Goal: Task Accomplishment & Management: Complete application form

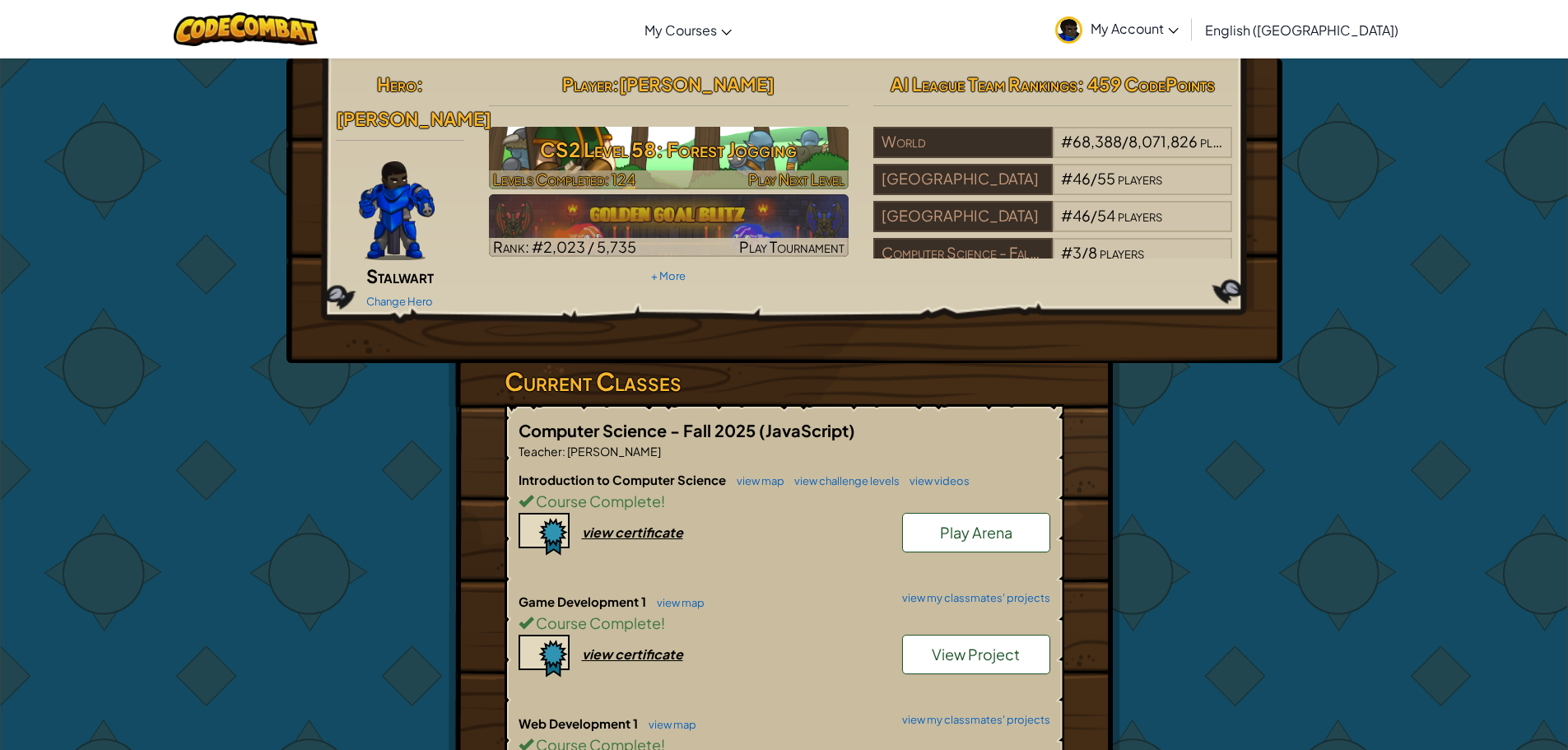
click at [735, 143] on h3 "CS2 Level 58: Forest Jogging" at bounding box center [668, 149] width 360 height 37
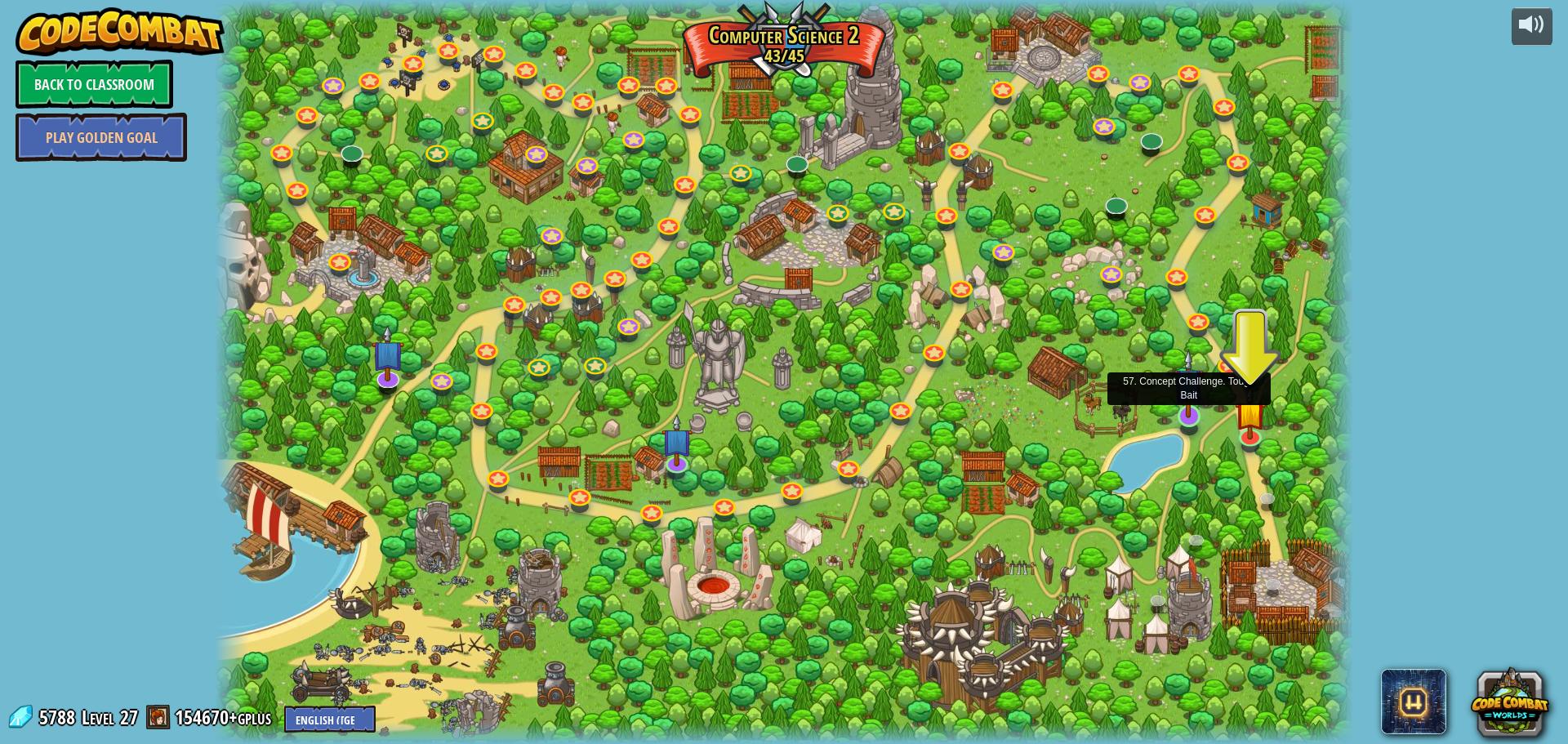
click at [1195, 413] on img at bounding box center [1188, 383] width 30 height 70
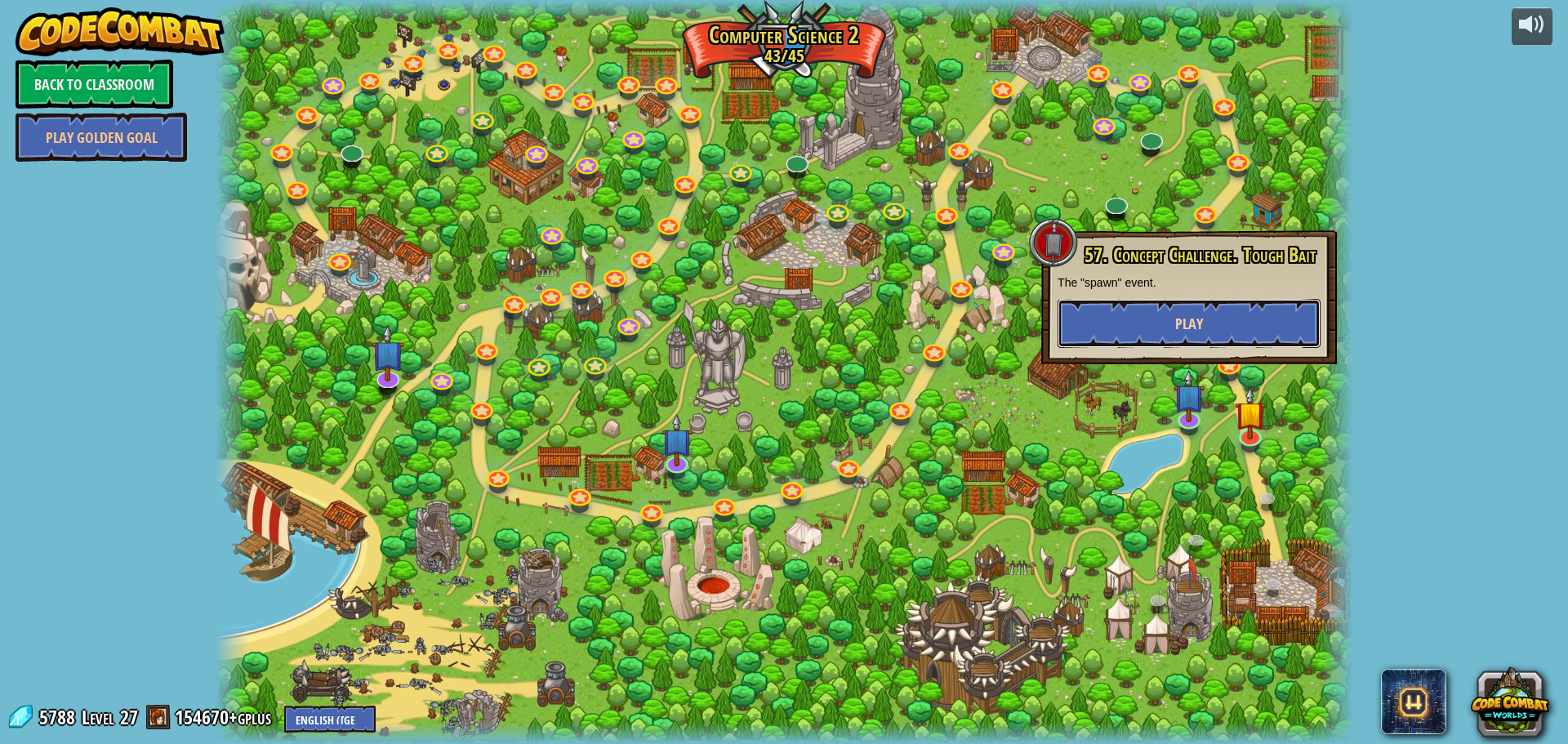
click at [1241, 321] on button "Play" at bounding box center [1189, 323] width 263 height 49
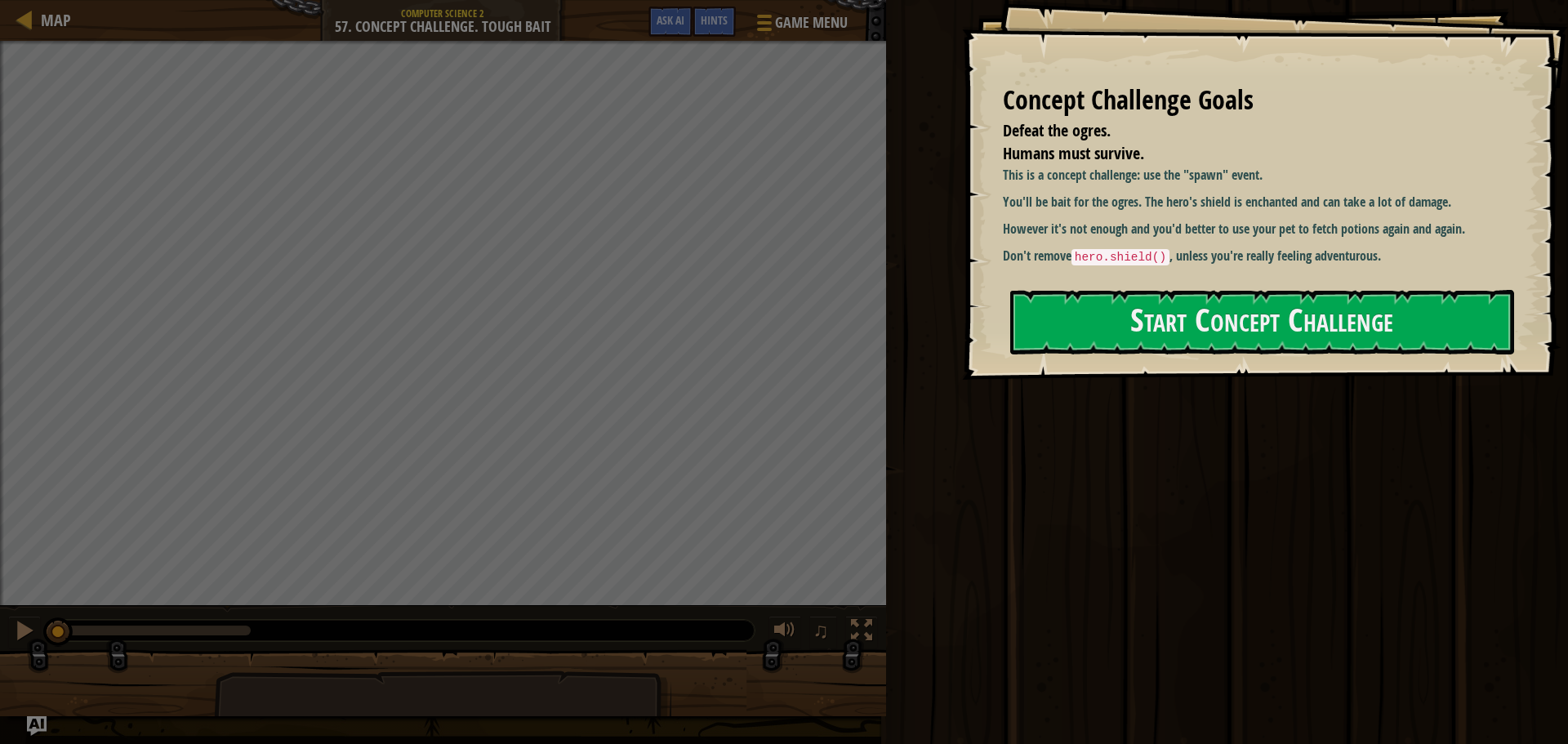
click at [1060, 320] on button "Start Concept Challenge" at bounding box center [1262, 322] width 504 height 64
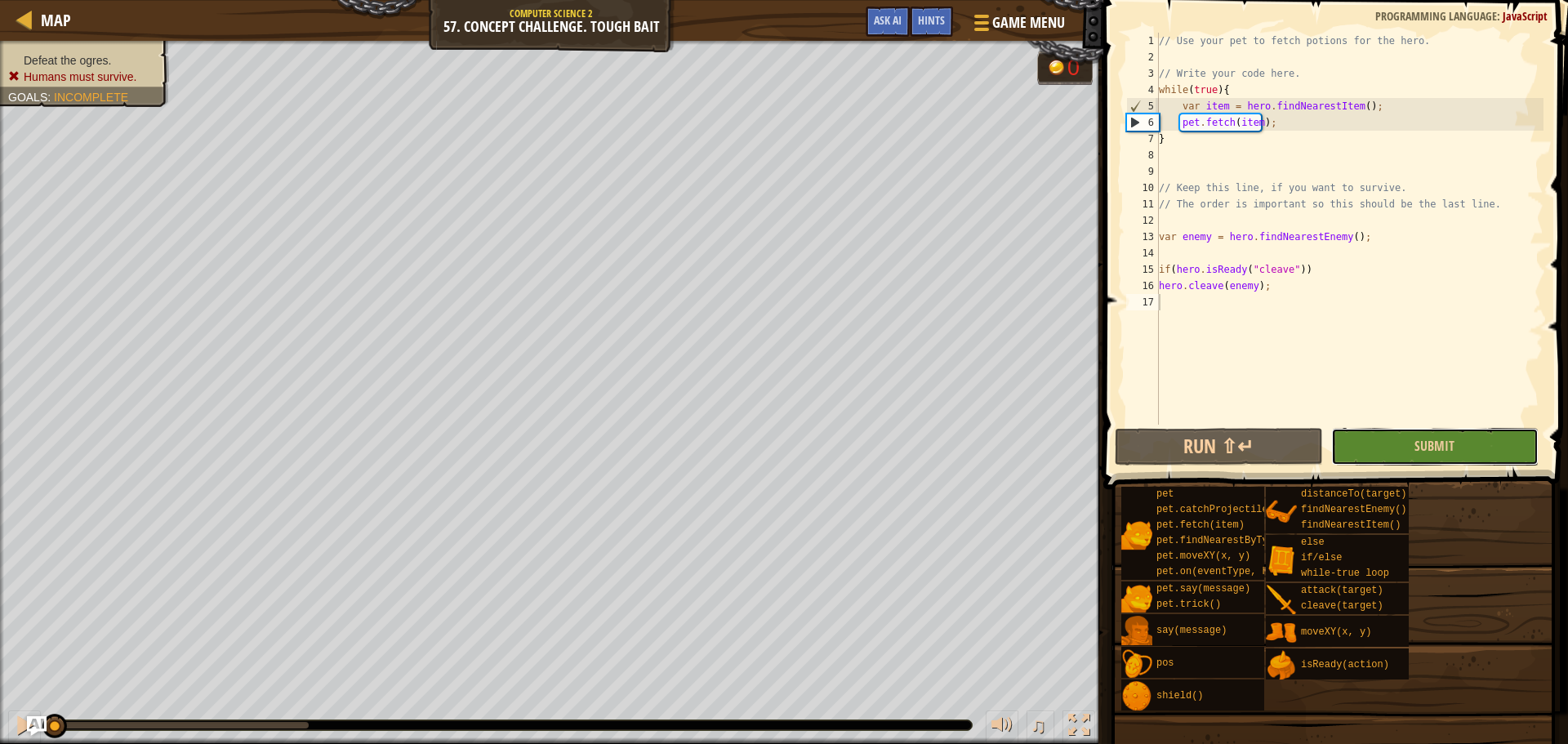
click at [1359, 441] on button "Submit" at bounding box center [1434, 446] width 208 height 37
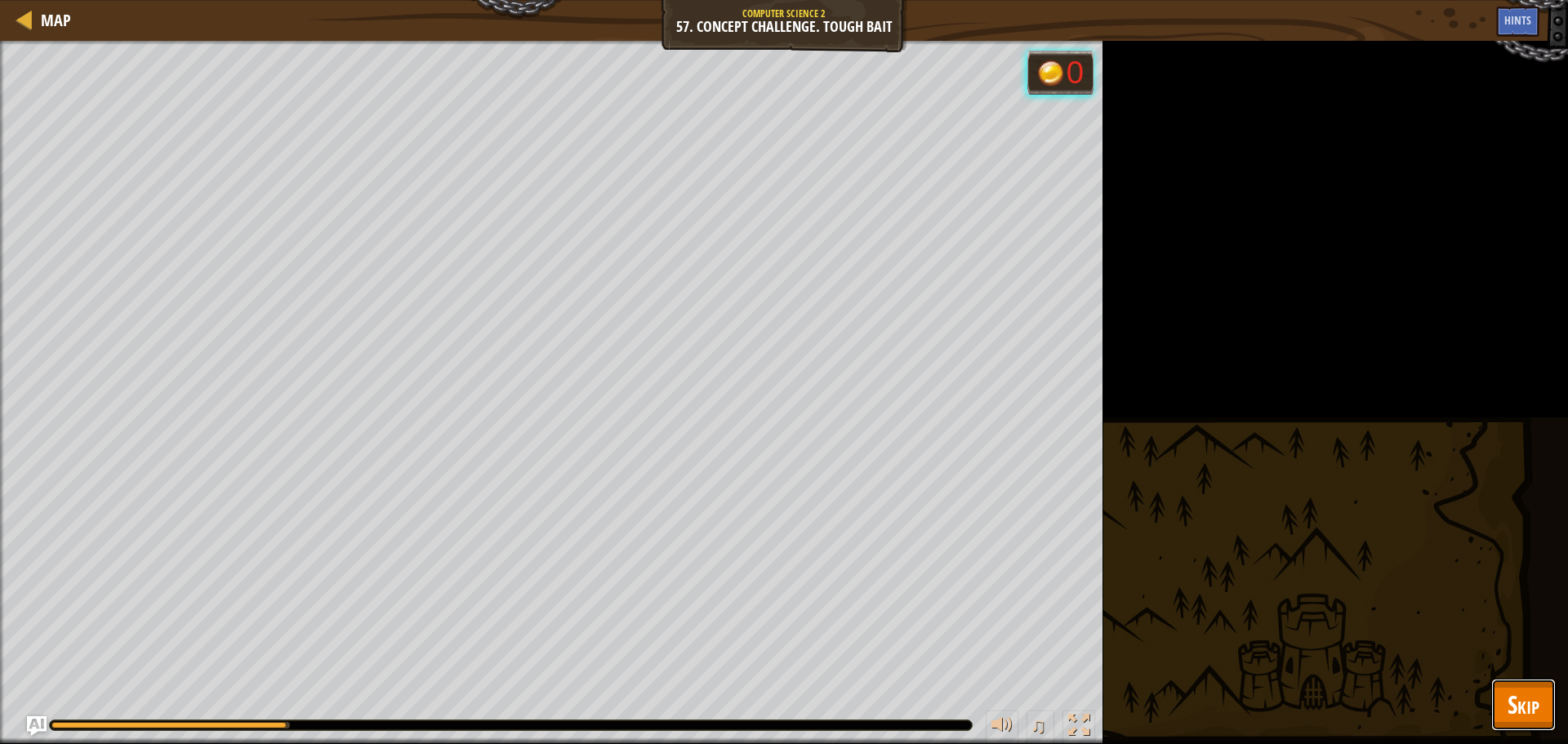
click at [1516, 712] on span "Skip" at bounding box center [1523, 704] width 32 height 34
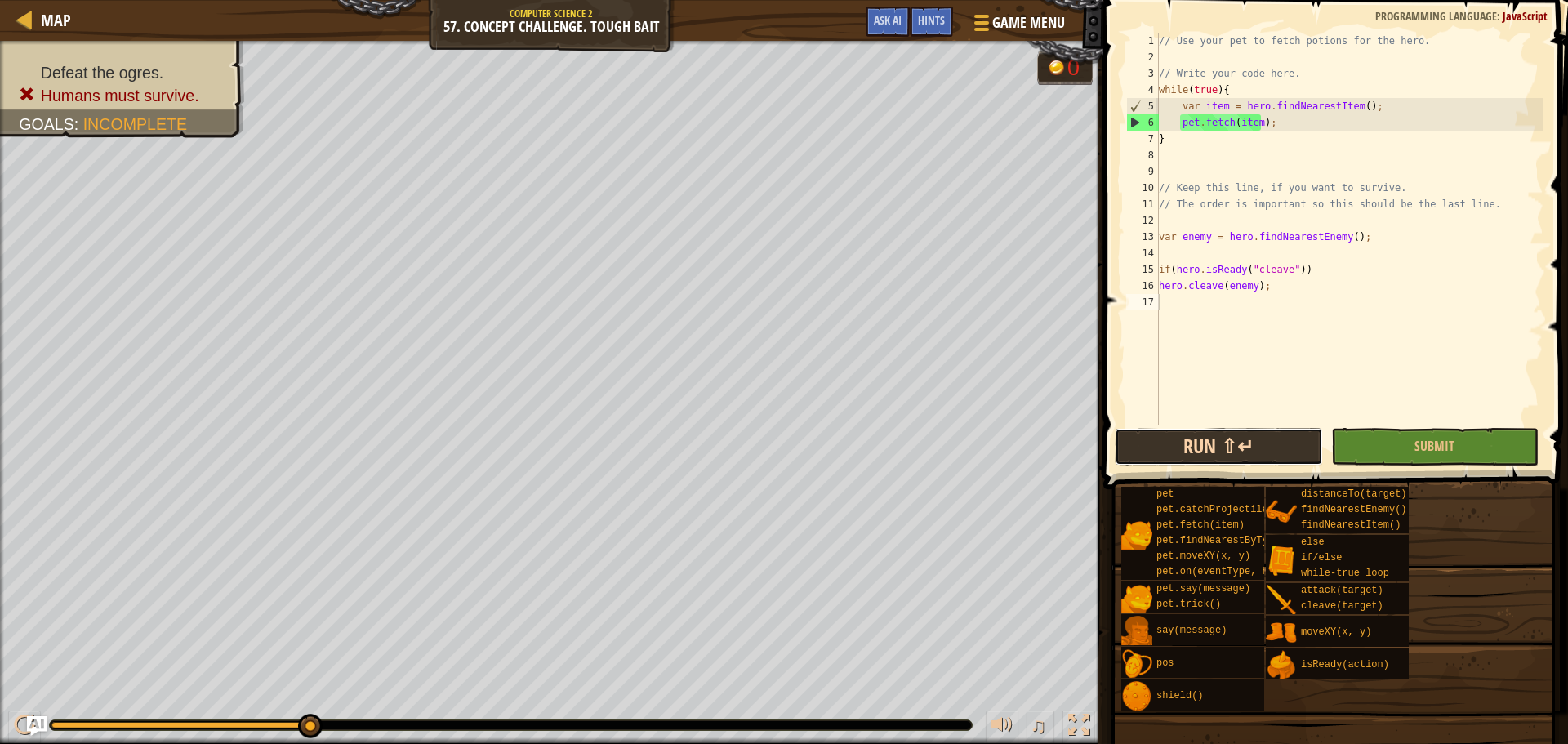
drag, startPoint x: 1266, startPoint y: 449, endPoint x: 1236, endPoint y: 451, distance: 30.1
click at [1264, 449] on button "Run ⇧↵" at bounding box center [1218, 446] width 208 height 37
click at [1174, 143] on div "// Use your pet to fetch potions for the hero. // Write your code here. while (…" at bounding box center [1349, 245] width 388 height 425
type textarea "}"
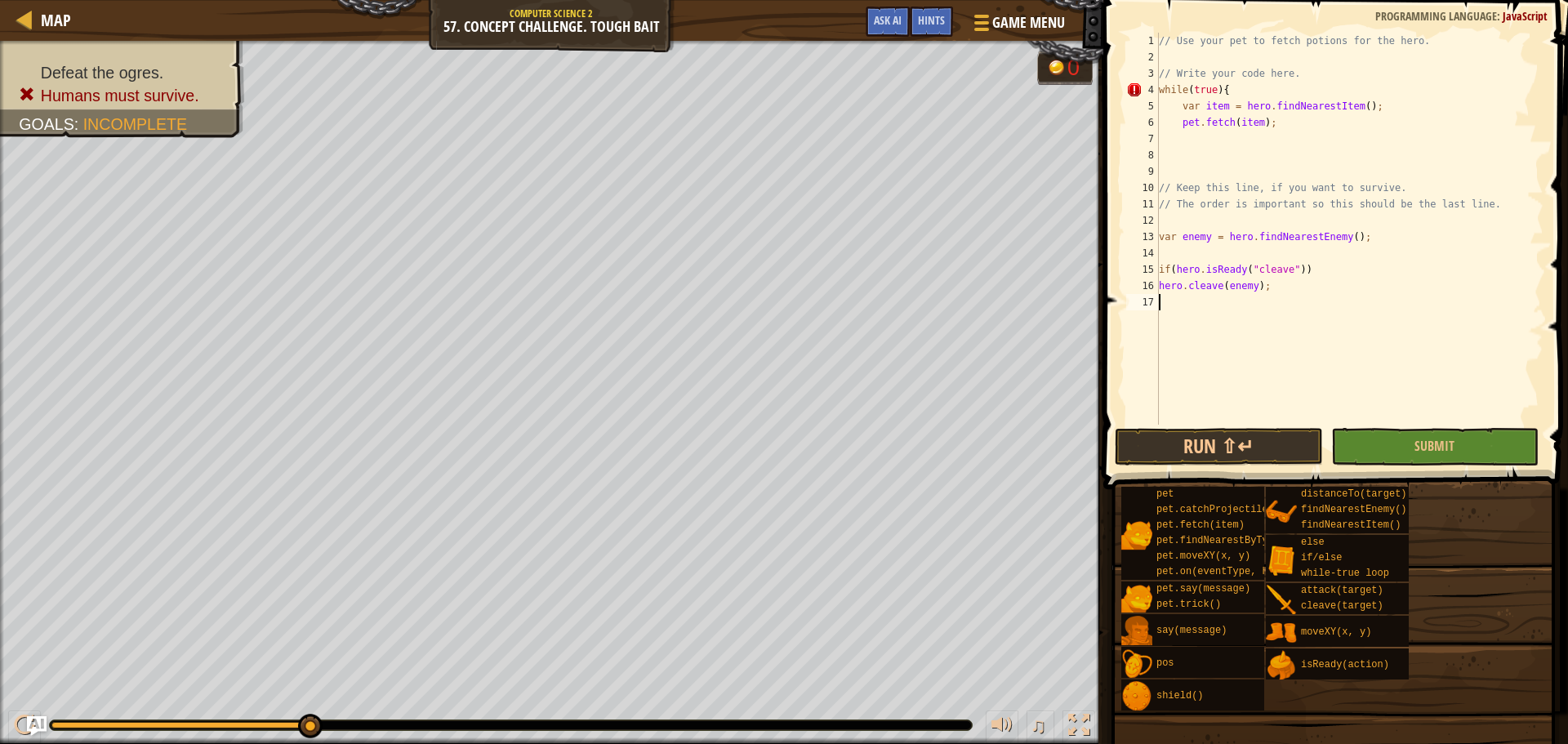
click at [1206, 331] on div "// Use your pet to fetch potions for the hero. // Write your code here. while (…" at bounding box center [1349, 245] width 388 height 425
click at [1405, 442] on button "Submit" at bounding box center [1434, 446] width 208 height 37
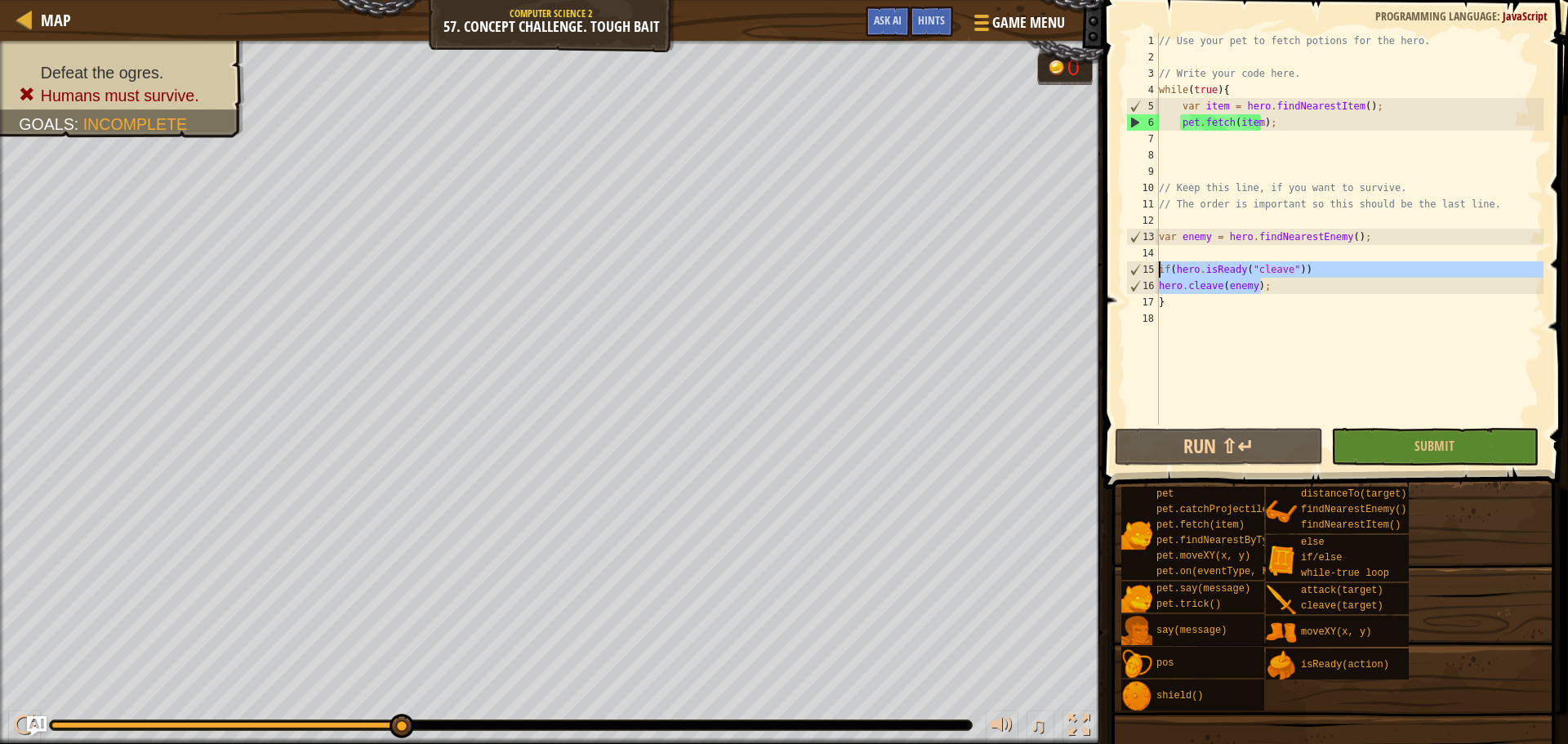
drag, startPoint x: 1279, startPoint y: 290, endPoint x: 1148, endPoint y: 267, distance: 133.0
click at [1148, 267] on div "hero.cleave(enemy); 1 2 3 4 5 6 7 8 9 10 11 12 13 14 15 16 17 18 // Use your pe…" at bounding box center [1333, 229] width 421 height 392
type textarea "if(hero.isReady("cleave")) hero.cleave(enemy);"
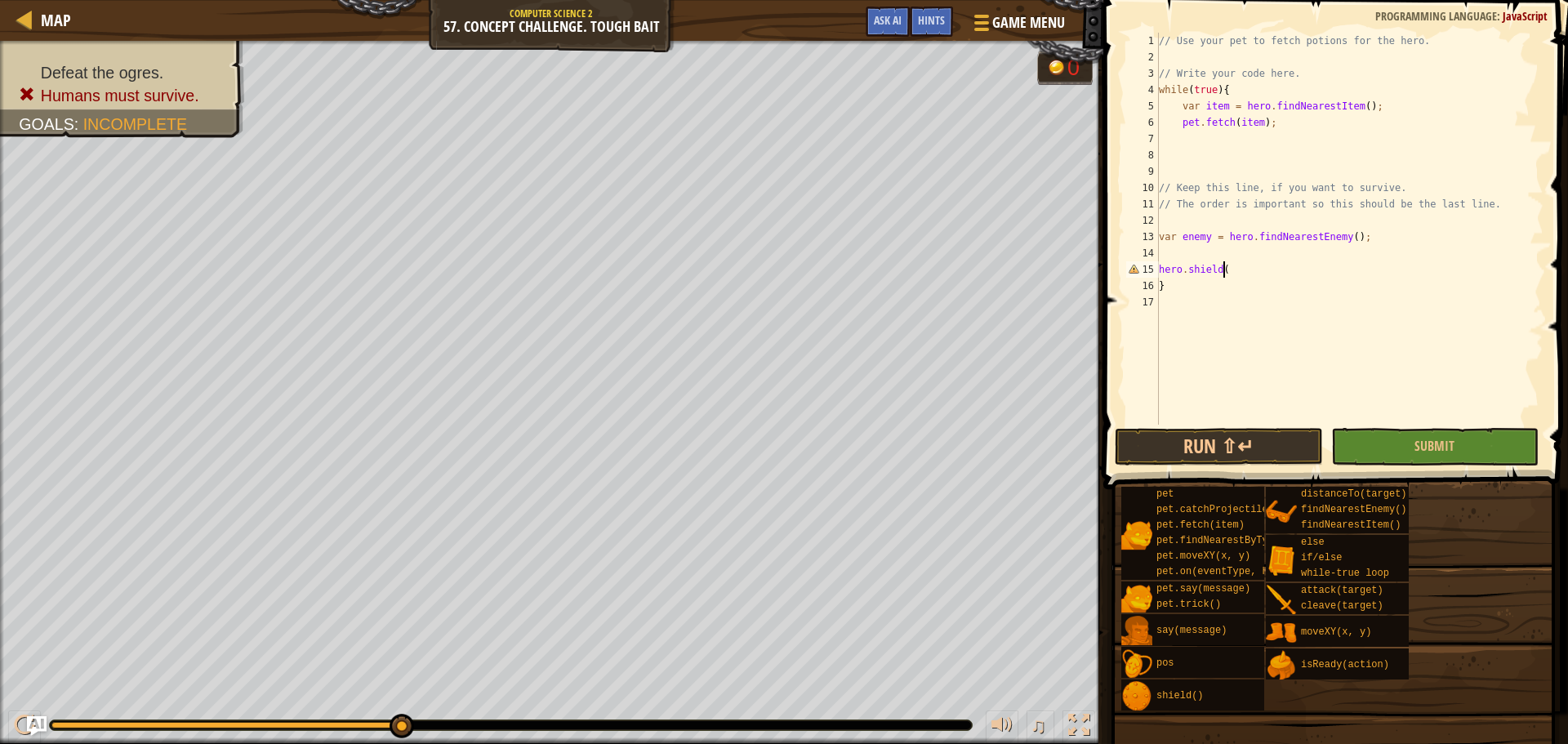
scroll to position [7, 5]
click at [1428, 428] on button "Submit" at bounding box center [1434, 446] width 208 height 37
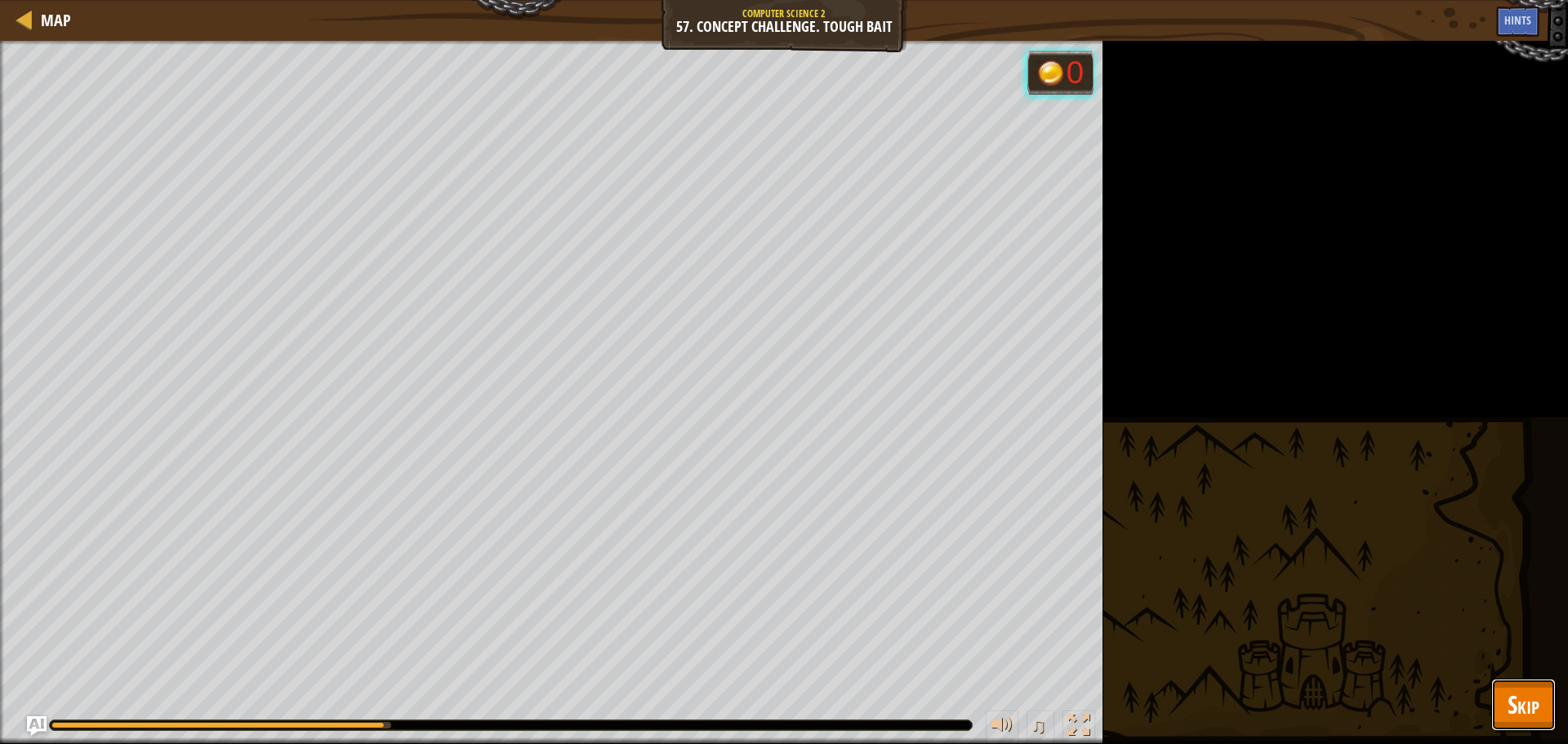
click at [1529, 712] on span "Skip" at bounding box center [1523, 704] width 32 height 34
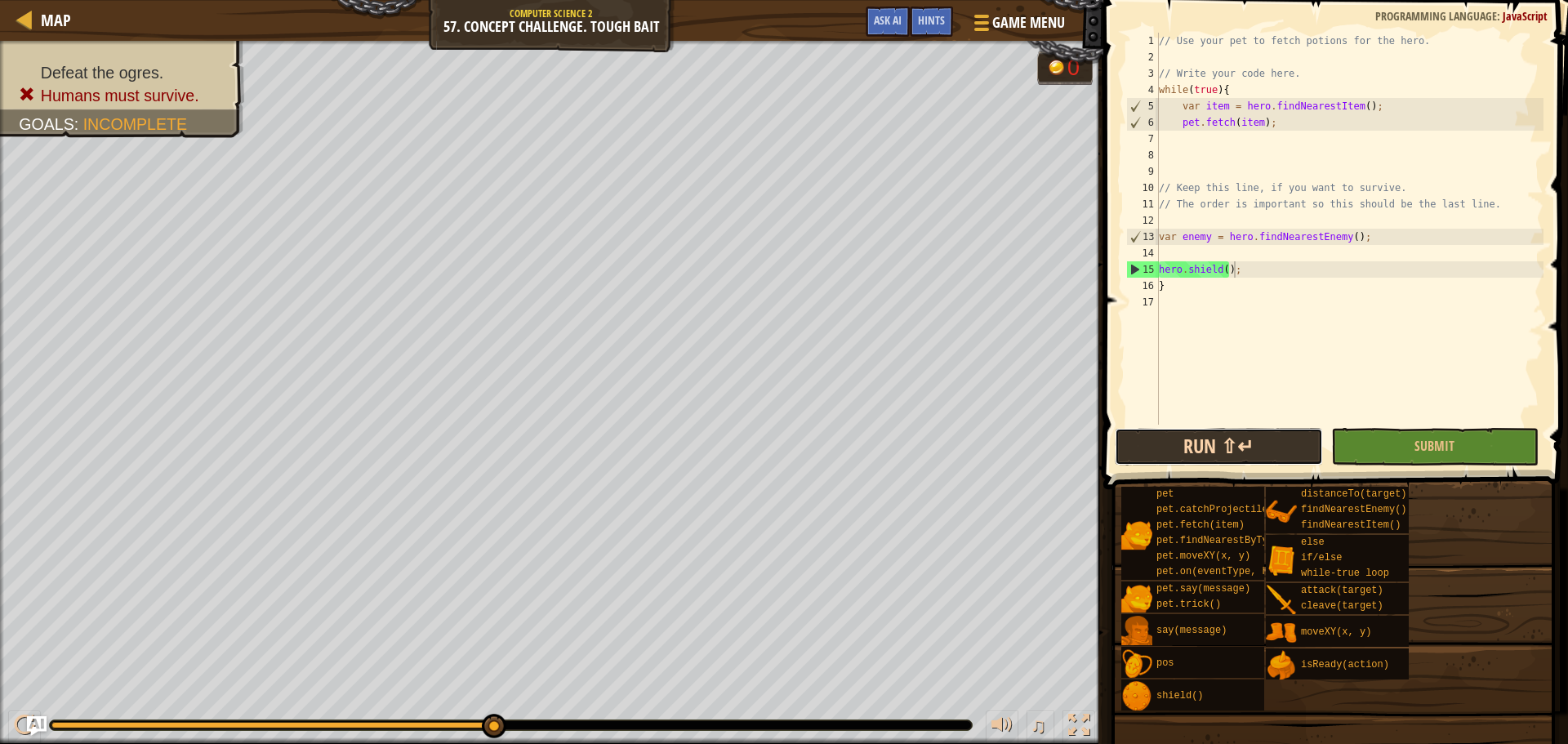
click at [1252, 435] on button "Run ⇧↵" at bounding box center [1218, 446] width 208 height 37
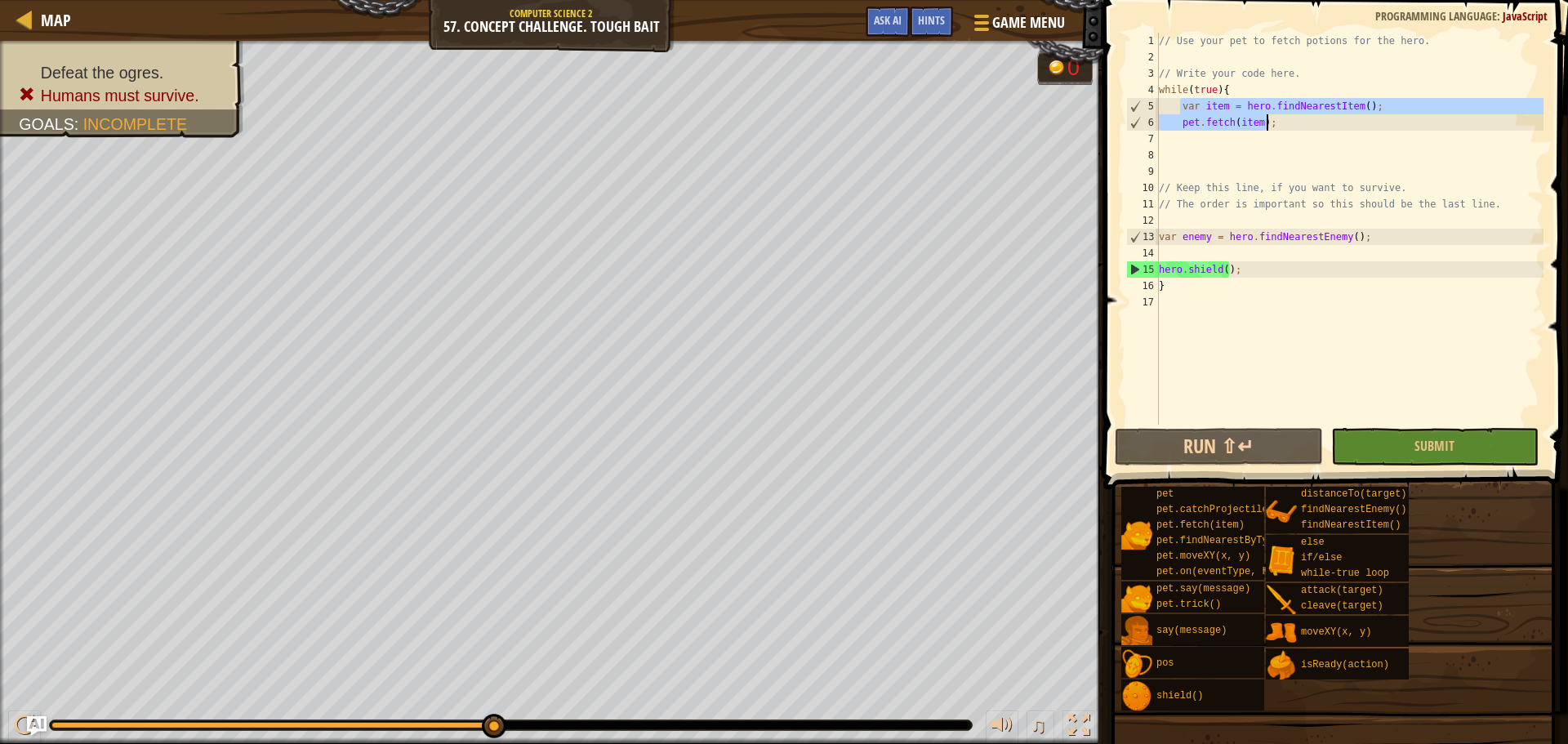
drag, startPoint x: 1178, startPoint y: 107, endPoint x: 1275, endPoint y: 121, distance: 98.0
click at [1275, 121] on div "// Use your pet to fetch potions for the hero. // Write your code here. while (…" at bounding box center [1349, 245] width 388 height 425
paste textarea "while(true){"
click at [1287, 82] on div "// Use your pet to fetch potions for the hero. // Write your code here. while (…" at bounding box center [1349, 245] width 388 height 425
click at [1298, 69] on div "// Use your pet to fetch potions for the hero. // Write your code here. while (…" at bounding box center [1349, 245] width 388 height 425
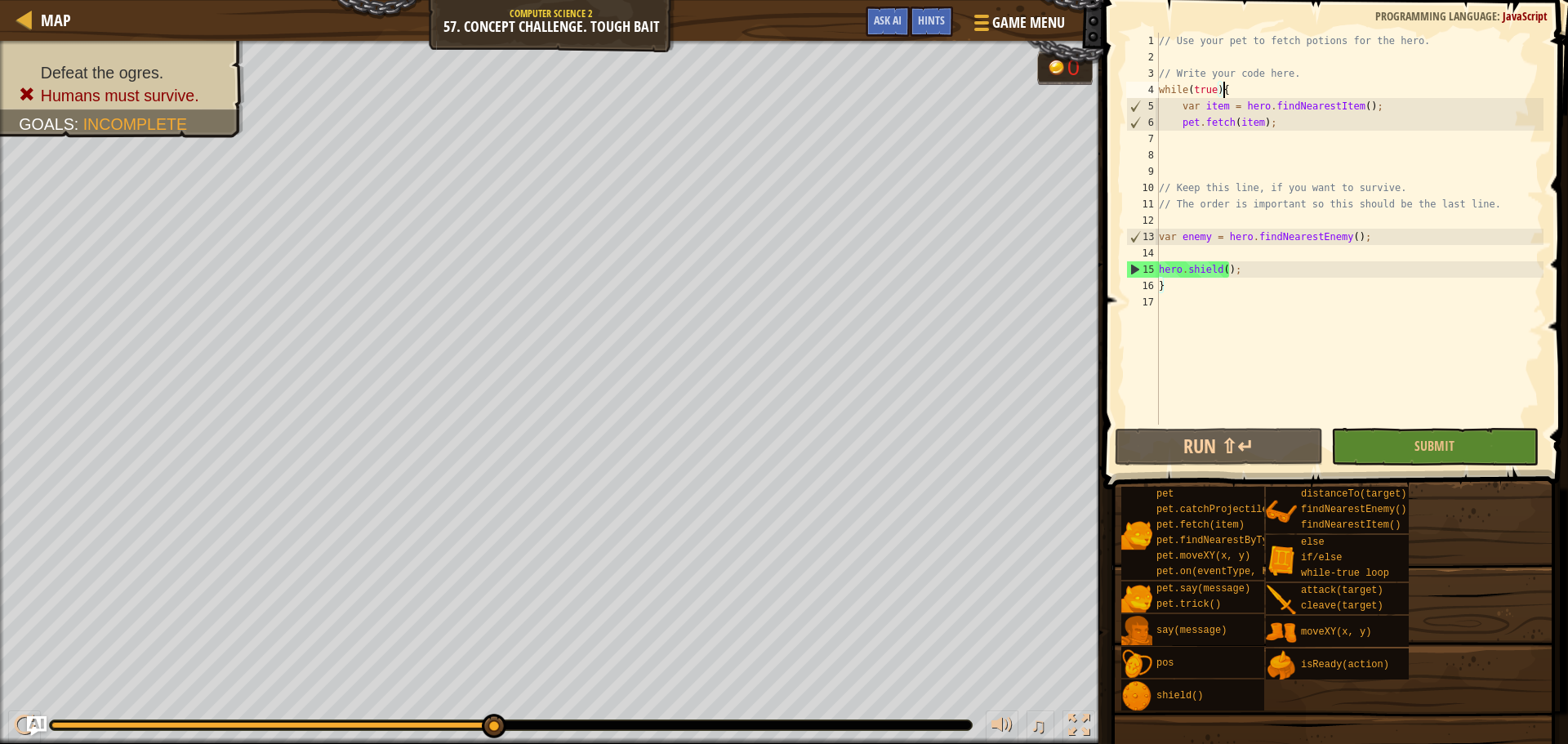
type textarea "// Write your code here."
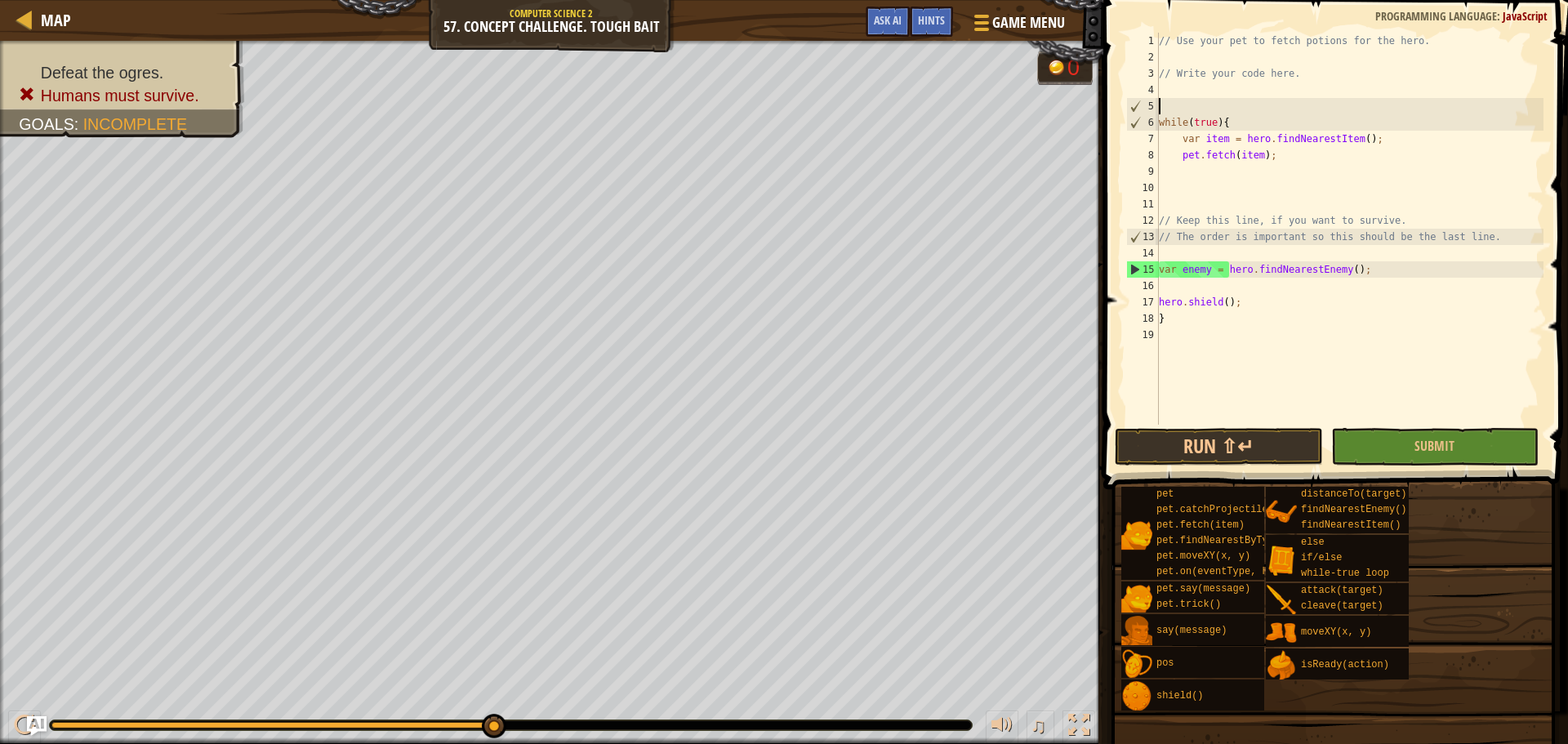
type textarea "// Write your code here."
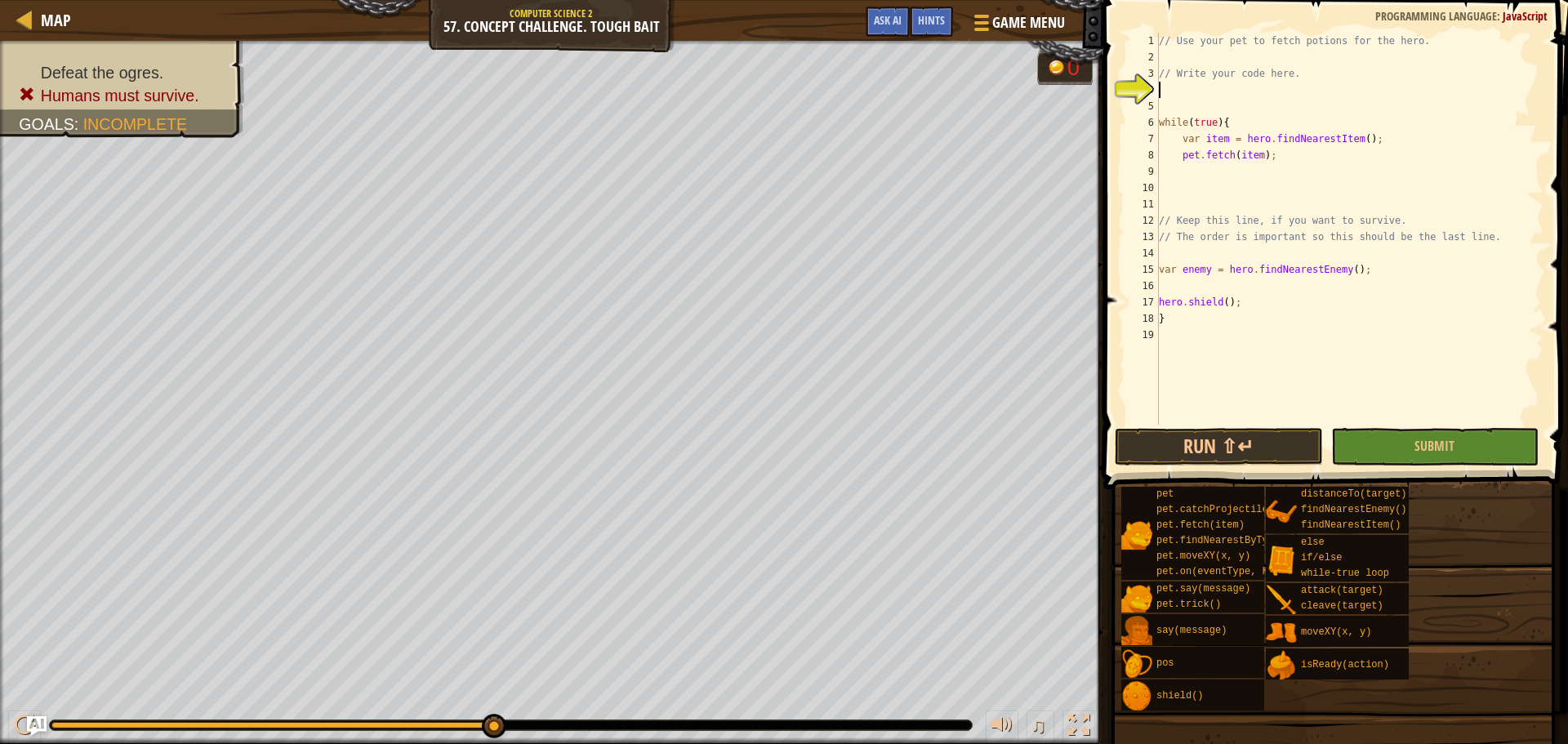
paste textarea "pet.fetch(item);"
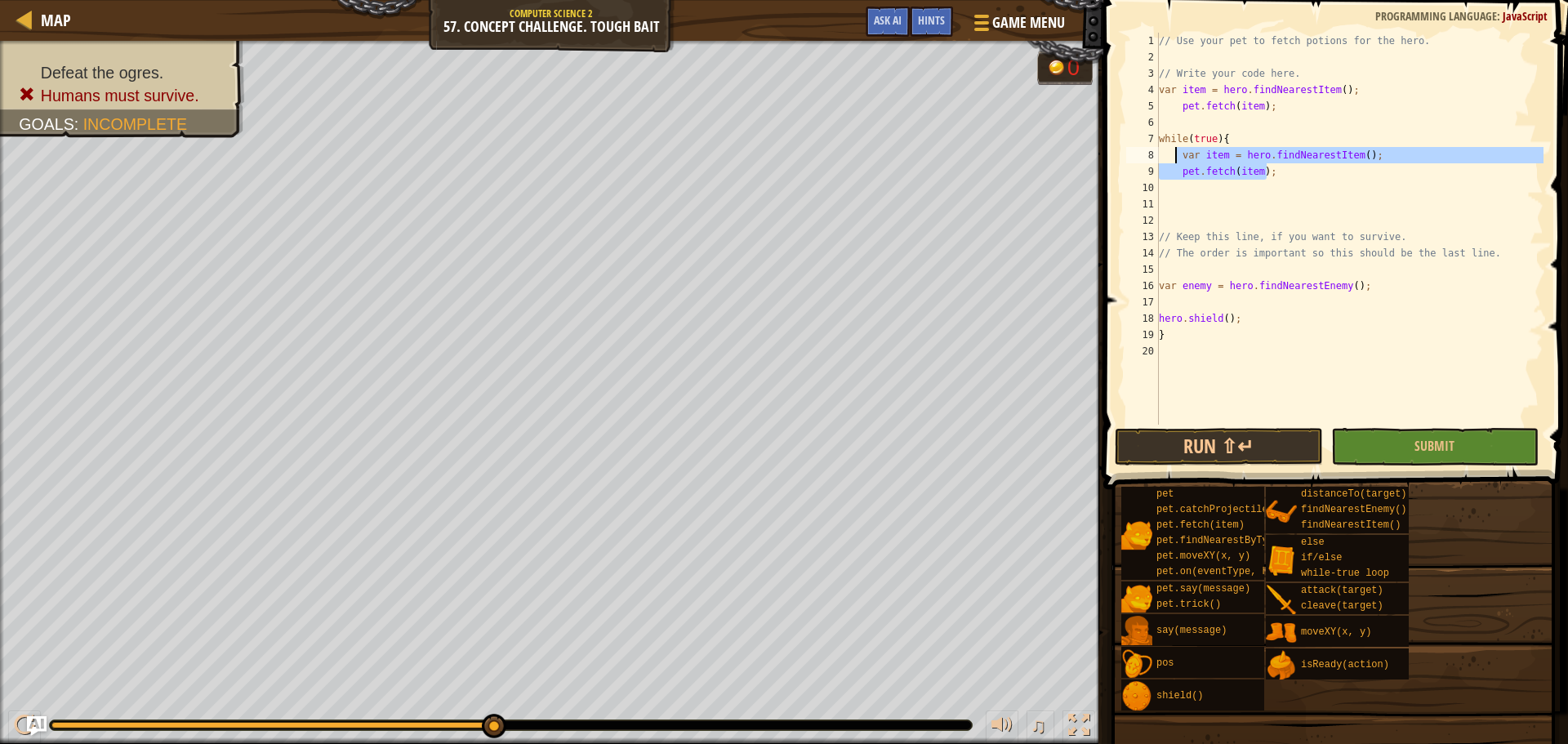
drag, startPoint x: 1276, startPoint y: 168, endPoint x: 1157, endPoint y: 143, distance: 121.6
click at [1170, 156] on div "// Use your pet to fetch potions for the hero. // Write your code here. var ite…" at bounding box center [1349, 245] width 388 height 425
type textarea "var item = hero.findNearestItem(); pet.fetch(item);"
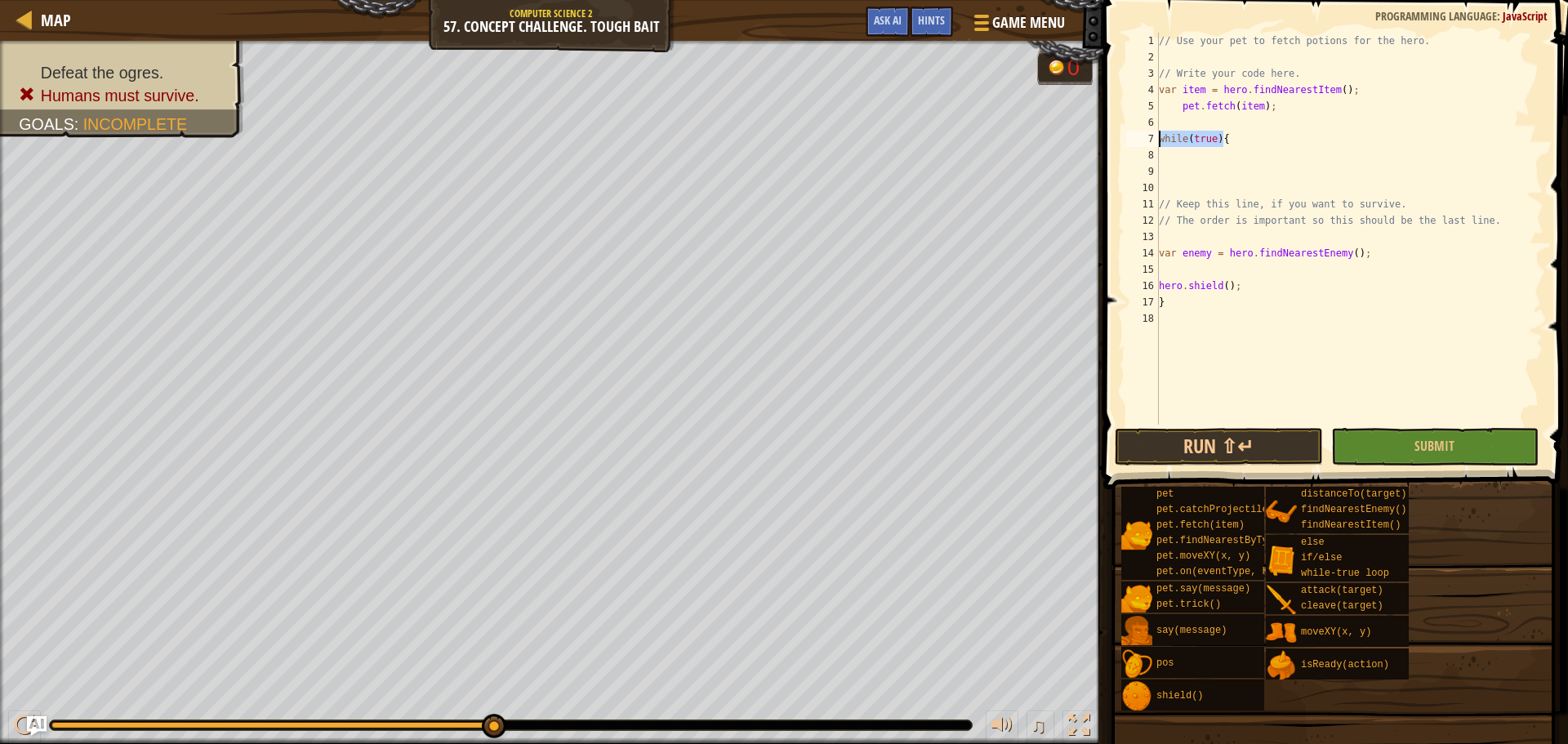
drag, startPoint x: 1227, startPoint y: 142, endPoint x: 1154, endPoint y: 143, distance: 73.0
click at [1154, 143] on div "while(true){ 1 2 3 4 5 6 7 8 9 10 11 12 13 14 15 16 17 18 // Use your pet to fe…" at bounding box center [1333, 229] width 421 height 392
click at [1288, 66] on div "// Use your pet to fetch potions for the hero. // Write your code here. var ite…" at bounding box center [1349, 245] width 388 height 425
click at [1156, 88] on div "4" at bounding box center [1143, 90] width 33 height 17
type textarea "var item = hero.findNearestItem();"
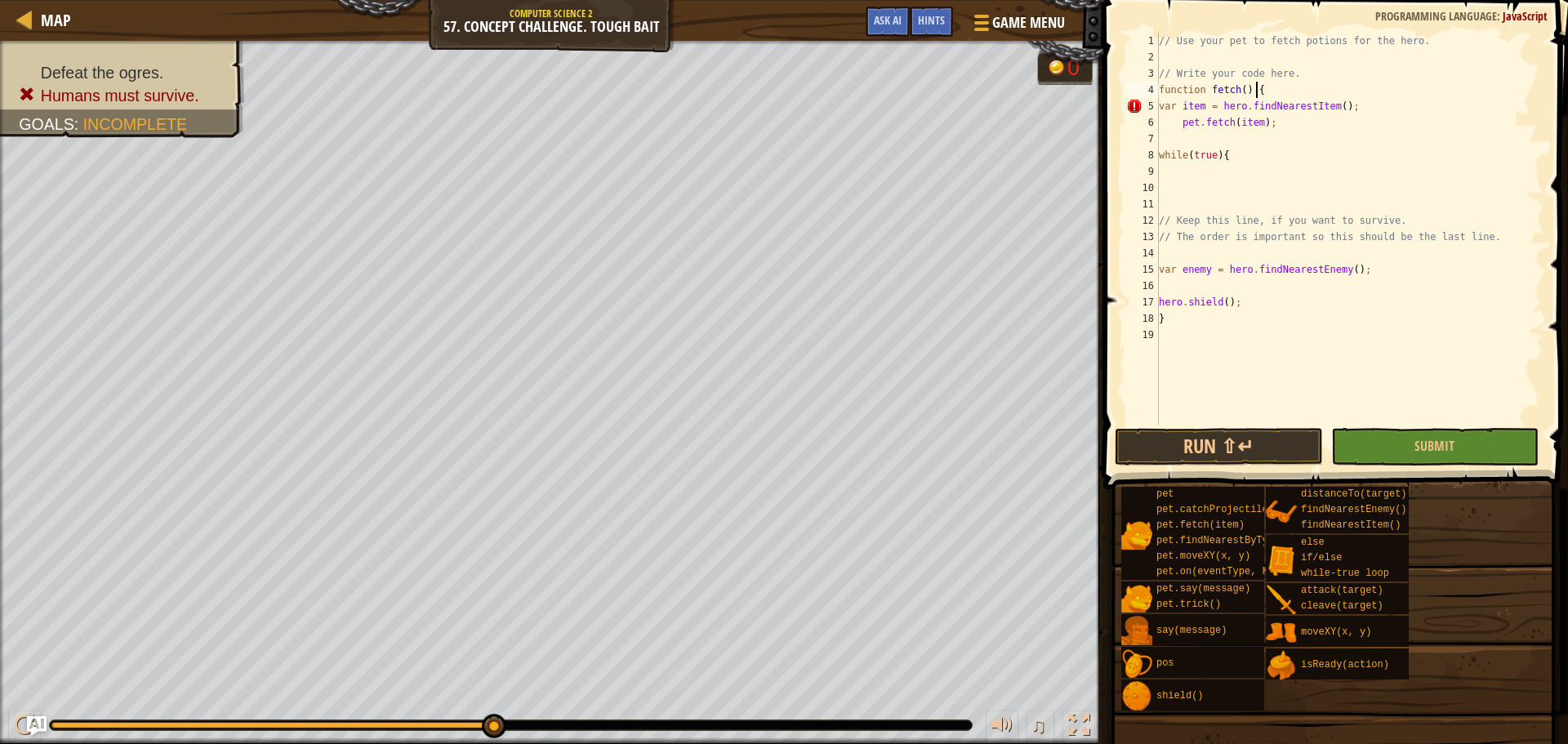
scroll to position [7, 7]
type textarea "pet.fetch(item);"
type textarea "}"
click at [1195, 173] on div "// Use your pet to fetch potions for the hero. // Write your code here. functio…" at bounding box center [1349, 245] width 388 height 425
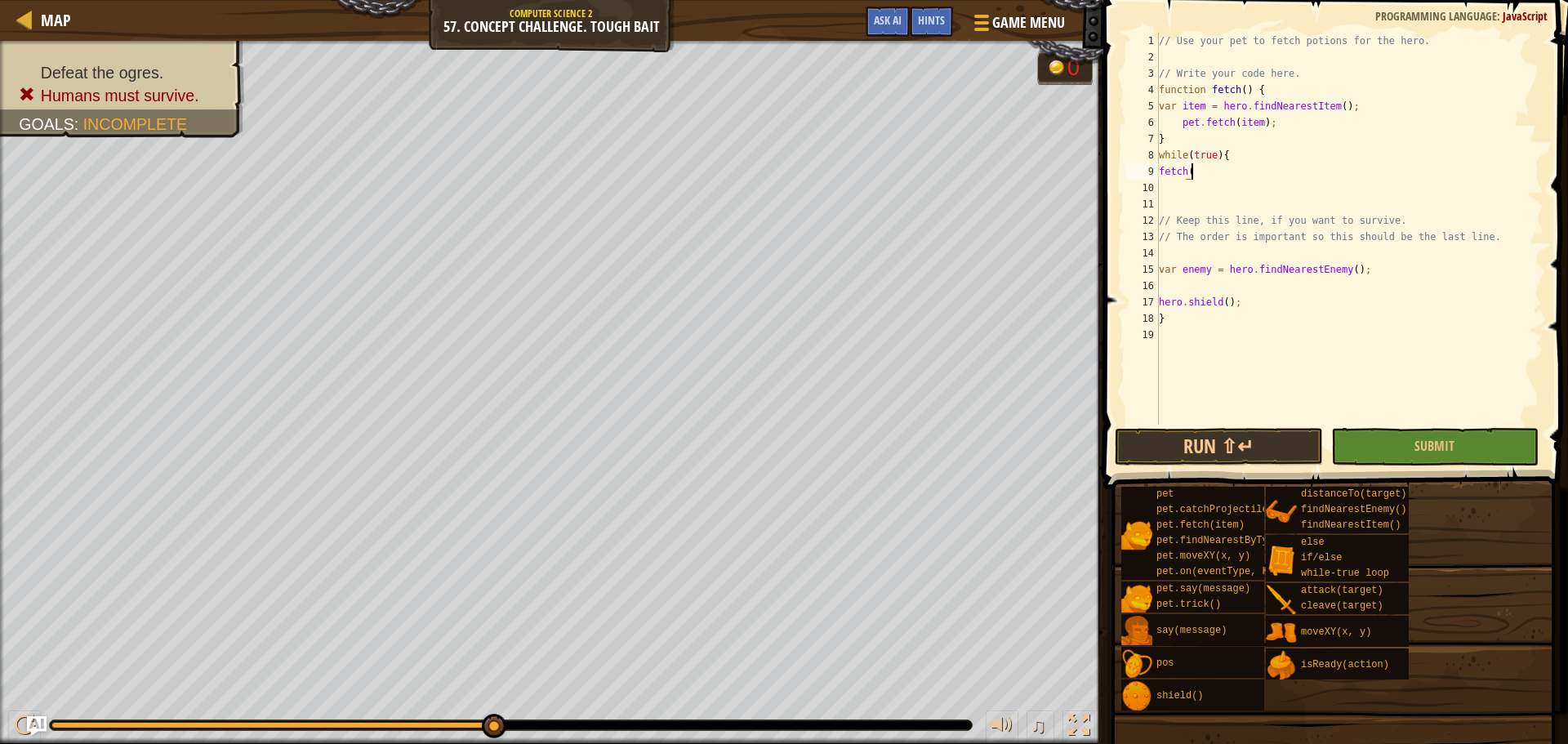
scroll to position [7, 2]
click at [1457, 454] on button "Submit" at bounding box center [1434, 446] width 208 height 37
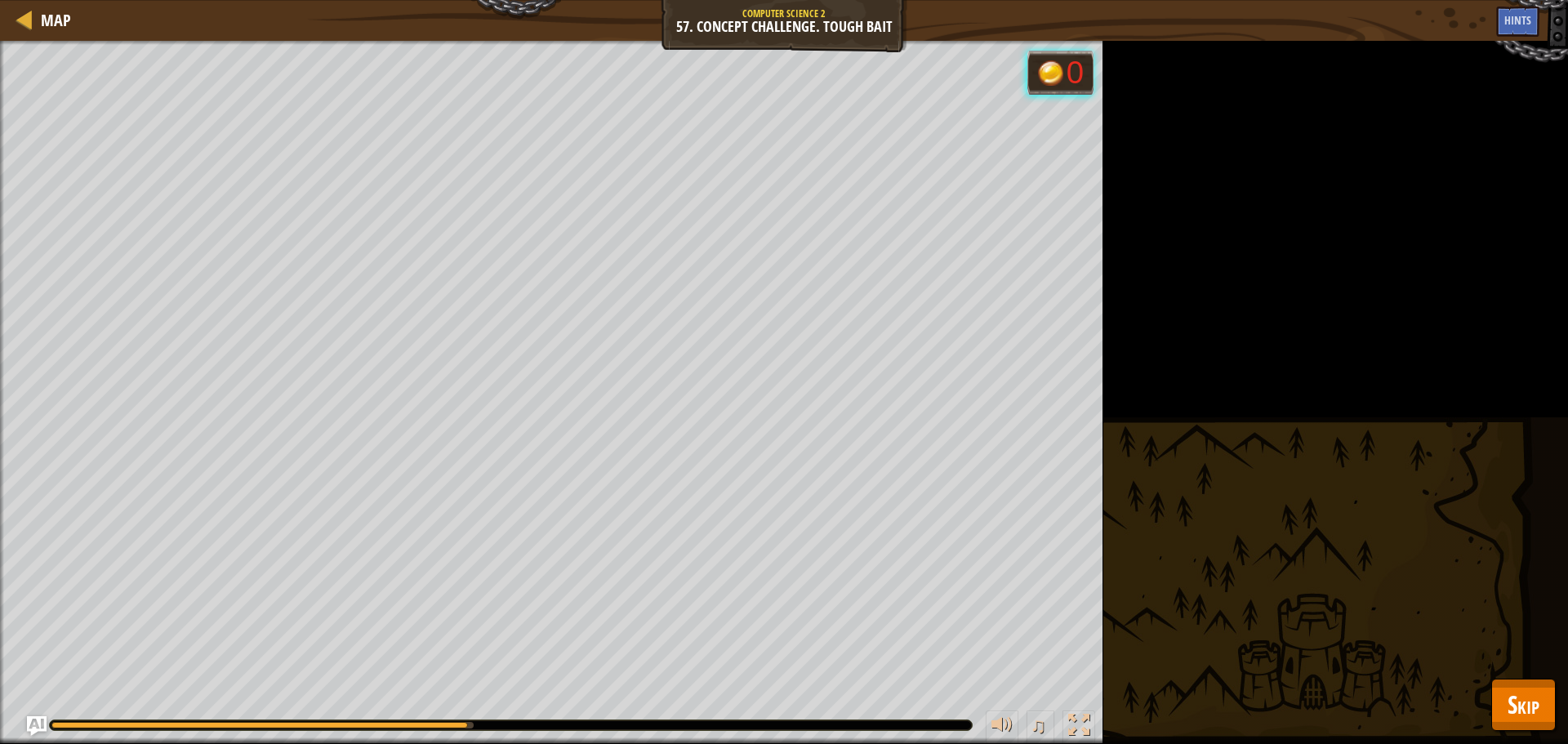
click at [1508, 690] on div "Map Computer Science 2 57. Concept Challenge. Tough Bait Game Menu Done Hints A…" at bounding box center [784, 372] width 1568 height 744
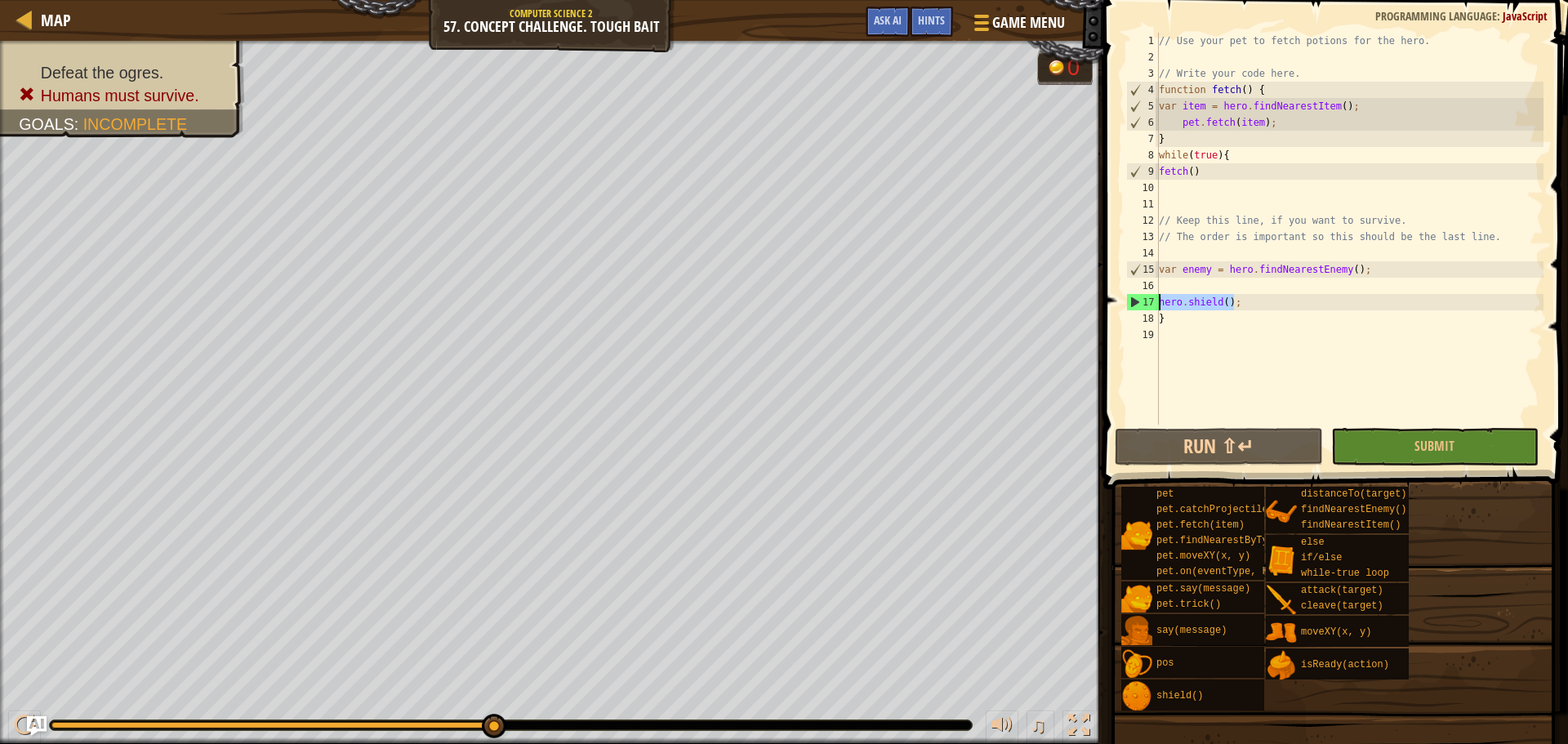
drag, startPoint x: 1241, startPoint y: 303, endPoint x: 1155, endPoint y: 308, distance: 86.1
click at [1155, 308] on div "hero.shield(); 1 2 3 4 5 6 7 8 9 10 11 12 13 14 15 16 17 18 19 // Use your pet …" at bounding box center [1333, 229] width 421 height 392
drag, startPoint x: 1360, startPoint y: 269, endPoint x: 1155, endPoint y: 269, distance: 205.0
click at [1155, 269] on div "hero.shield(); 1 2 3 4 5 6 7 8 9 10 11 12 13 14 15 16 17 18 19 // Use your pet …" at bounding box center [1333, 229] width 421 height 392
type textarea "var enemy = hero.findNearestEnemy();"
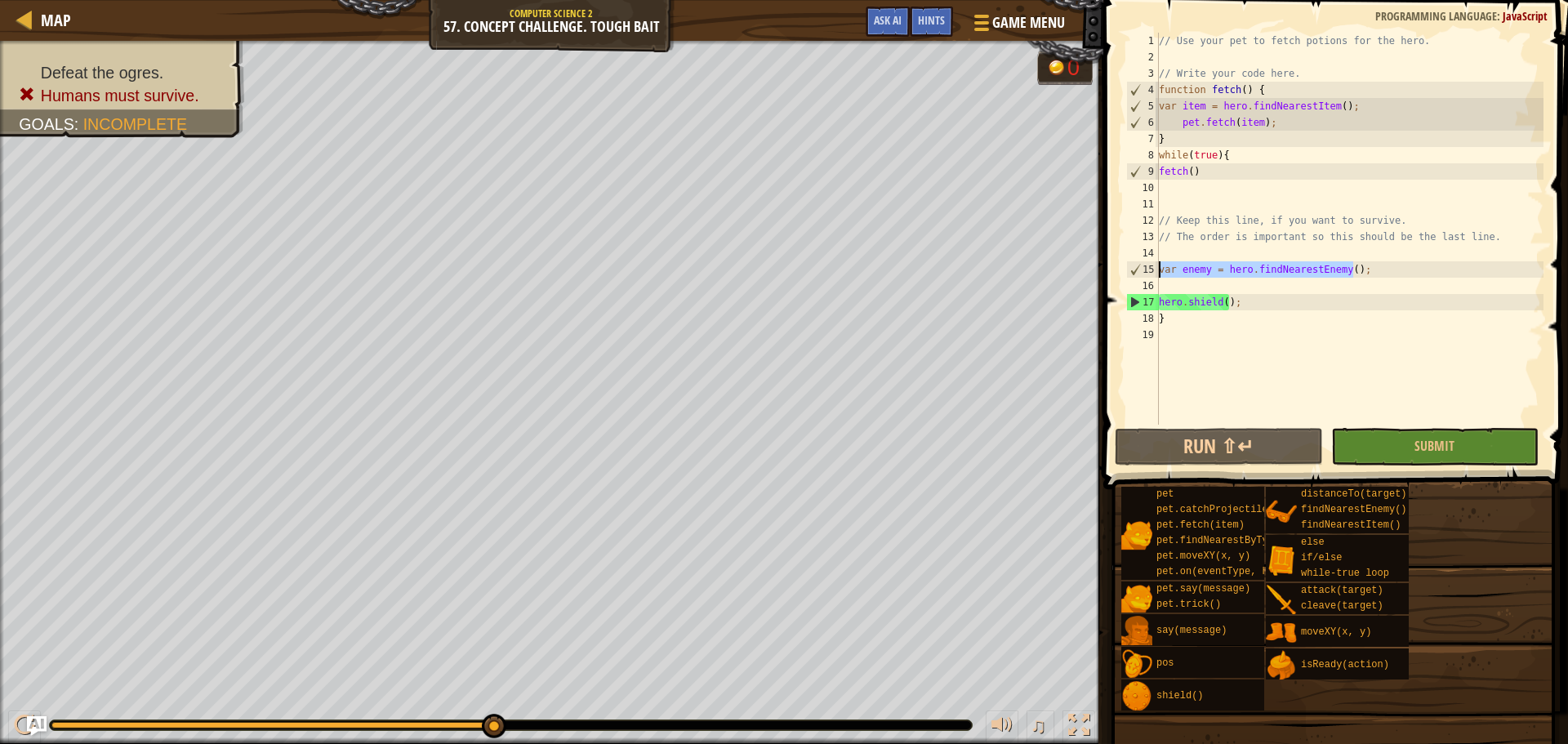
scroll to position [7, 0]
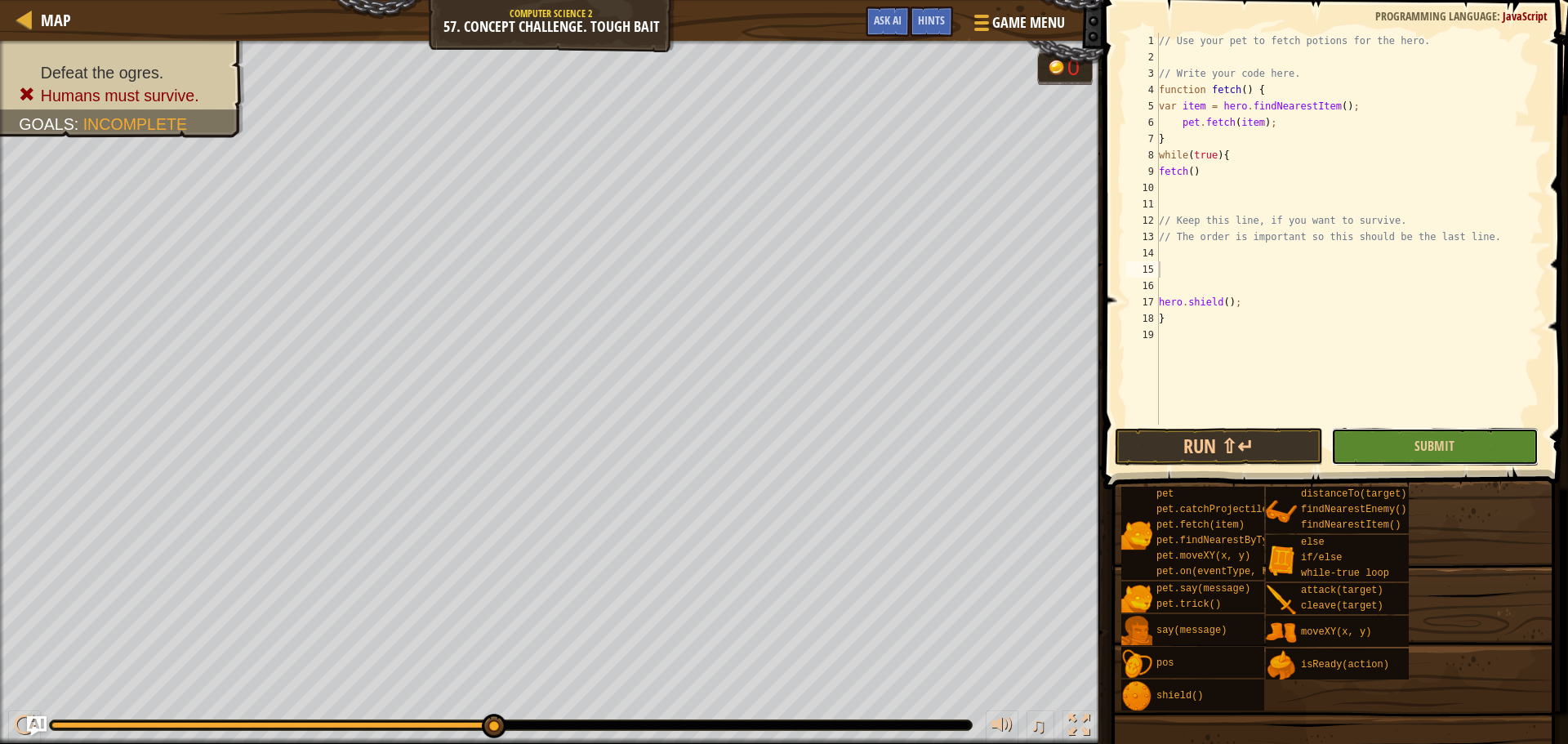
click at [1361, 443] on button "Submit" at bounding box center [1434, 446] width 208 height 37
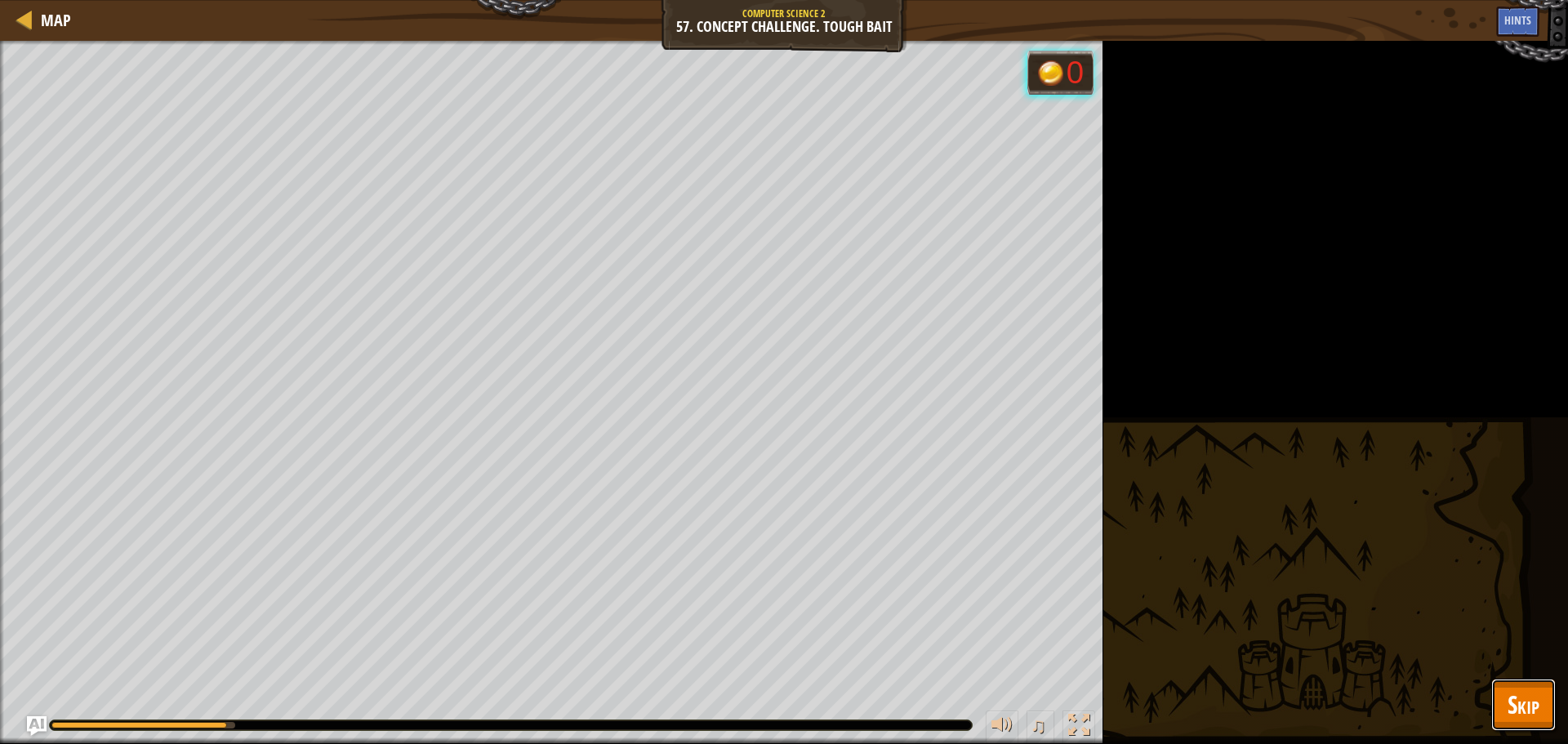
click at [1527, 714] on span "Skip" at bounding box center [1523, 704] width 32 height 34
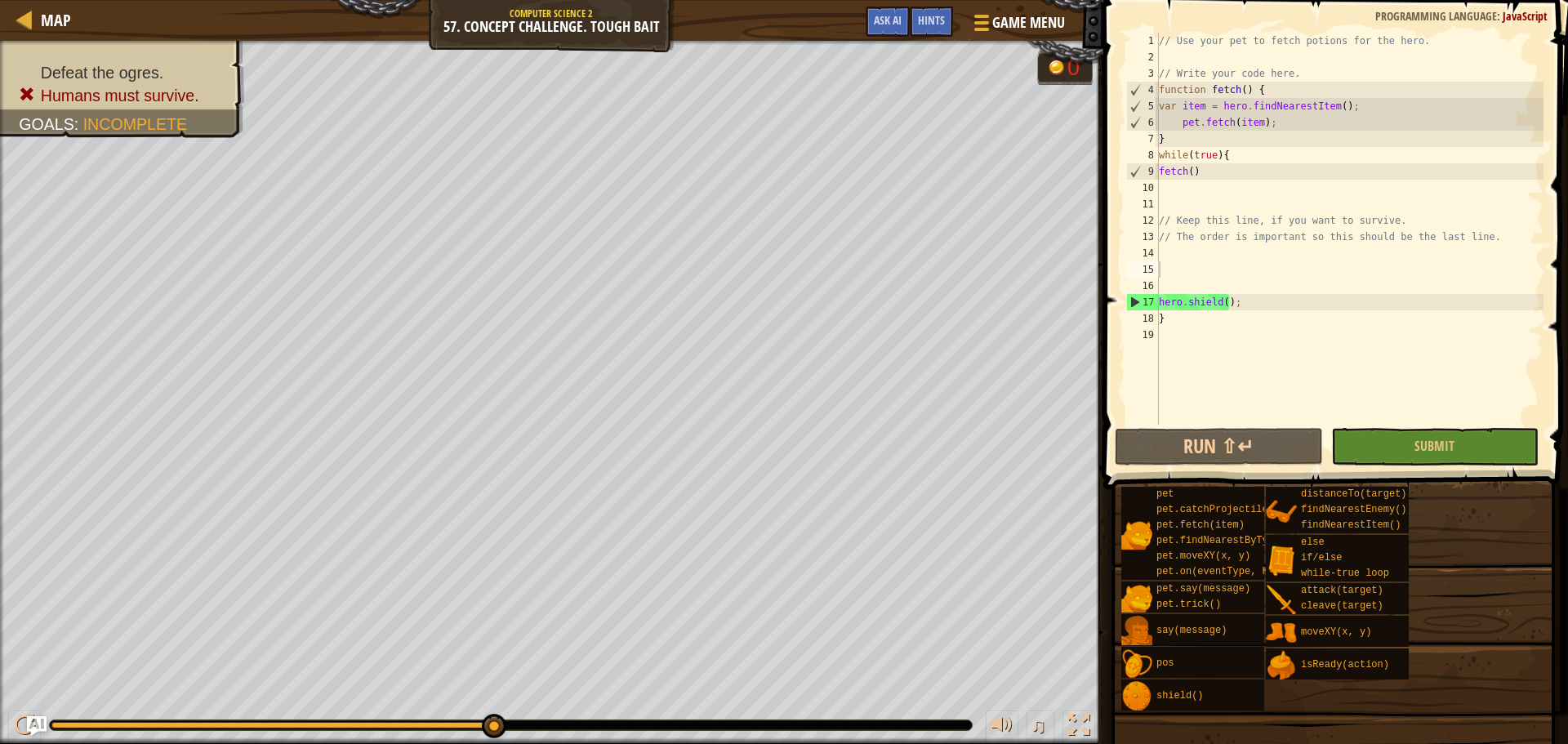
type textarea "hero.shield();"
drag, startPoint x: 1275, startPoint y: 301, endPoint x: 1135, endPoint y: 301, distance: 140.0
click at [1136, 301] on div "hero.shield(); 1 2 3 4 5 6 7 8 9 10 11 12 13 14 15 16 17 18 19 // Use your pet …" at bounding box center [1333, 229] width 421 height 392
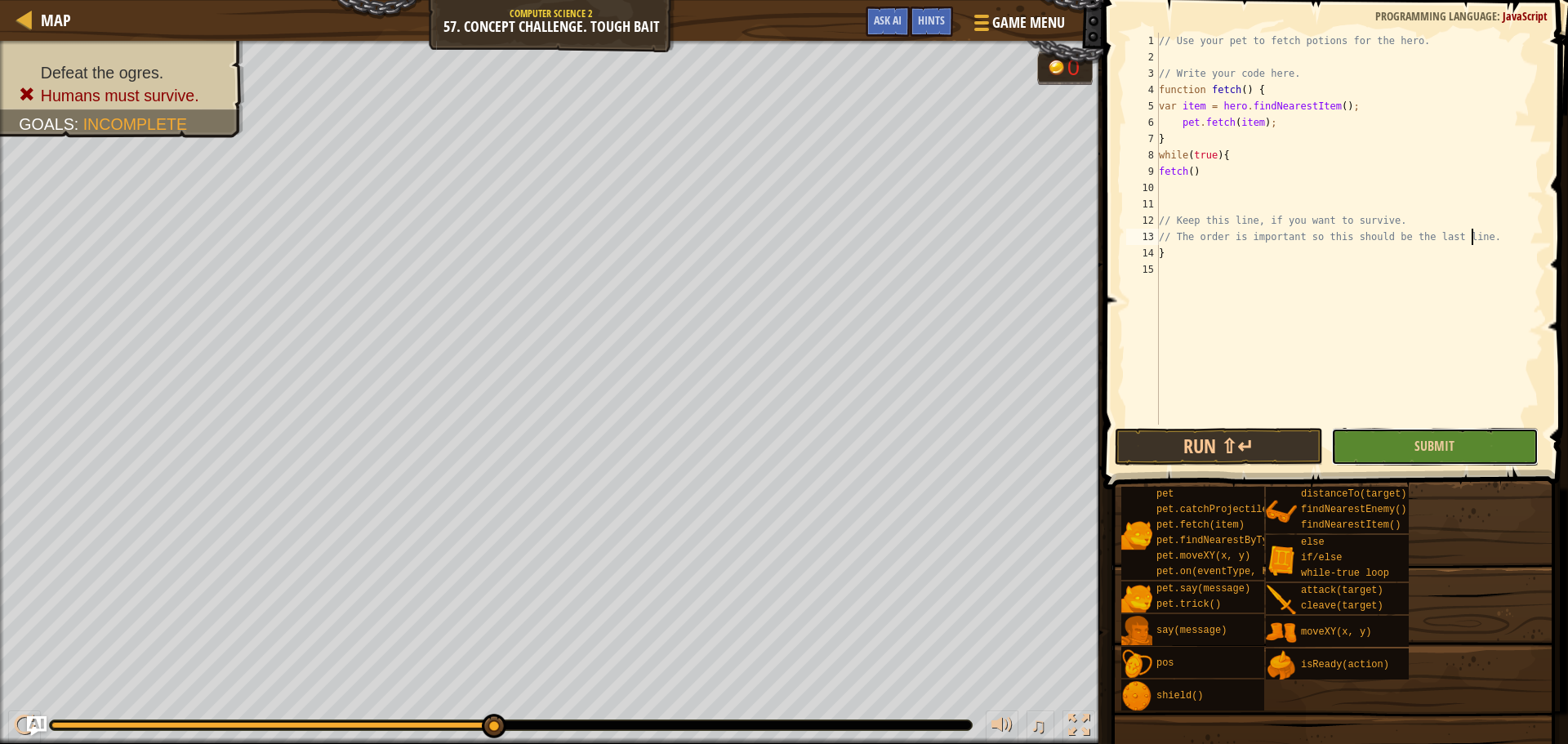
click at [1456, 444] on button "Submit" at bounding box center [1434, 446] width 208 height 37
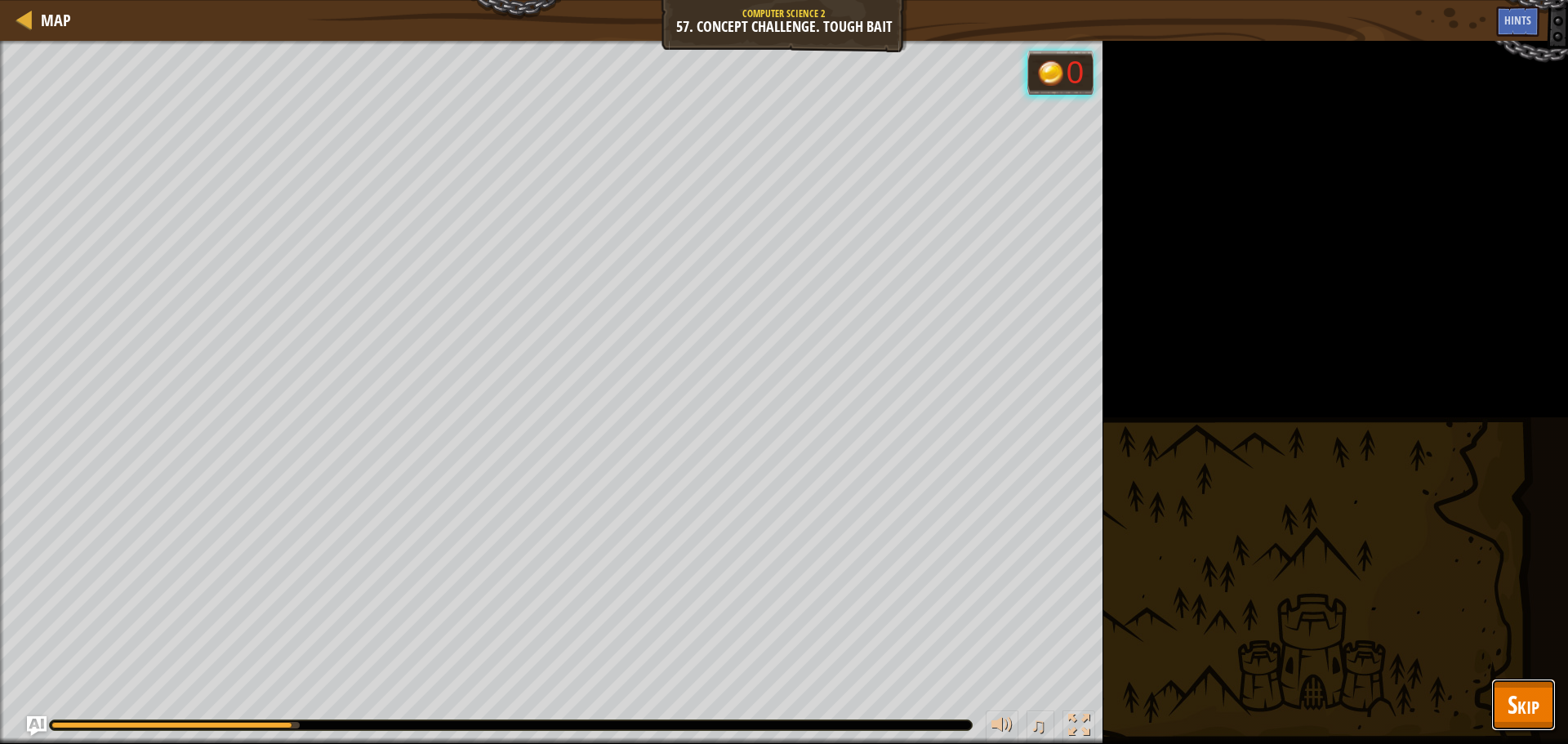
click at [1528, 686] on div "Map Computer Science 2 57. Concept Challenge. Tough Bait Game Menu Done Hints A…" at bounding box center [784, 372] width 1568 height 744
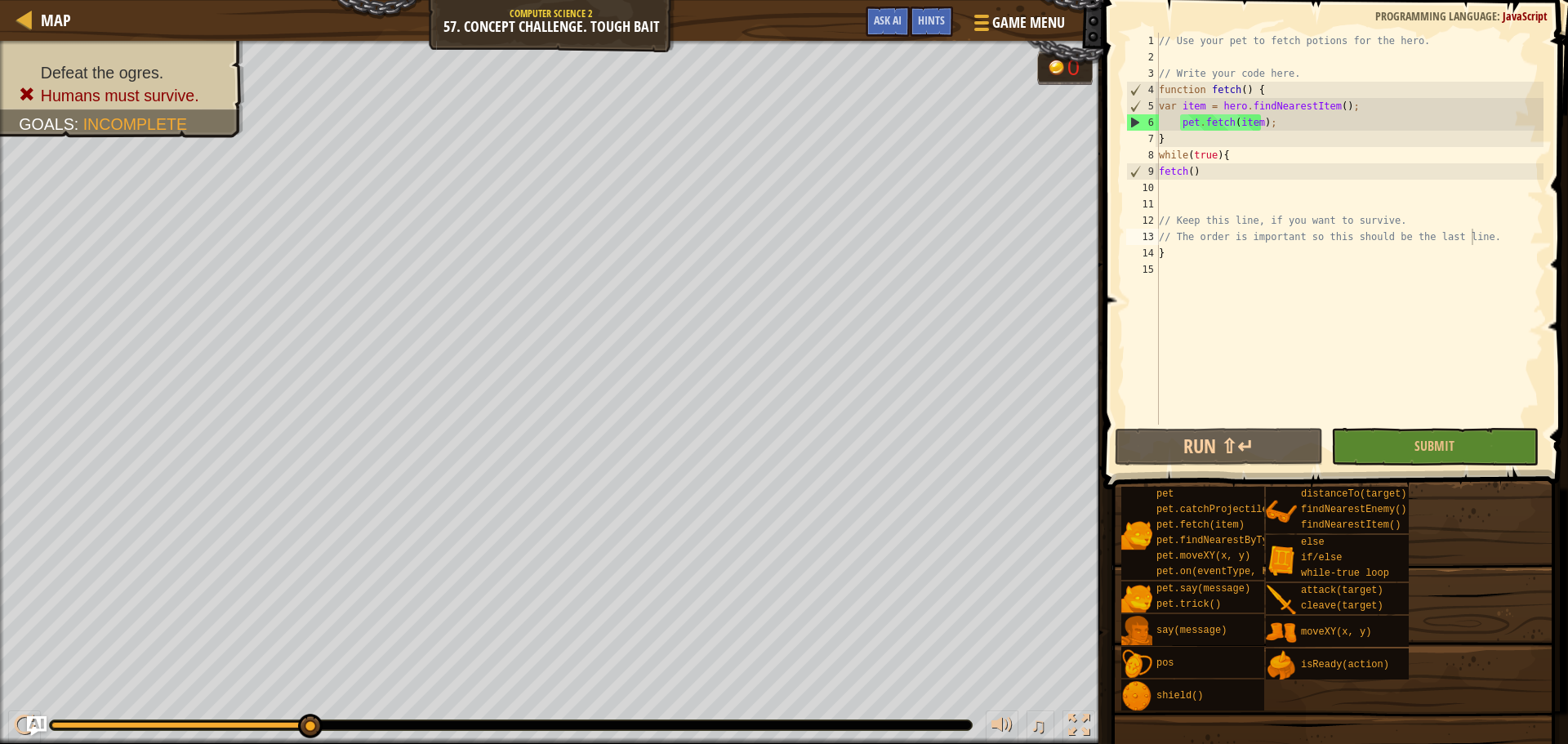
type textarea "// Keep this line, if you want to survive."
click at [1256, 213] on div "// Use your pet to fetch potions for the hero. // Write your code here. functio…" at bounding box center [1349, 245] width 388 height 425
click at [1252, 204] on div "// Use your pet to fetch potions for the hero. // Write your code here. functio…" at bounding box center [1349, 245] width 388 height 425
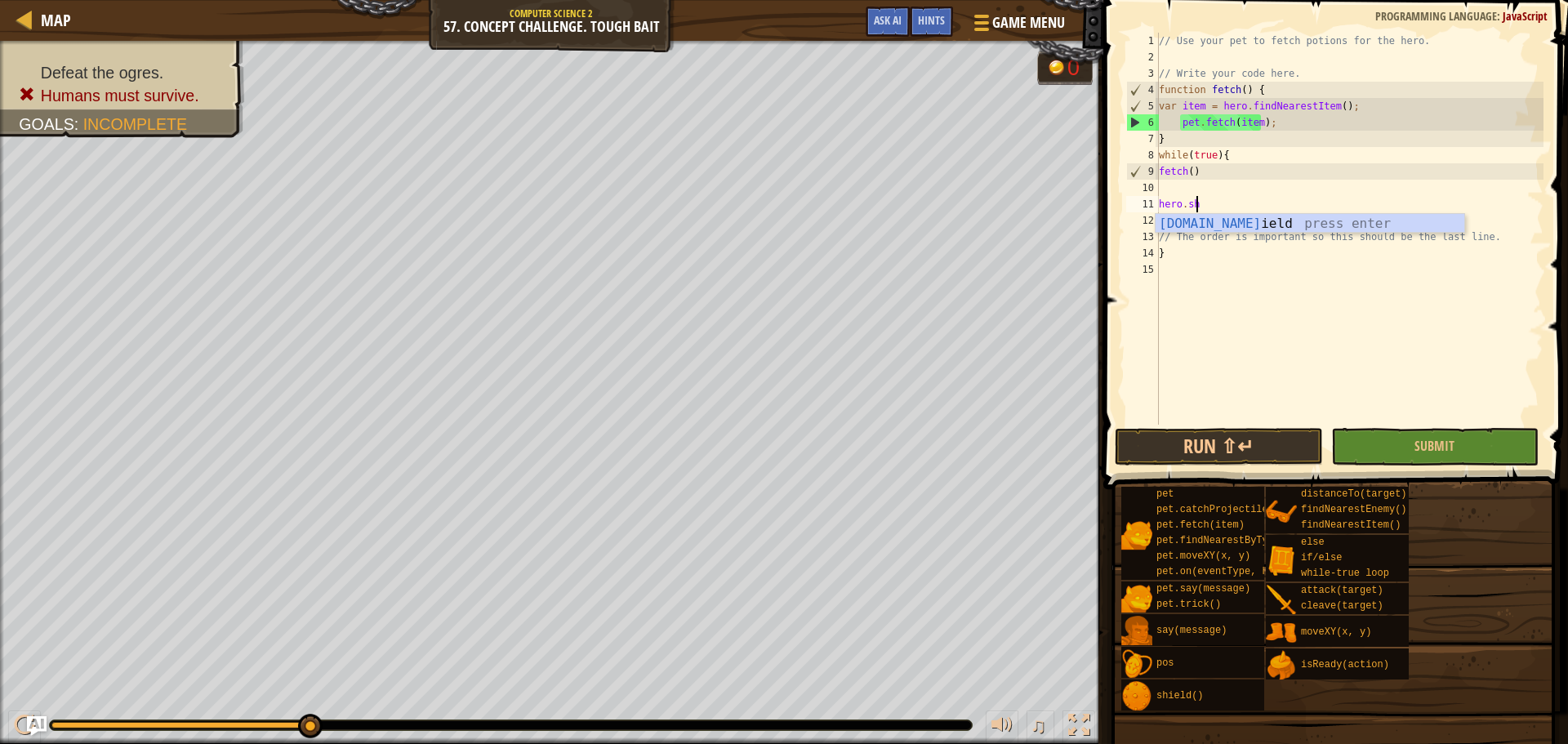
type textarea "hero.she"
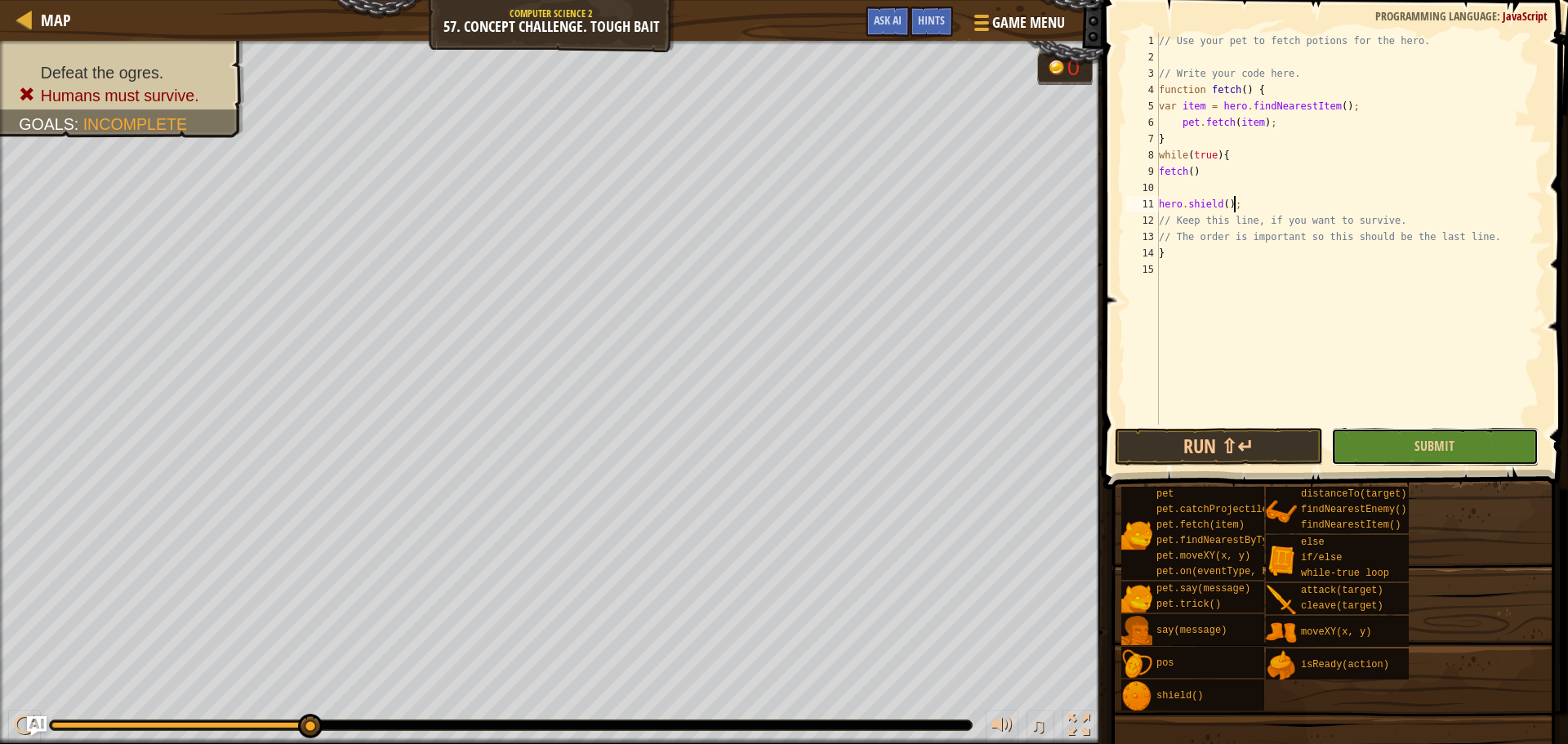
click at [1398, 450] on button "Submit" at bounding box center [1434, 446] width 208 height 37
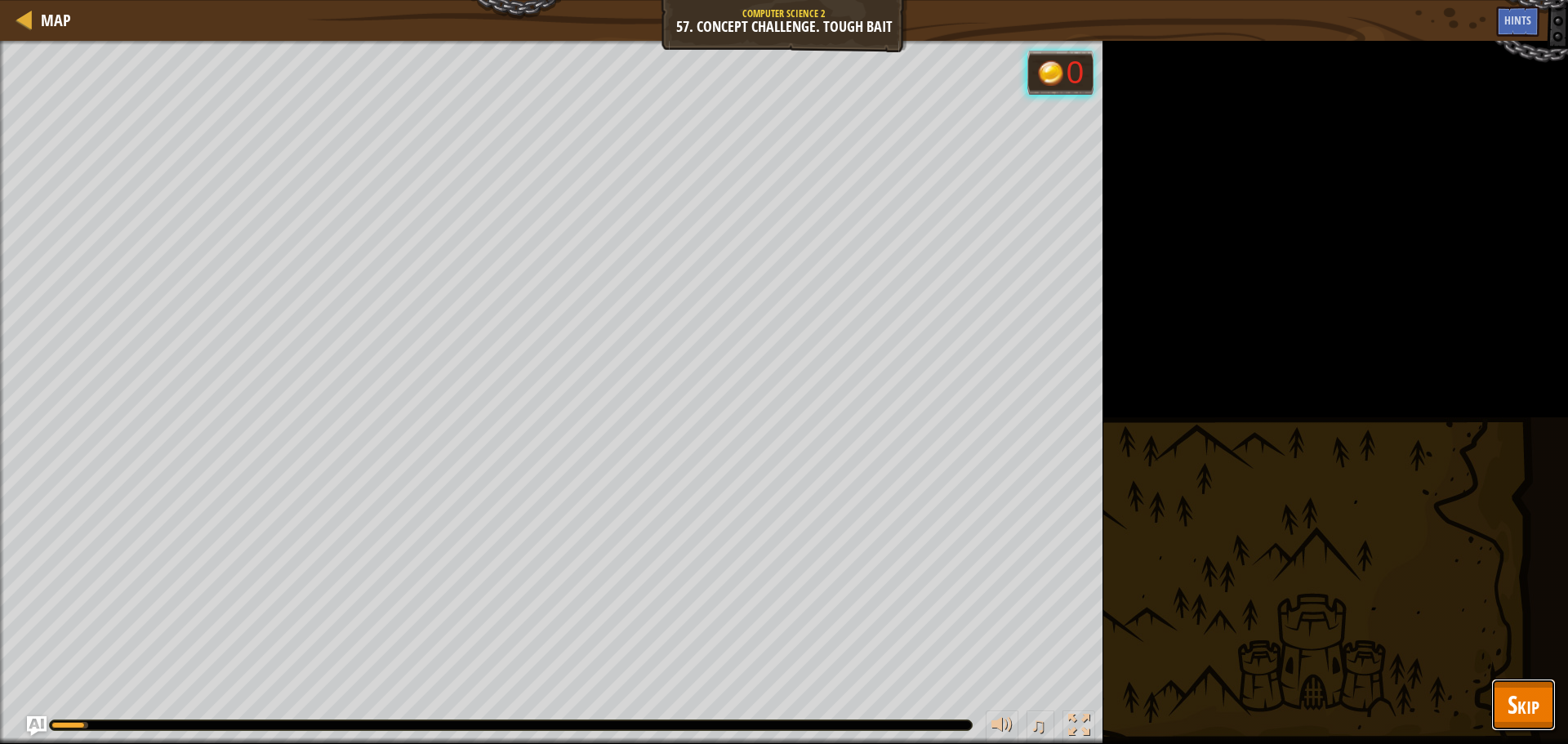
click at [1548, 694] on button "Skip" at bounding box center [1524, 705] width 64 height 52
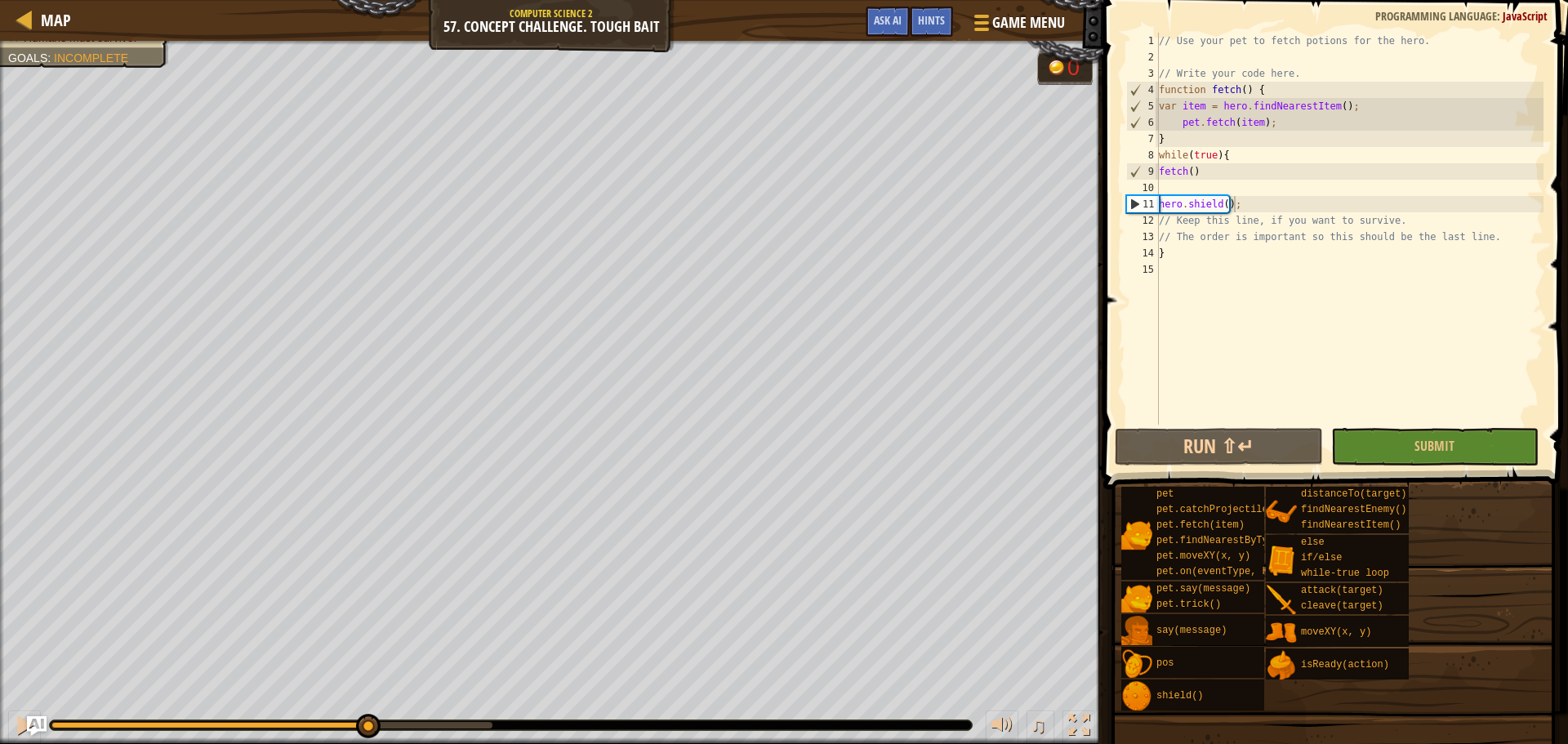
click at [368, 673] on div "Defeat the ogres. Humans must survive. Goals : Incomplete 0 ♫ [PERSON_NAME] 113…" at bounding box center [784, 392] width 1568 height 703
type textarea "pet.fetch(item);"
click at [1277, 126] on div "// Use your pet to fetch potions for the hero. // Write your code here. functio…" at bounding box center [1349, 245] width 388 height 425
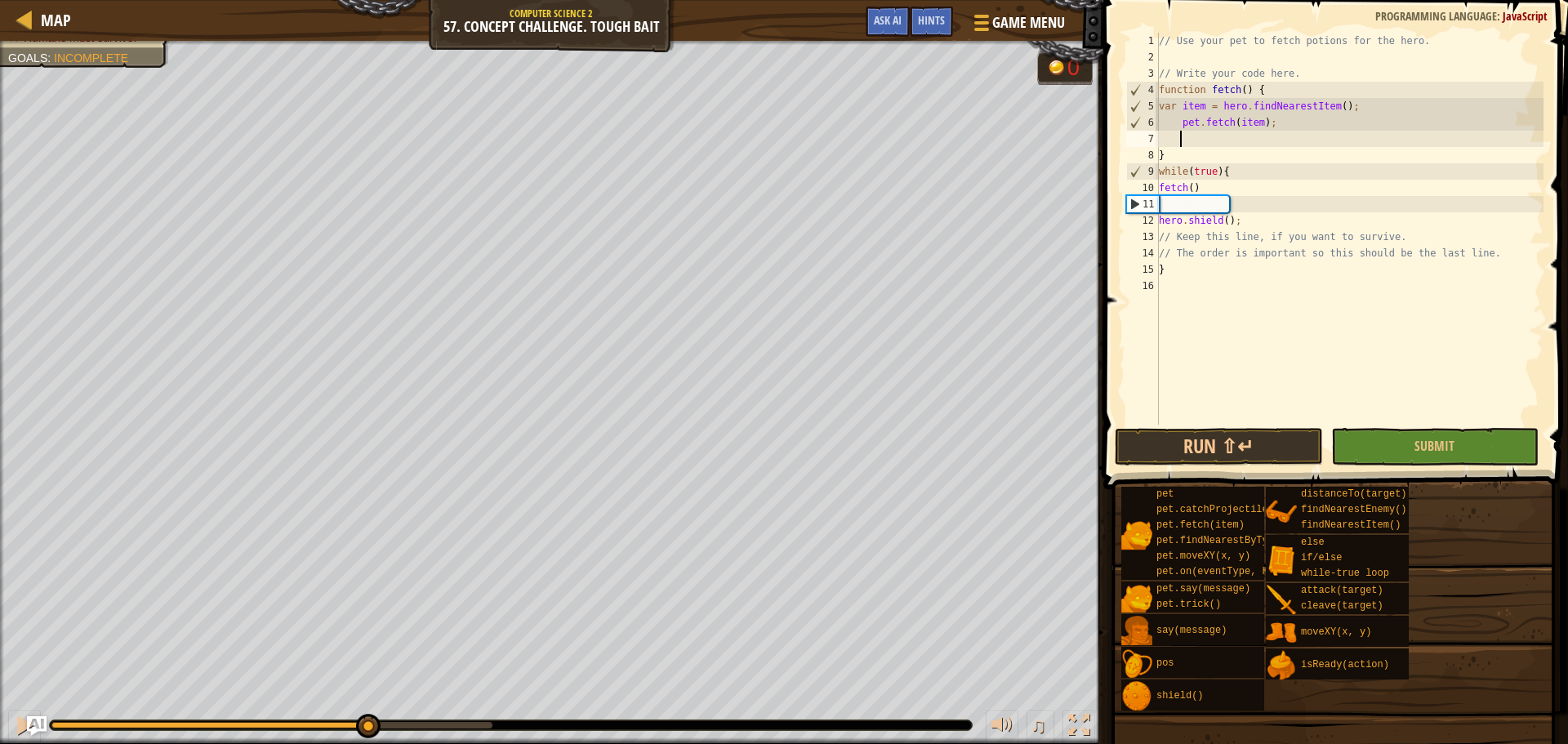
paste textarea "pet.fetch(item);"
type textarea "pet.fetch(item);"
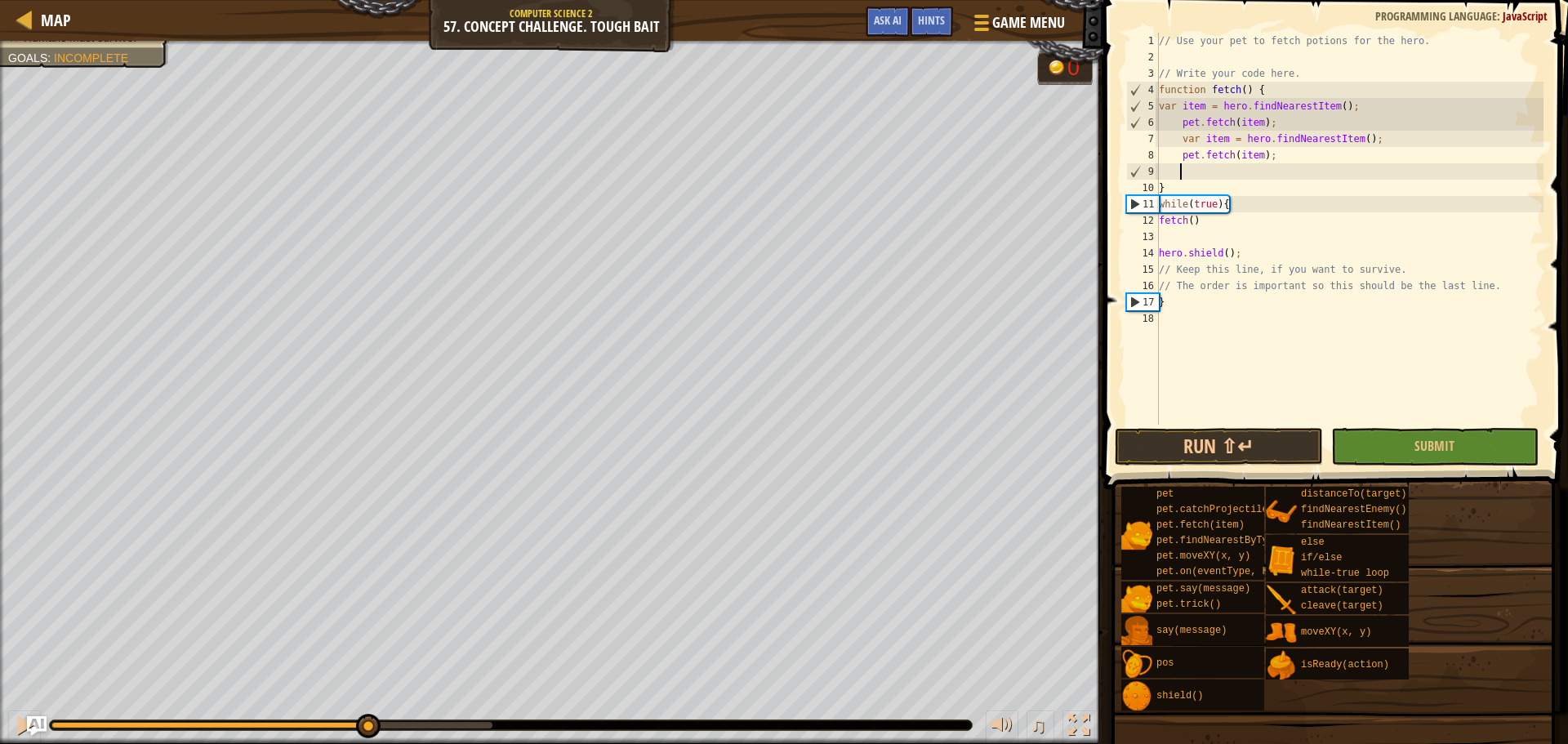
paste textarea "pet.fetch(item);"
type textarea "pet.fetch(item);"
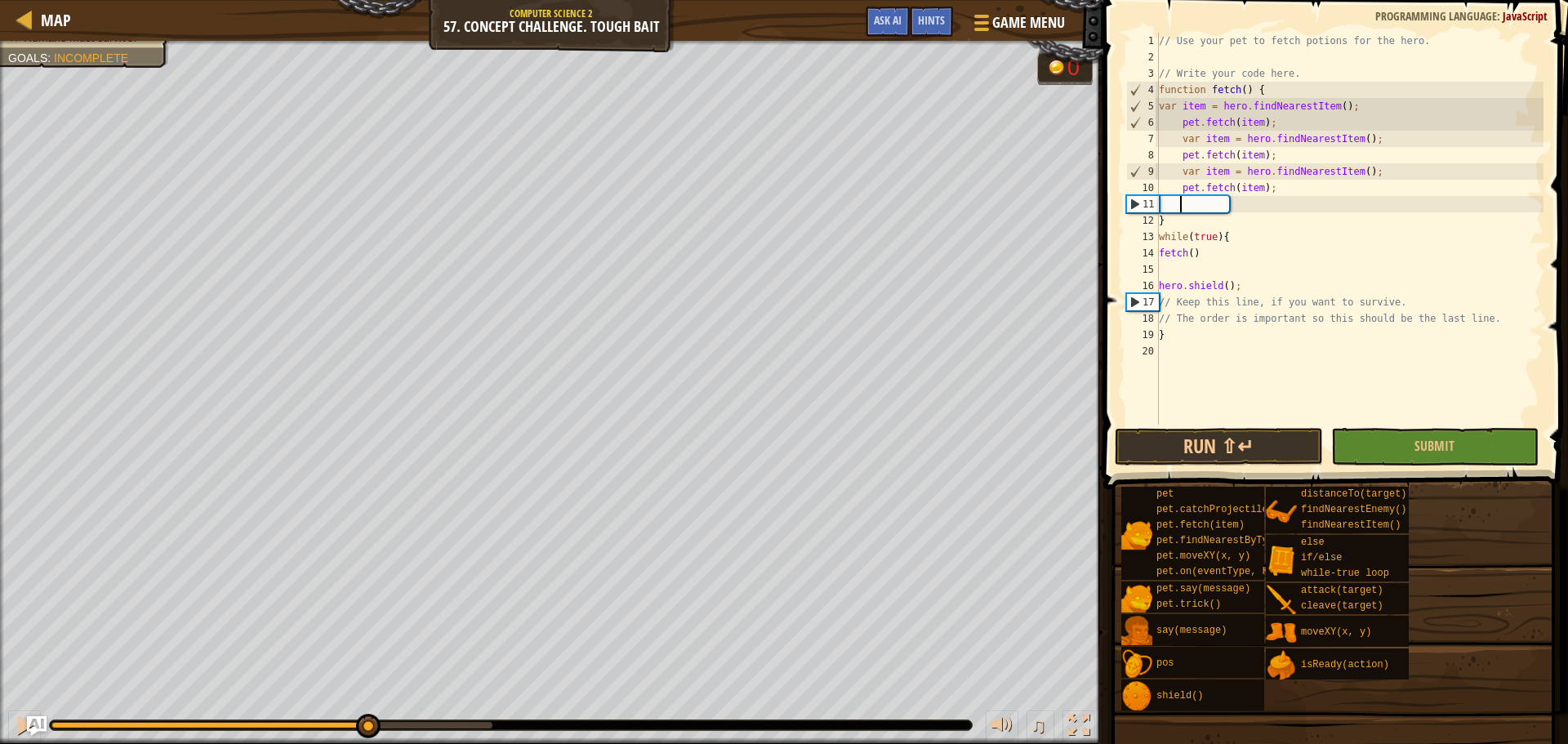
paste textarea "pet.fetch(item);"
type textarea "pet.fetch(item);"
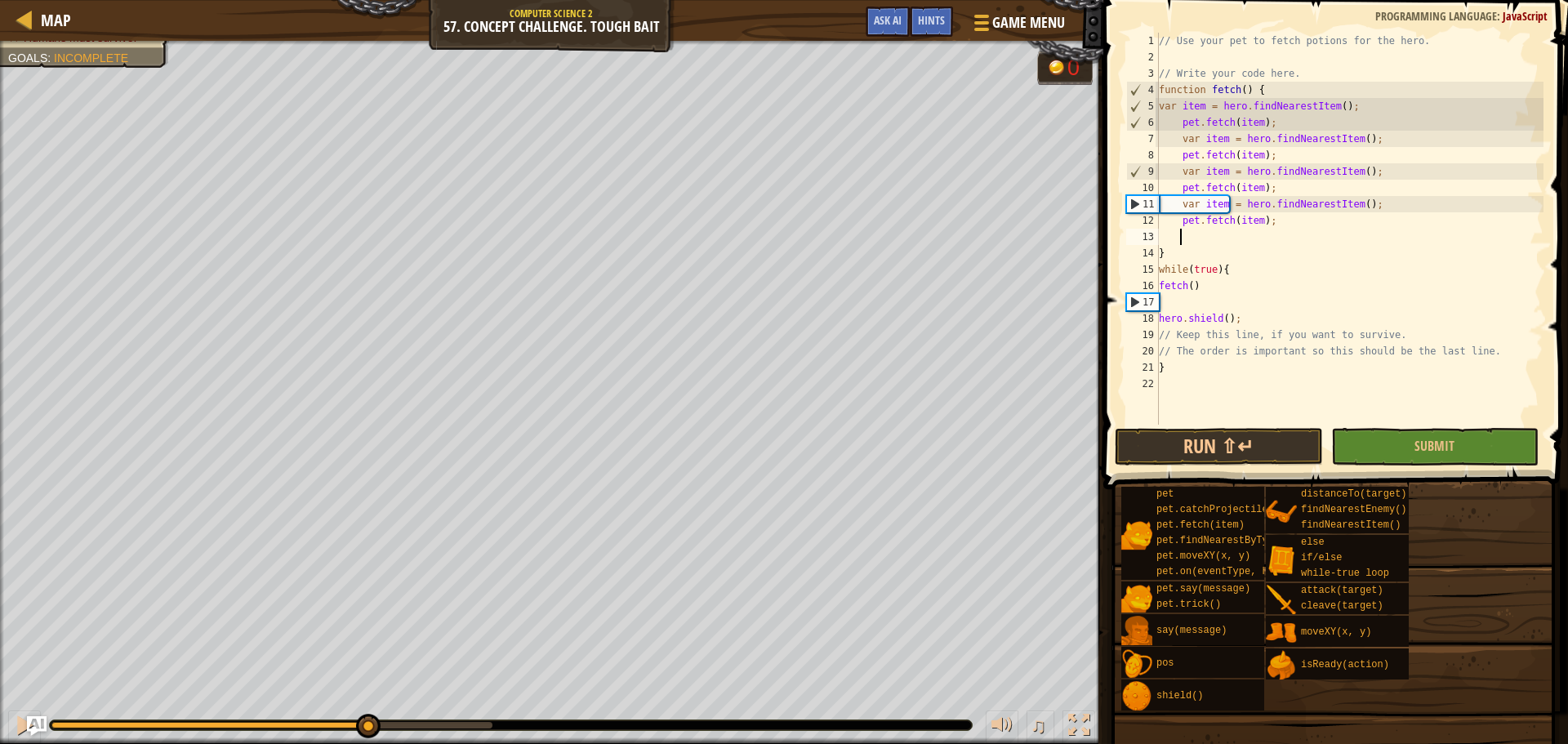
paste textarea "pet.fetch(item);"
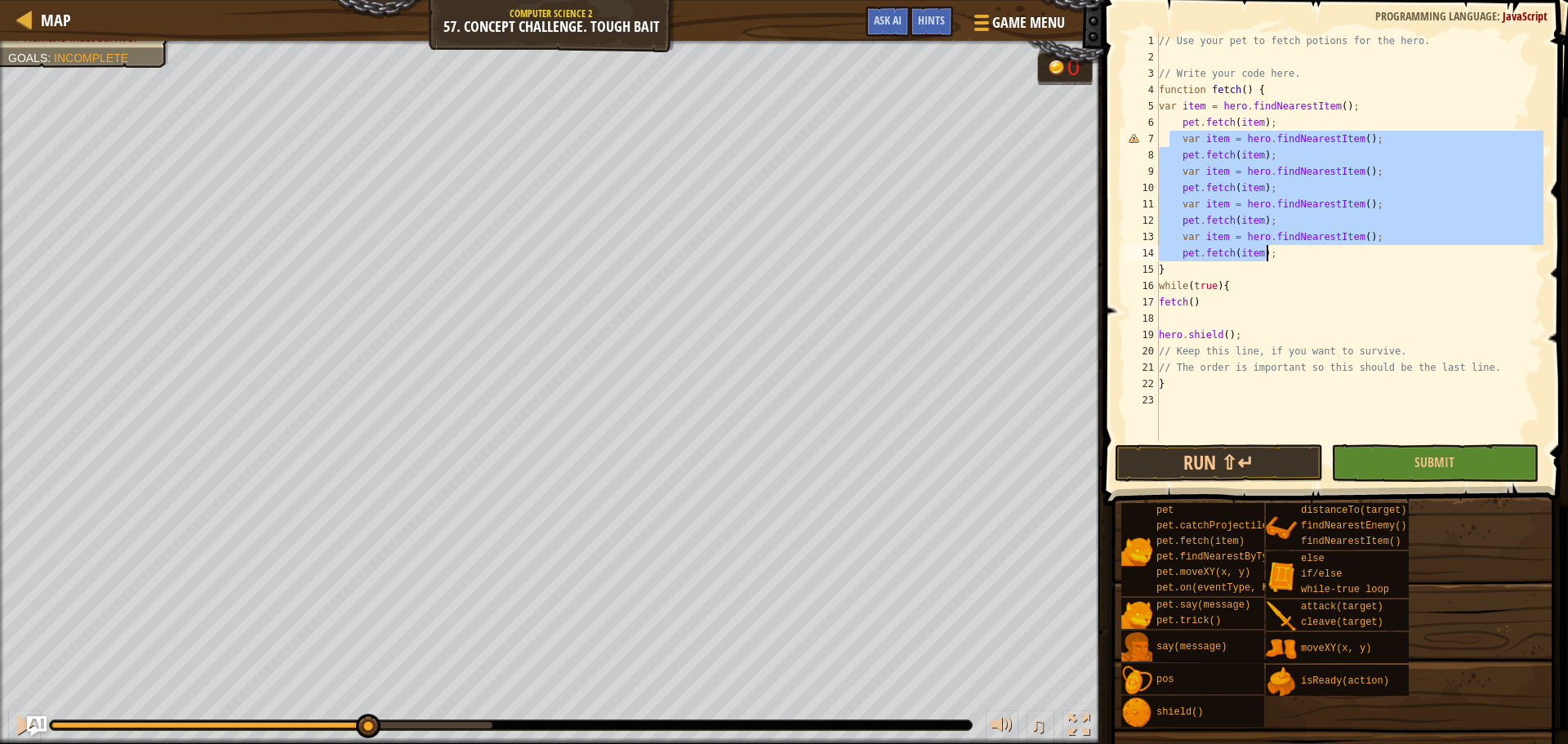
drag, startPoint x: 1168, startPoint y: 142, endPoint x: 1288, endPoint y: 259, distance: 167.6
click at [1288, 259] on div "// Use your pet to fetch potions for the hero. // Write your code here. functio…" at bounding box center [1349, 253] width 388 height 441
type textarea "var item = hero.findNearestItem(); pet.fetch(item);"
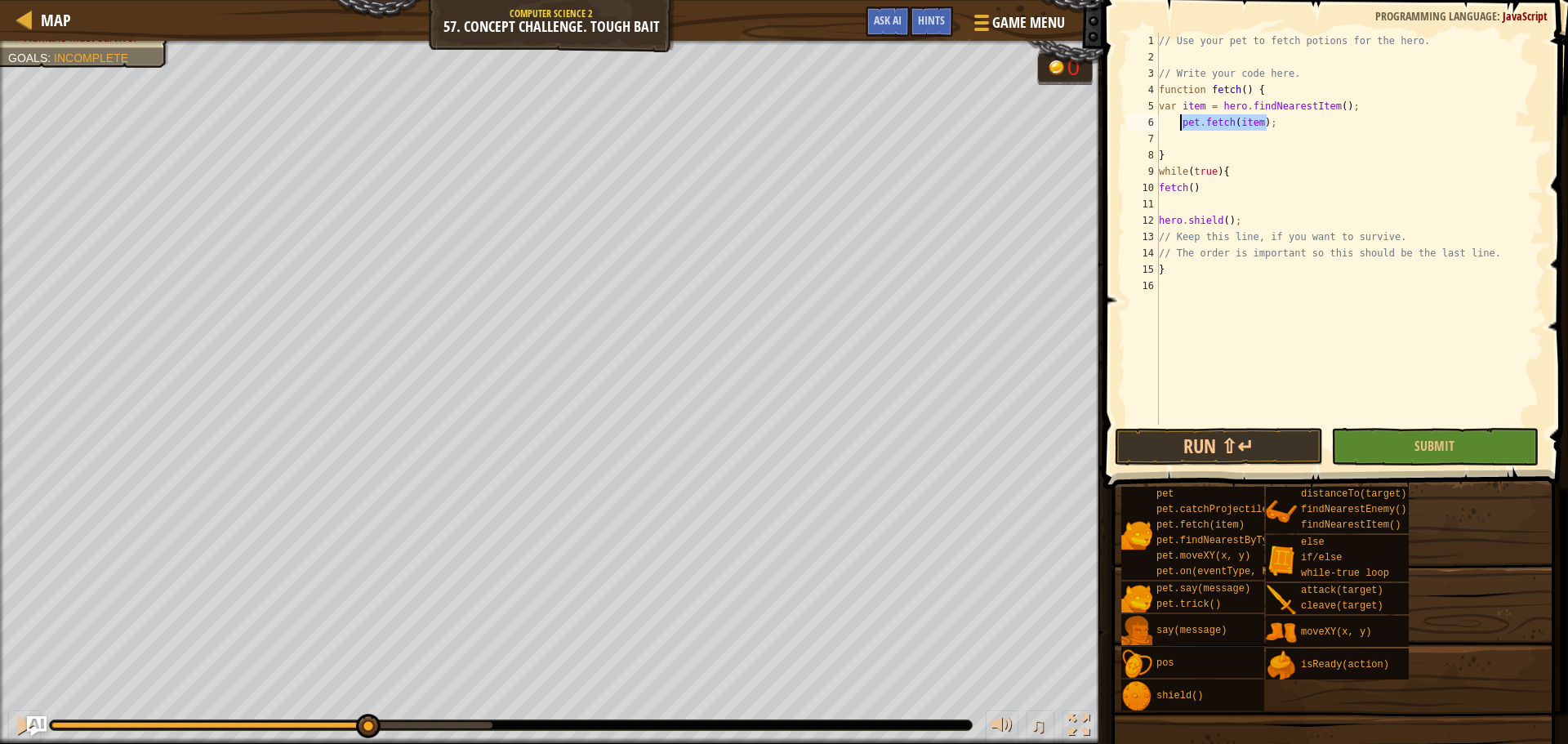
drag, startPoint x: 1275, startPoint y: 124, endPoint x: 1182, endPoint y: 129, distance: 93.1
click at [1182, 129] on div "// Use your pet to fetch potions for the hero. // Write your code here. functio…" at bounding box center [1349, 245] width 388 height 425
type textarea "pet.fetch(item);"
click at [1303, 128] on div "// Use your pet to fetch potions for the hero. // Write your code here. functio…" at bounding box center [1349, 229] width 388 height 392
paste textarea "pet.fetch(item);"
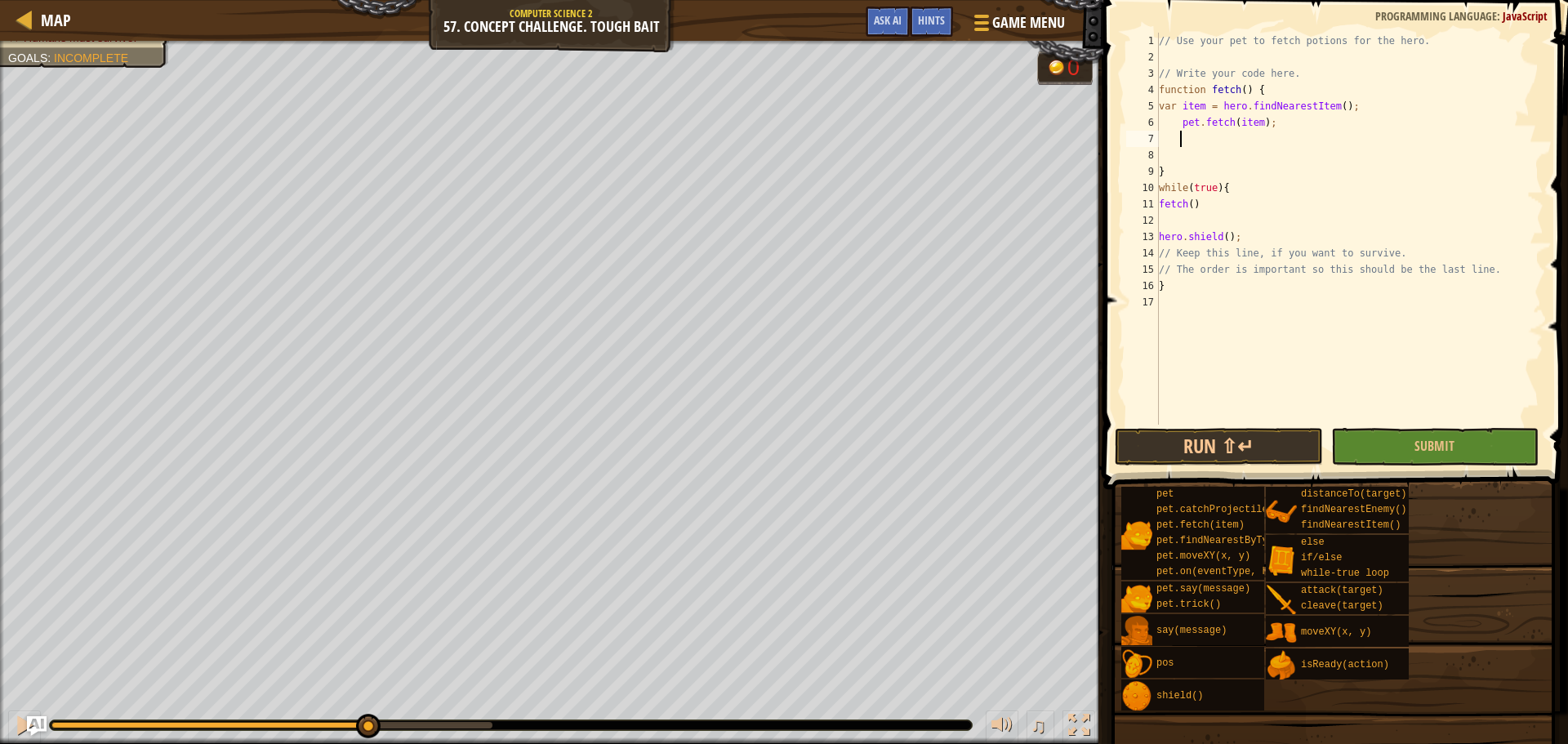
type textarea "pet.fetch(item);"
paste textarea "pet.fetch(item);"
type textarea "pet.fetch(item);"
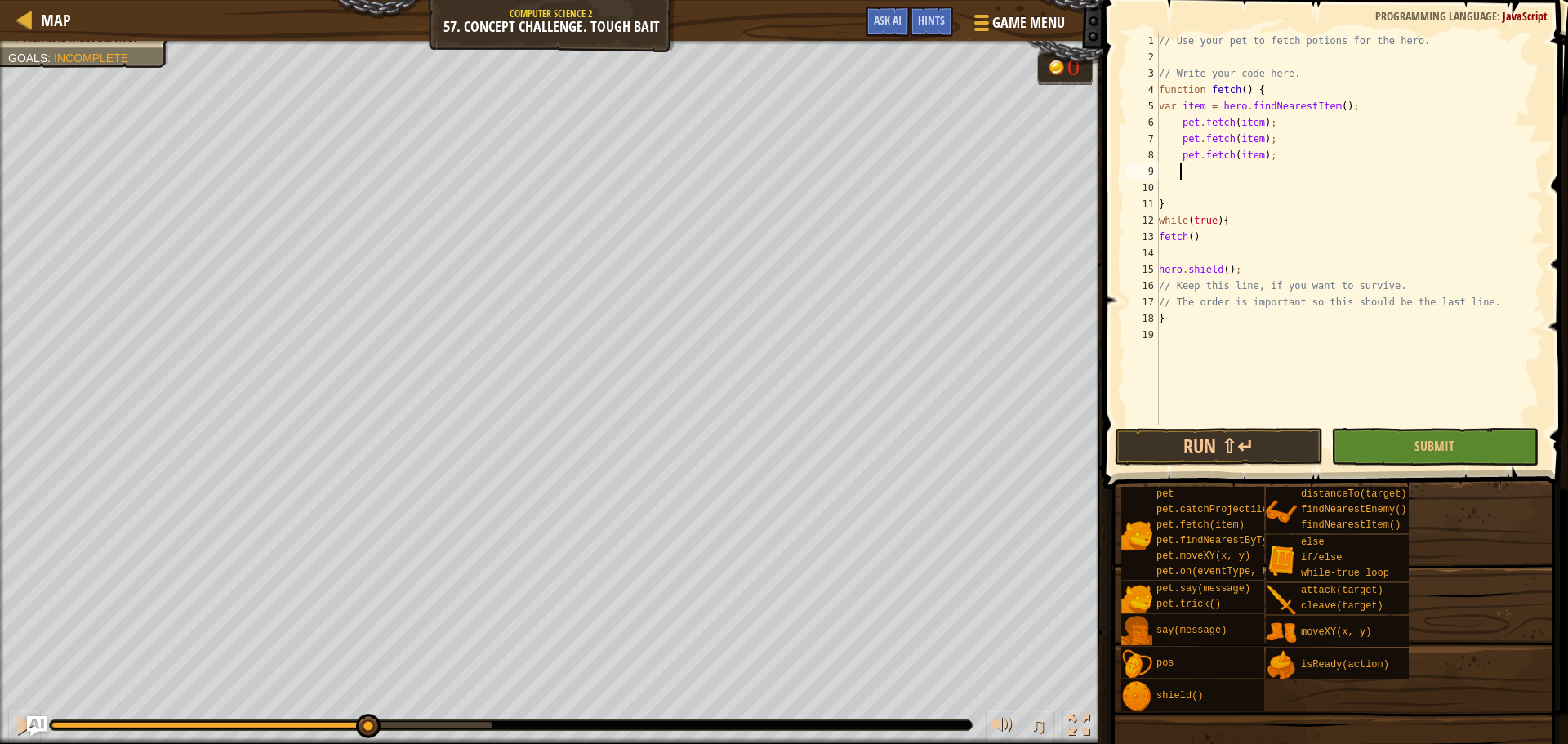
paste textarea "pet.fetch(item);"
type textarea "pet.fetch(item);"
paste textarea "pet.fetch(item);"
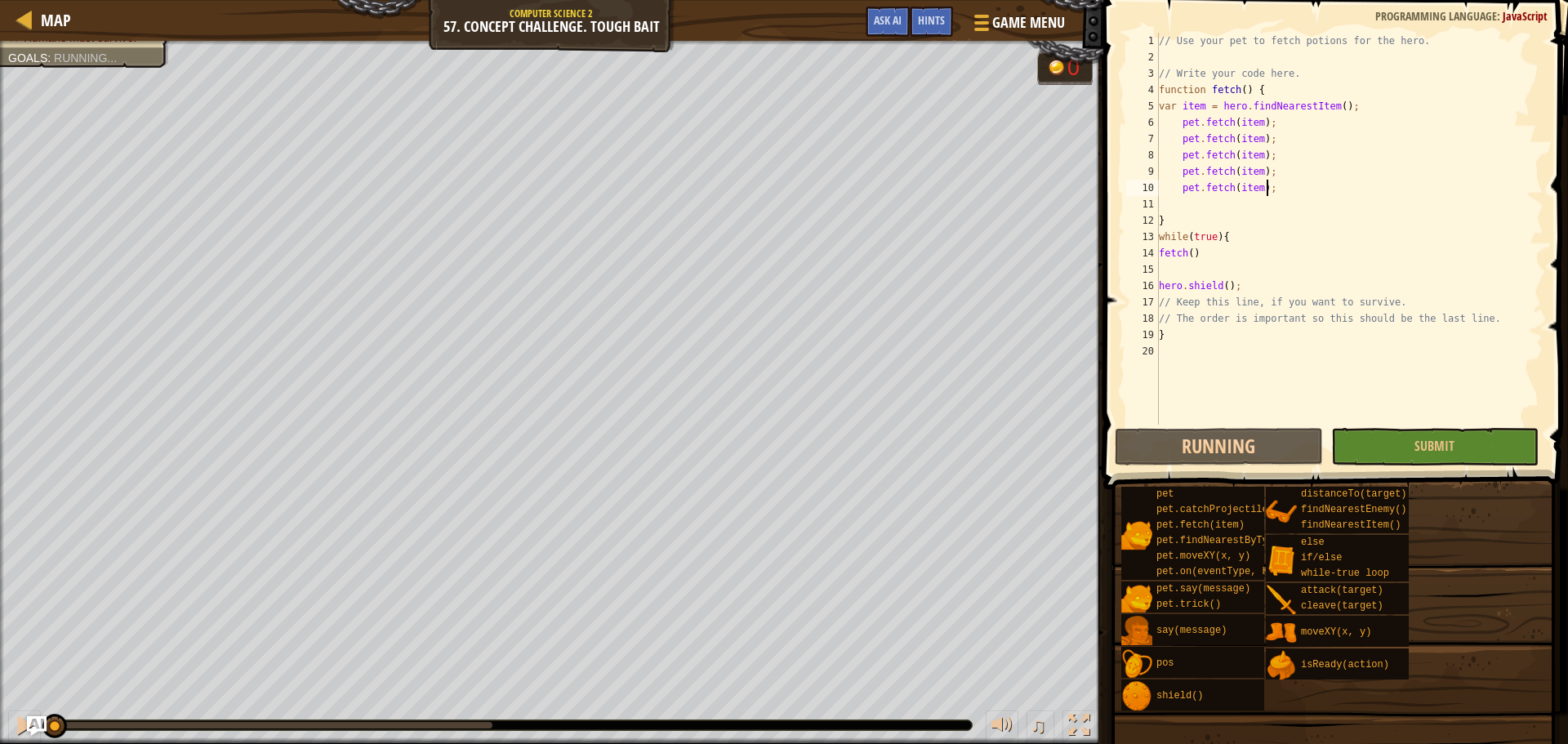
paste textarea "pet.fetch(item);"
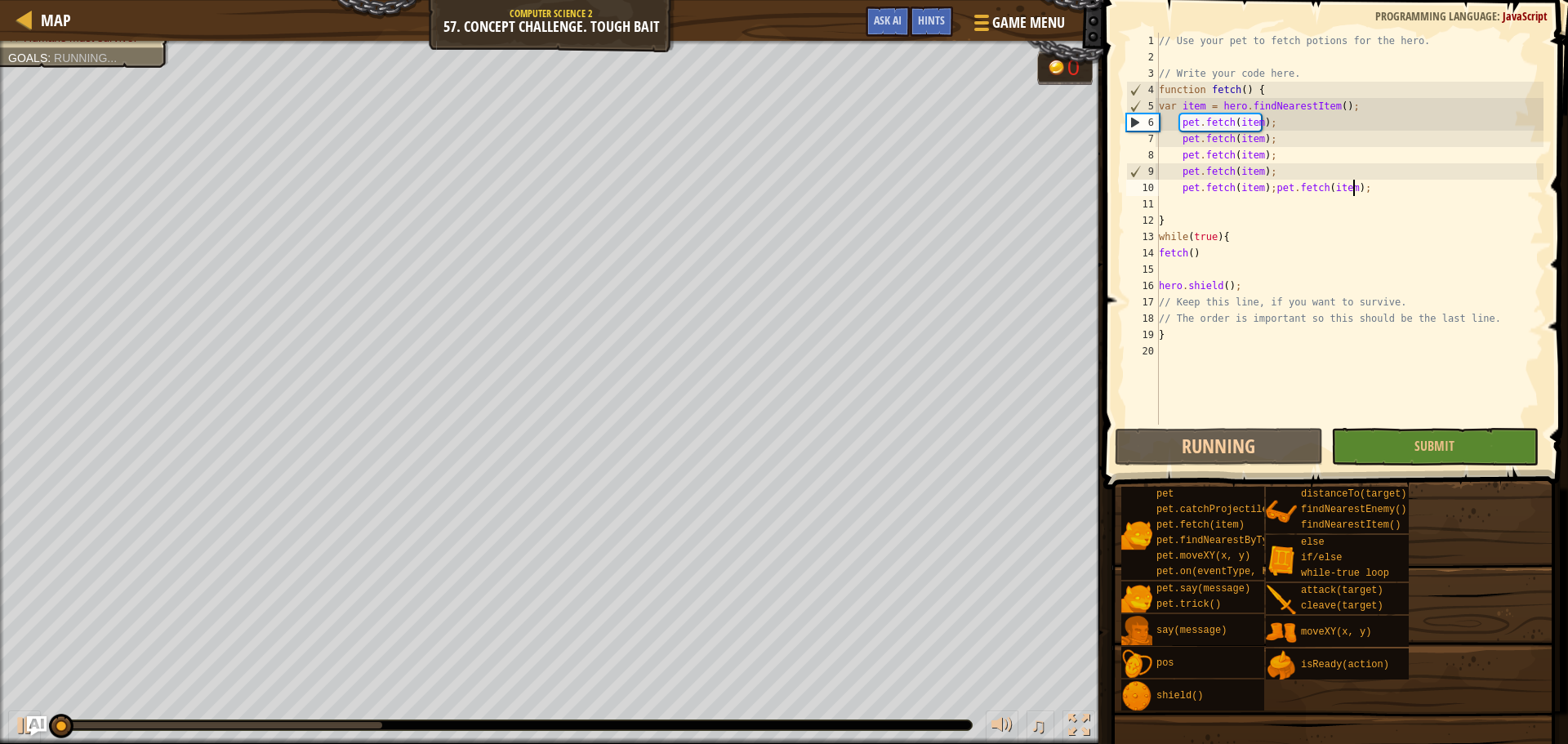
paste textarea "pet.fetch(item);"
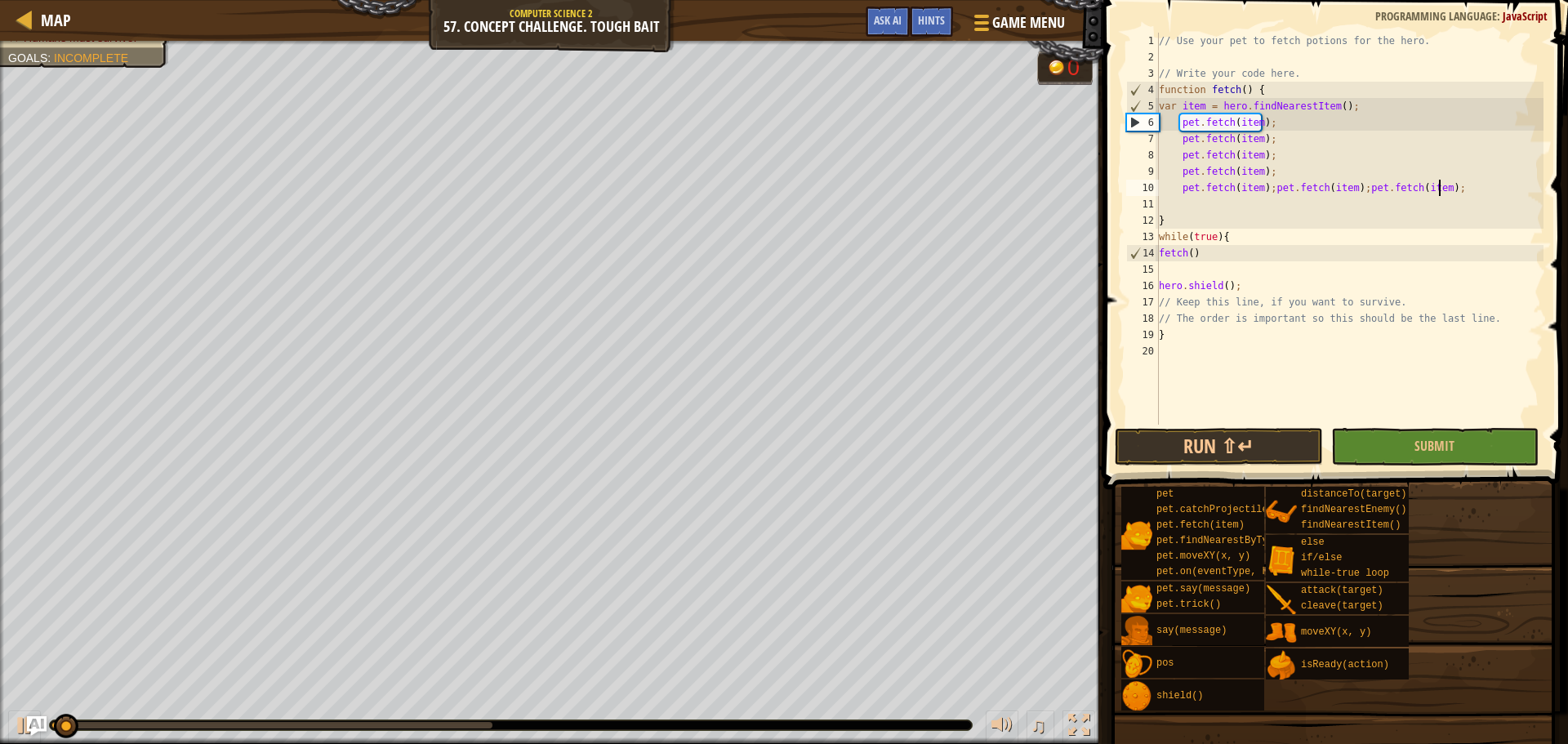
paste textarea "pet.fetch(item);"
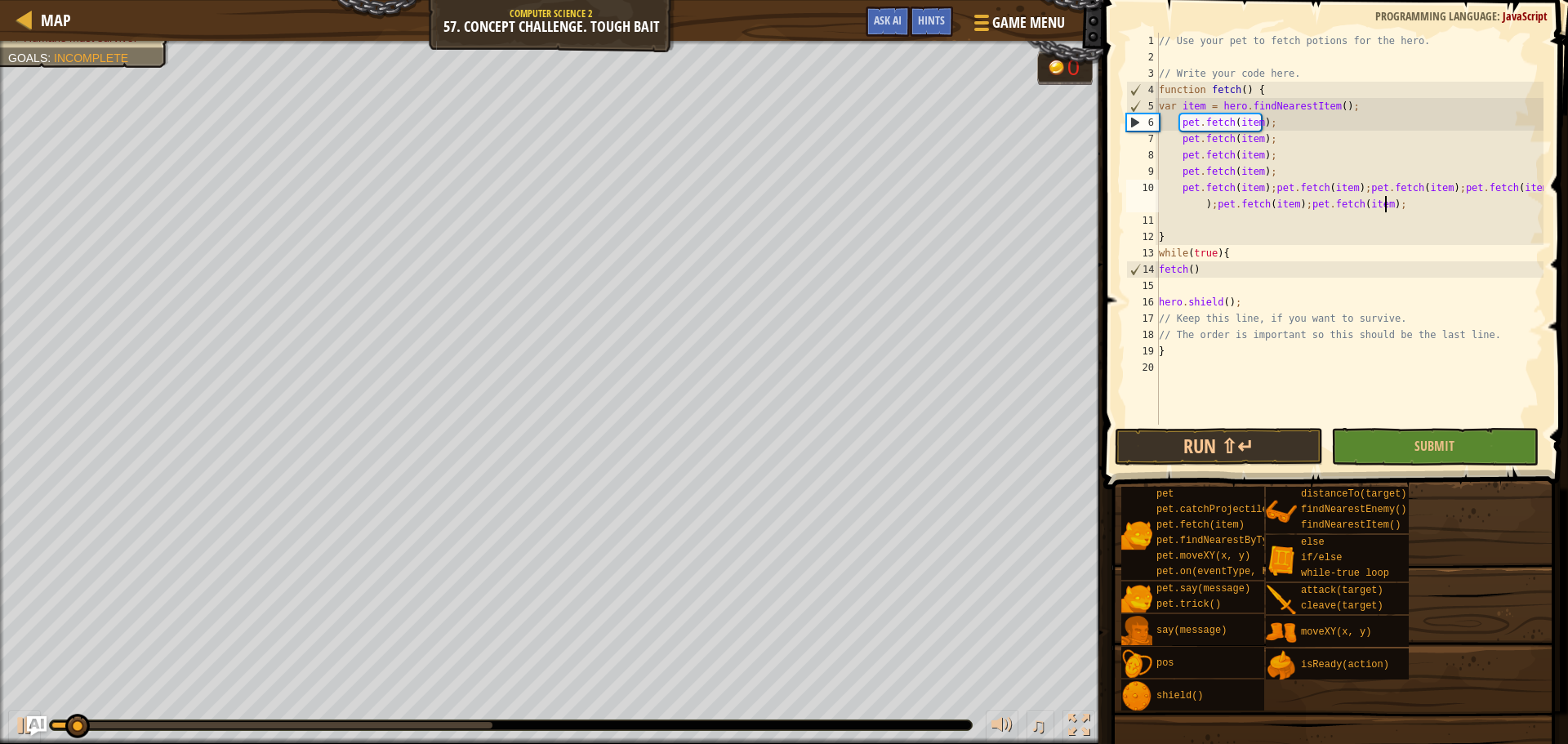
paste textarea "pet.fetch(item);"
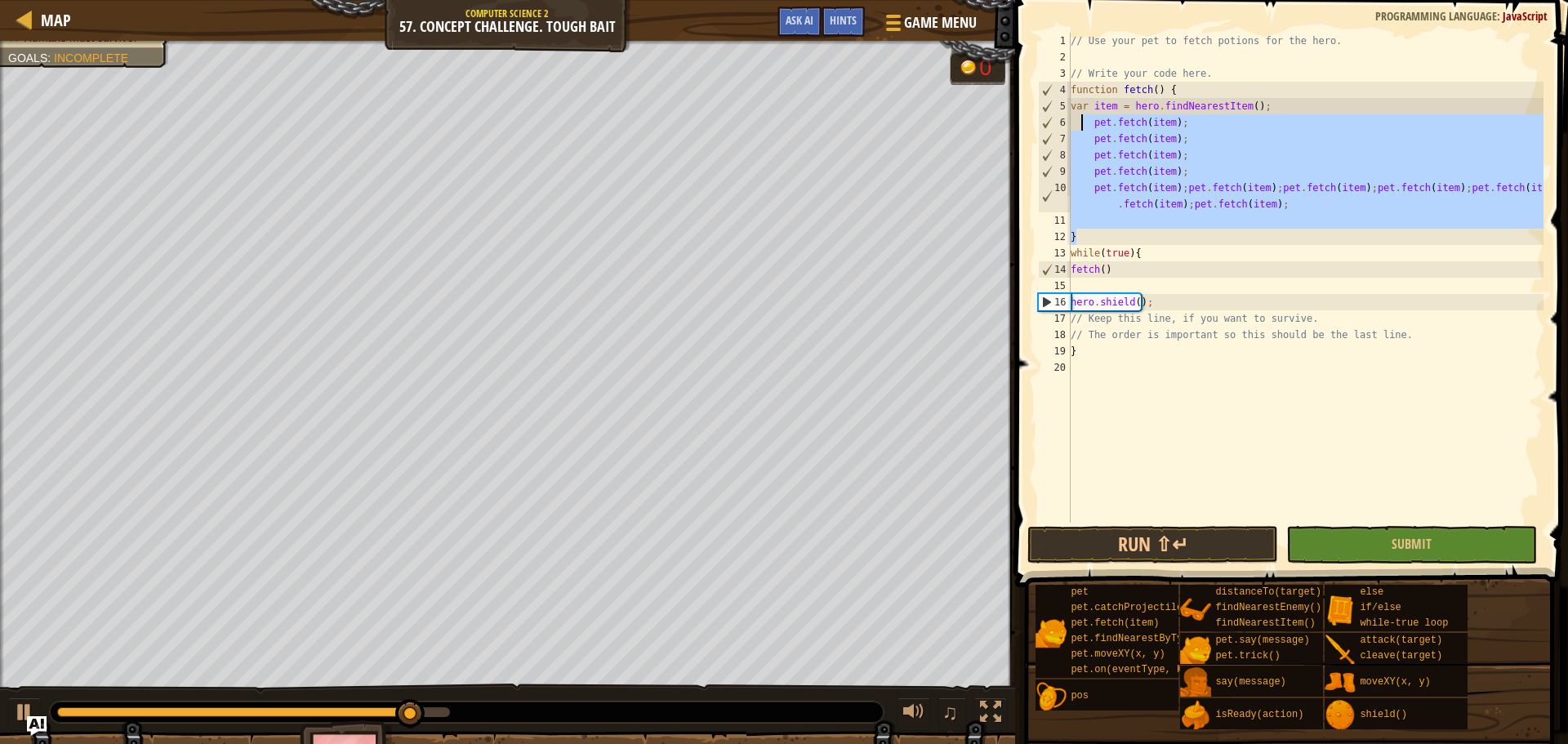
drag, startPoint x: 1313, startPoint y: 240, endPoint x: 1082, endPoint y: 124, distance: 258.5
click at [1082, 124] on div "// Use your pet to fetch potions for the hero. // Write your code here. functio…" at bounding box center [1306, 294] width 476 height 522
type textarea "pet.fetch(item); pet.fetch(item);"
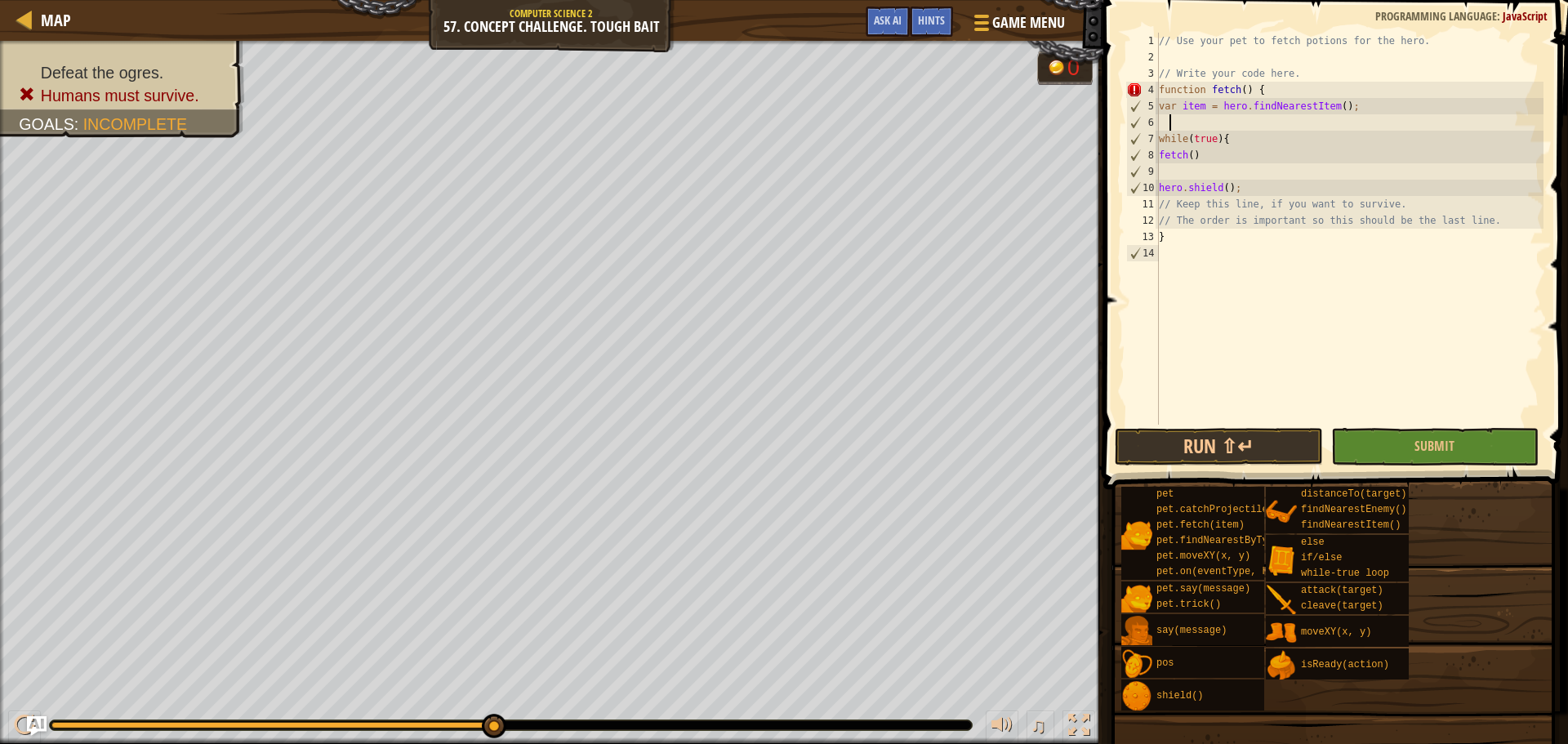
click at [1353, 112] on div "// Use your pet to fetch potions for the hero. // Write your code here. functio…" at bounding box center [1349, 245] width 388 height 425
type textarea "var item = hero.findNearestItem();"
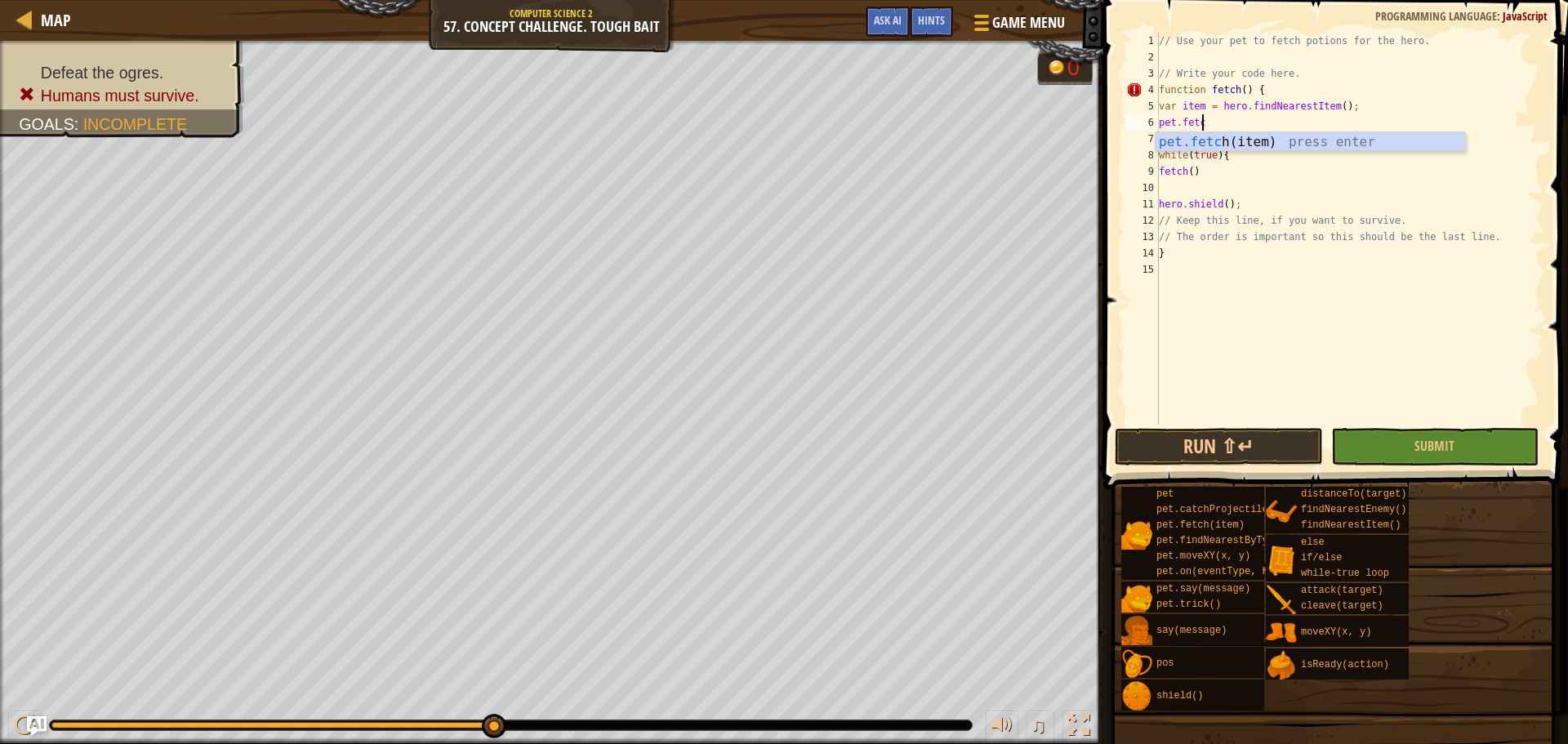
scroll to position [7, 3]
click at [1177, 106] on div "// Use your pet to fetch potions for the hero. // Write your code here. functio…" at bounding box center [1349, 245] width 388 height 425
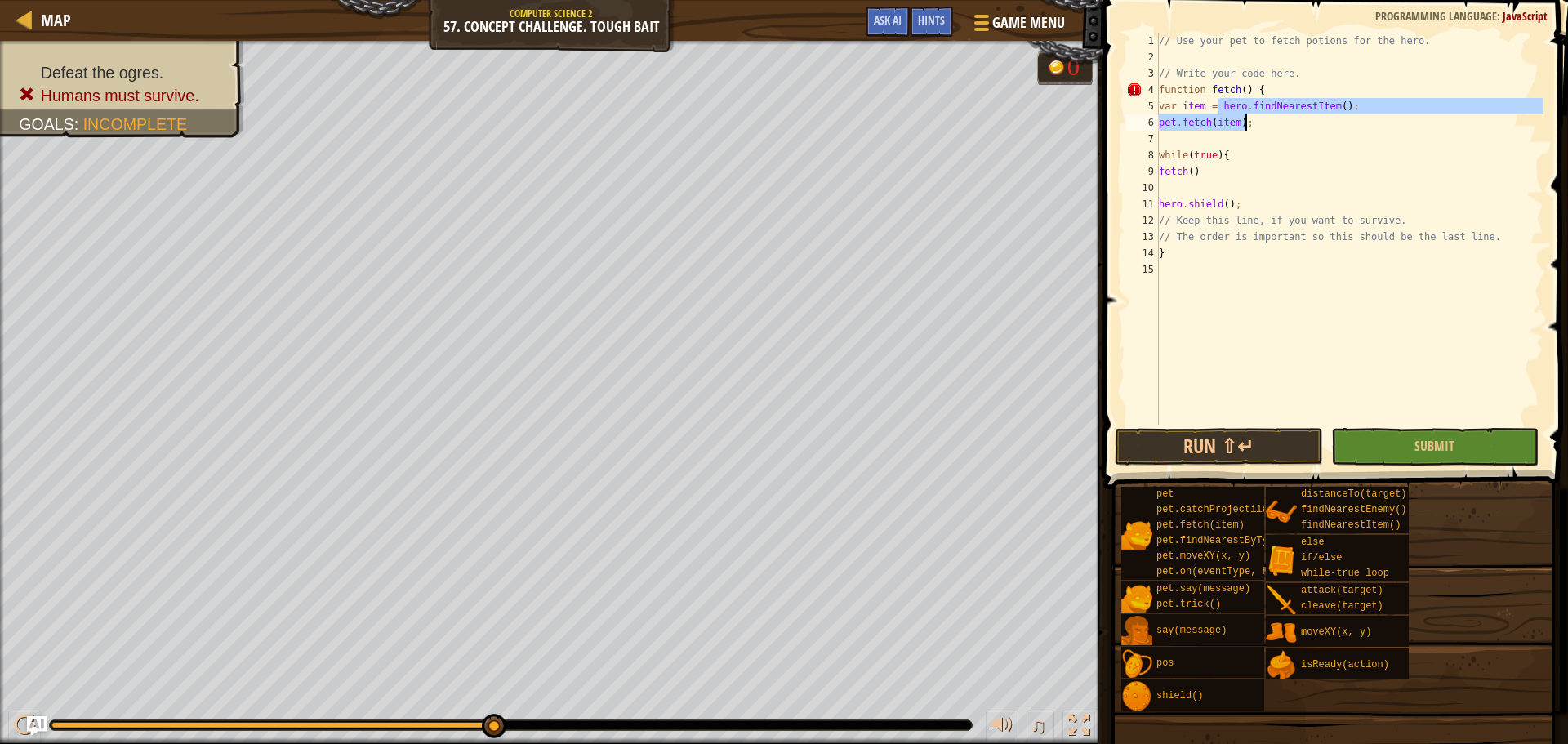
drag, startPoint x: 1216, startPoint y: 102, endPoint x: 1250, endPoint y: 118, distance: 37.6
click at [1250, 118] on div "// Use your pet to fetch potions for the hero. // Write your code here. functio…" at bounding box center [1349, 245] width 388 height 425
type textarea "var item = hero.findNearestItem(); pet.fetch(item);"
click at [1284, 131] on div "// Use your pet to fetch potions for the hero. // Write your code here. functio…" at bounding box center [1349, 245] width 388 height 425
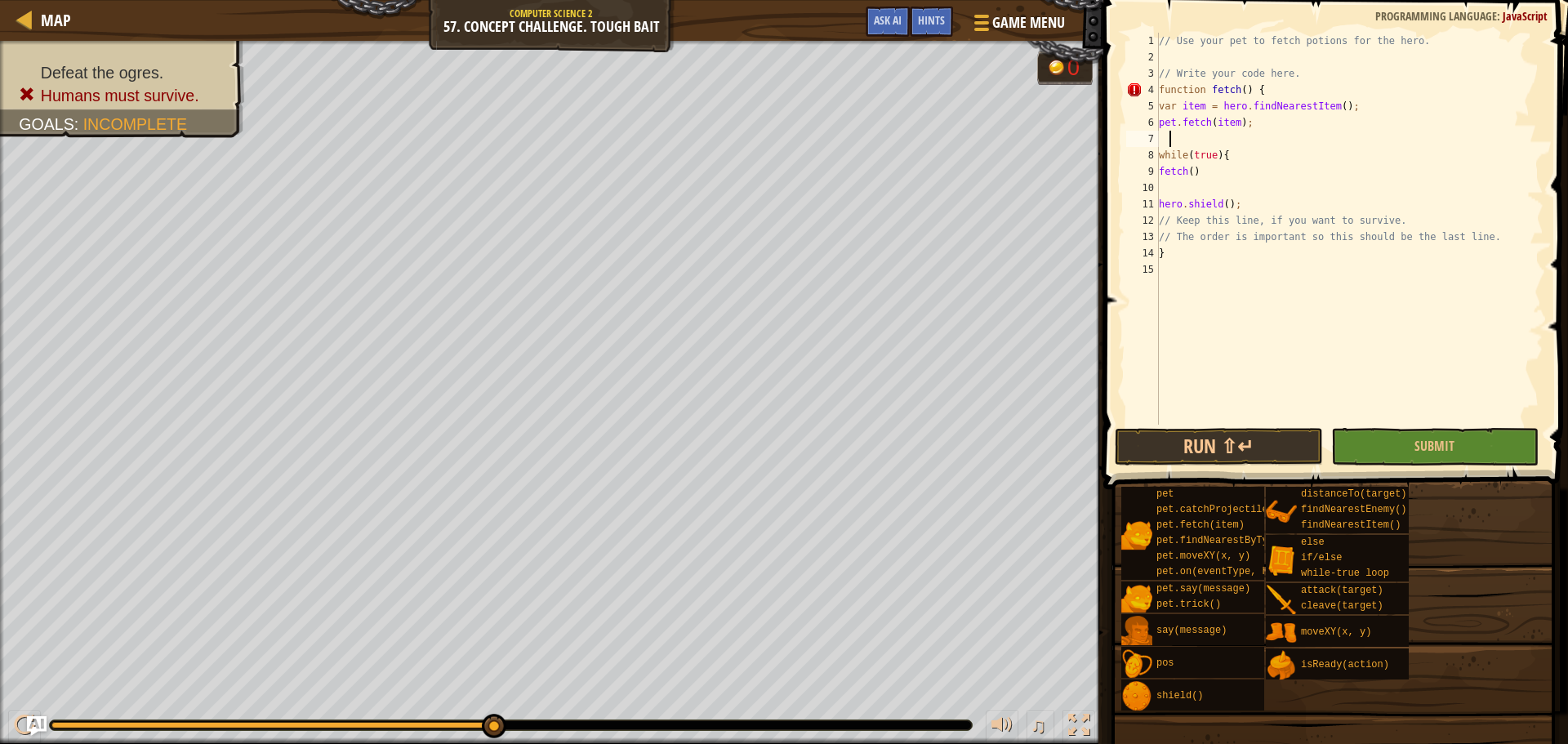
paste textarea "pet.fetch(item);"
type textarea "pet.fetch(item);"
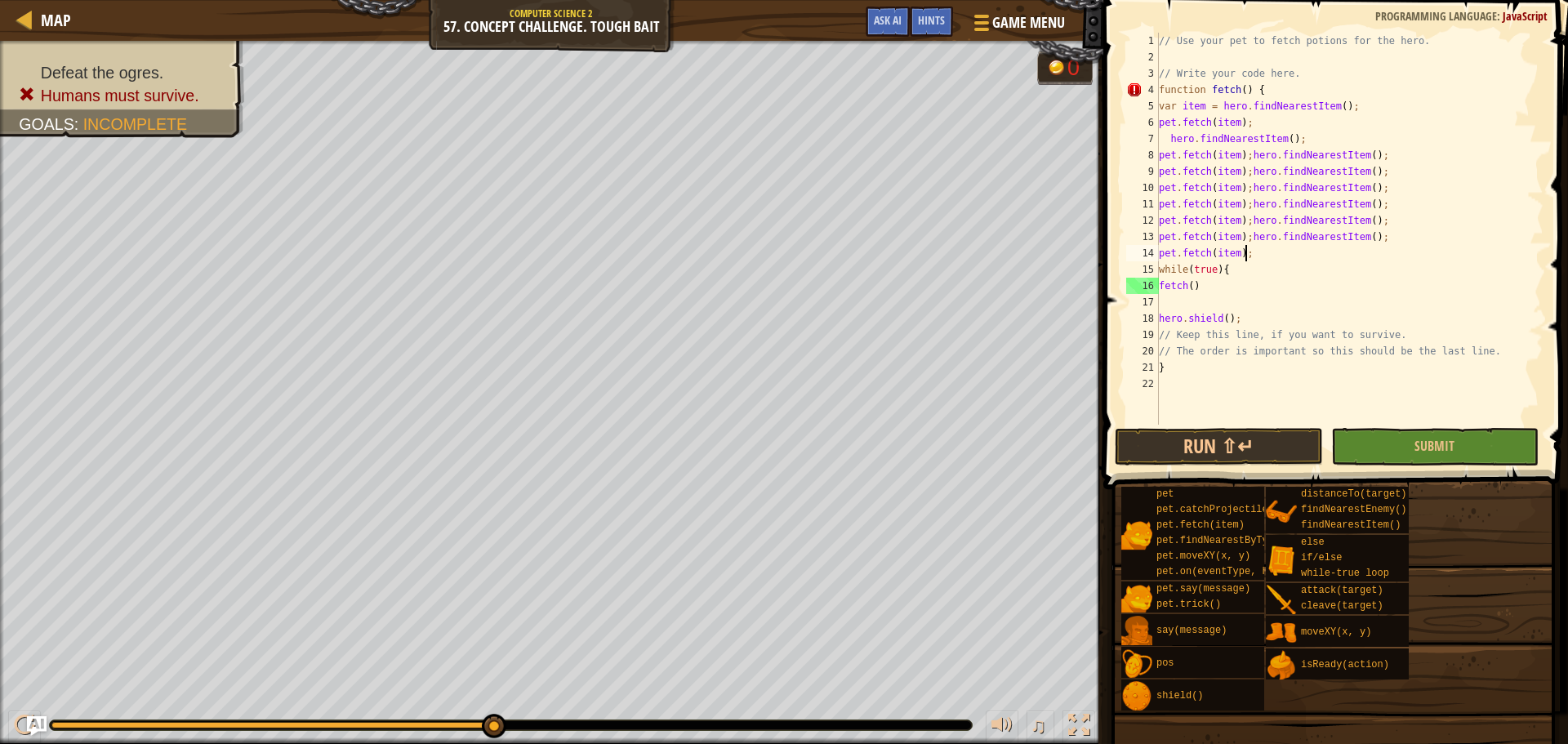
paste textarea
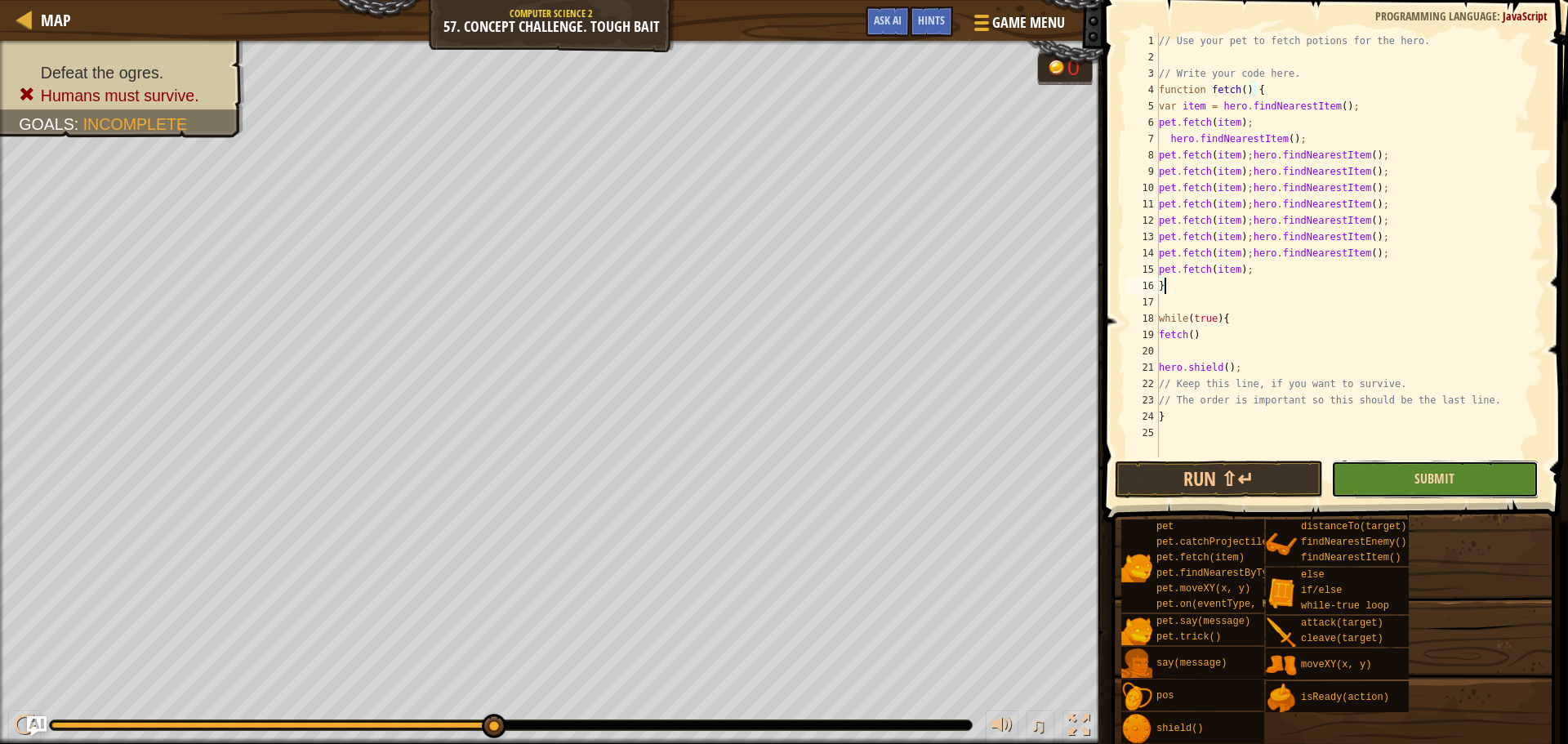
click at [1425, 478] on span "Submit" at bounding box center [1434, 478] width 40 height 18
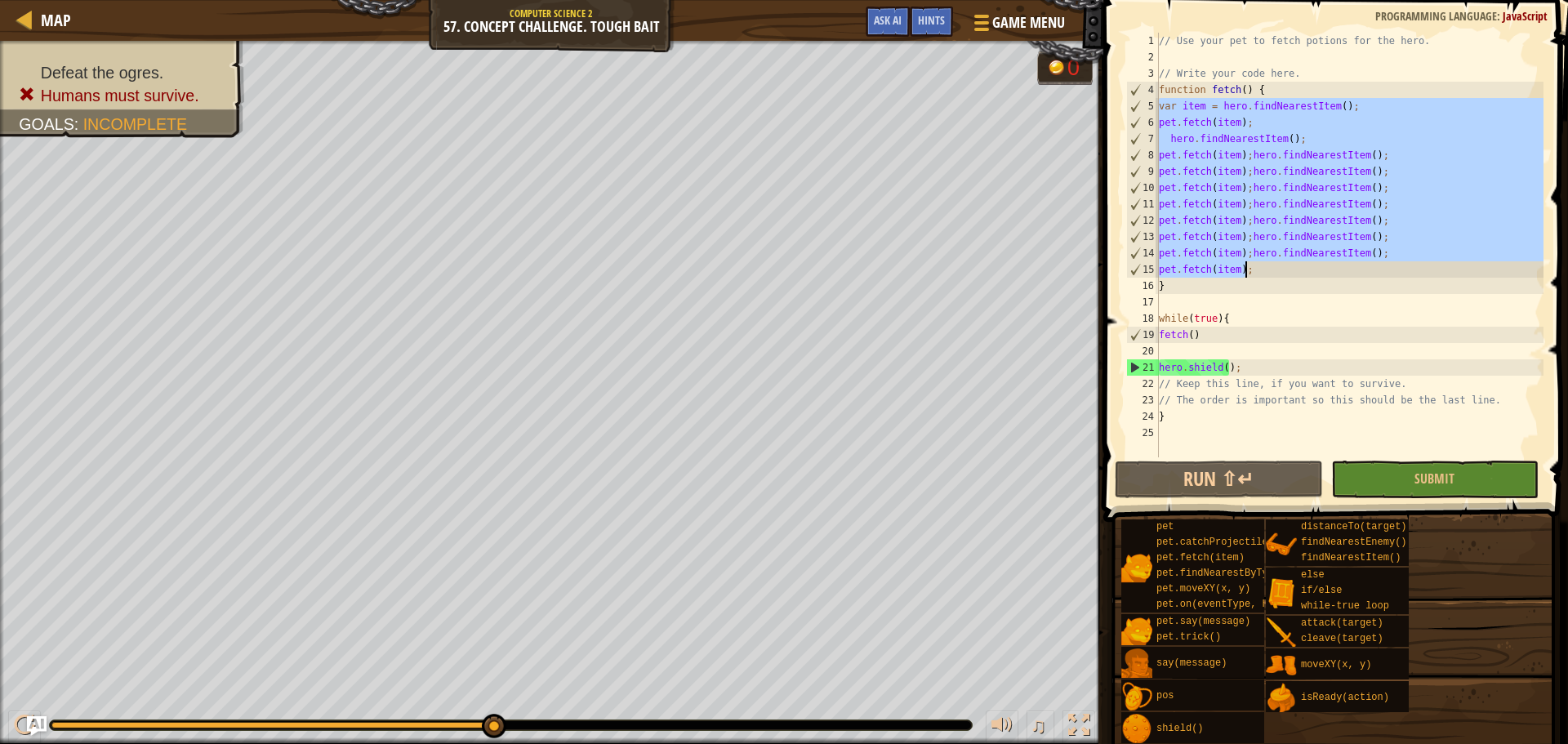
drag, startPoint x: 1159, startPoint y: 105, endPoint x: 1292, endPoint y: 262, distance: 205.8
click at [1292, 262] on div "// Use your pet to fetch potions for the hero. // Write your code here. functio…" at bounding box center [1349, 262] width 388 height 457
type textarea "pet.fetch(item);hero.findNearestItem(); pet.fetch(item);"
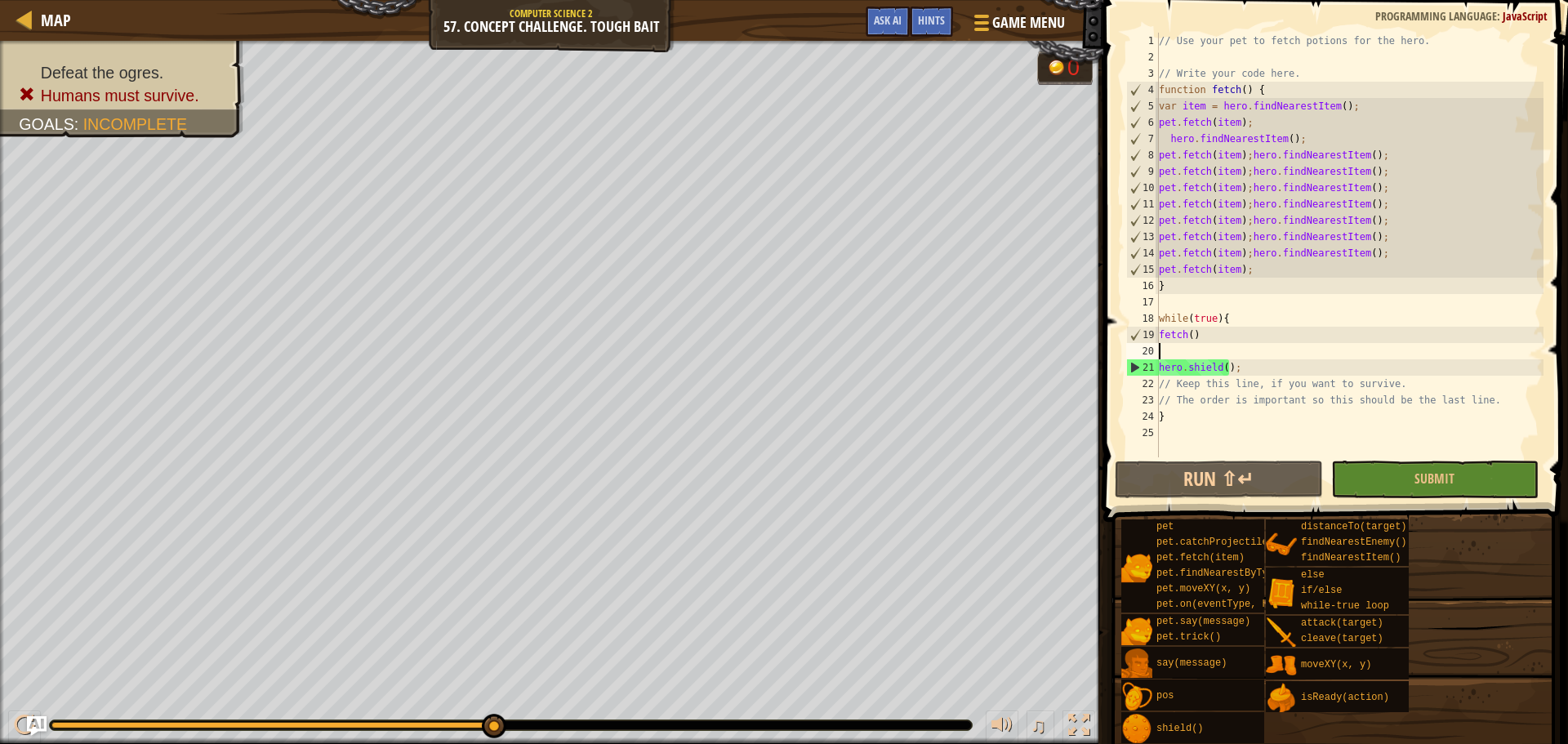
click at [1206, 347] on div "// Use your pet to fetch potions for the hero. // Write your code here. functio…" at bounding box center [1349, 262] width 388 height 457
paste textarea "pet.fetch(item);"
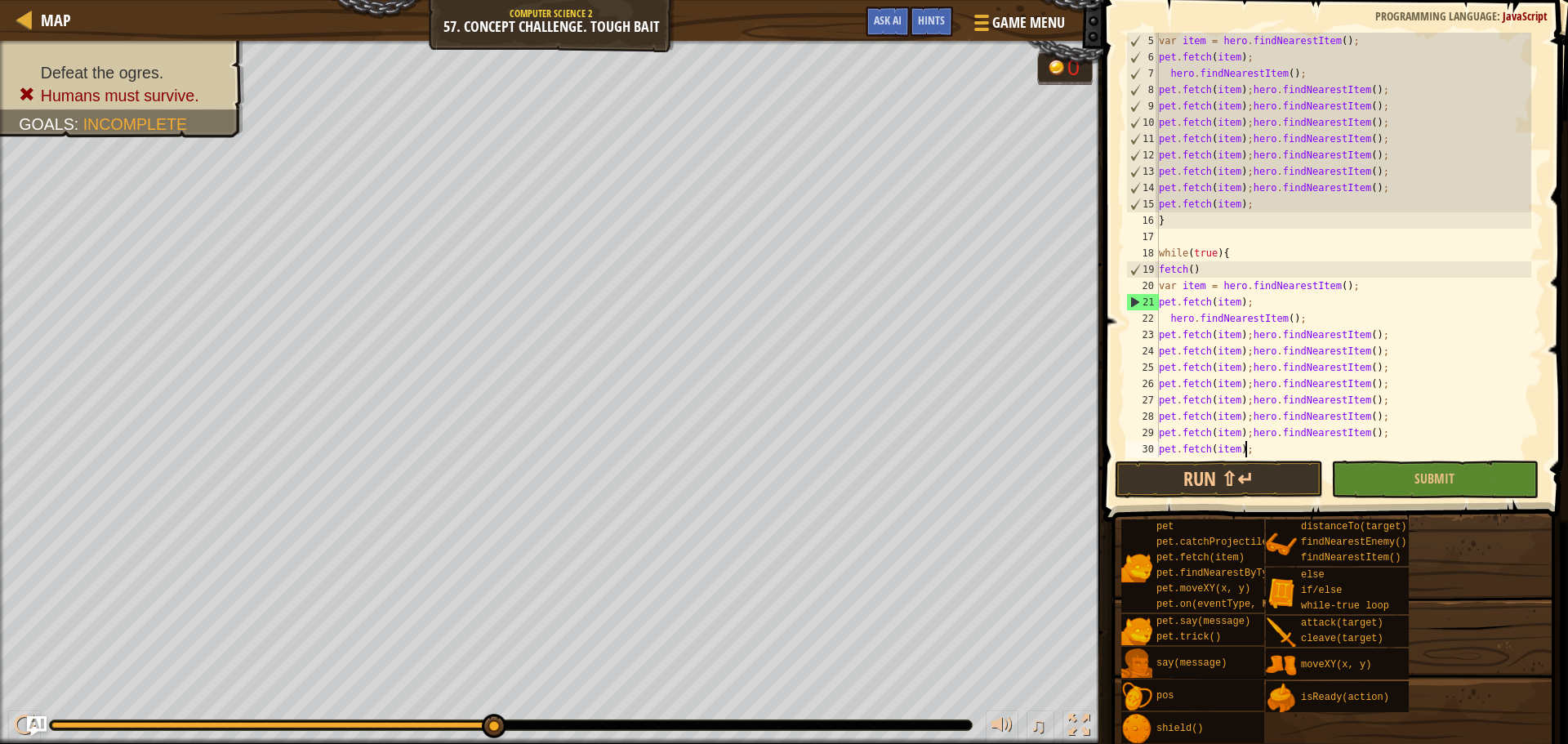
scroll to position [65, 0]
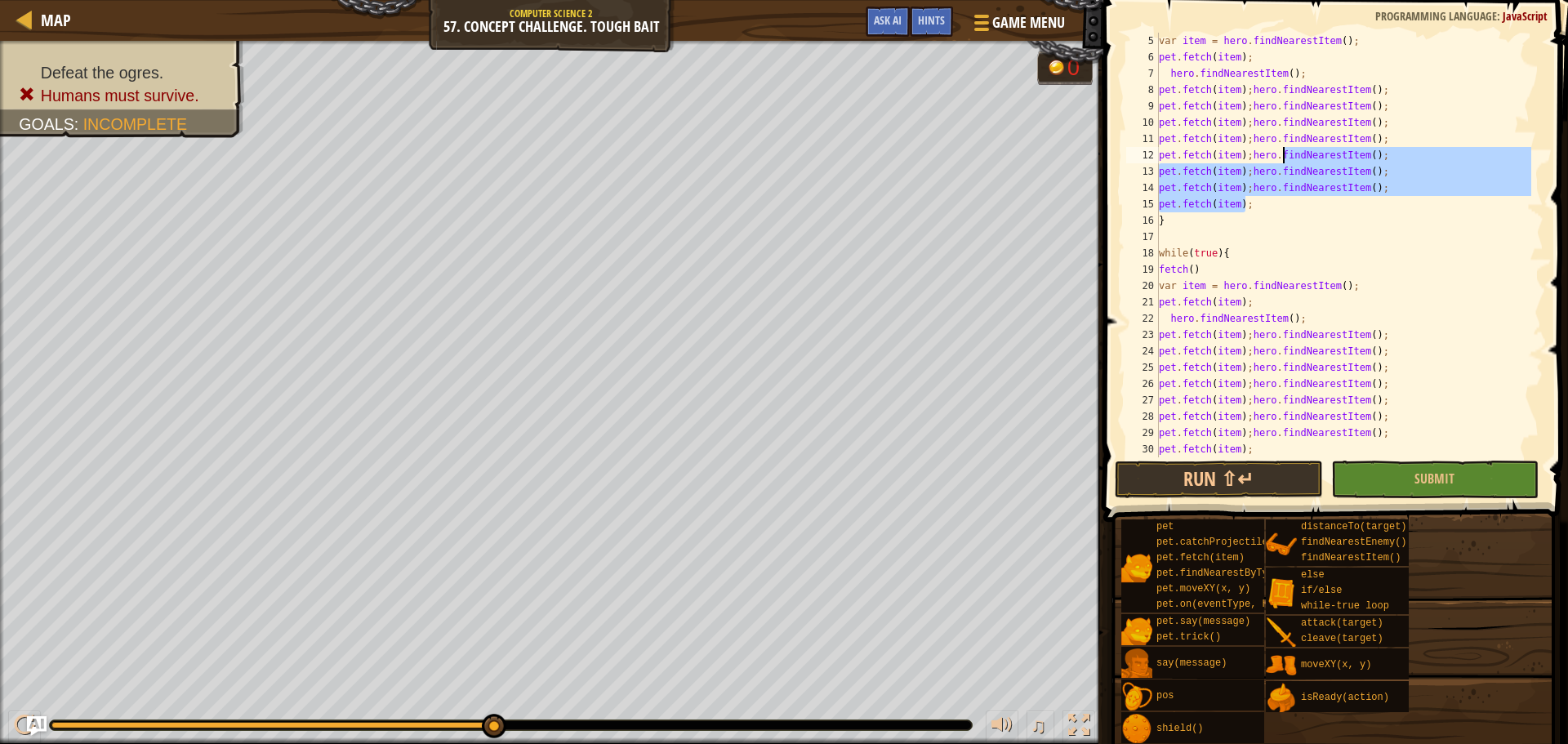
drag, startPoint x: 1294, startPoint y: 203, endPoint x: 1282, endPoint y: 161, distance: 43.7
click at [1282, 161] on div "var item = hero . findNearestItem ( ) ; pet . fetch ( item ) ; hero . findNeare…" at bounding box center [1343, 262] width 375 height 457
drag, startPoint x: 1422, startPoint y: 480, endPoint x: 1413, endPoint y: 502, distance: 23.8
click at [1423, 480] on span "Submit" at bounding box center [1434, 478] width 40 height 18
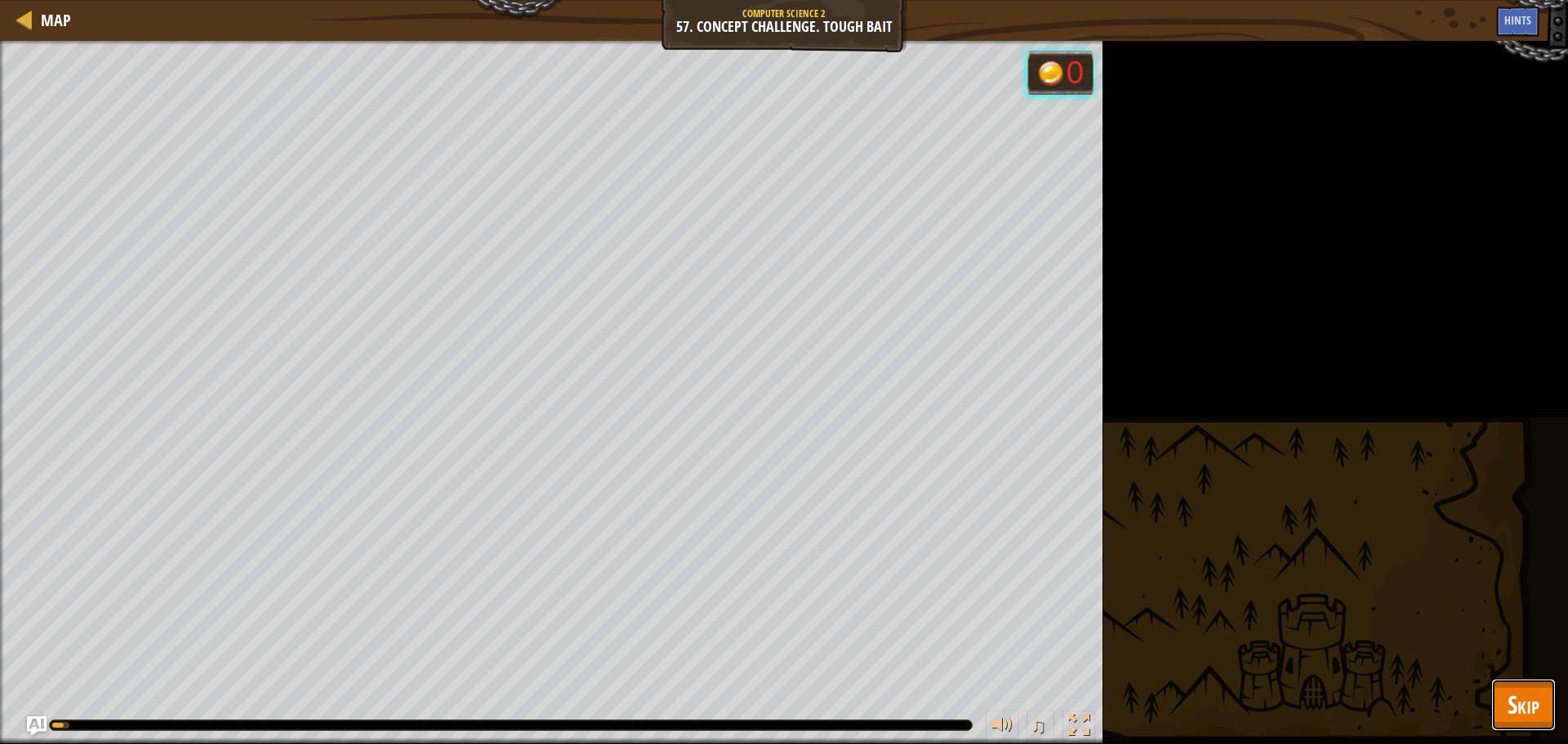
drag, startPoint x: 1505, startPoint y: 698, endPoint x: 1513, endPoint y: 693, distance: 9.4
click at [1505, 698] on button "Skip" at bounding box center [1524, 705] width 64 height 52
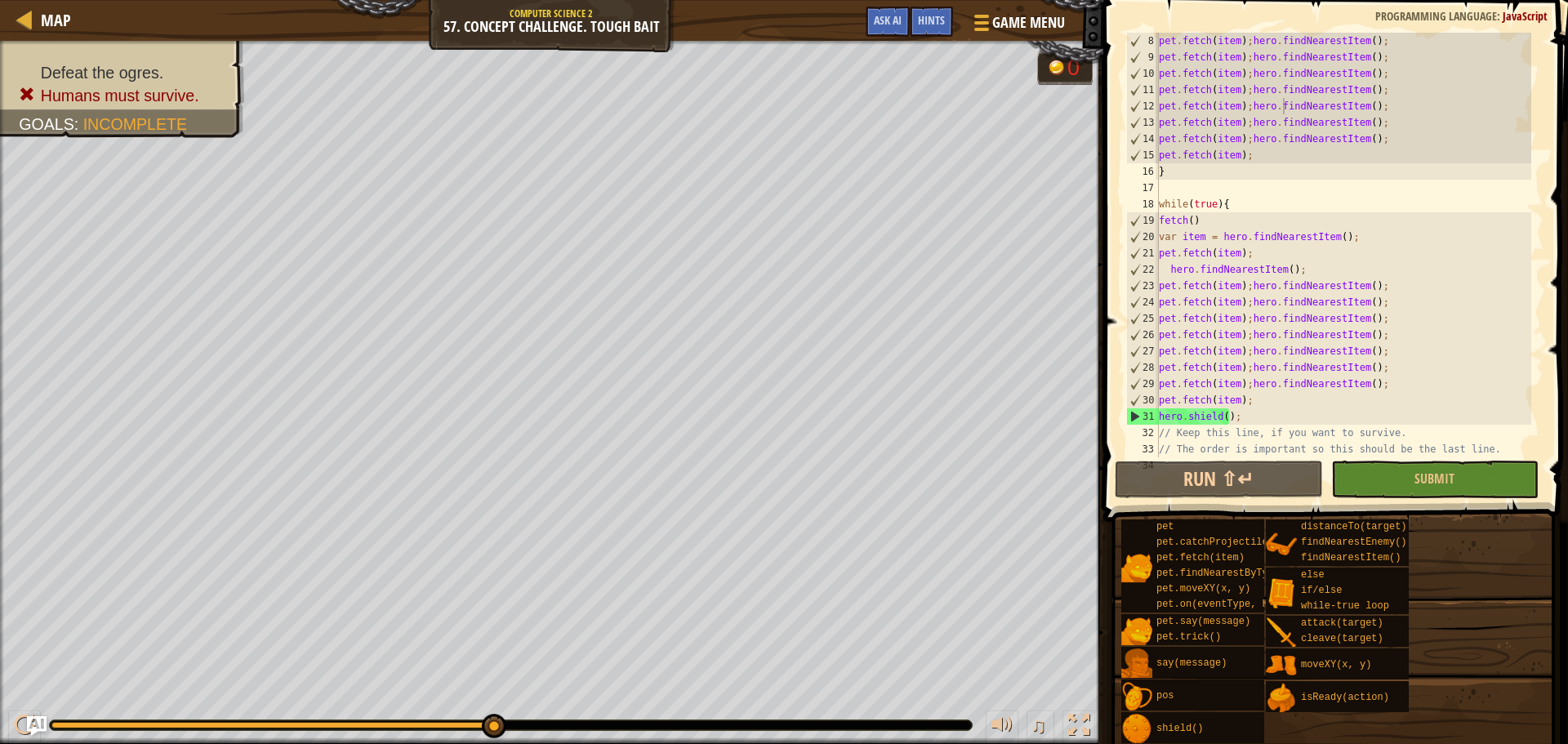
scroll to position [0, 0]
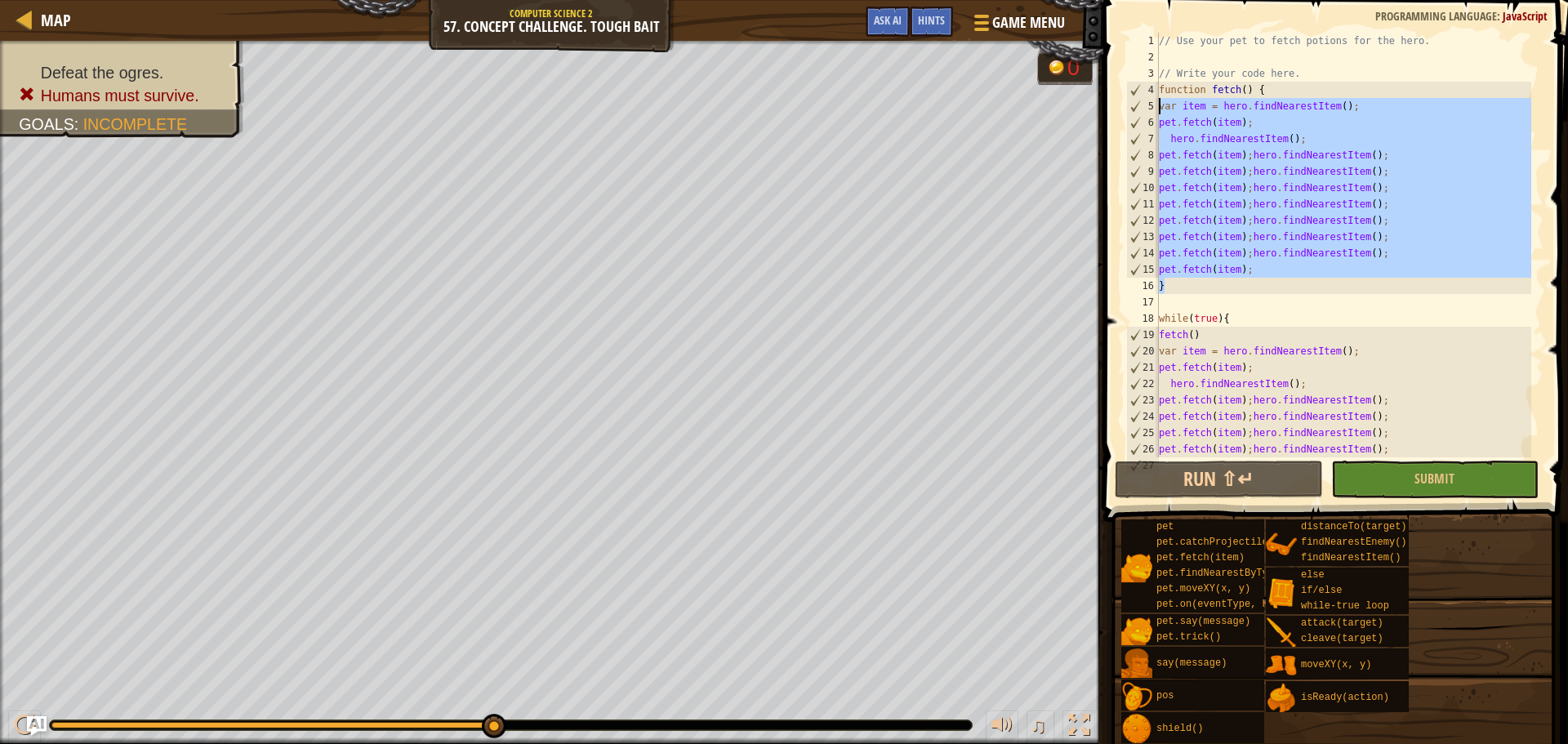
drag, startPoint x: 1274, startPoint y: 293, endPoint x: 1147, endPoint y: 99, distance: 231.9
click at [1147, 99] on div "} 1 2 3 4 5 6 7 8 9 10 11 12 13 14 15 16 17 18 19 20 21 22 23 24 25 26 27 // Us…" at bounding box center [1333, 245] width 421 height 425
type textarea "var item = hero.findNearestItem(); pet.fetch(item);"
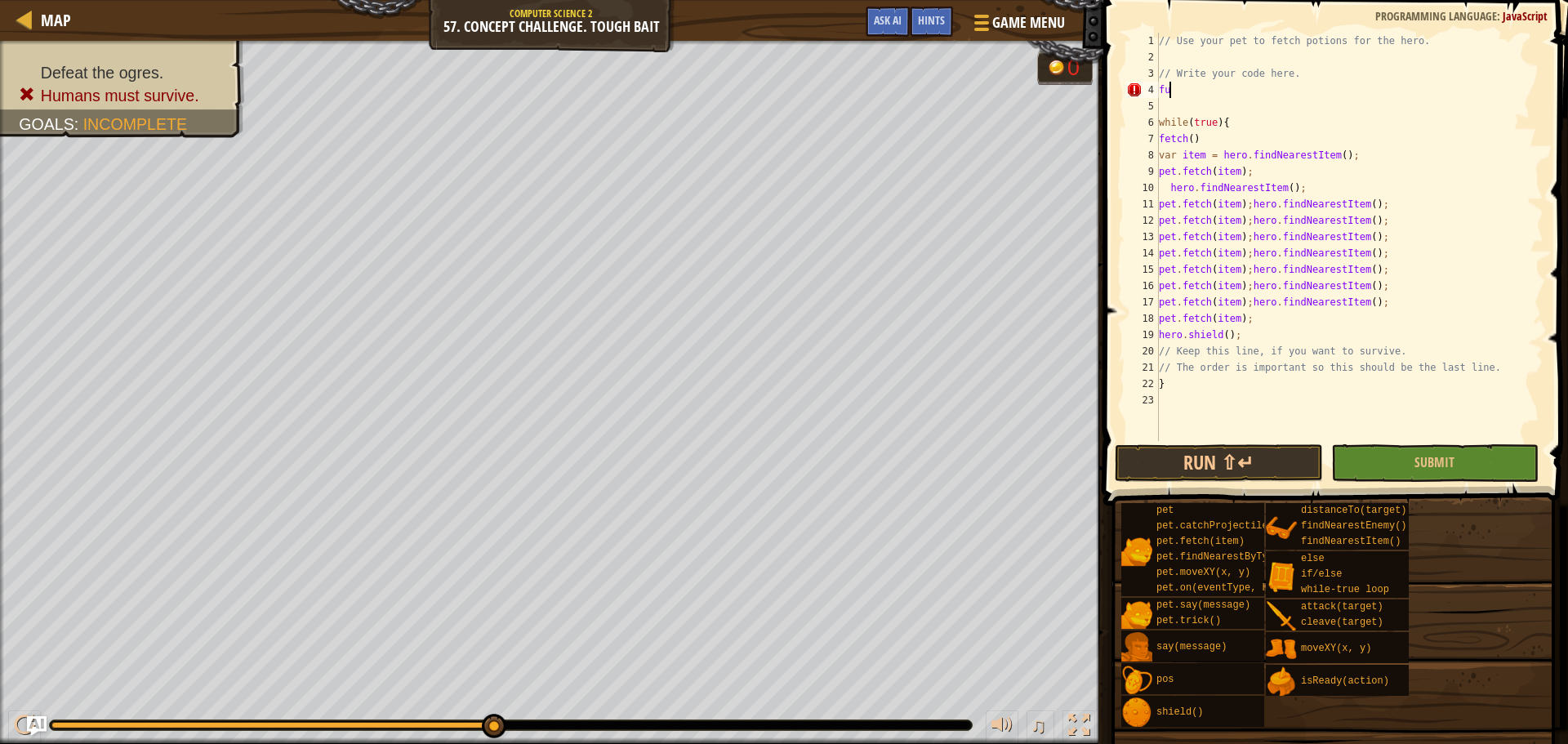
type textarea "f"
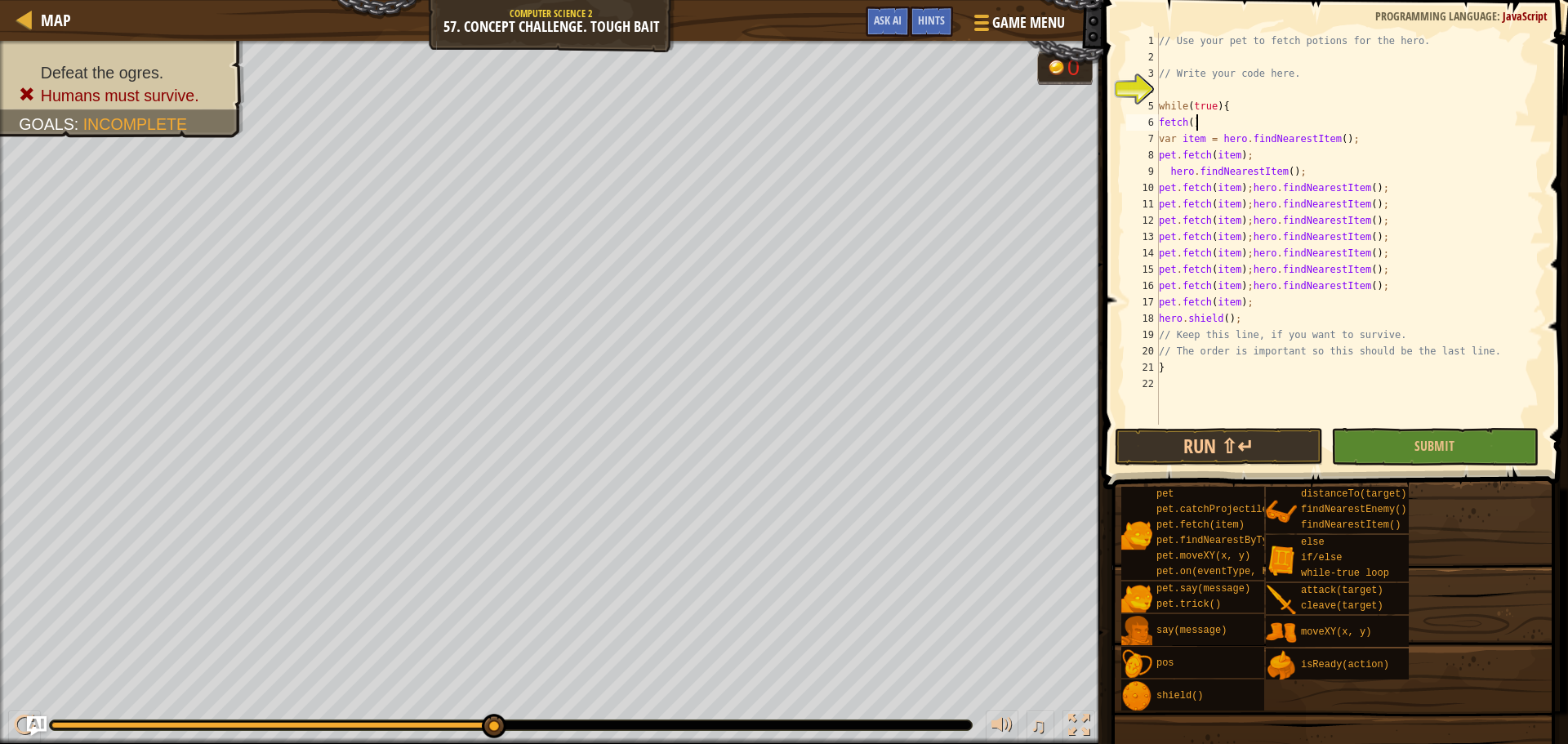
click at [1222, 129] on div "// Use your pet to fetch potions for the hero. // Write your code here. while (…" at bounding box center [1349, 245] width 388 height 425
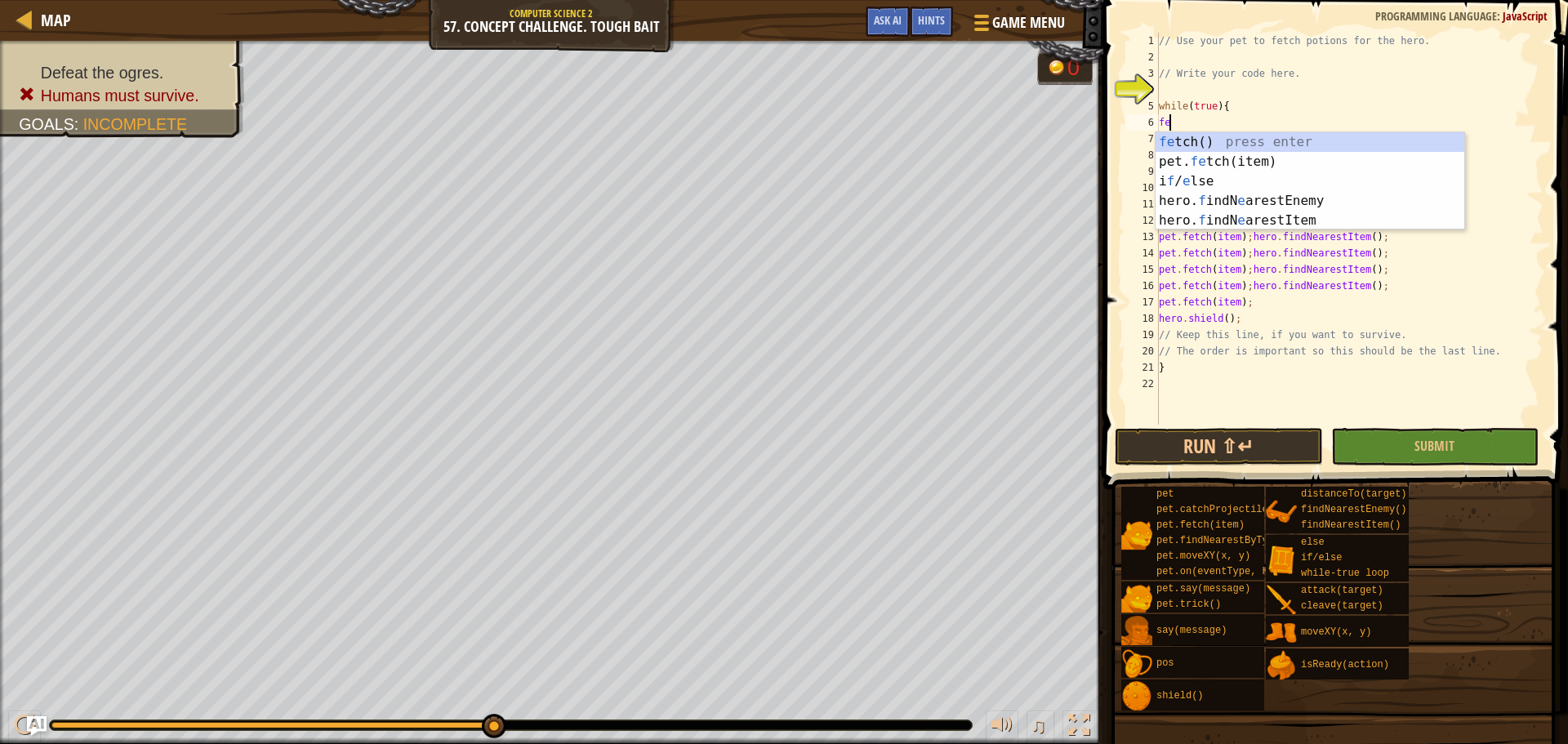
type textarea "f"
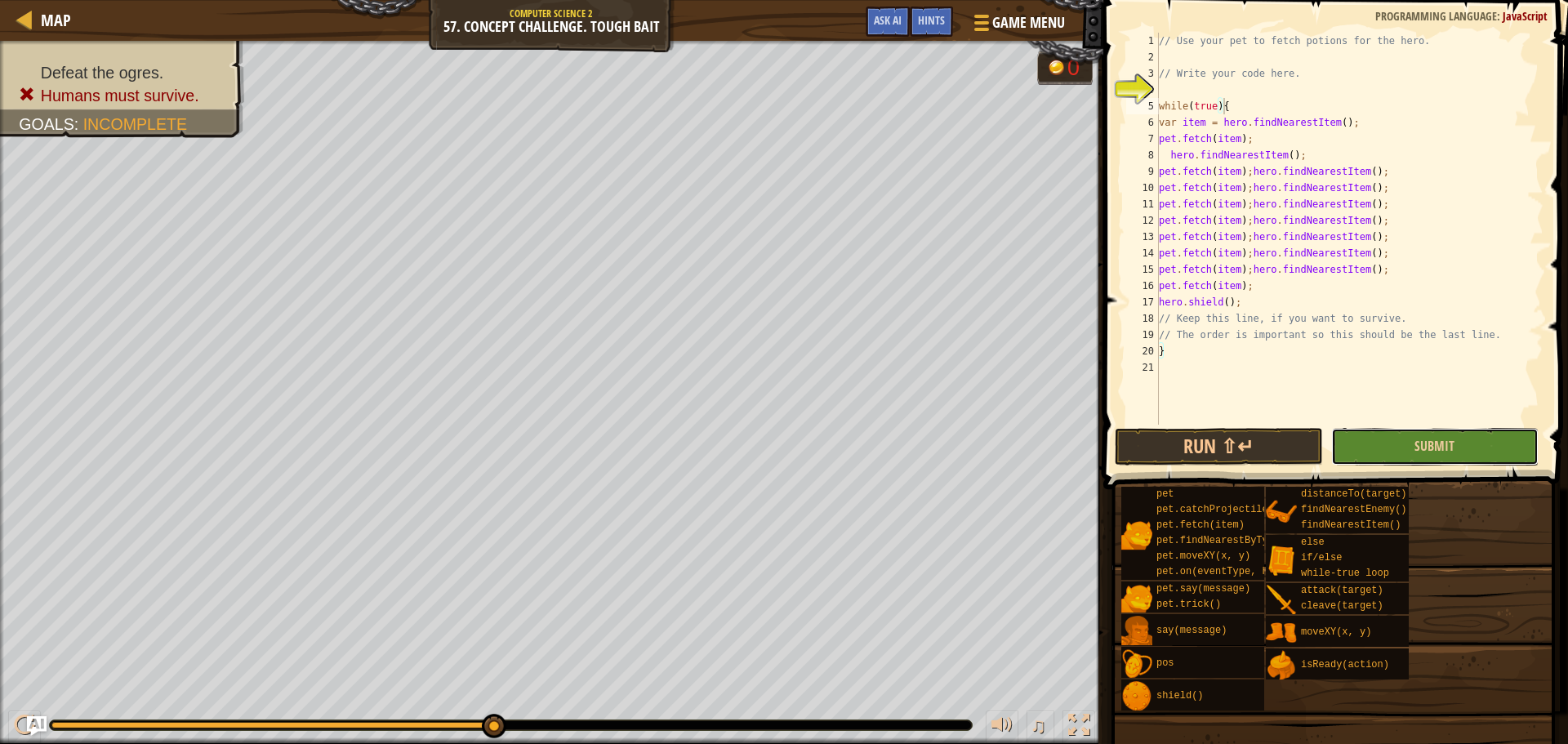
click at [1528, 431] on button "Submit" at bounding box center [1434, 446] width 208 height 37
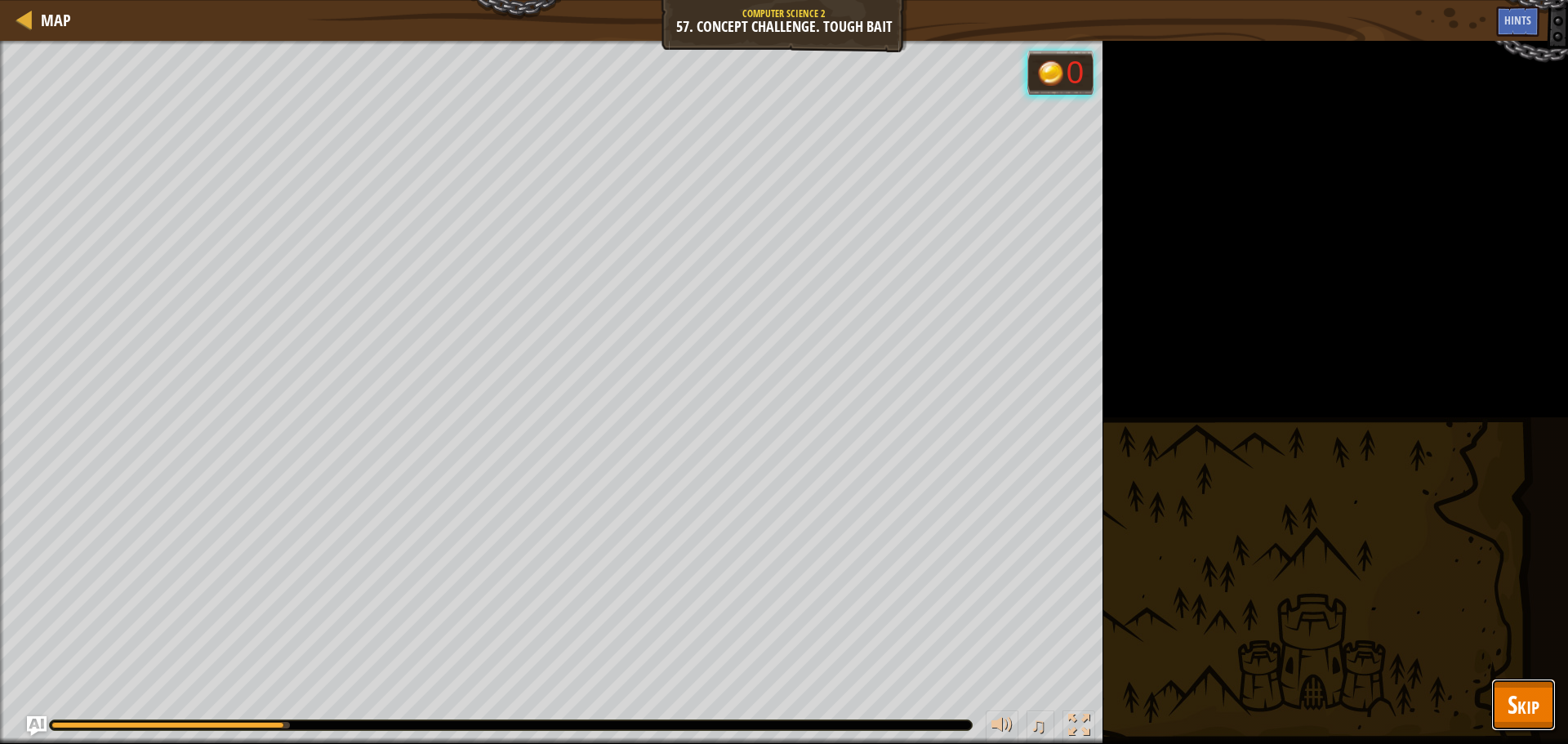
click at [1492, 711] on button "Skip" at bounding box center [1524, 705] width 64 height 52
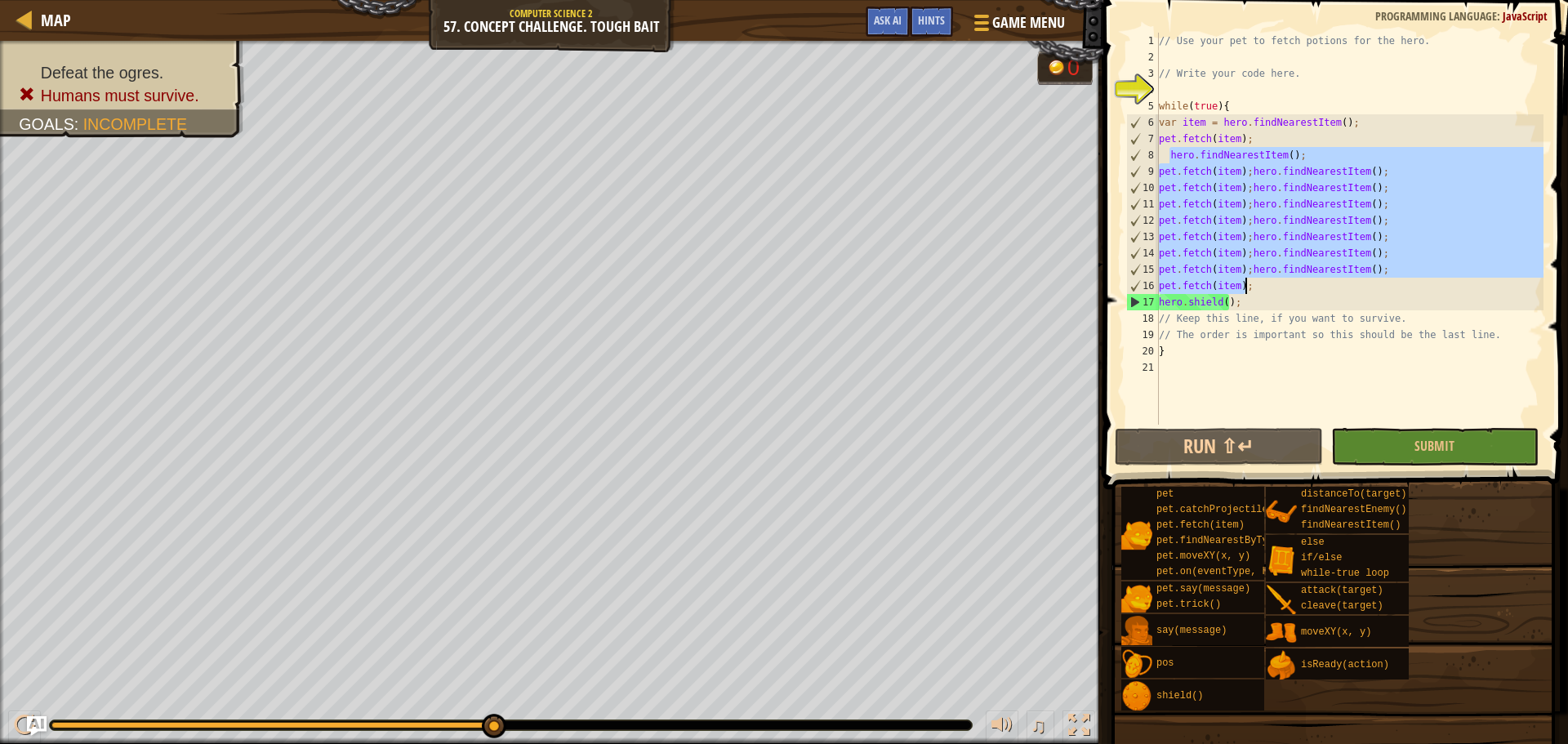
drag, startPoint x: 1168, startPoint y: 158, endPoint x: 1246, endPoint y: 290, distance: 153.3
click at [1246, 290] on div "// Use your pet to fetch potions for the hero. // Write your code here. while (…" at bounding box center [1349, 245] width 388 height 425
type textarea "pet.fetch(item);hero.findNearestItem(); pet.fetch(item);"
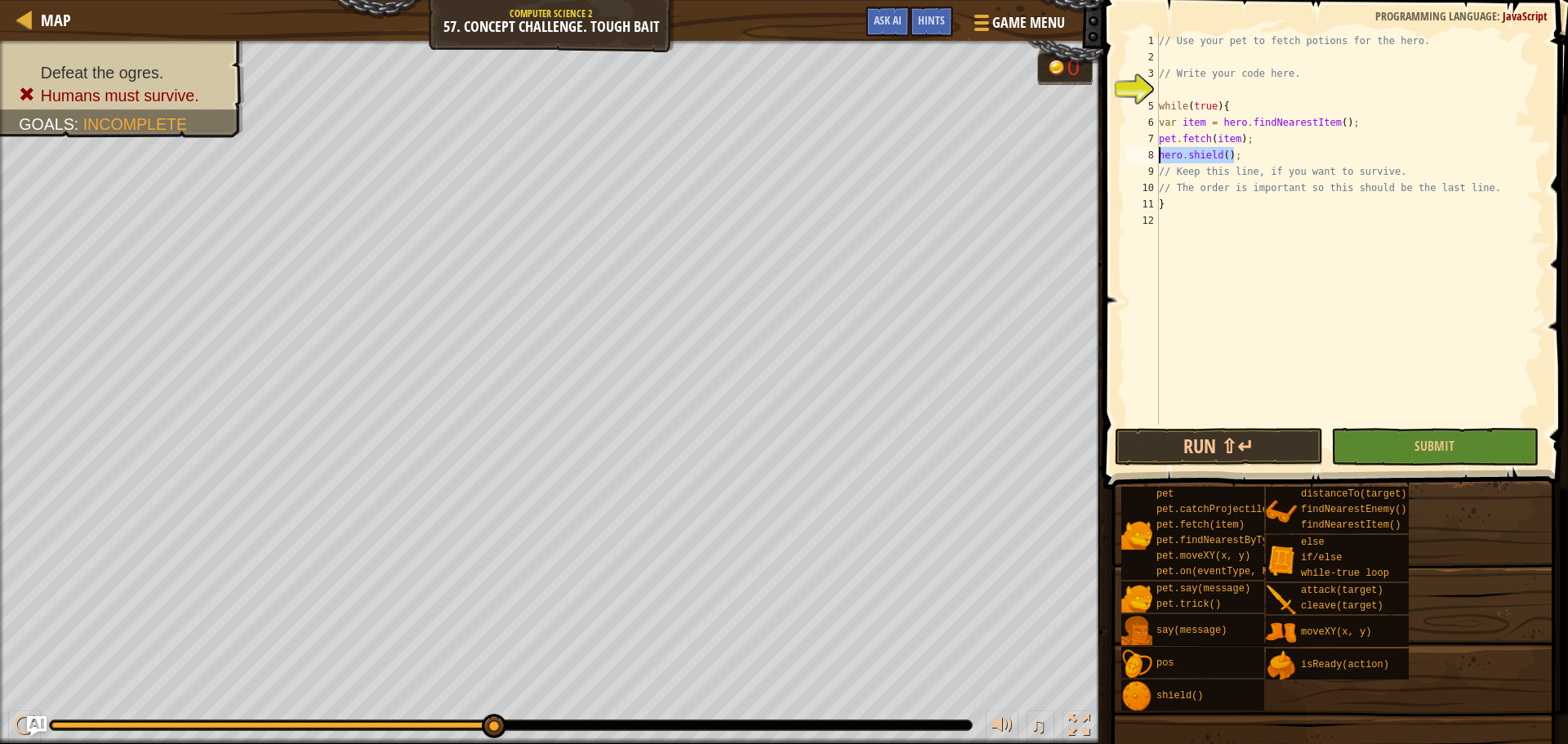
drag, startPoint x: 1239, startPoint y: 155, endPoint x: 1142, endPoint y: 148, distance: 97.3
click at [1154, 153] on div "pet.fetch(item); 1 2 3 4 5 6 7 8 9 10 11 12 // Use your pet to fetch potions fo…" at bounding box center [1333, 229] width 421 height 392
type textarea "hero.shield();"
click at [1186, 96] on div "// Use your pet to fetch potions for the hero. // Write your code here. while (…" at bounding box center [1349, 245] width 388 height 425
paste textarea "hero.shield();"
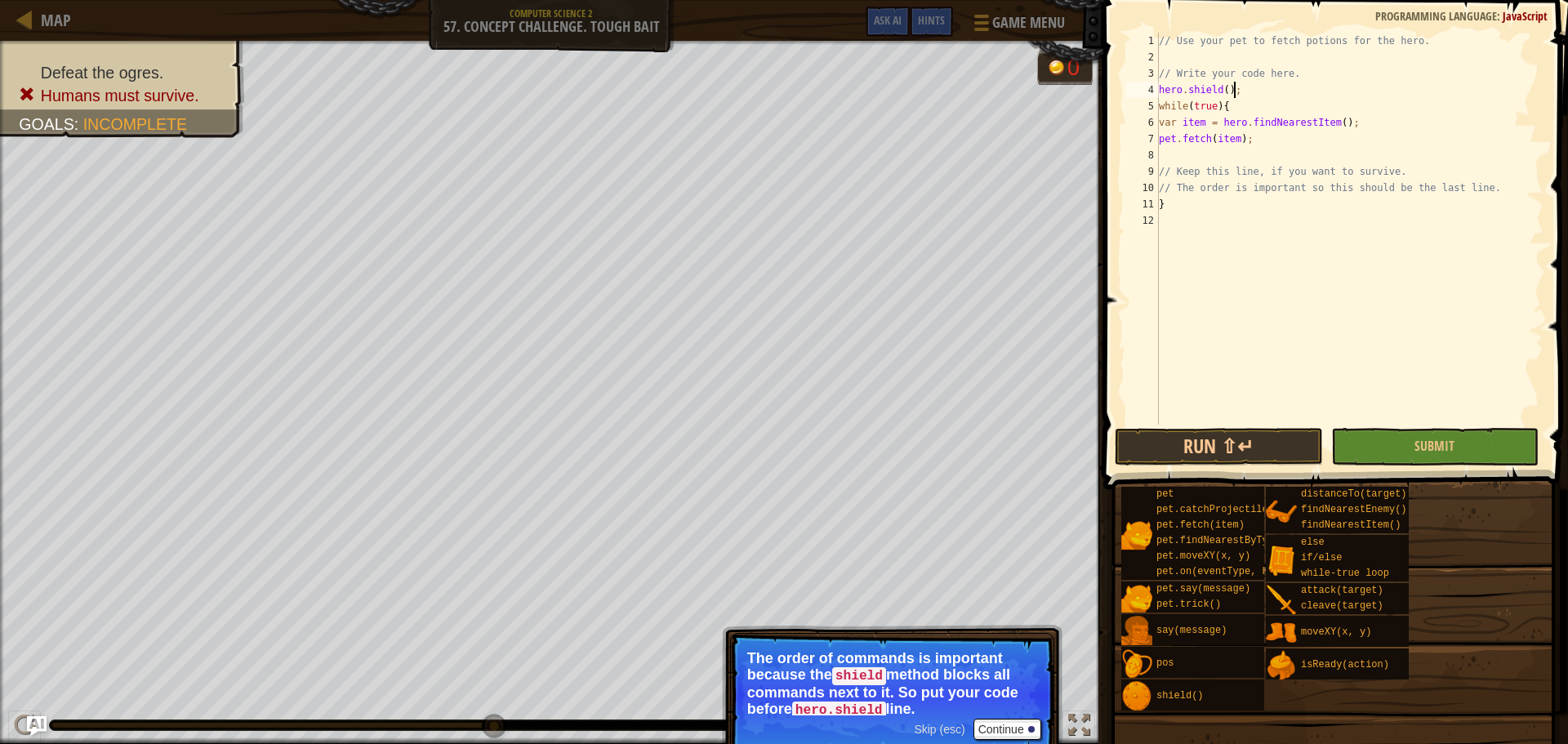
click at [1218, 197] on div "// Use your pet to fetch potions for the hero. // Write your code here. hero . …" at bounding box center [1349, 245] width 388 height 425
type textarea "}"
click at [1222, 214] on div "// Use your pet to fetch potions for the hero. // Write your code here. hero . …" at bounding box center [1349, 245] width 388 height 425
paste textarea "hero.shield();"
type textarea "hero.shield();"
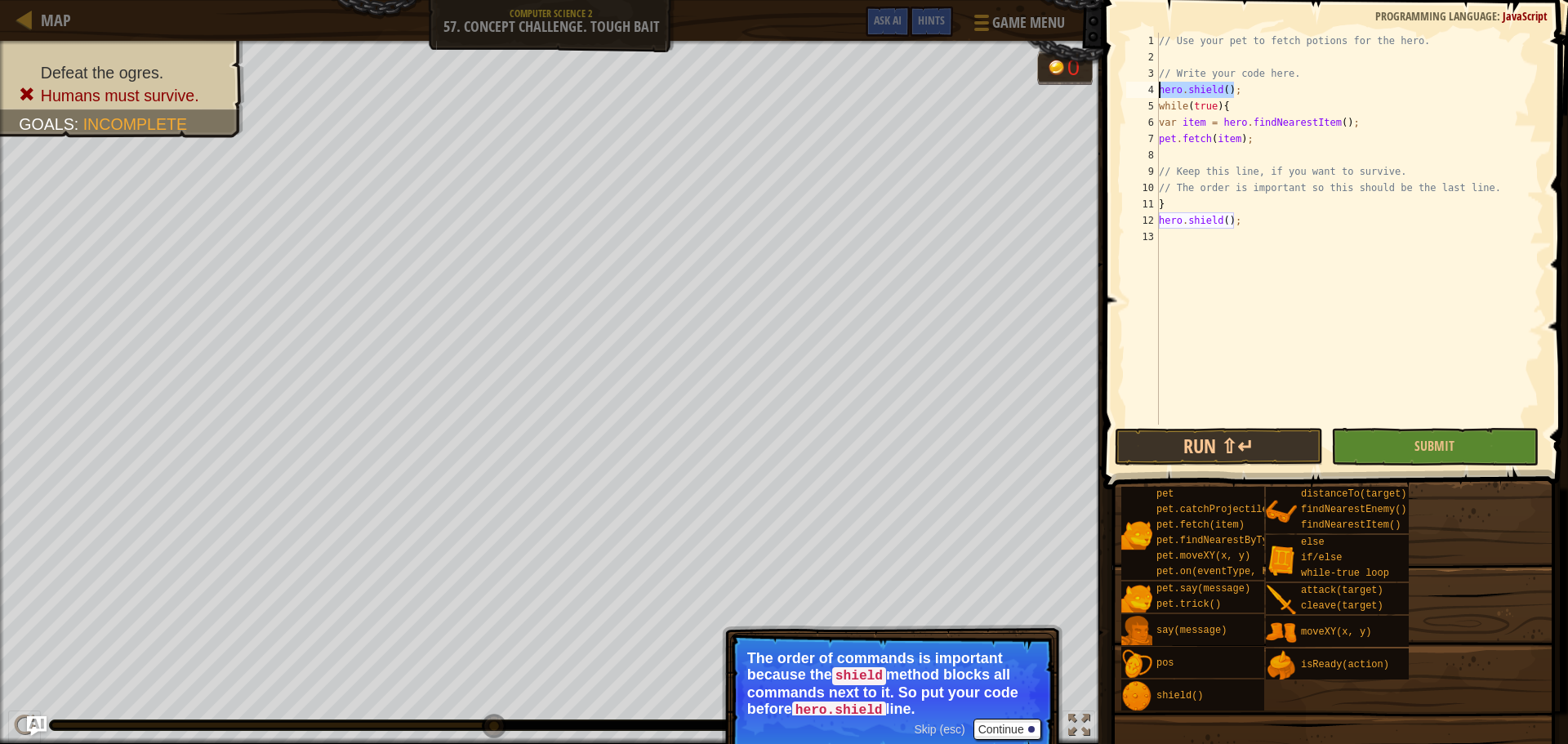
drag, startPoint x: 1286, startPoint y: 83, endPoint x: 1155, endPoint y: 91, distance: 131.2
click at [1155, 91] on div "hero.shield(); 1 2 3 4 5 6 7 8 9 10 11 12 13 // Use your pet to fetch potions f…" at bounding box center [1333, 229] width 421 height 392
click at [993, 723] on button "Continue" at bounding box center [1007, 729] width 68 height 21
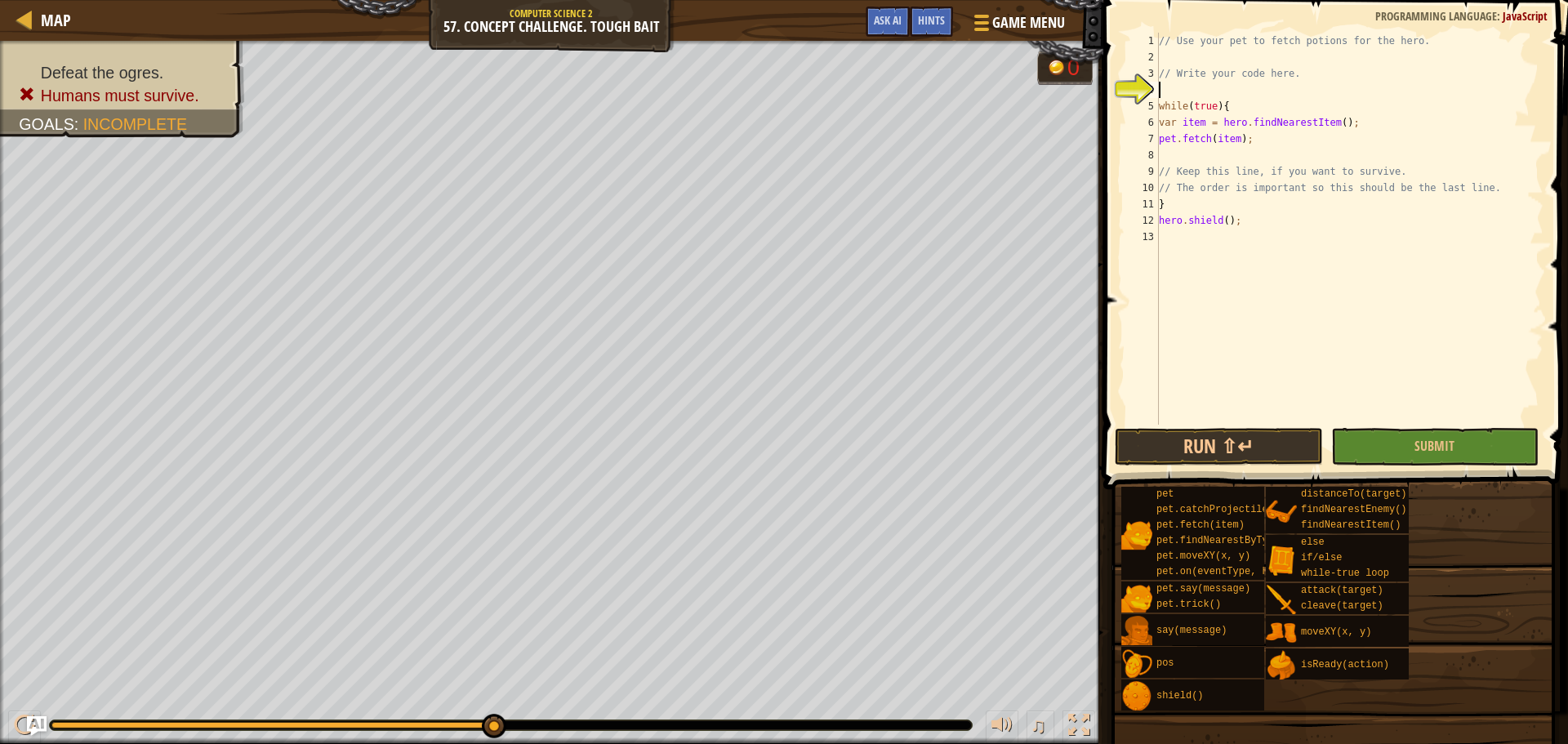
type textarea "// Write your code here."
drag, startPoint x: 1249, startPoint y: 142, endPoint x: 1111, endPoint y: 116, distance: 140.4
click at [1111, 116] on div "1 2 3 4 5 6 7 8 9 10 11 12 13 // Use your pet to fetch potions for the hero. //…" at bounding box center [1333, 276] width 469 height 537
type textarea "var item = hero.findNearestItem(); pet.fetch(item);"
click at [1284, 151] on div "// Use your pet to fetch potions for the hero. // Write your code here. while (…" at bounding box center [1349, 245] width 388 height 425
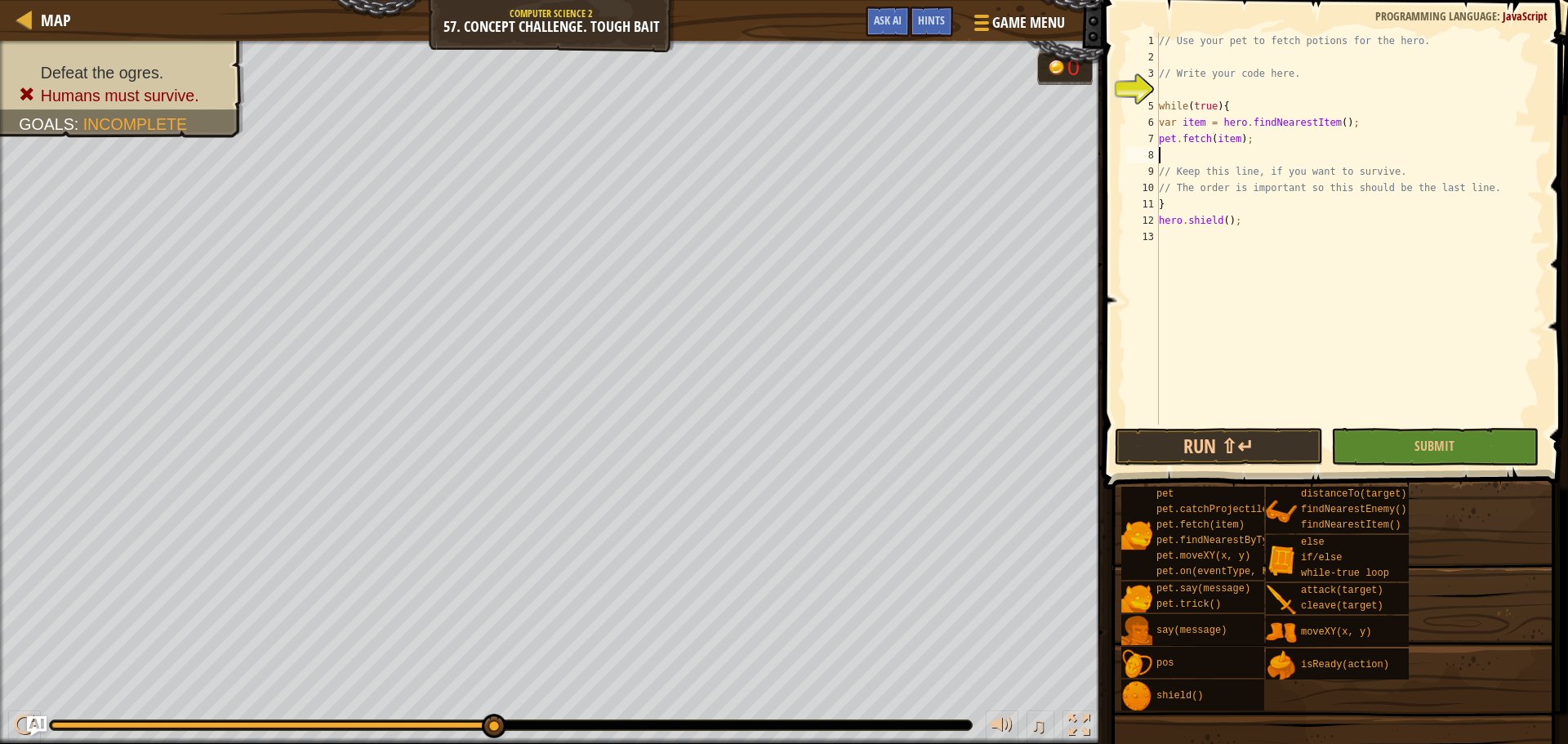
paste textarea "pet.fetch(item);"
type textarea "pet.fetch(item);"
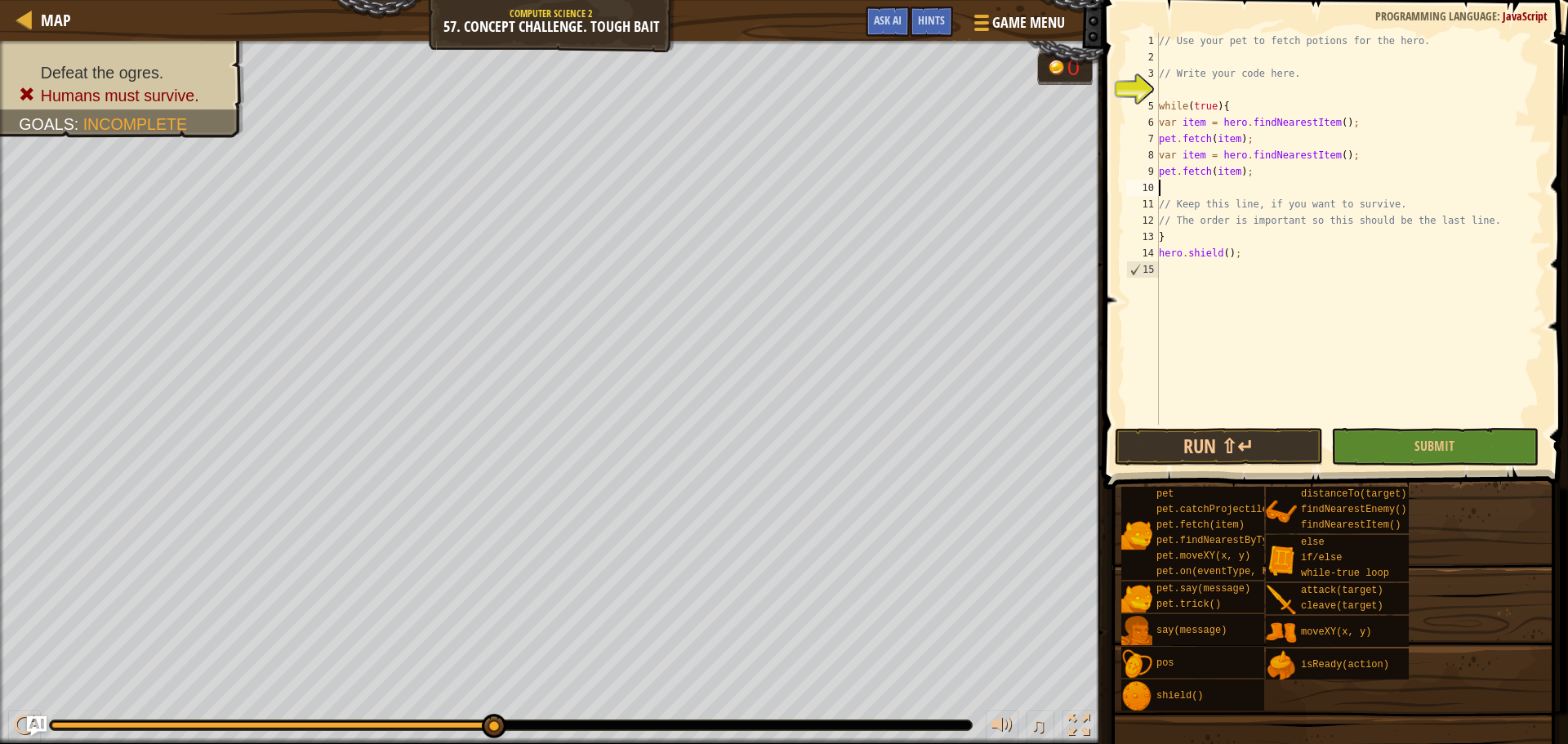
paste textarea "pet.fetch(item);"
type textarea "pet.fetch(item);"
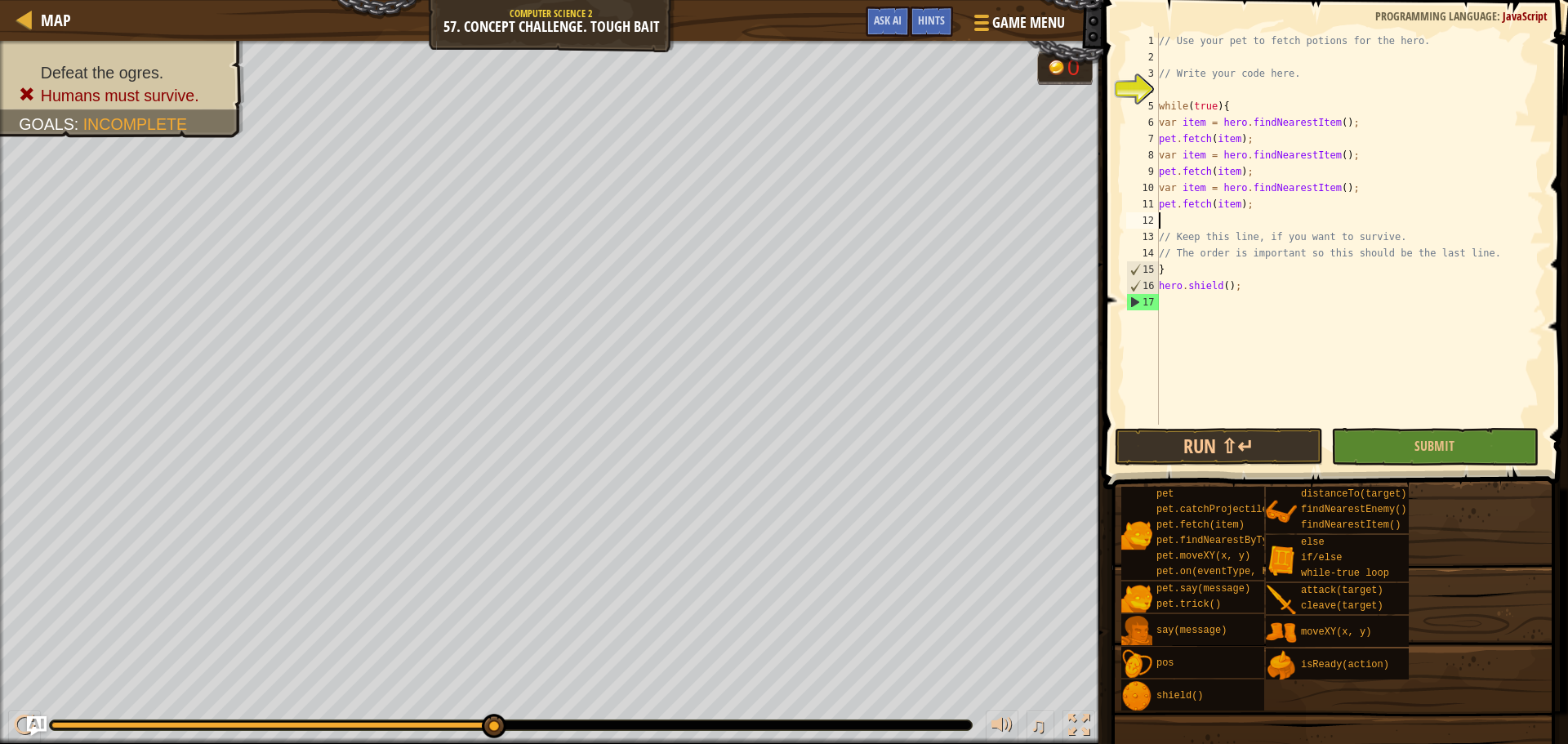
paste textarea "pet.fetch(item);"
type textarea "pet.fetch(item);"
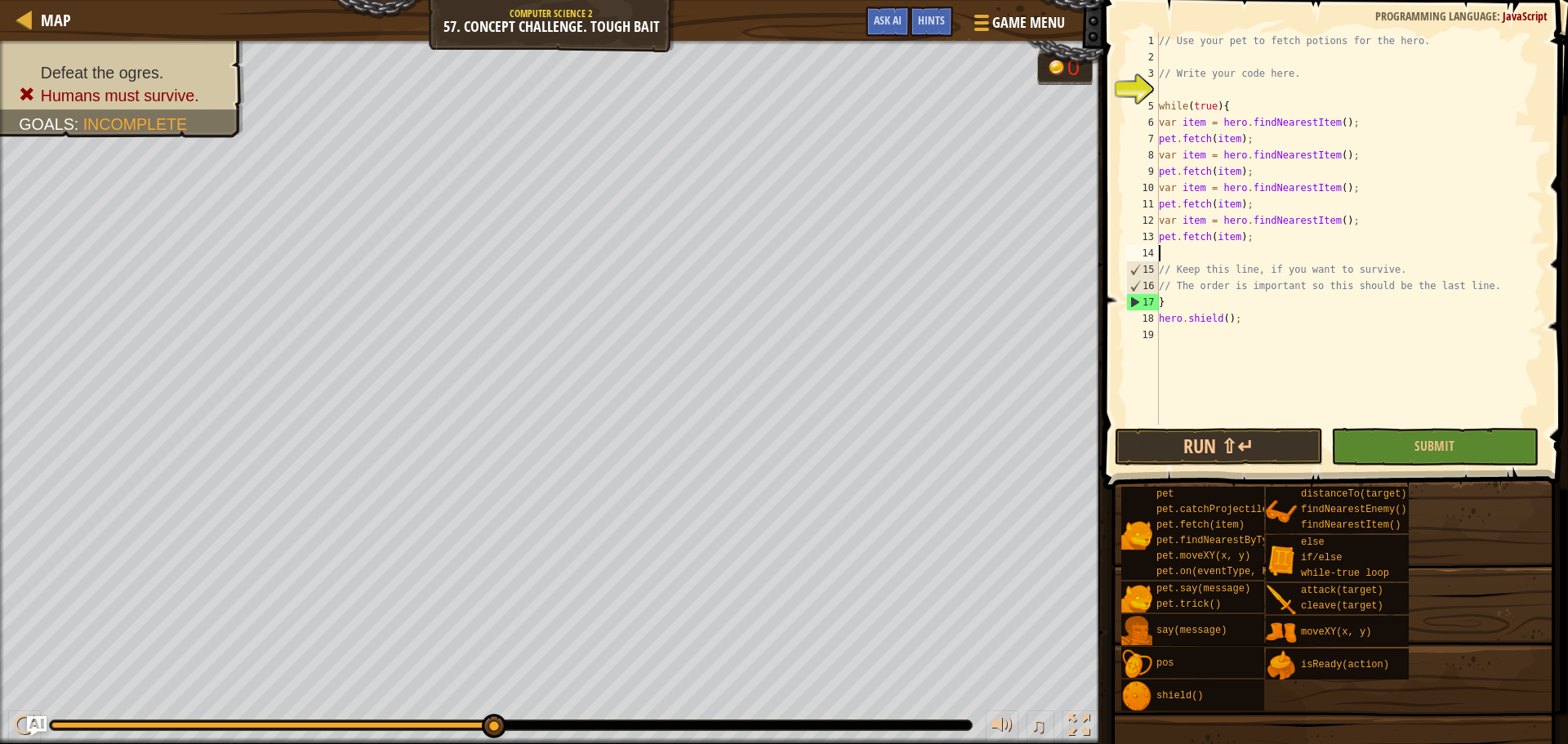
paste textarea "pet.fetch(item);"
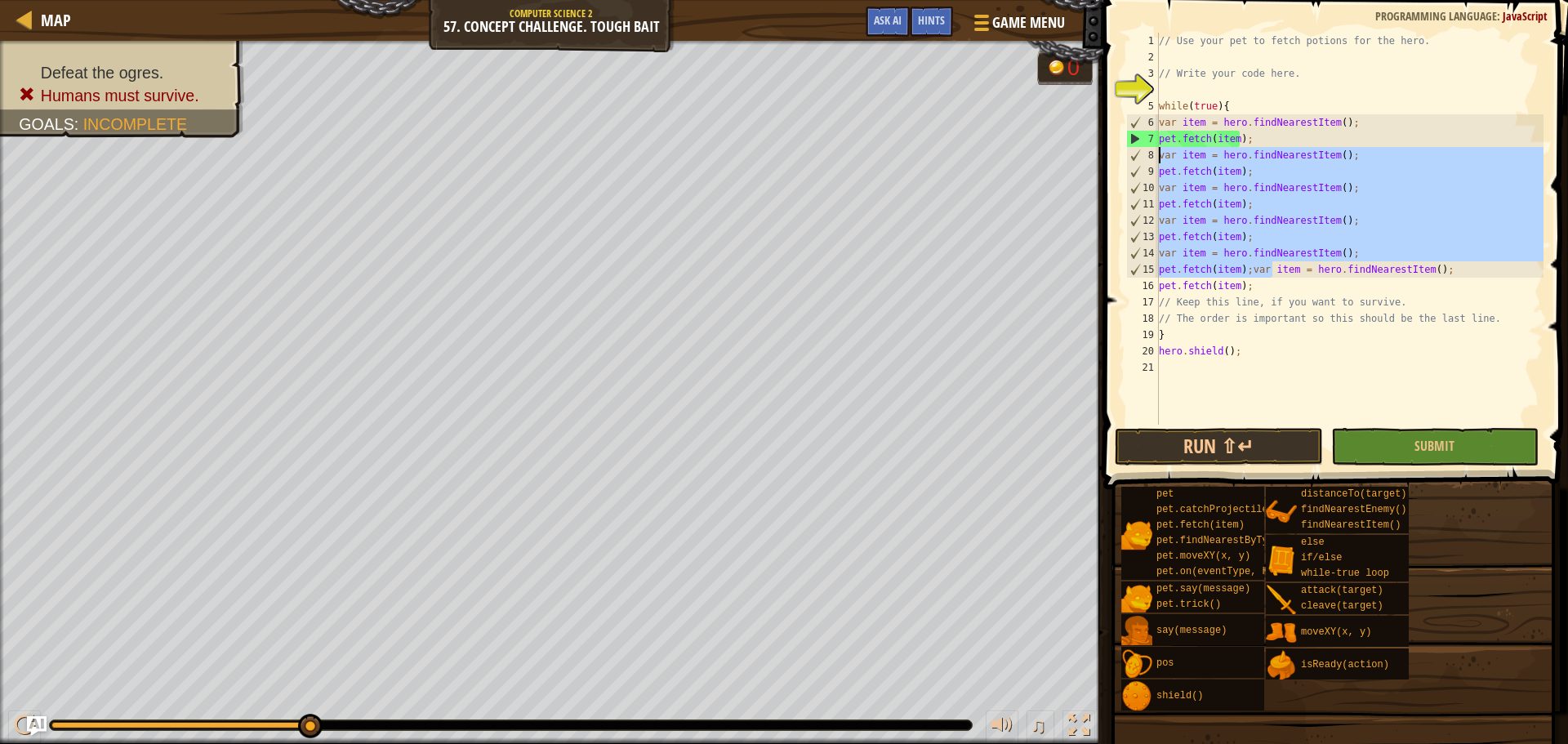
drag, startPoint x: 1270, startPoint y: 276, endPoint x: 1144, endPoint y: 151, distance: 177.5
click at [1144, 151] on div "pet.fetch(item); 1 2 3 4 5 6 7 8 9 10 11 12 13 14 15 16 17 18 19 20 21 // Use y…" at bounding box center [1333, 229] width 421 height 392
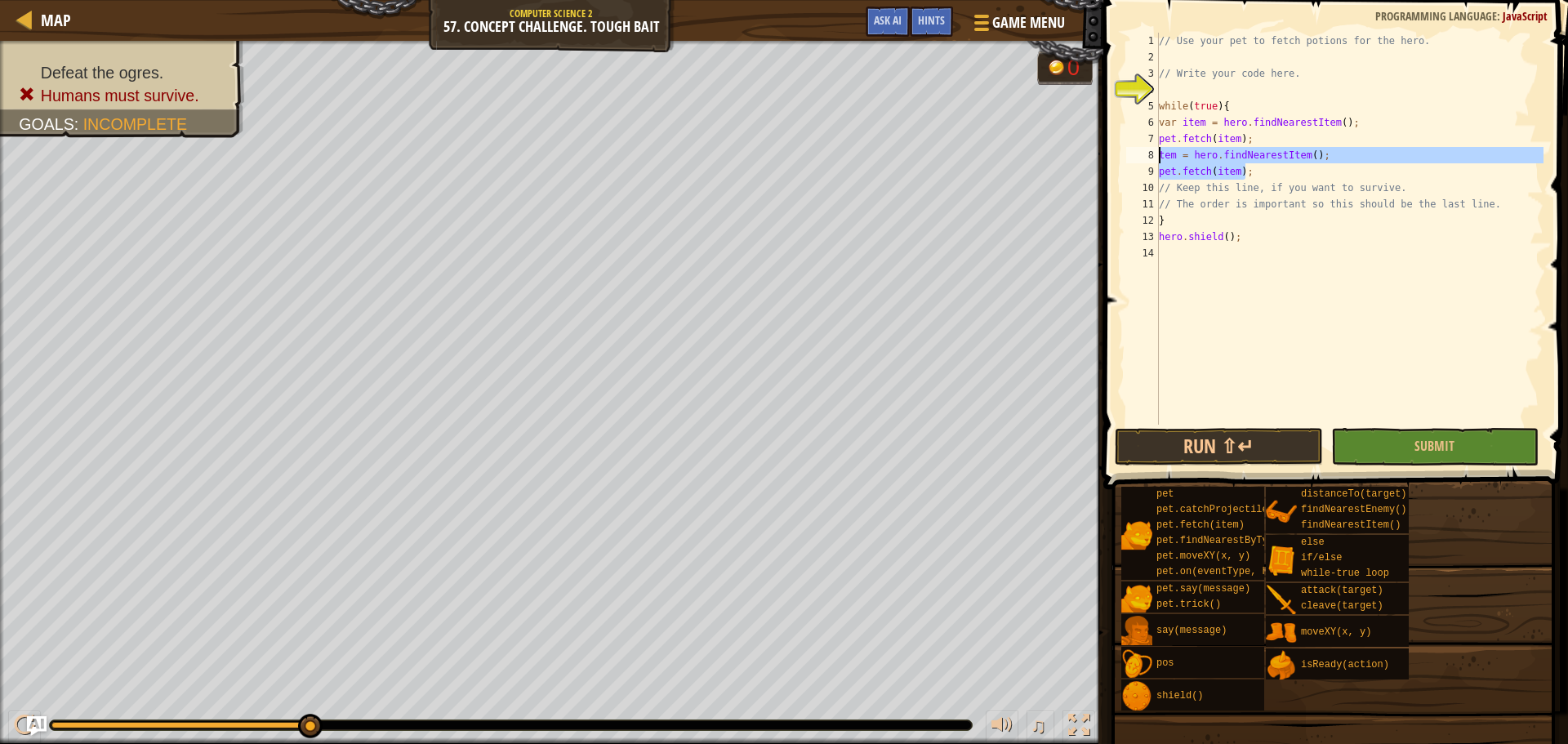
drag, startPoint x: 1286, startPoint y: 179, endPoint x: 1139, endPoint y: 160, distance: 148.2
click at [1139, 160] on div "tem = hero.findNearestItem(); 1 2 3 4 5 6 7 8 9 10 11 12 13 14 // Use your pet …" at bounding box center [1333, 229] width 421 height 392
type textarea "tem = hero.findNearestItem(); pet.fetch(item);"
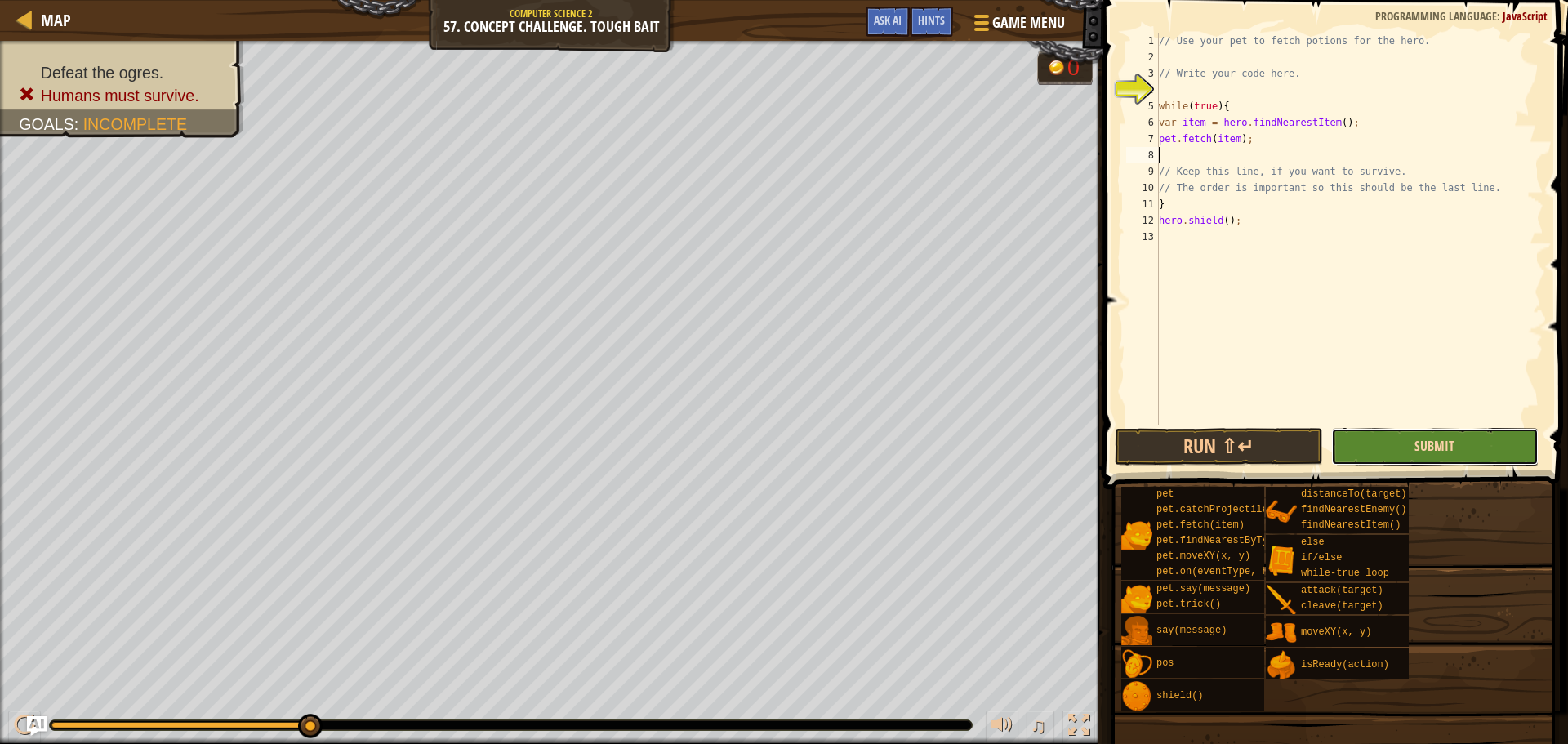
click at [1441, 449] on span "Submit" at bounding box center [1434, 446] width 40 height 18
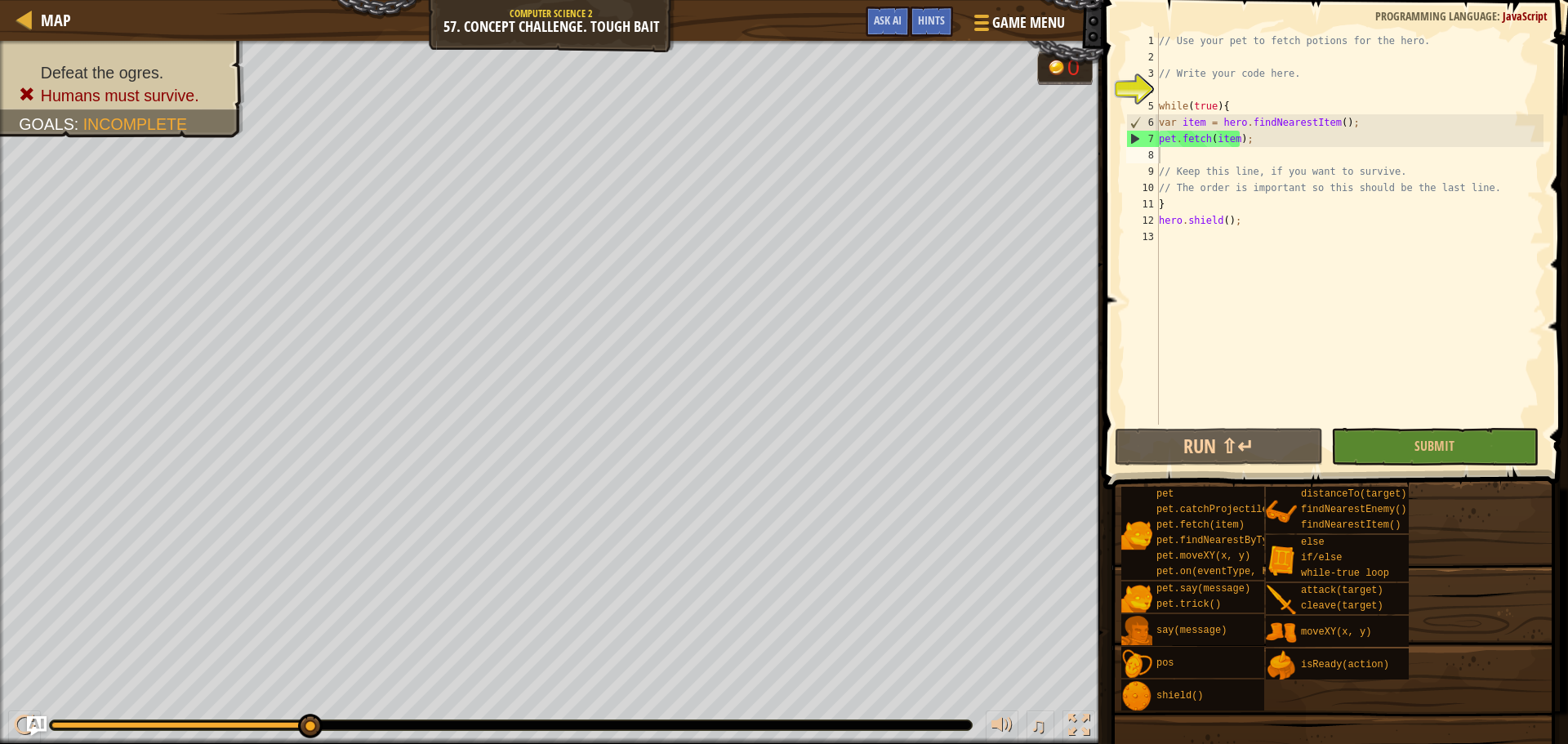
type textarea "}"
click at [1188, 202] on div "// Use your pet to fetch potions for the hero. // Write your code here. while (…" at bounding box center [1349, 245] width 388 height 425
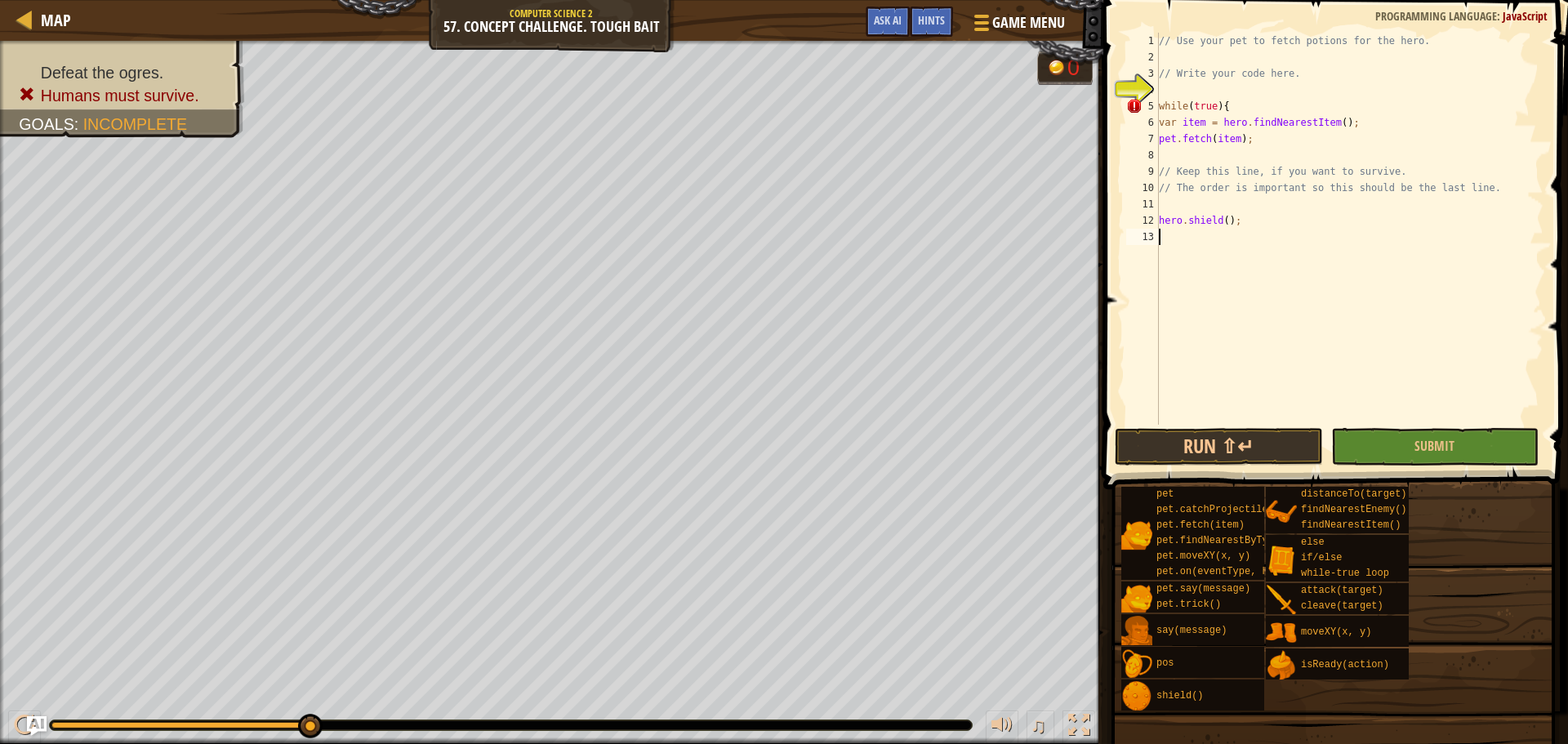
click at [1208, 248] on div "// Use your pet to fetch potions for the hero. // Write your code here. while (…" at bounding box center [1349, 245] width 388 height 425
click at [1429, 442] on span "Submit" at bounding box center [1434, 446] width 40 height 18
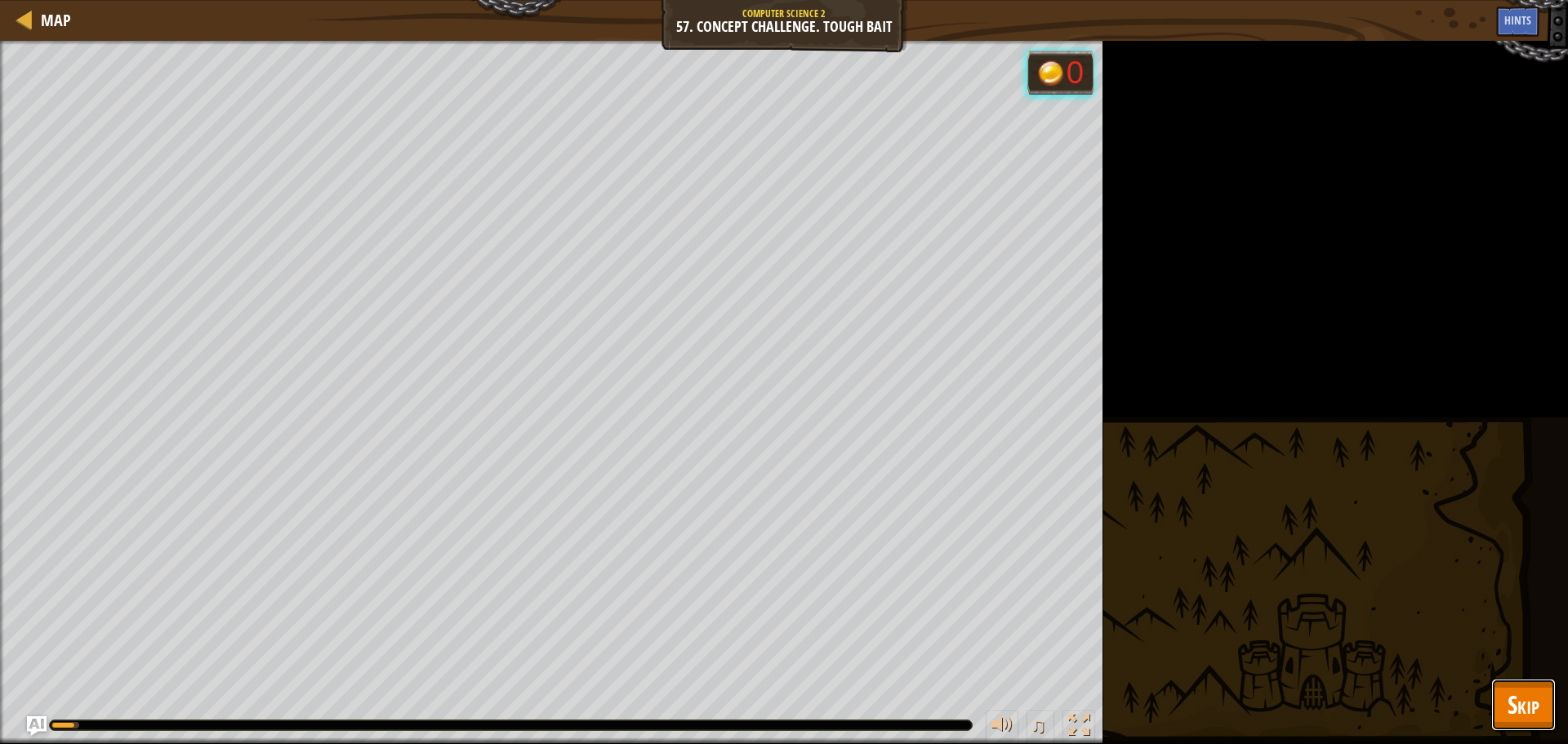
click at [1535, 712] on span "Skip" at bounding box center [1523, 704] width 32 height 34
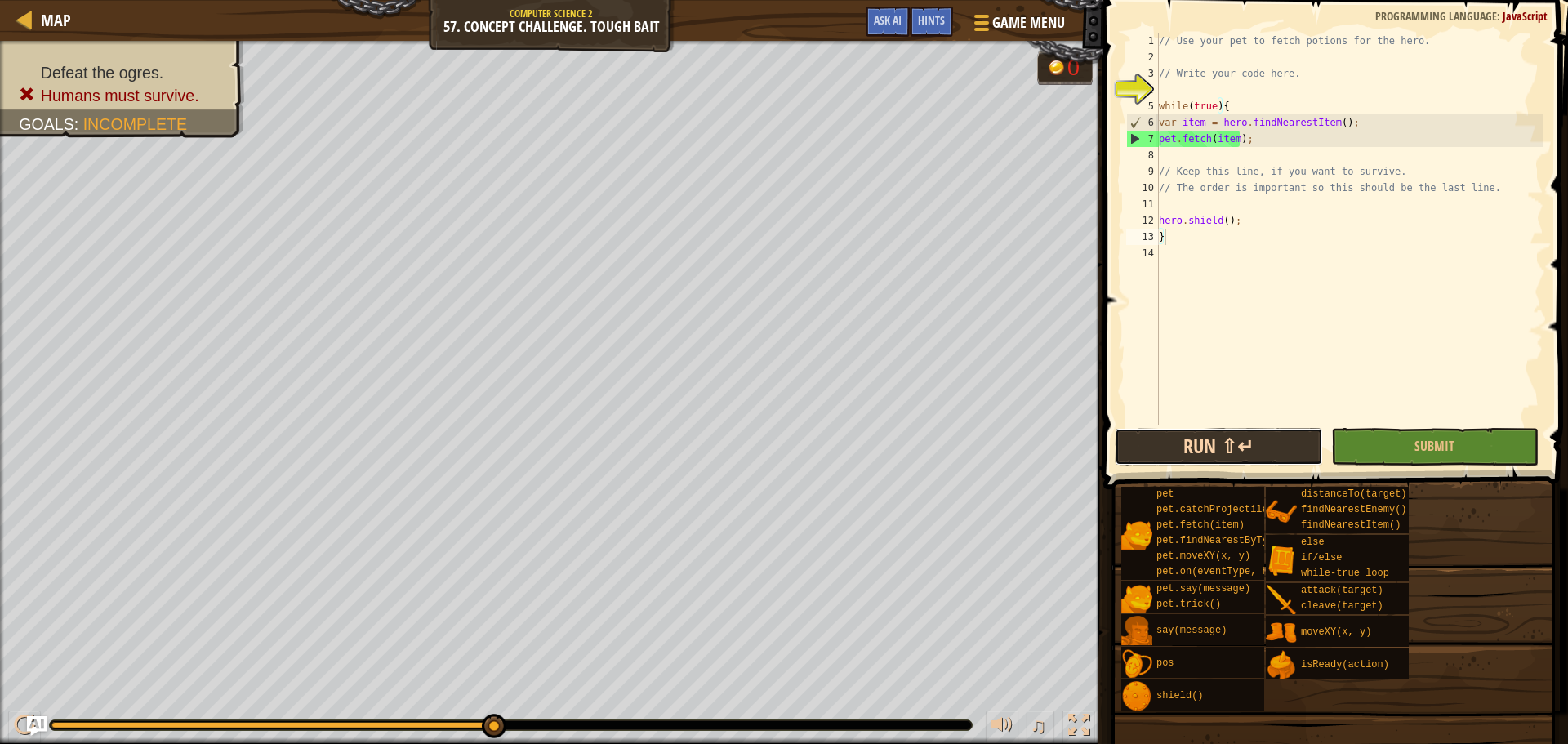
click at [1259, 457] on button "Run ⇧↵" at bounding box center [1218, 446] width 208 height 37
click at [1260, 223] on div "// Use your pet to fetch potions for the hero. // Write your code here. while (…" at bounding box center [1349, 245] width 388 height 425
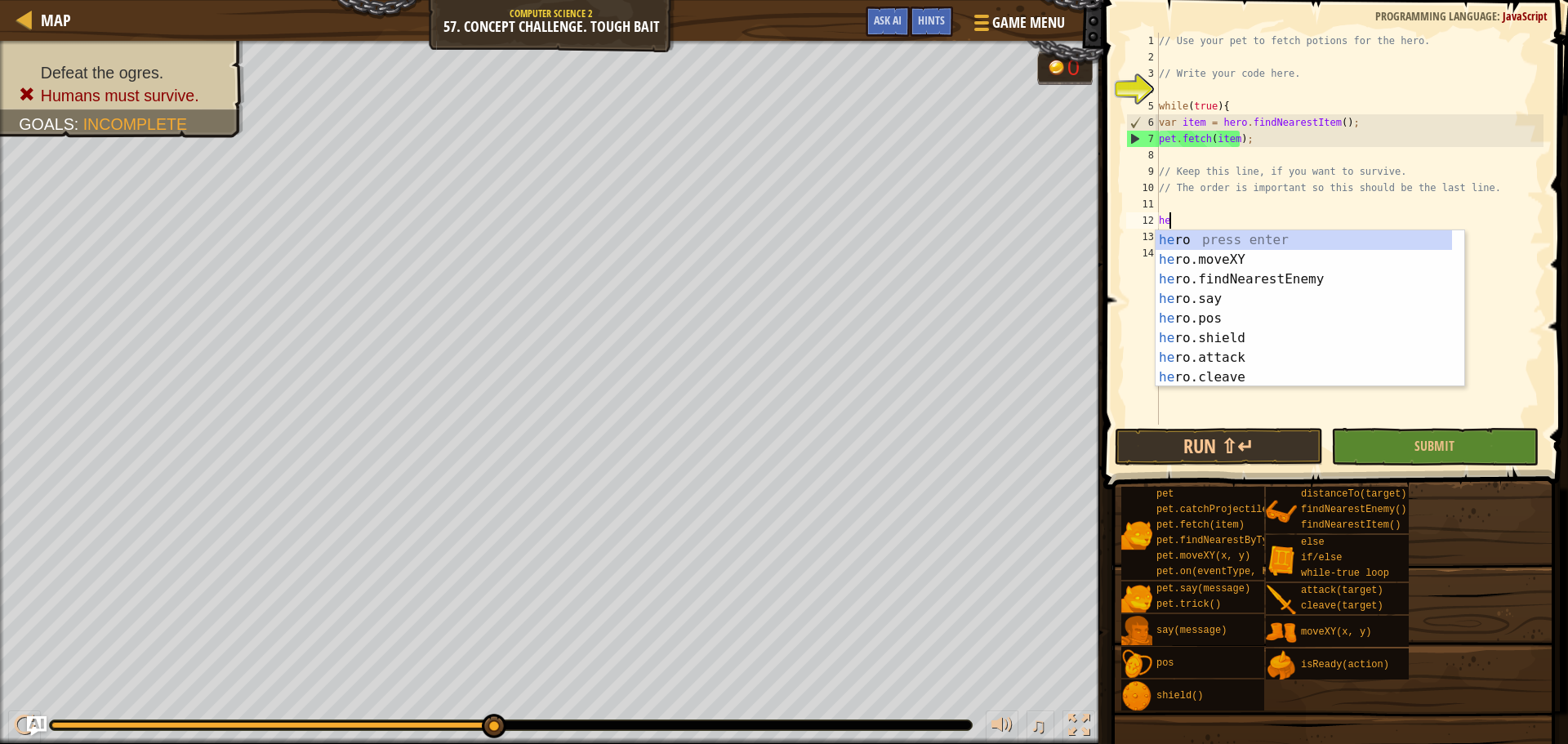
type textarea "h"
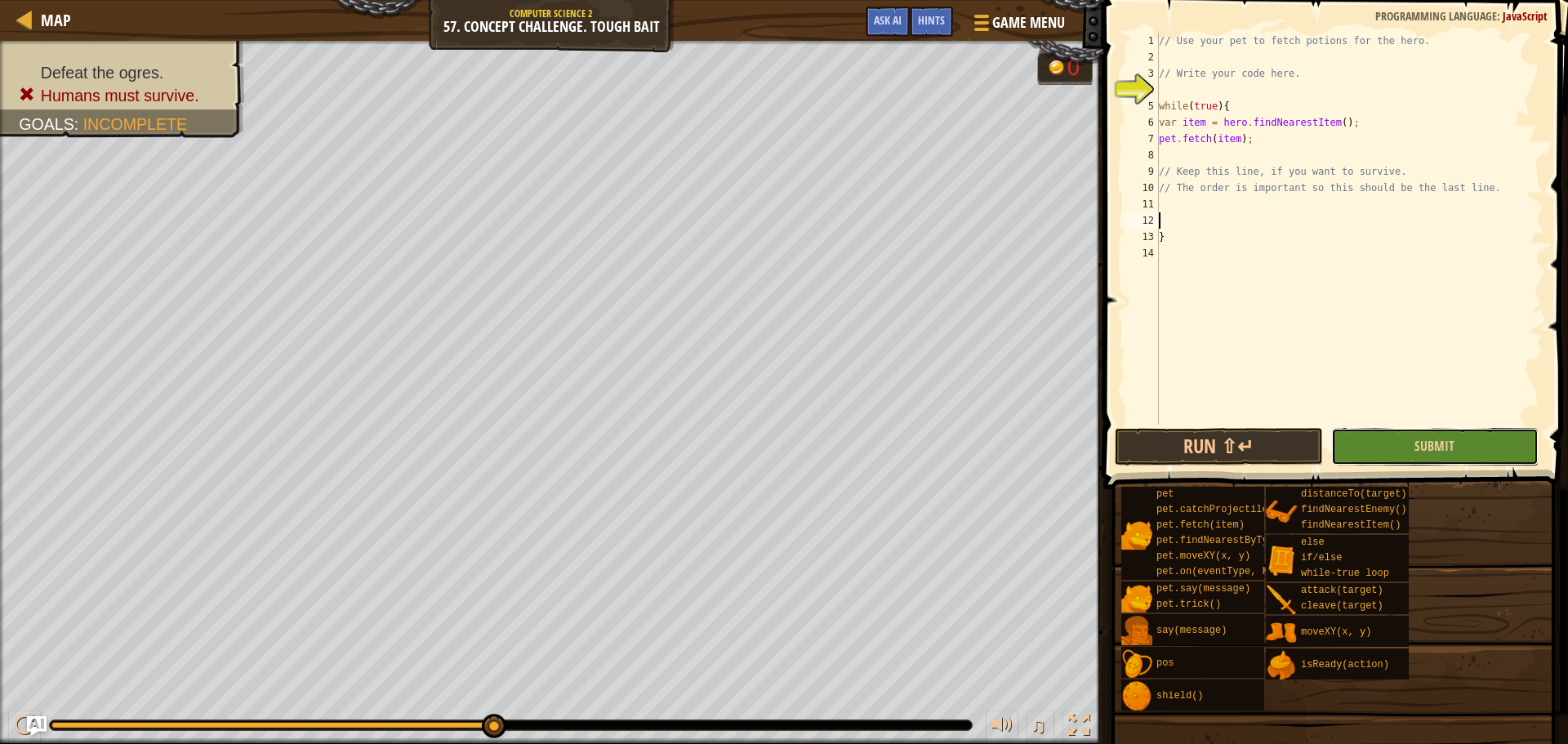
click at [1391, 435] on button "Submit" at bounding box center [1434, 446] width 208 height 37
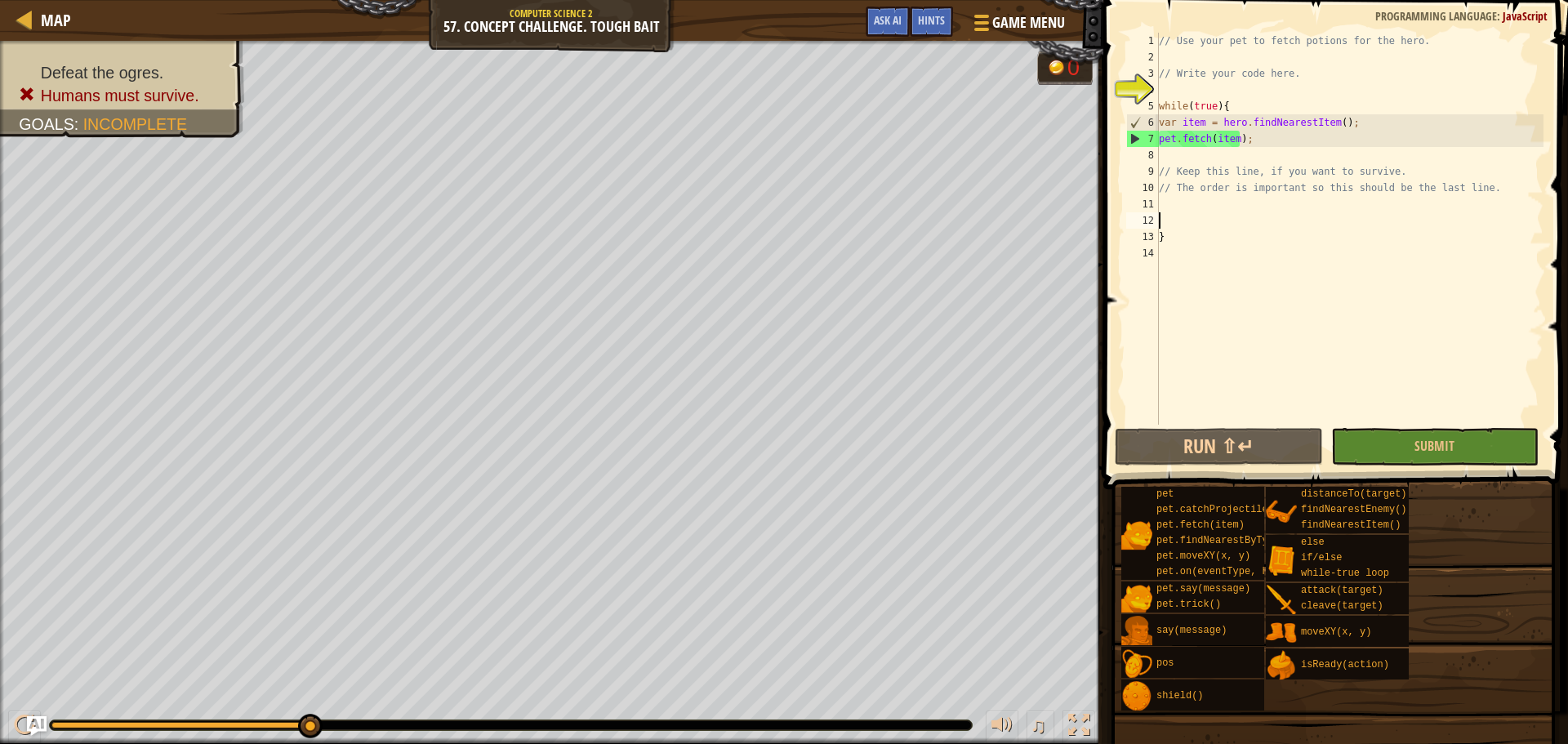
click at [1207, 213] on div "// Use your pet to fetch potions for the hero. // Write your code here. while (…" at bounding box center [1349, 245] width 388 height 425
click at [1209, 240] on div "// Use your pet to fetch potions for the hero. // Write your code here. while (…" at bounding box center [1349, 245] width 388 height 425
type textarea "}"
click at [1211, 253] on div "// Use your pet to fetch potions for the hero. // Write your code here. while (…" at bounding box center [1349, 245] width 388 height 425
click at [1212, 281] on div "// Use your pet to fetch potions for the hero. // Write your code here. while (…" at bounding box center [1349, 245] width 388 height 425
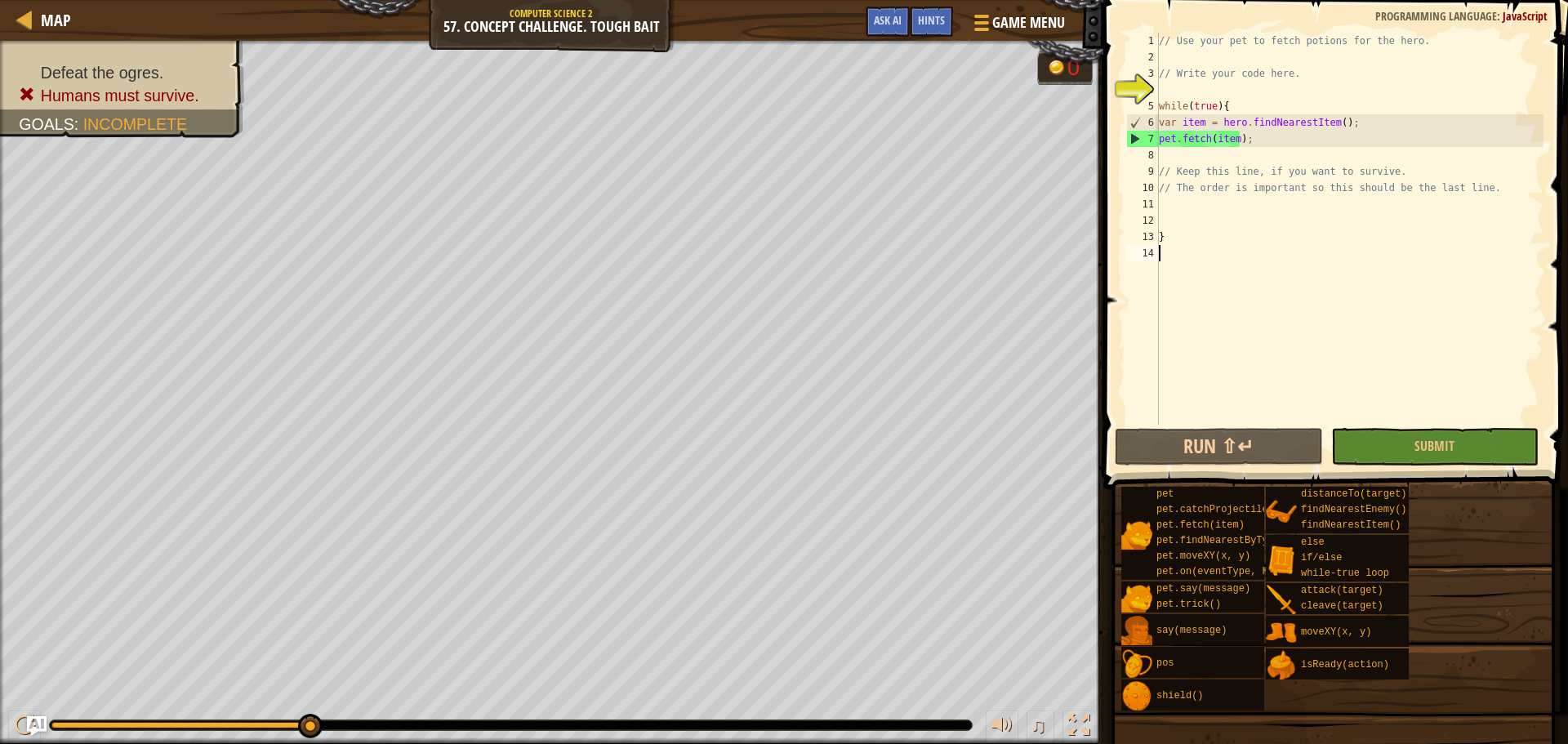
click at [1212, 232] on div "// Use your pet to fetch potions for the hero. // Write your code here. while (…" at bounding box center [1349, 245] width 388 height 425
type textarea "}"
click at [1213, 267] on div "// Use your pet to fetch potions for the hero. // Write your code here. while (…" at bounding box center [1349, 245] width 388 height 425
click at [1201, 209] on div "// Use your pet to fetch potions for the hero. // Write your code here. while (…" at bounding box center [1349, 245] width 388 height 425
click at [1203, 260] on div "// Use your pet to fetch potions for the hero. // Write your code here. while (…" at bounding box center [1349, 245] width 388 height 425
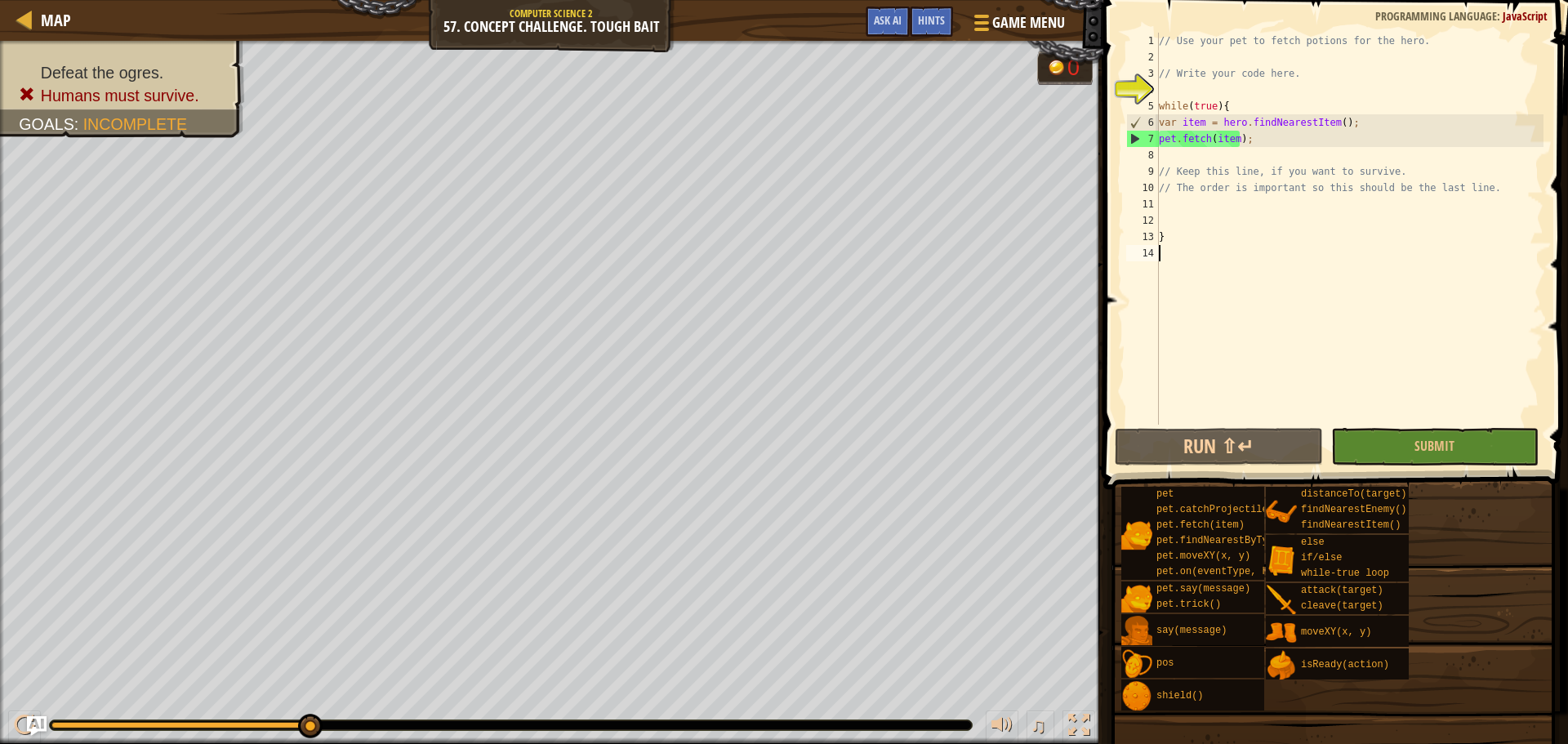
click at [1358, 119] on div "// Use your pet to fetch potions for the hero. // Write your code here. while (…" at bounding box center [1349, 245] width 388 height 425
type textarea "var item = hero.findNearestItem();"
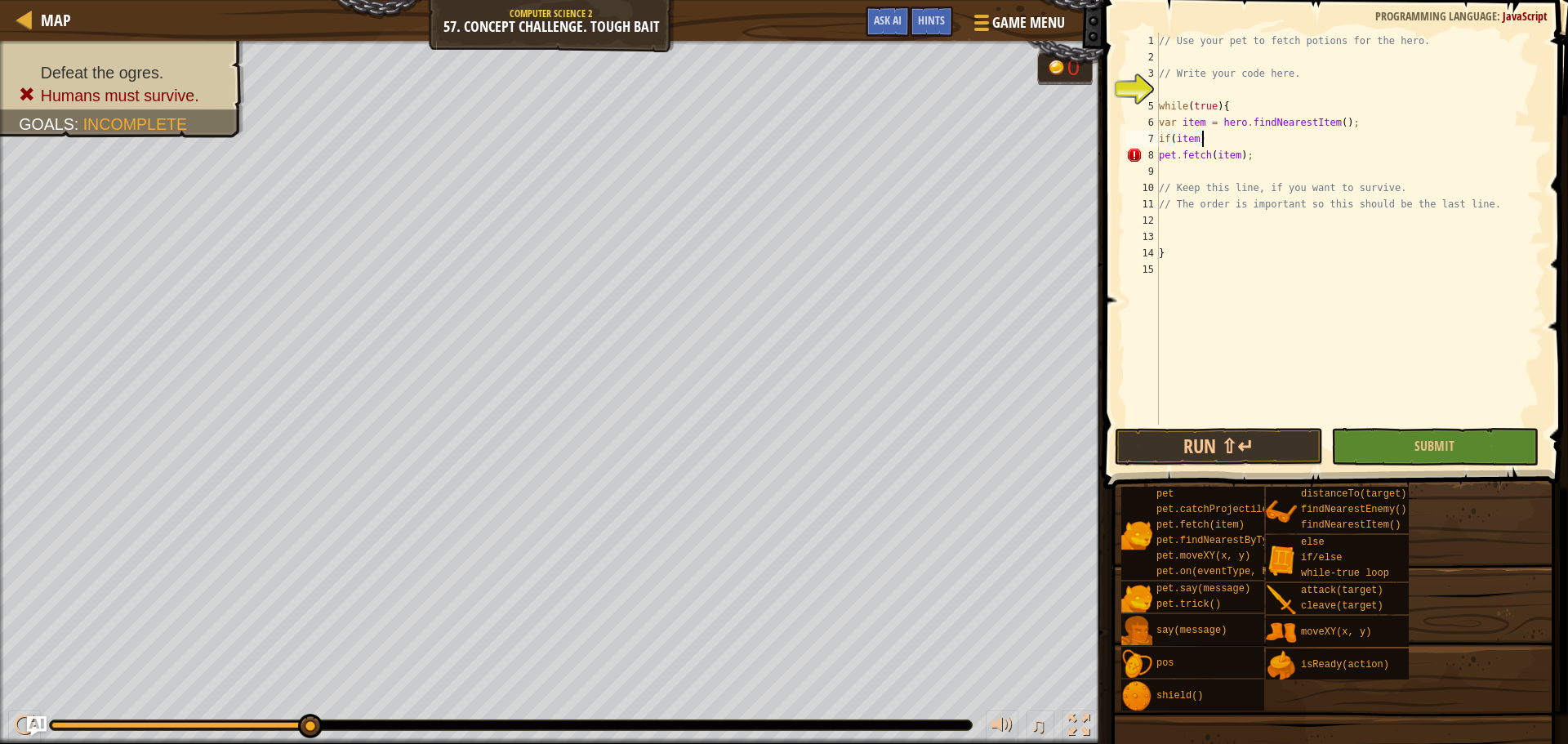
scroll to position [7, 3]
type textarea "if(item)"
click at [1349, 443] on button "Submit" at bounding box center [1434, 446] width 208 height 37
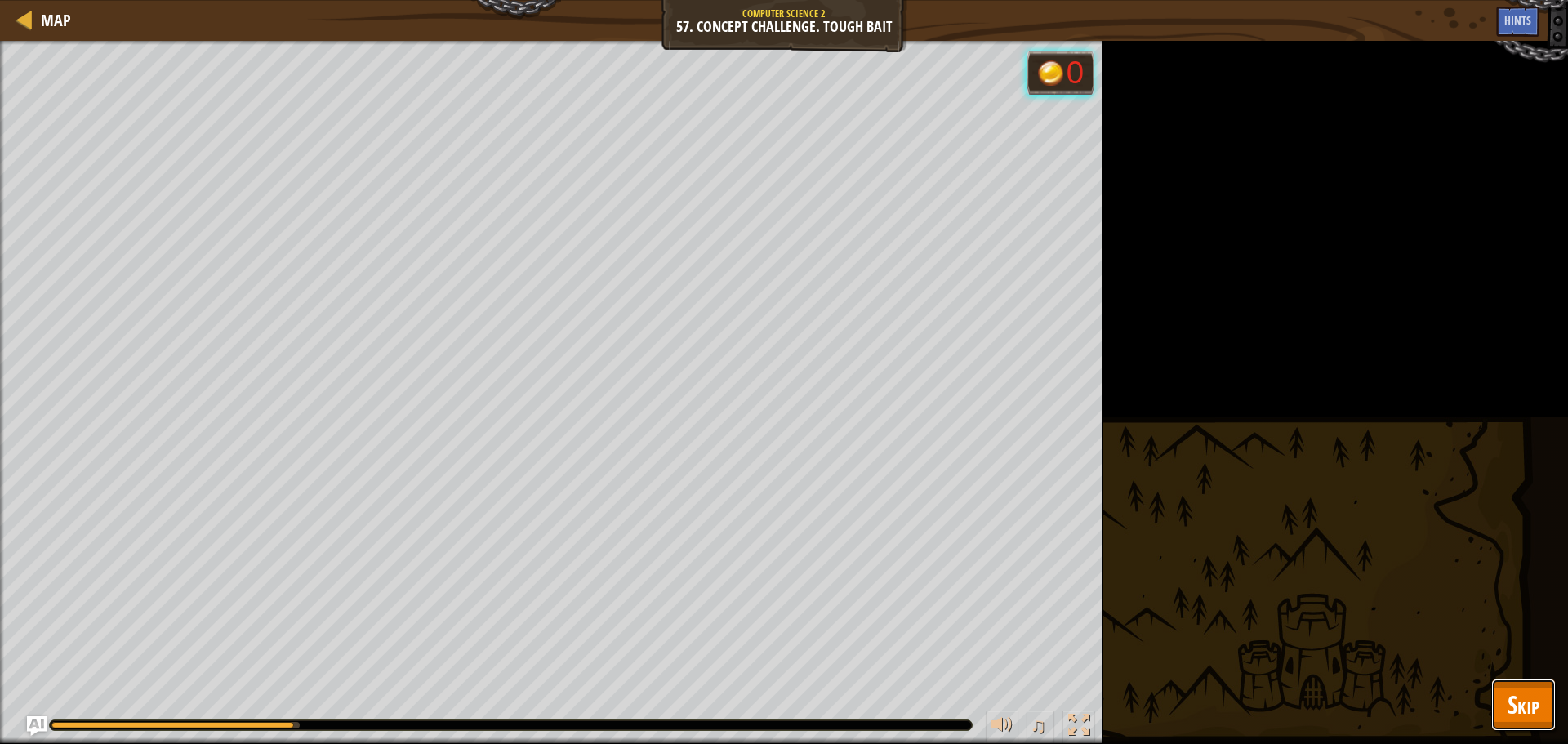
click at [1517, 694] on span "Skip" at bounding box center [1523, 704] width 32 height 34
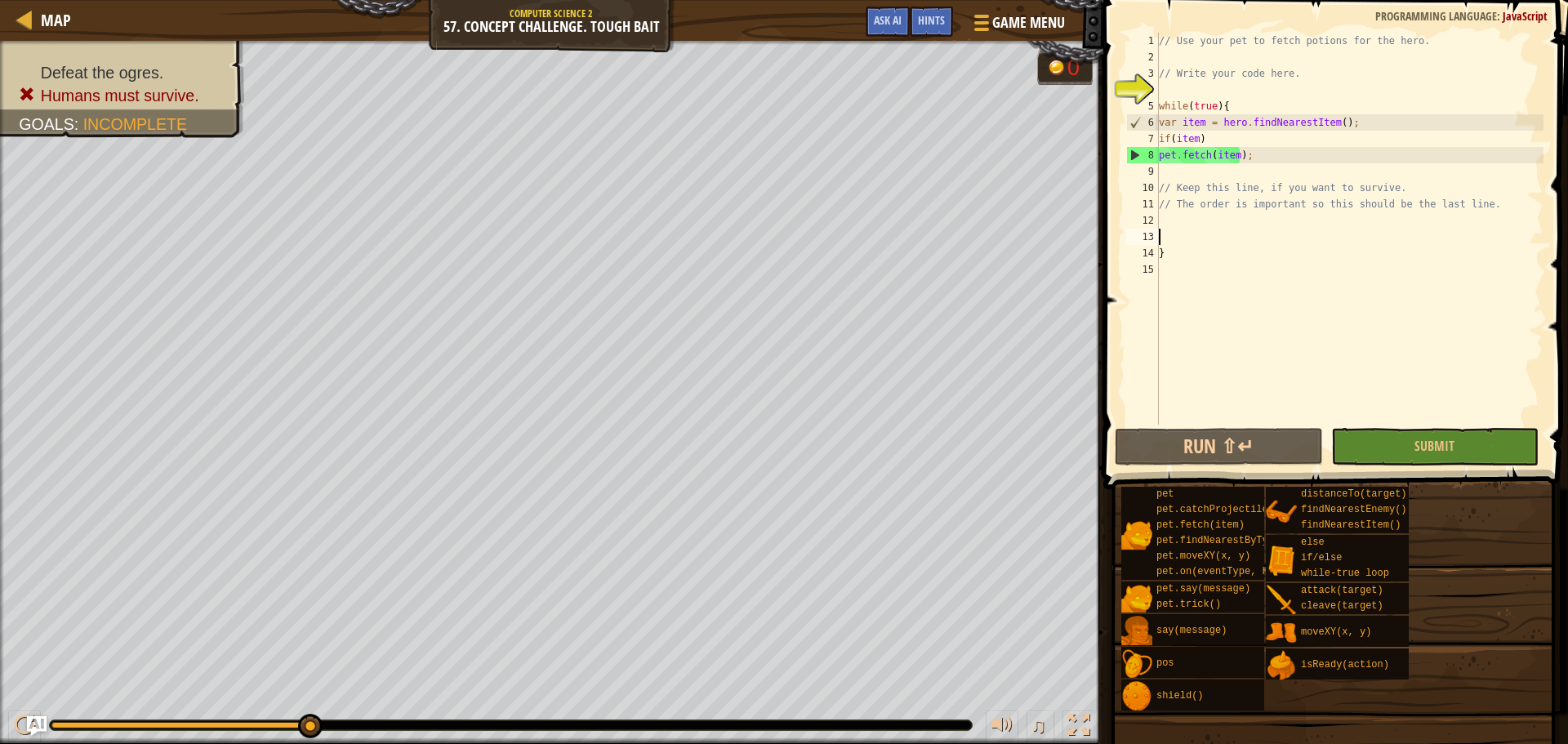
scroll to position [7, 0]
click at [1239, 229] on div "// Use your pet to fetch potions for the hero. // Write your code here. while (…" at bounding box center [1349, 245] width 388 height 425
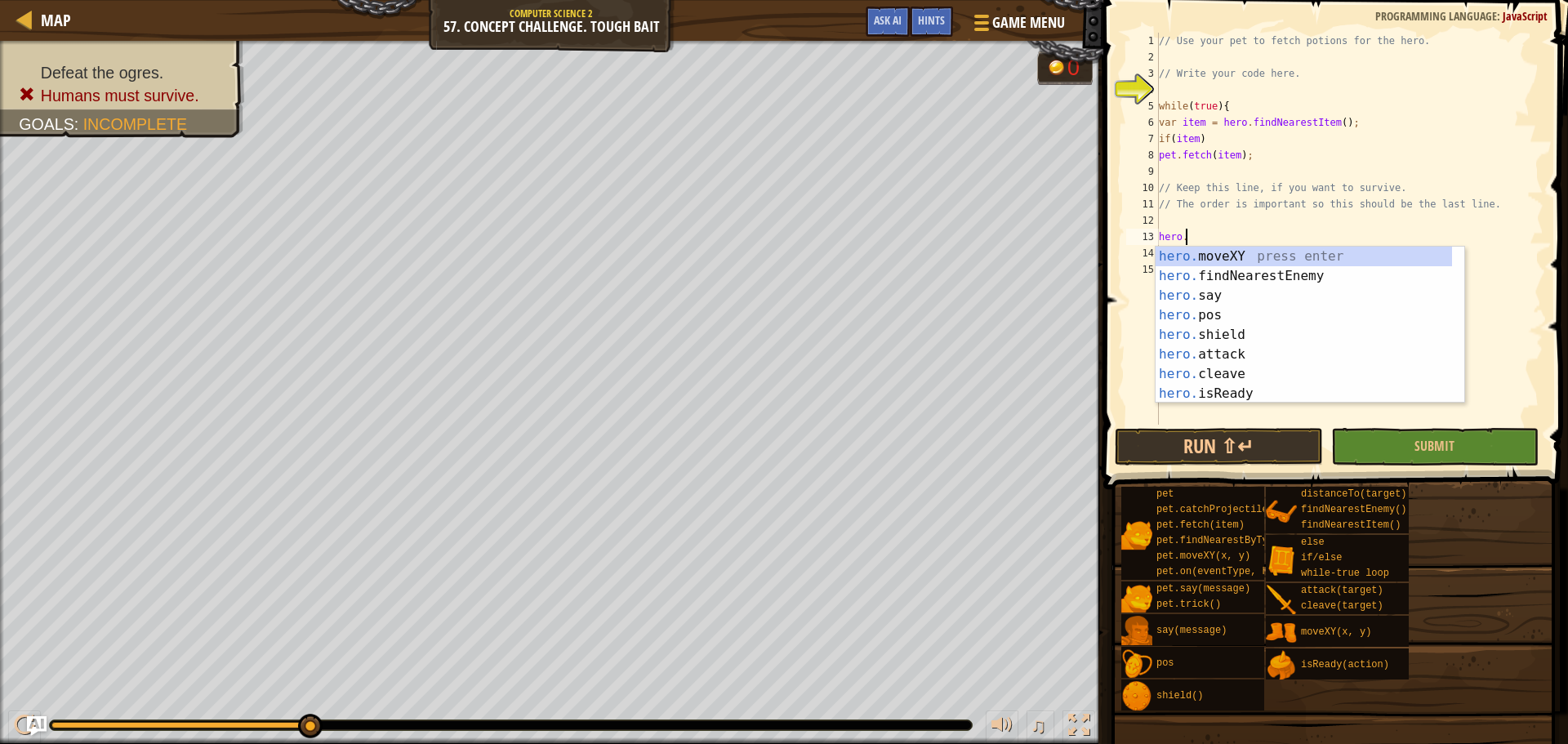
scroll to position [7, 2]
type textarea "[DOMAIN_NAME]"
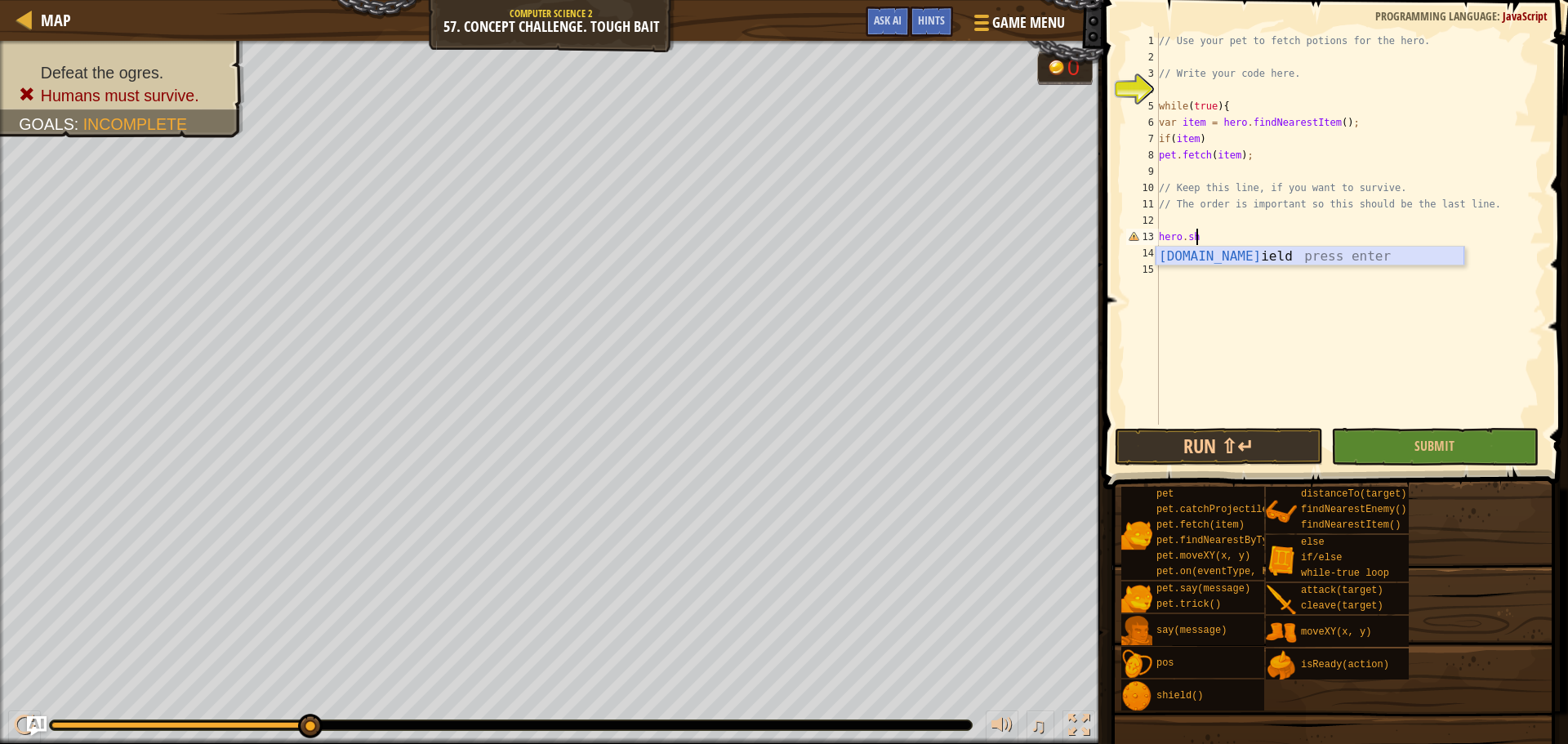
click at [1276, 257] on div "[DOMAIN_NAME] ield press enter" at bounding box center [1309, 276] width 309 height 59
click at [1418, 447] on span "Submit" at bounding box center [1434, 446] width 40 height 18
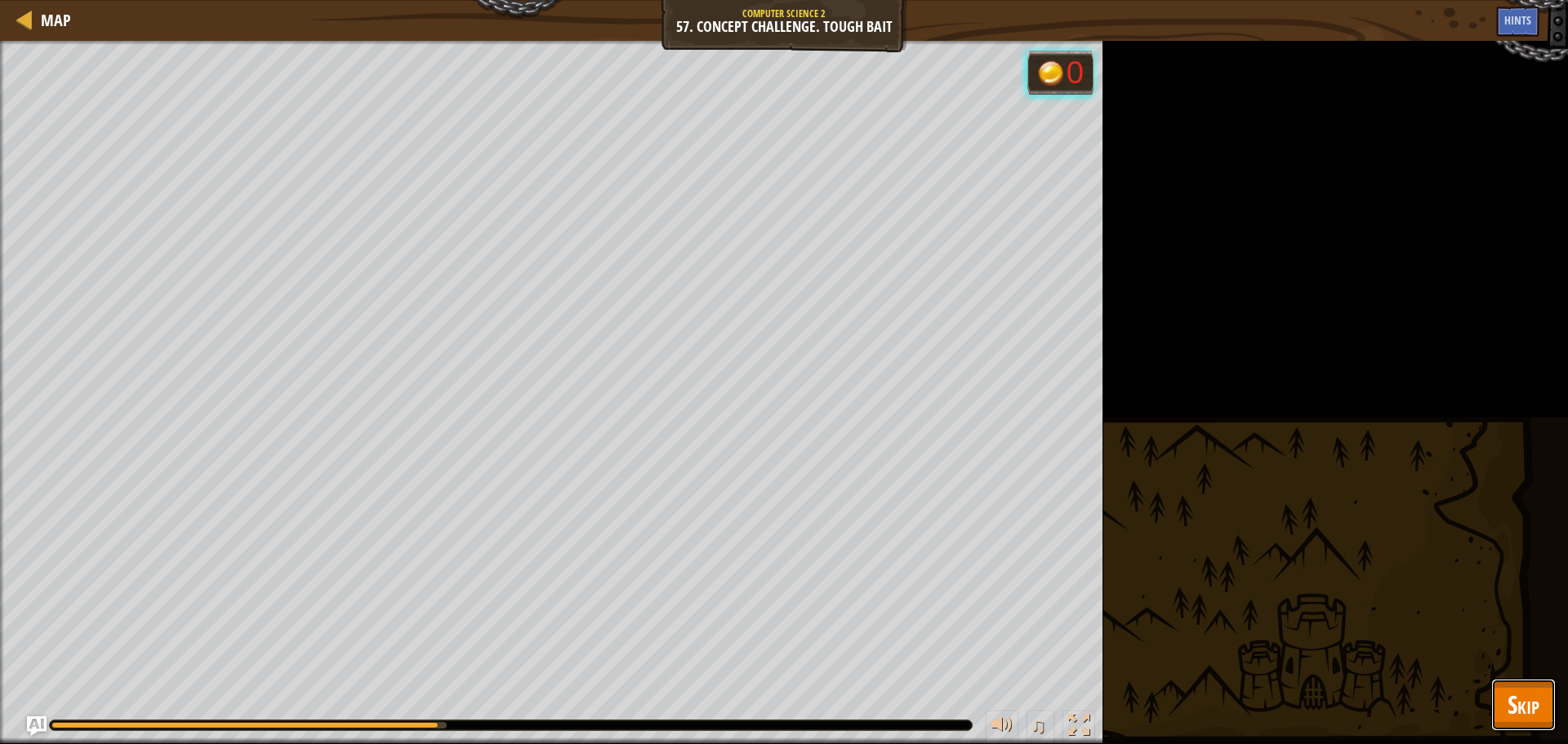
click at [1542, 716] on button "Skip" at bounding box center [1524, 705] width 64 height 52
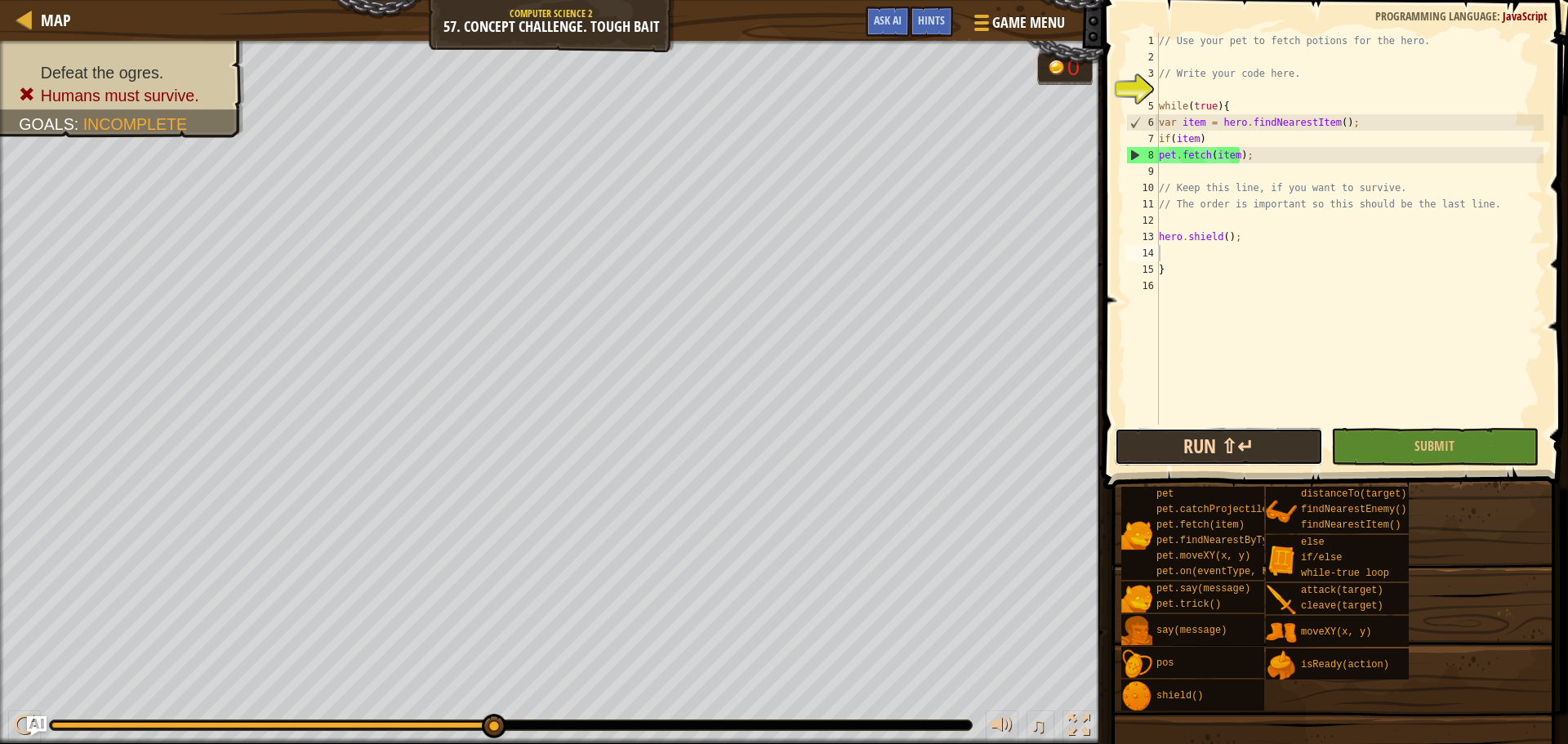
click at [1261, 460] on button "Run ⇧↵" at bounding box center [1218, 446] width 208 height 37
click at [1301, 439] on button "Run ⇧↵" at bounding box center [1218, 446] width 208 height 37
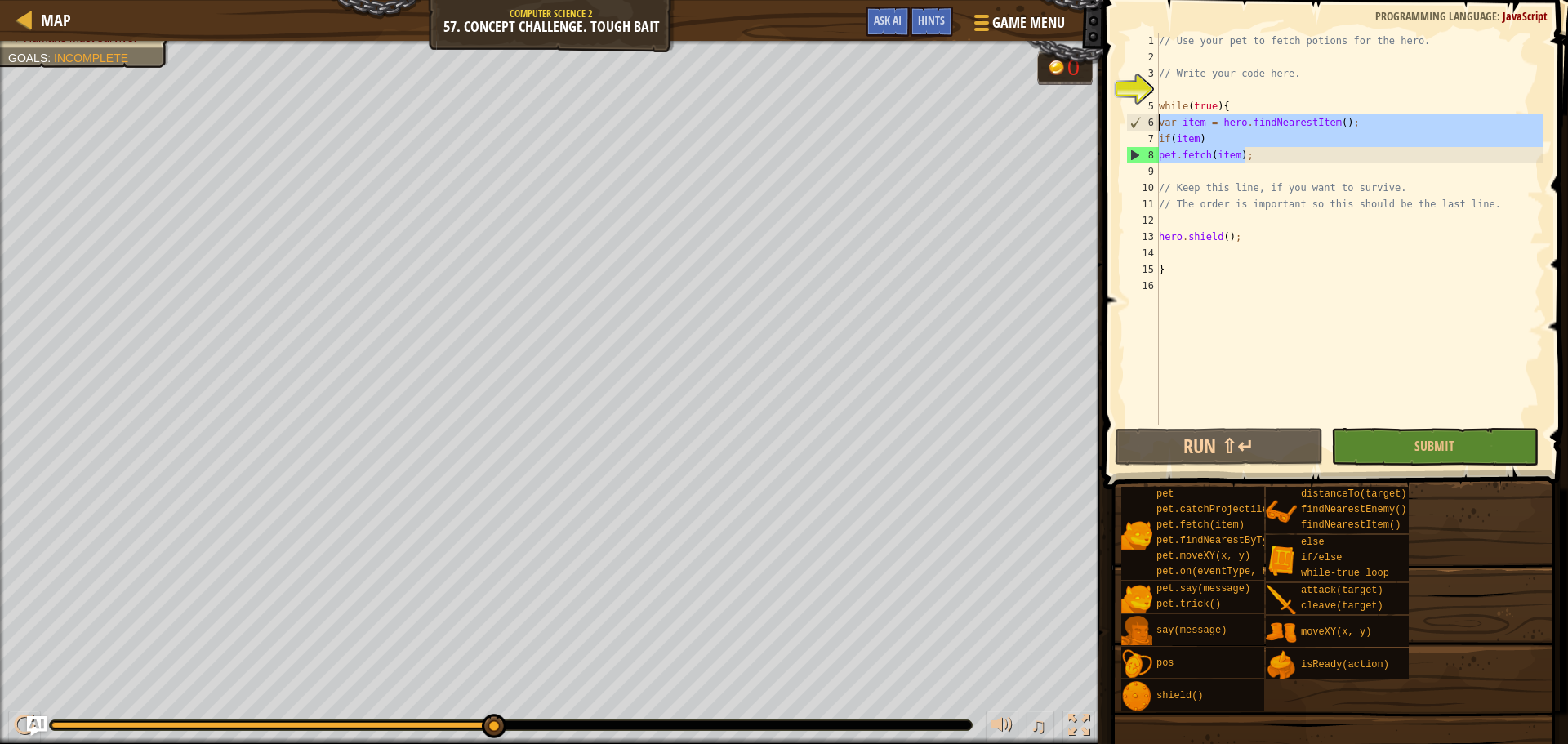
drag, startPoint x: 1252, startPoint y: 155, endPoint x: 1157, endPoint y: 115, distance: 103.1
click at [1157, 115] on div "1 2 3 4 5 6 7 8 9 10 11 12 13 14 15 16 // Use your pet to fetch potions for the…" at bounding box center [1333, 229] width 421 height 392
click at [1260, 162] on div "// Use your pet to fetch potions for the hero. // Write your code here. while (…" at bounding box center [1349, 229] width 388 height 392
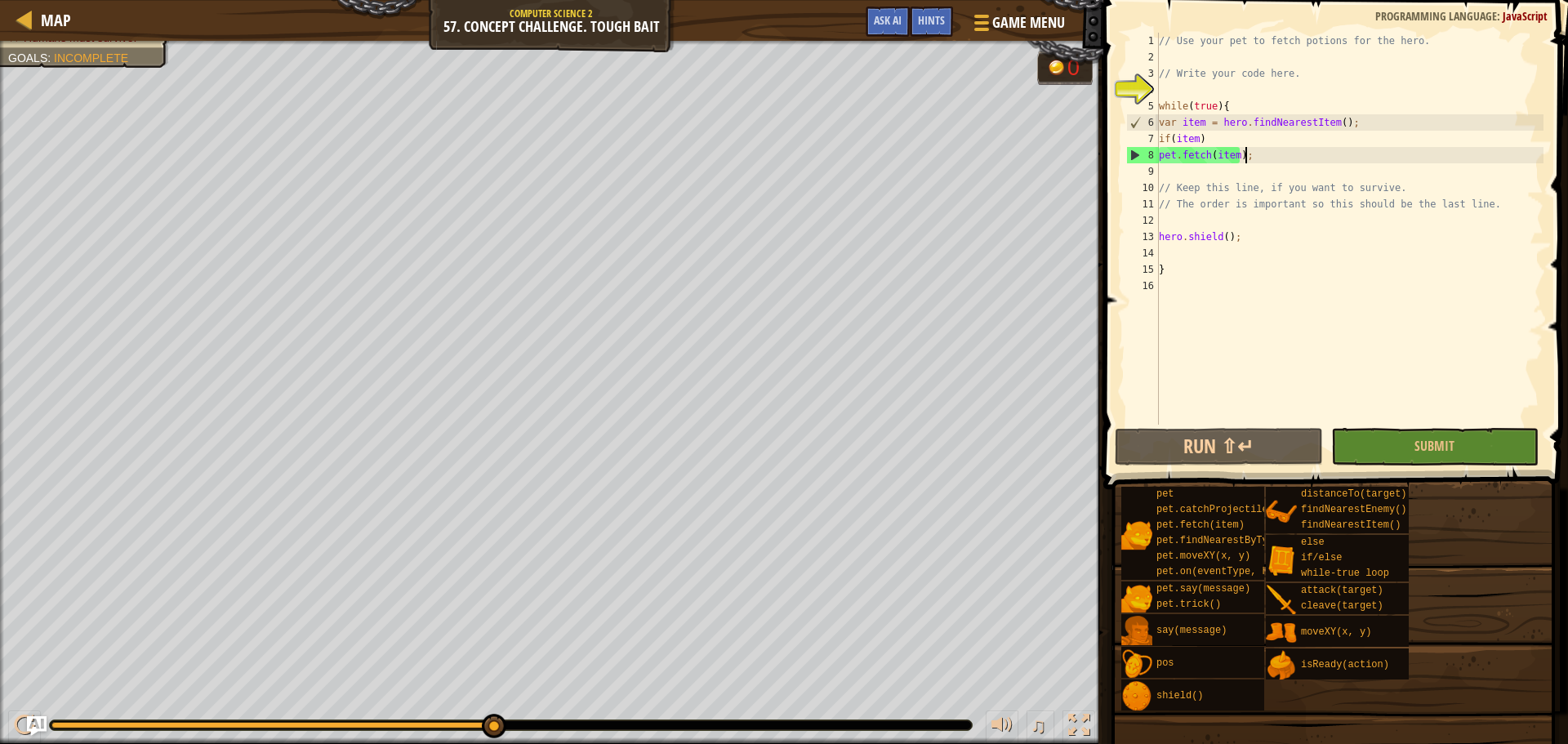
click at [1217, 277] on div "// Use your pet to fetch potions for the hero. // Write your code here. while (…" at bounding box center [1349, 245] width 388 height 425
type textarea "}"
click at [1179, 93] on div "// Use your pet to fetch potions for the hero. // Write your code here. while (…" at bounding box center [1349, 245] width 388 height 425
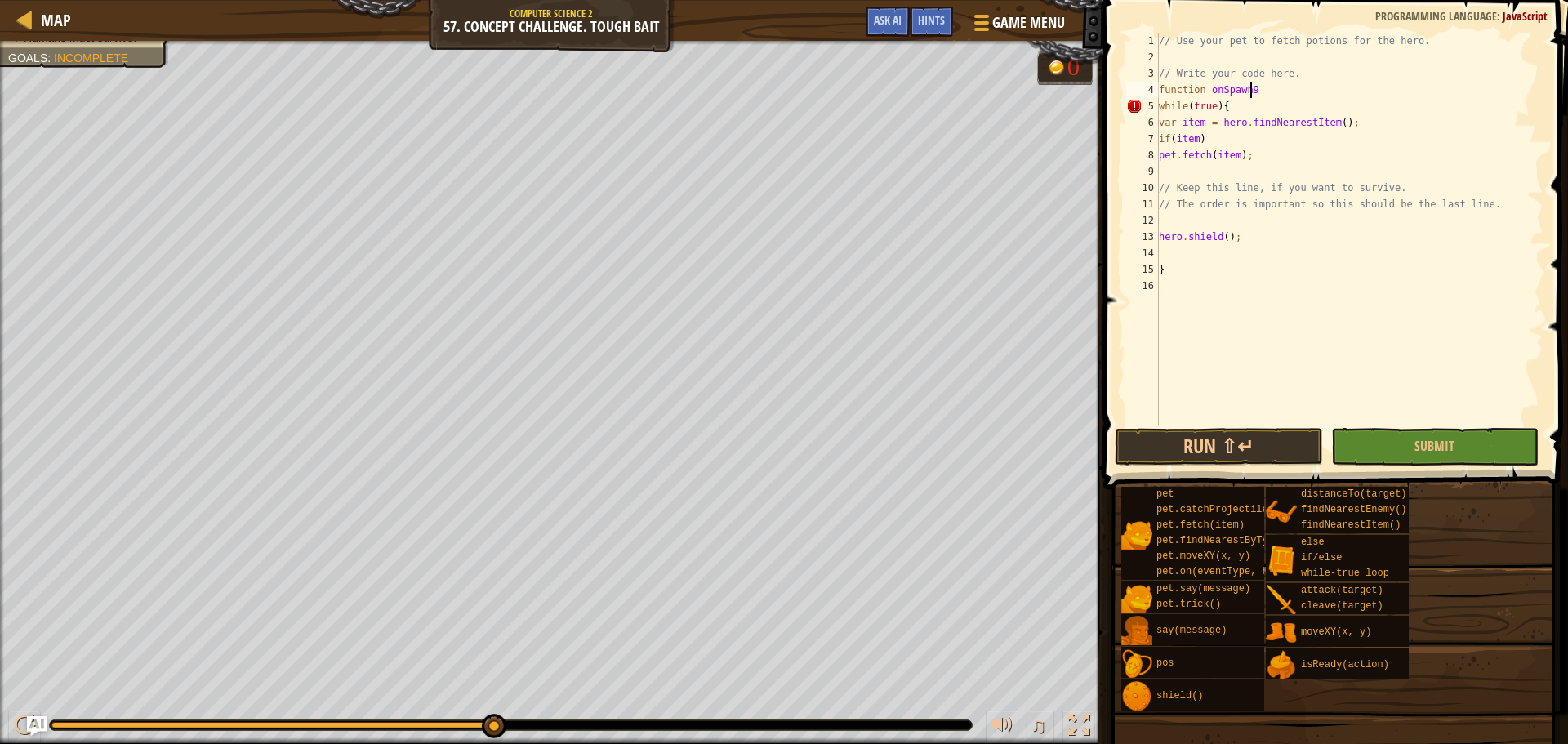
scroll to position [7, 7]
type textarea "function onSpawn(){"
click at [1341, 285] on div "// Use your pet to fetch potions for the hero. // Write your code here. functio…" at bounding box center [1349, 245] width 388 height 425
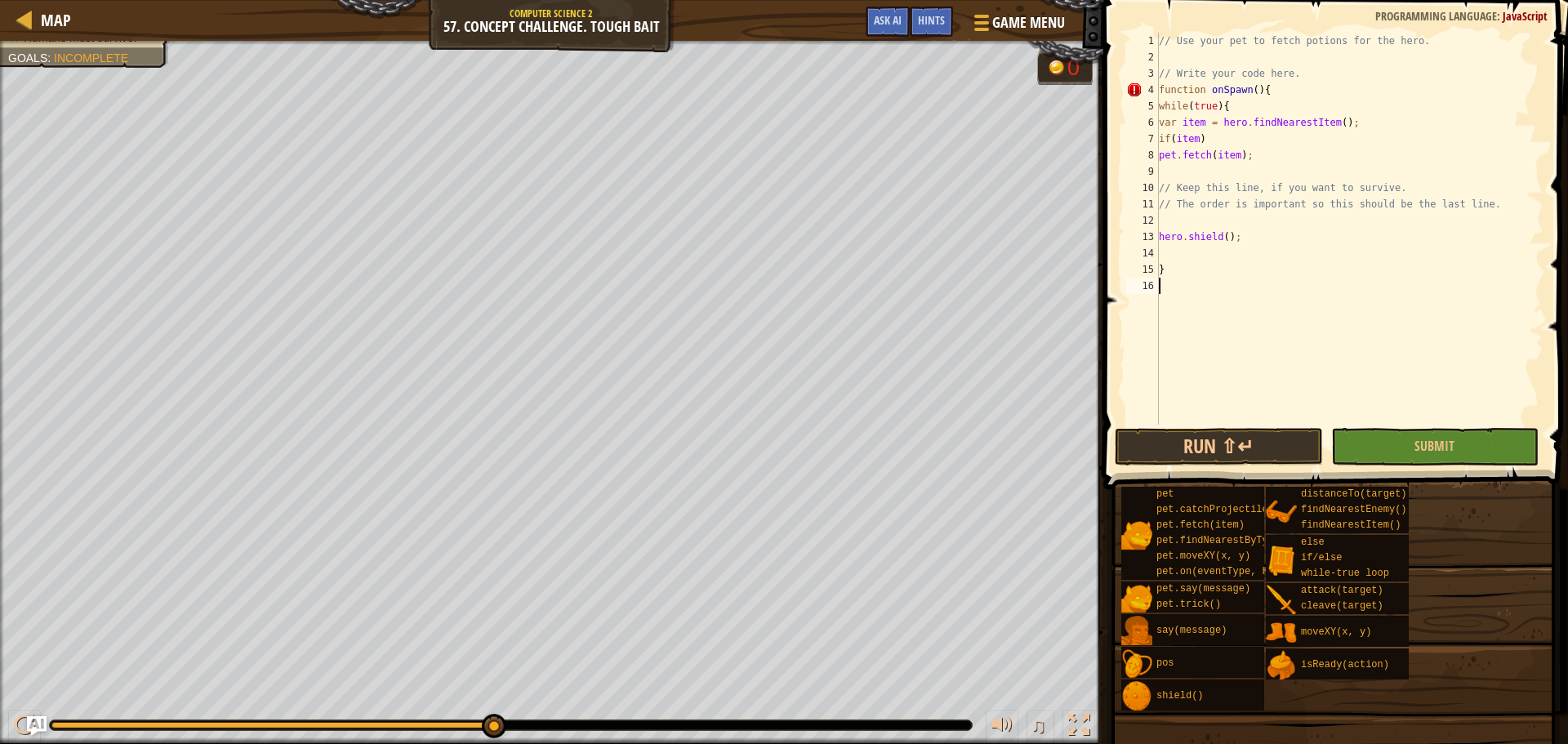
type textarea "}"
click at [1255, 171] on div "// Use your pet to fetch potions for the hero. // Write your code here. functio…" at bounding box center [1349, 245] width 388 height 425
type textarea "}"
click at [1228, 283] on div "// Use your pet to fetch potions for the hero. // Write your code here. functio…" at bounding box center [1349, 245] width 388 height 425
click at [1250, 96] on div "// Use your pet to fetch potions for the hero. // Write your code here. functio…" at bounding box center [1349, 245] width 388 height 425
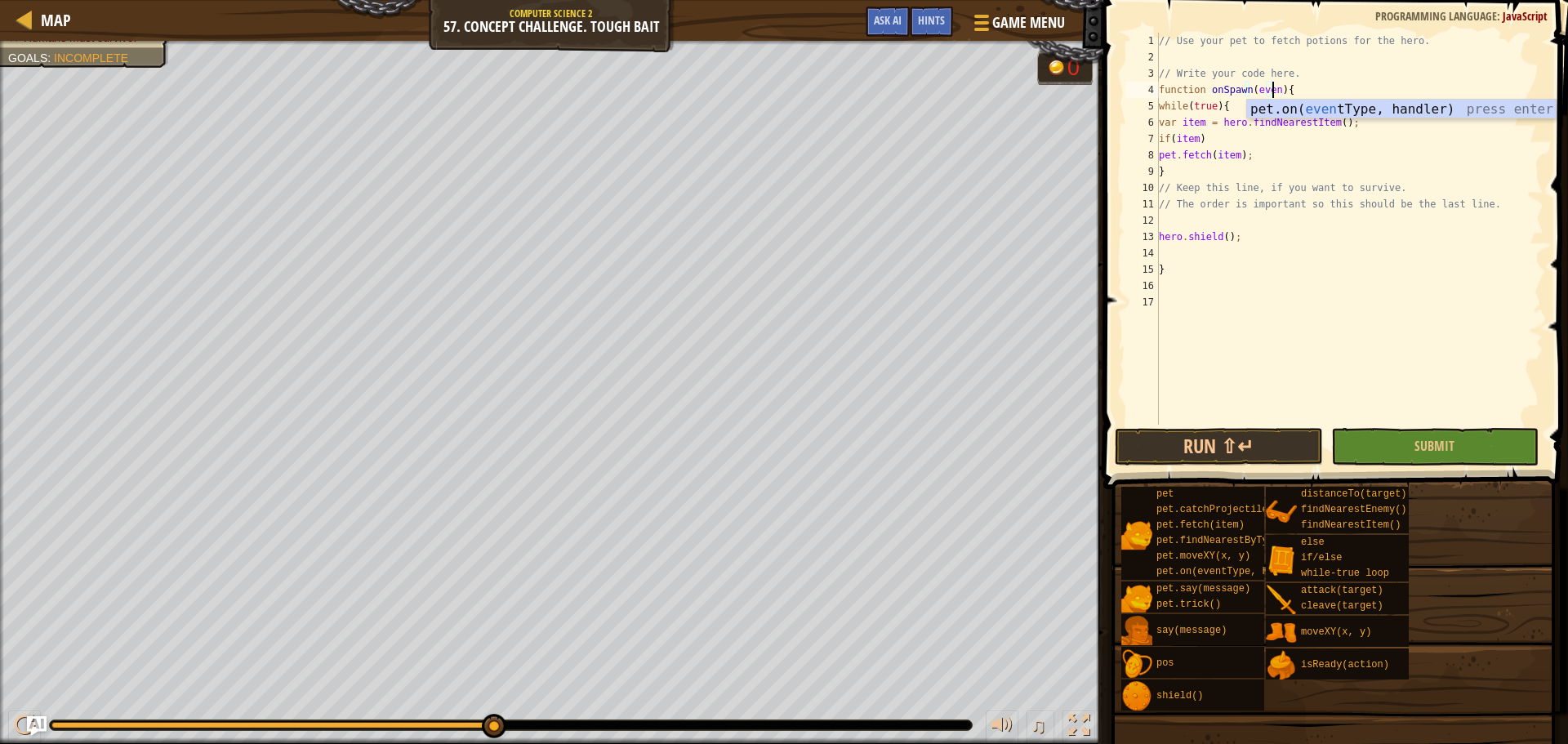
scroll to position [7, 10]
click at [1297, 242] on div "// Use your pet to fetch potions for the hero. // Write your code here. functio…" at bounding box center [1349, 245] width 388 height 425
type textarea "hero.shield();"
click at [1273, 319] on div "// Use your pet to fetch potions for the hero. // Write your code here. functio…" at bounding box center [1349, 245] width 388 height 425
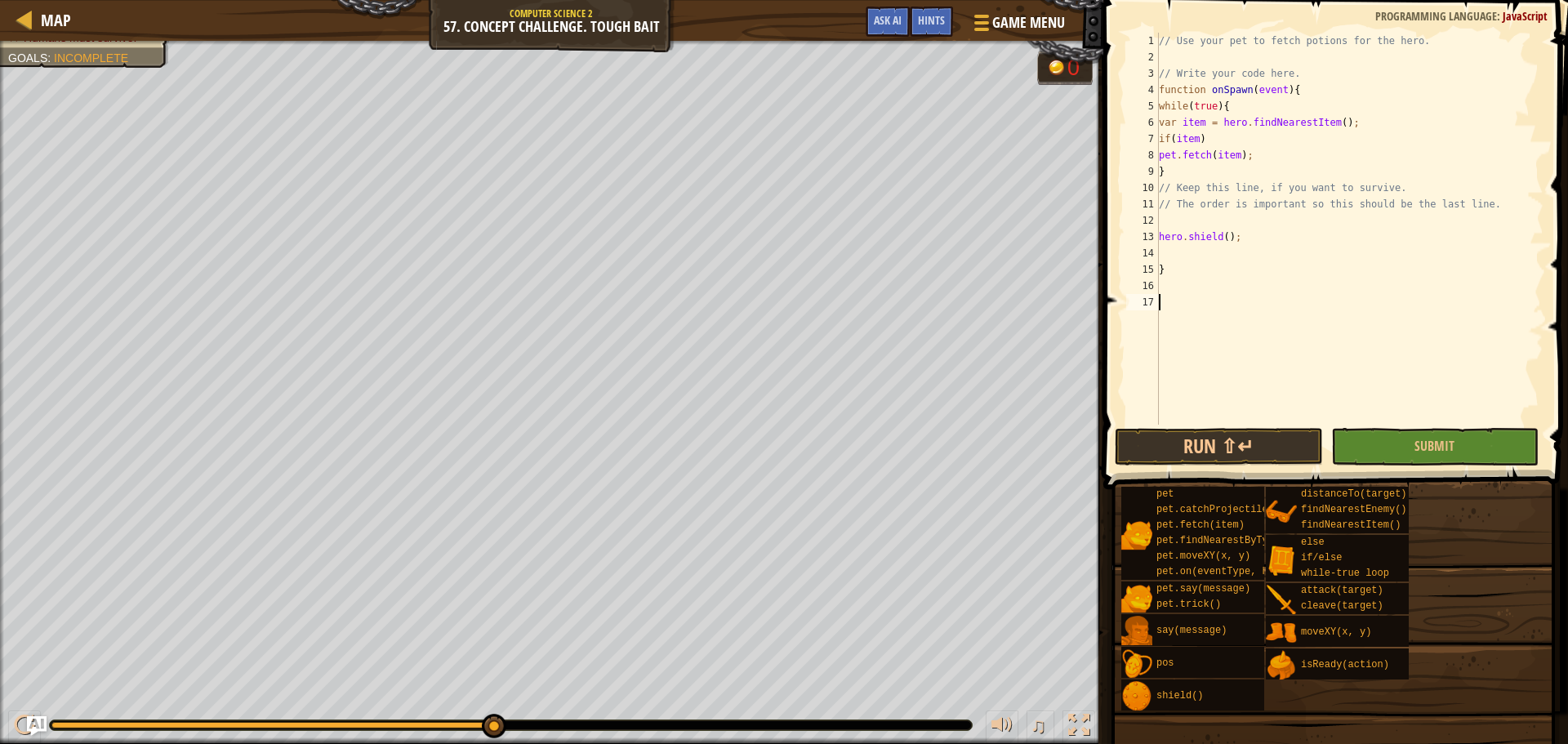
scroll to position [7, 0]
click at [1262, 223] on div "// Use your pet to fetch potions for the hero. // Write your code here. functio…" at bounding box center [1349, 245] width 388 height 425
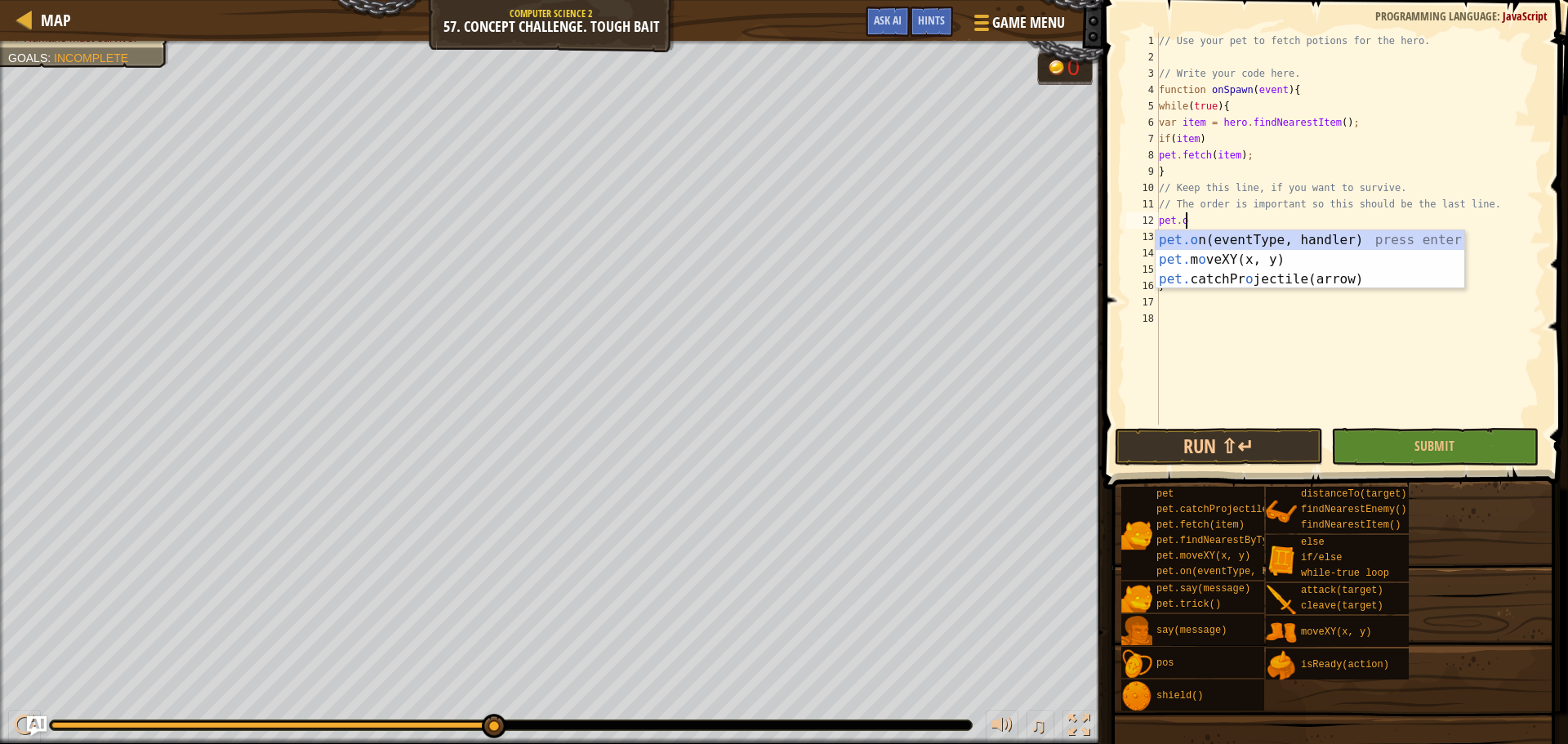
scroll to position [7, 2]
type textarea "pet.on("spawn", onSpawn);"
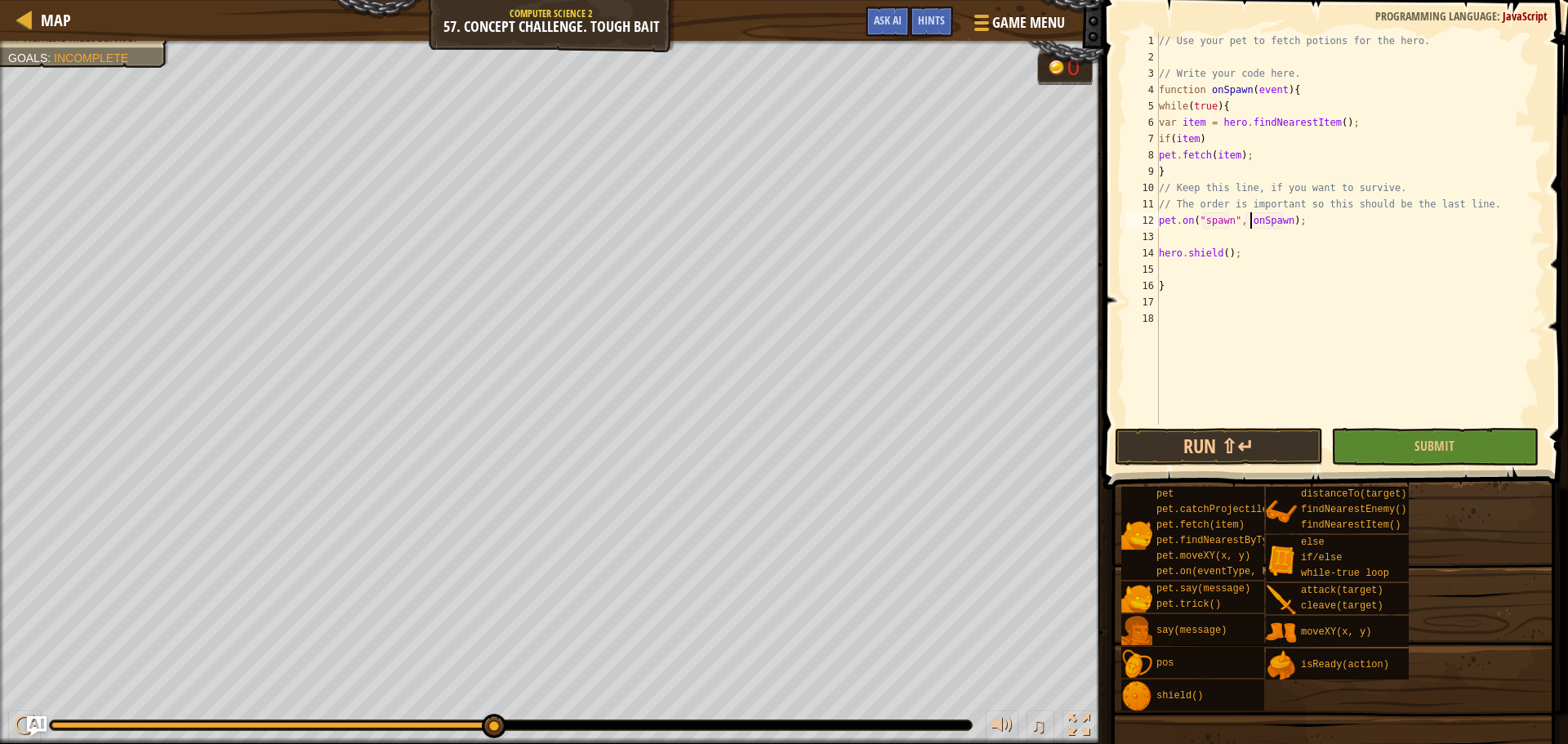
drag, startPoint x: 1252, startPoint y: 223, endPoint x: 1226, endPoint y: 272, distance: 55.5
click at [1244, 225] on div "// Use your pet to fetch potions for the hero. // Write your code here. functio…" at bounding box center [1349, 245] width 388 height 425
click at [1267, 325] on div "// Use your pet to fetch potions for the hero. // Write your code here. functio…" at bounding box center [1349, 245] width 388 height 425
click at [1193, 282] on div "// Use your pet to fetch potions for the hero. // Write your code here. functio…" at bounding box center [1349, 245] width 388 height 425
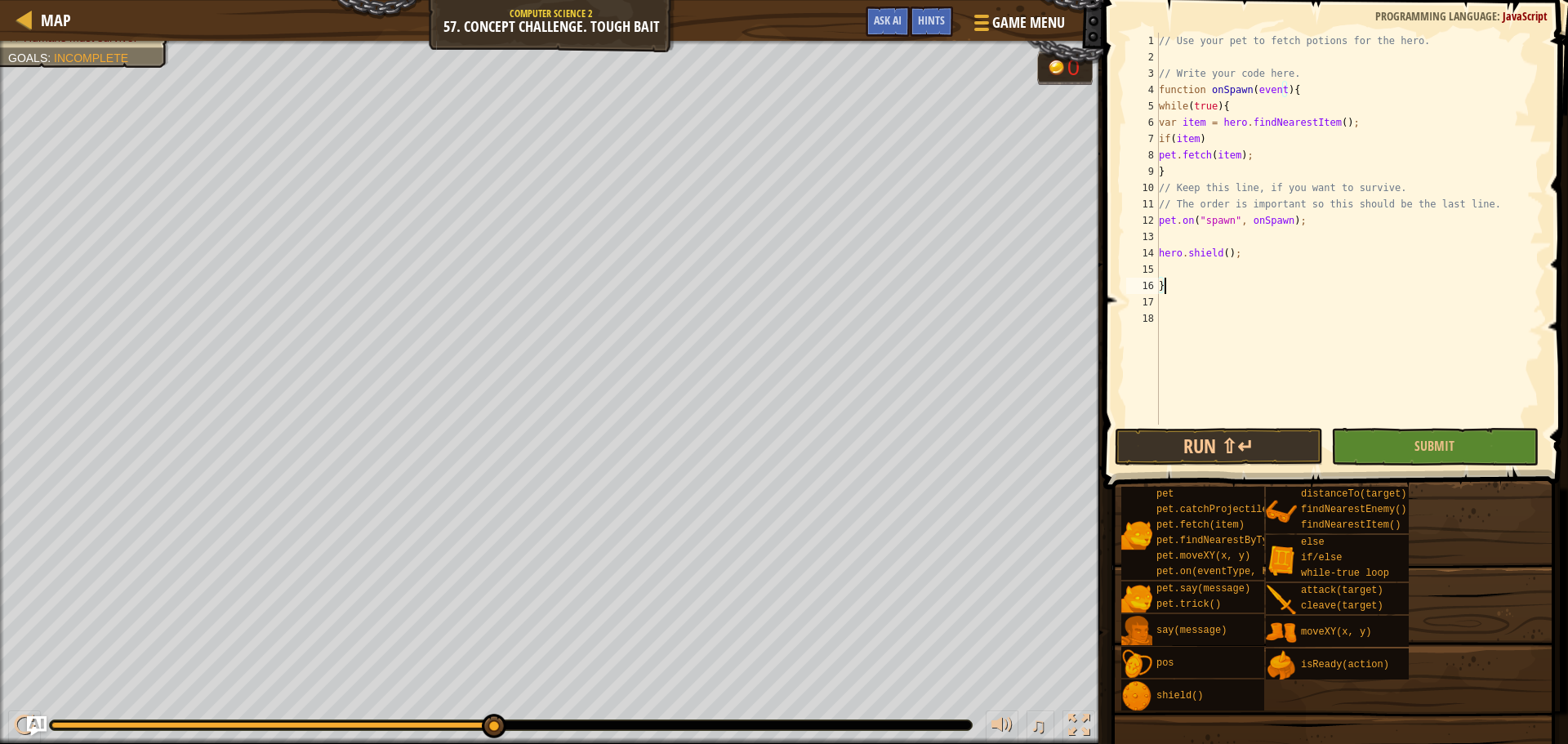
type textarea "}"
click at [1173, 171] on div "// Use your pet to fetch potions for the hero. // Write your code here. functio…" at bounding box center [1349, 245] width 388 height 425
type textarea "}"
click at [1345, 443] on button "Submit" at bounding box center [1434, 446] width 208 height 37
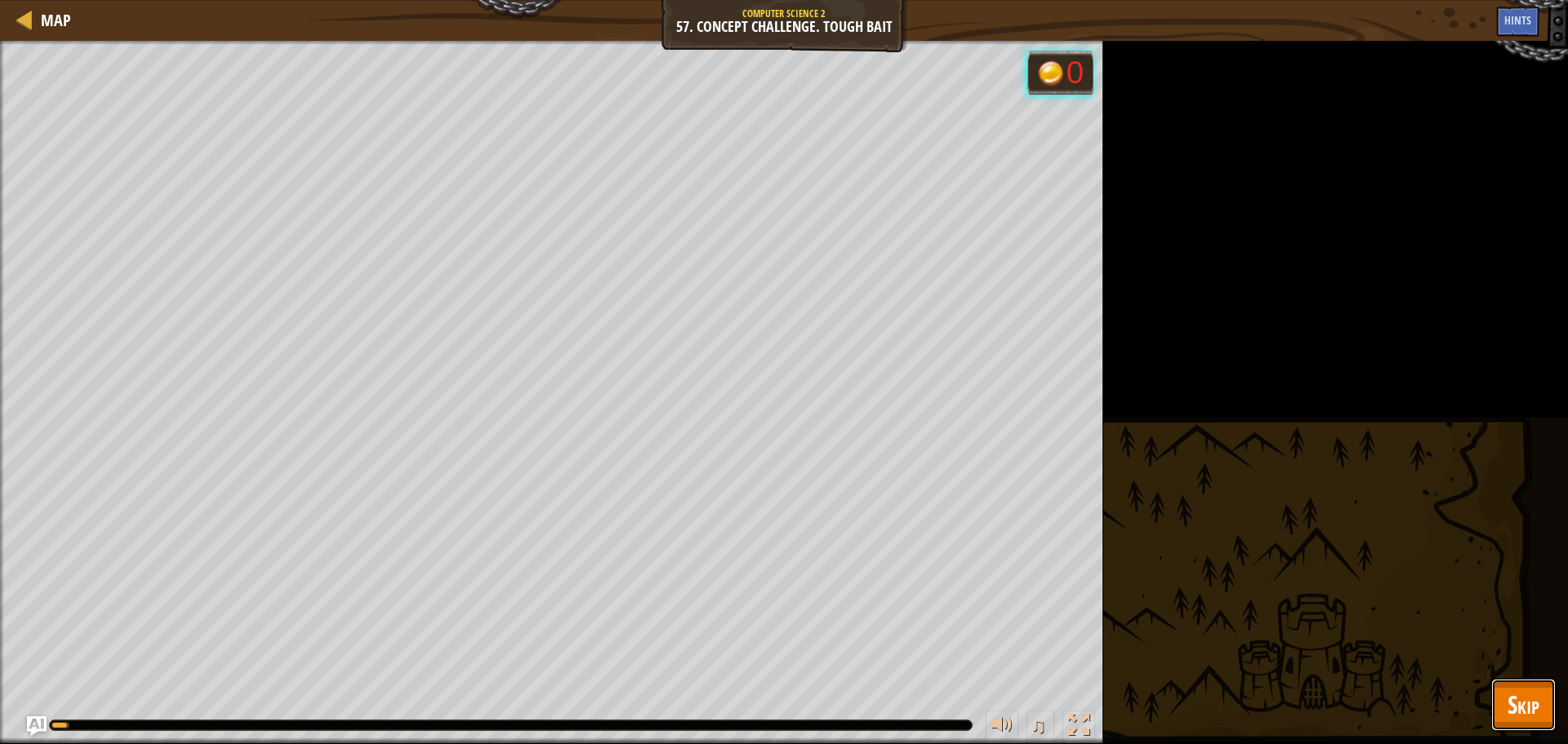
click at [1501, 698] on button "Skip" at bounding box center [1524, 705] width 64 height 52
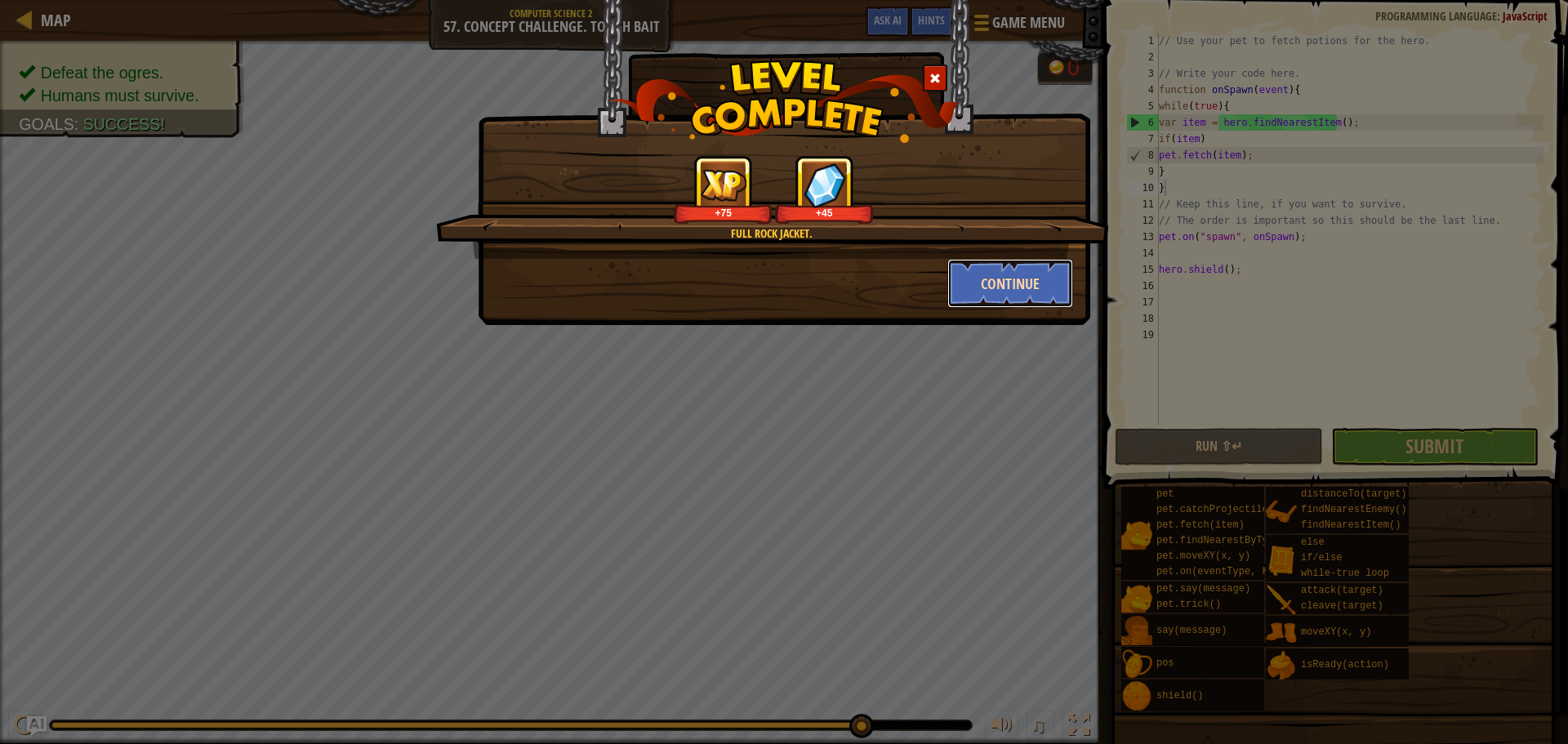
click at [1014, 286] on button "Continue" at bounding box center [1011, 283] width 127 height 49
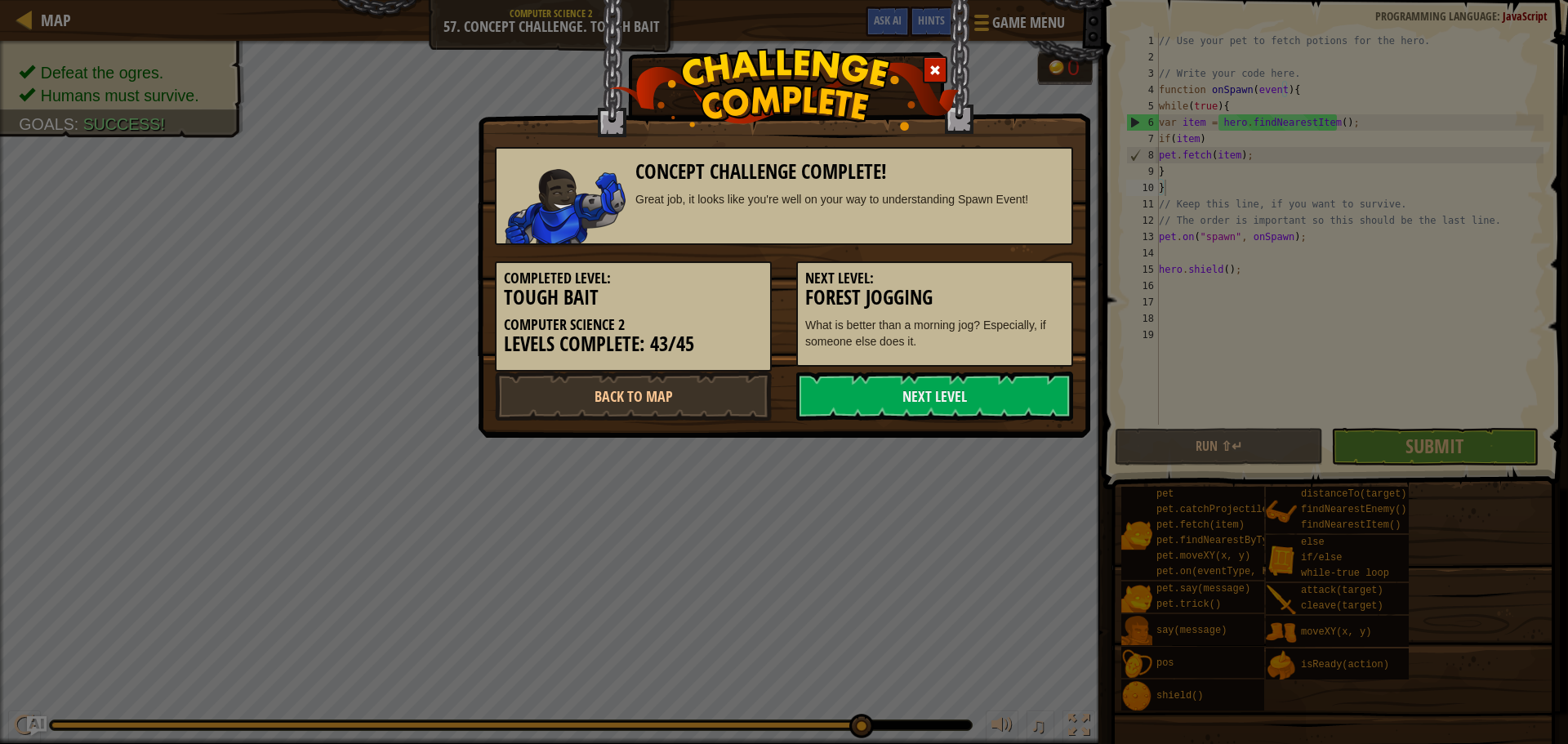
click at [1014, 287] on h3 "Forest Jogging" at bounding box center [934, 297] width 259 height 22
click at [994, 407] on link "Next Level" at bounding box center [934, 395] width 277 height 49
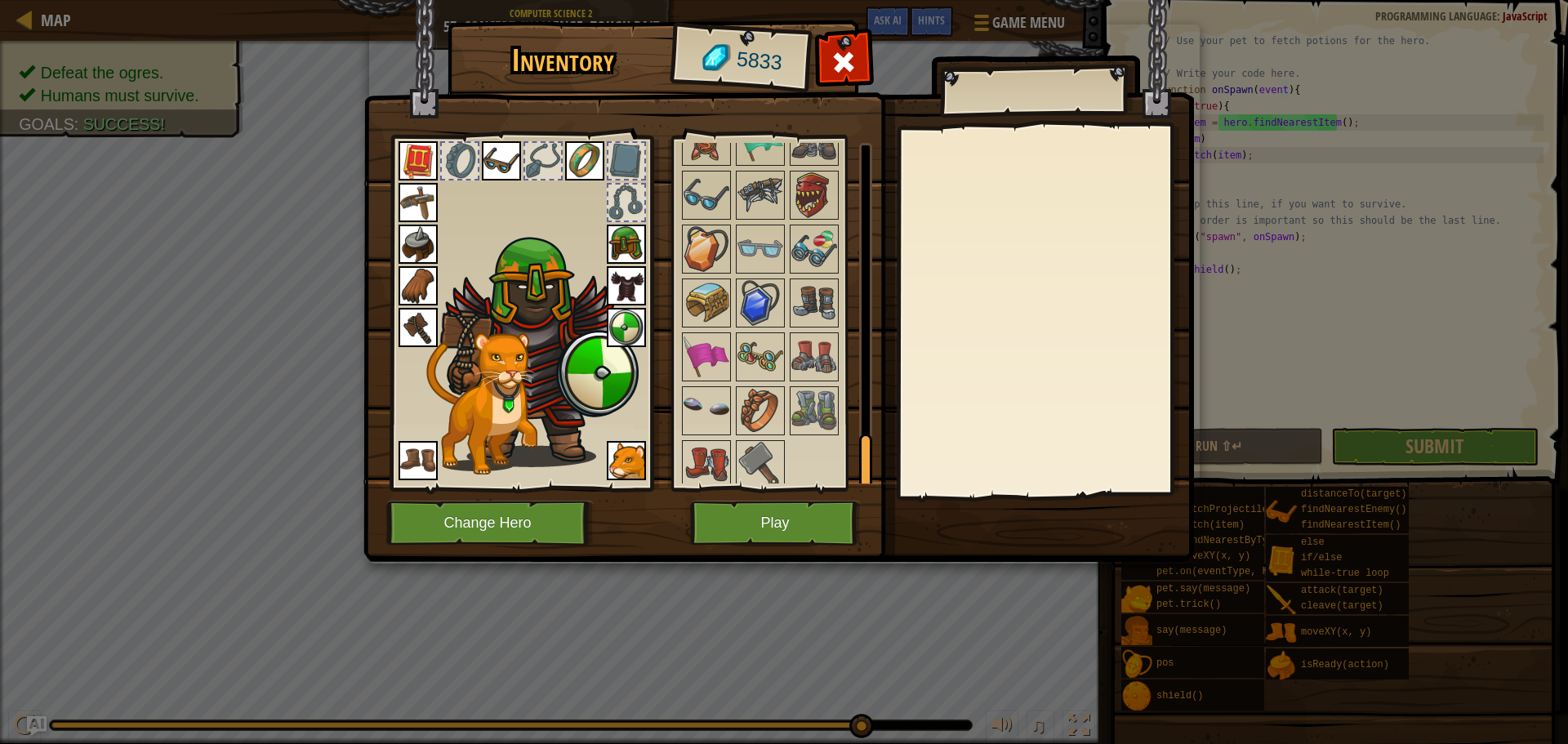
scroll to position [1859, 0]
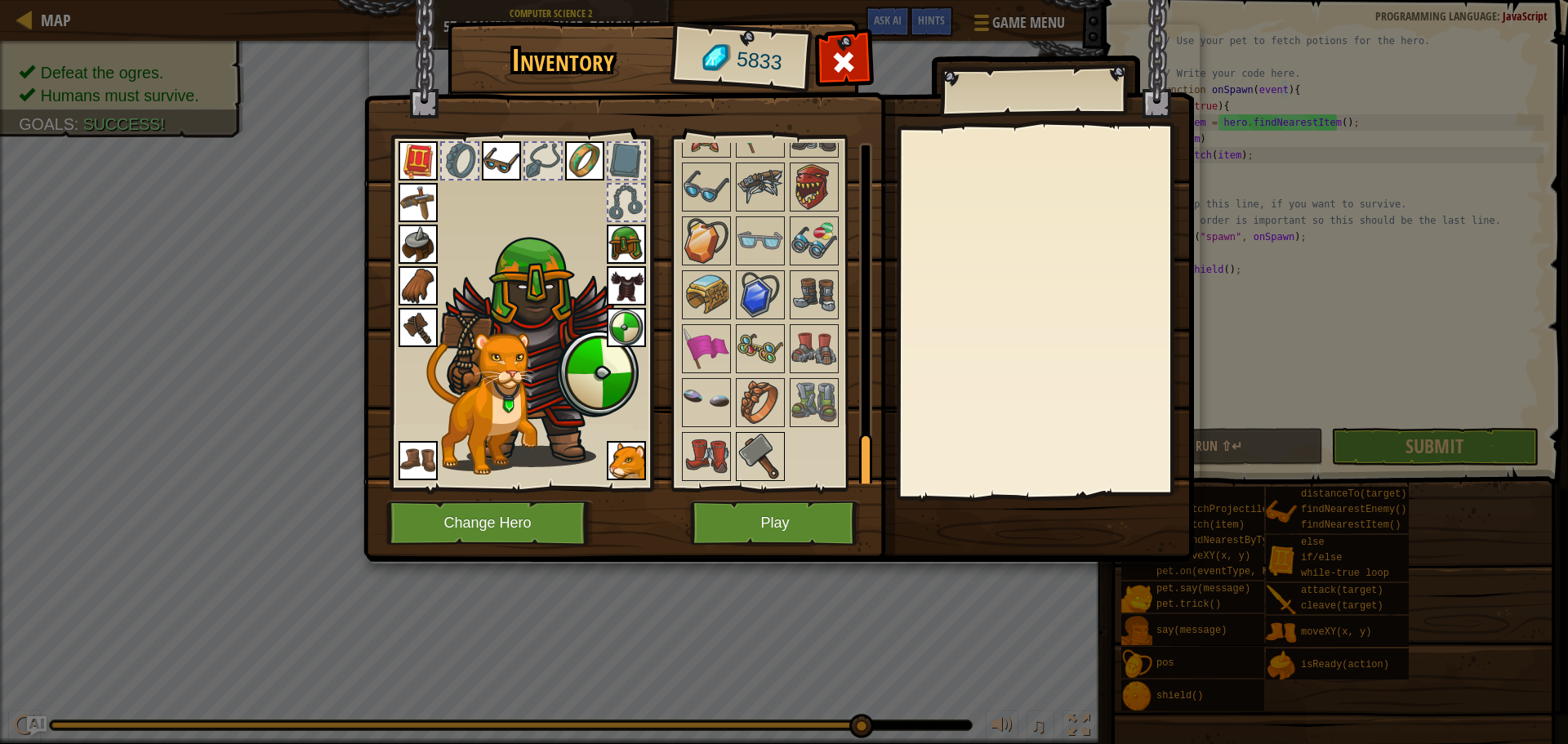
click at [767, 440] on img at bounding box center [760, 456] width 46 height 46
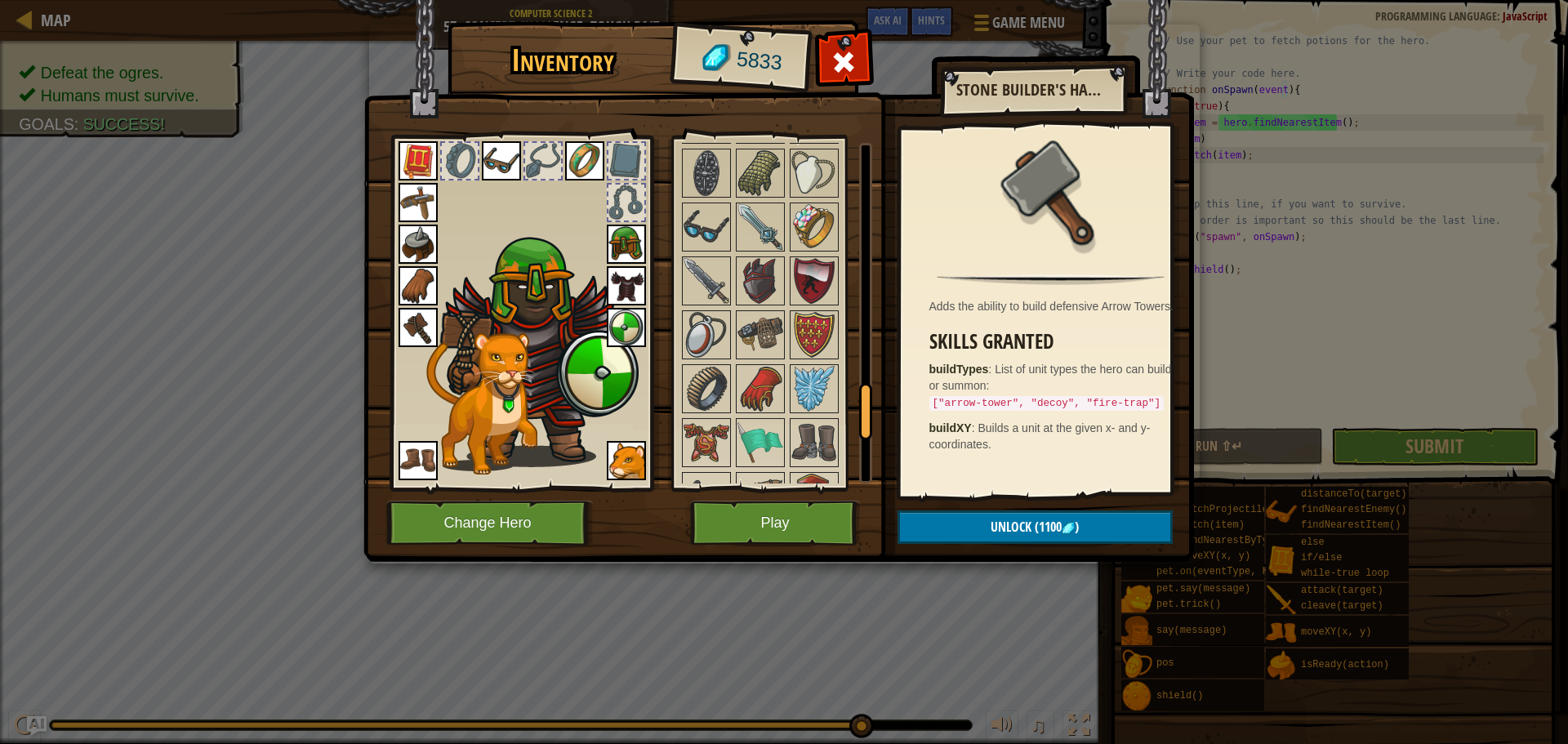
scroll to position [1532, 0]
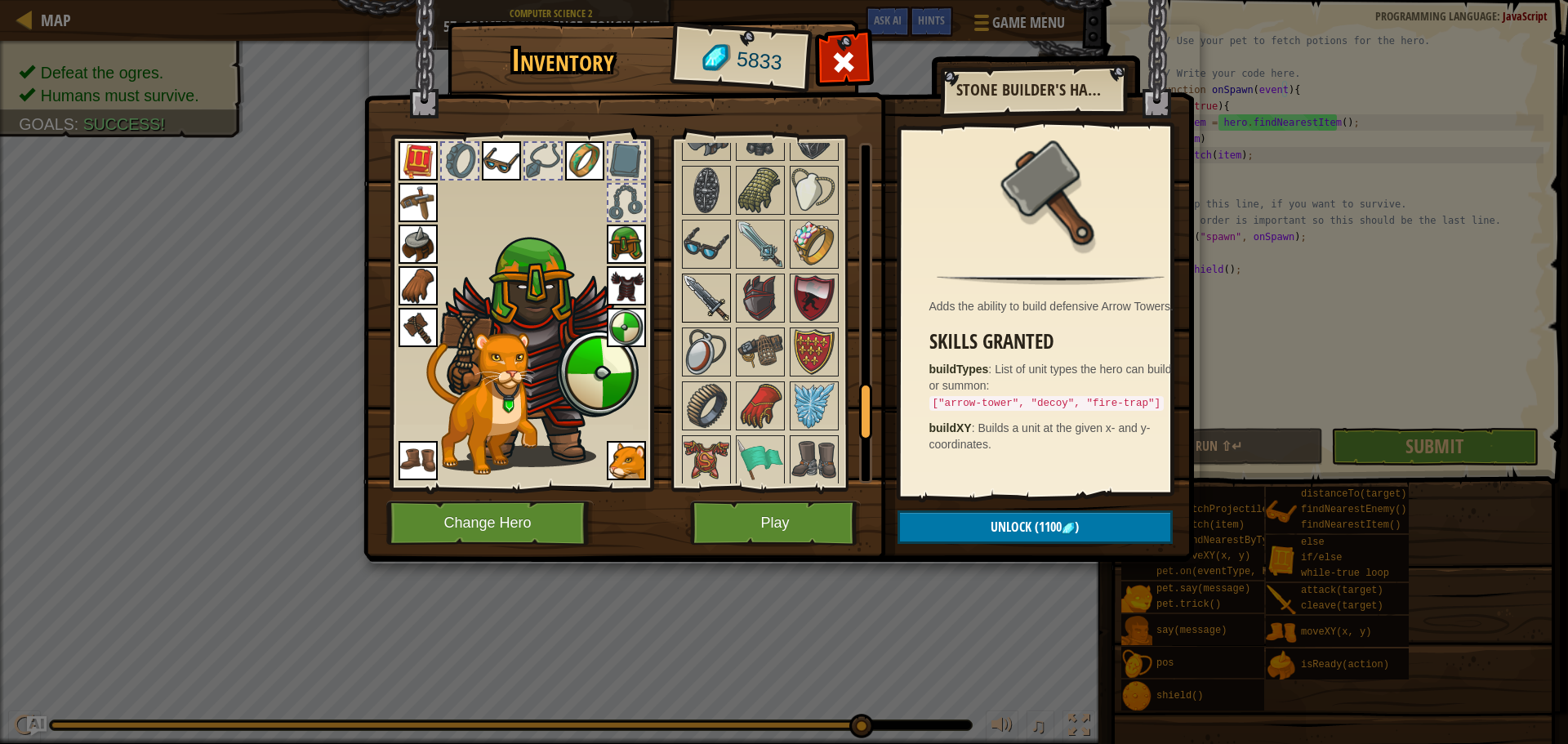
click at [706, 281] on img at bounding box center [706, 298] width 46 height 46
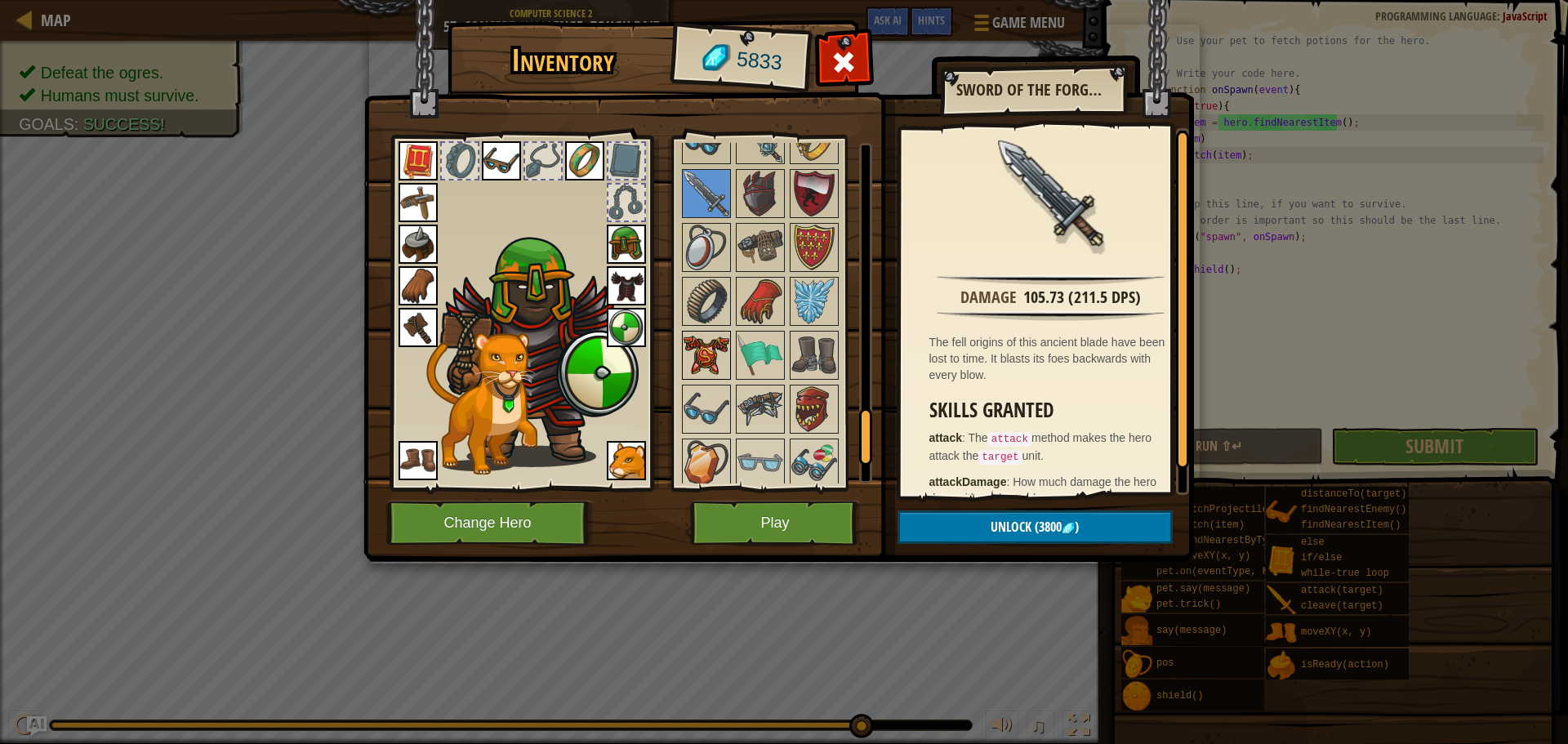
scroll to position [1614, 0]
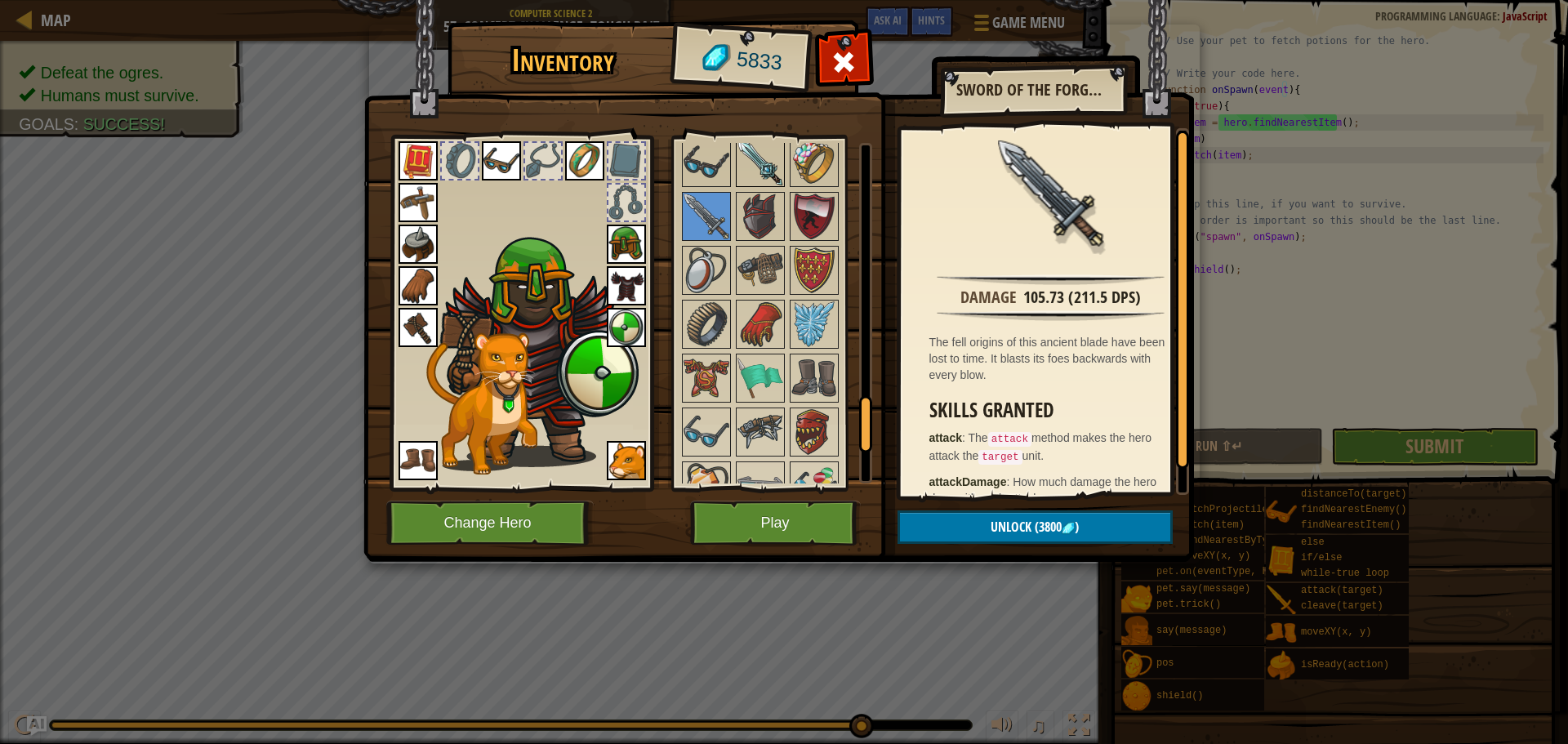
click at [769, 168] on img at bounding box center [760, 163] width 46 height 46
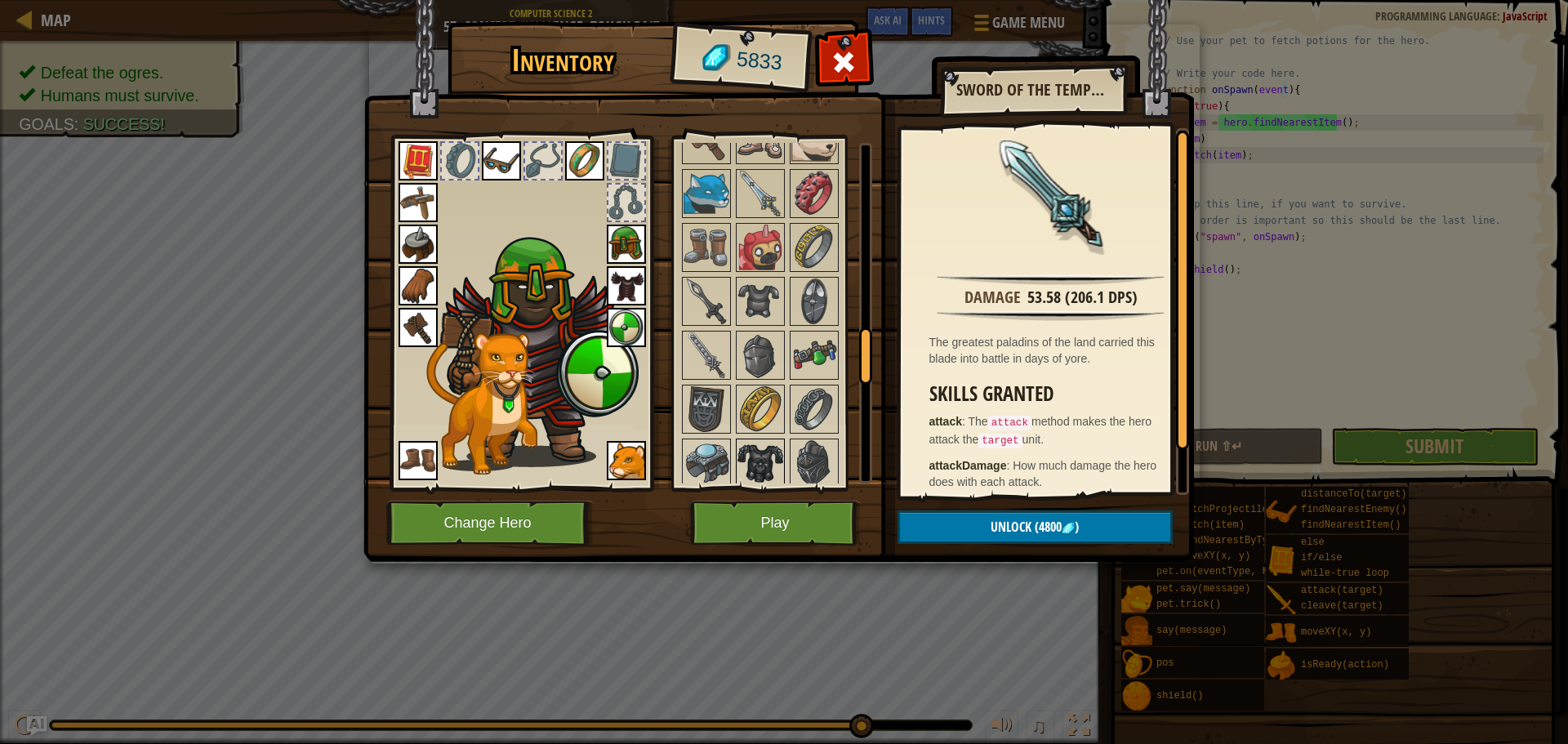
scroll to position [1125, 0]
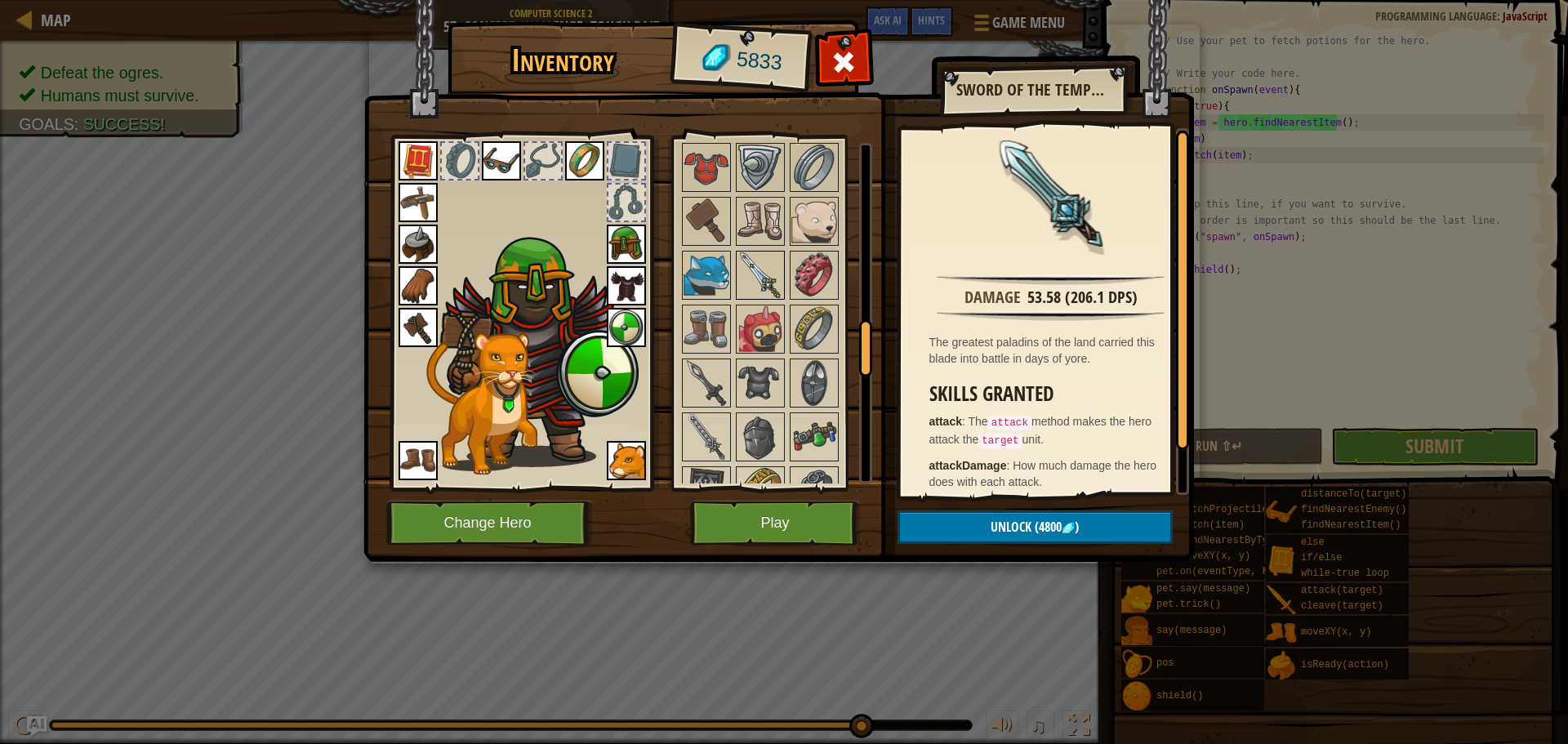
click at [773, 259] on img at bounding box center [760, 275] width 46 height 46
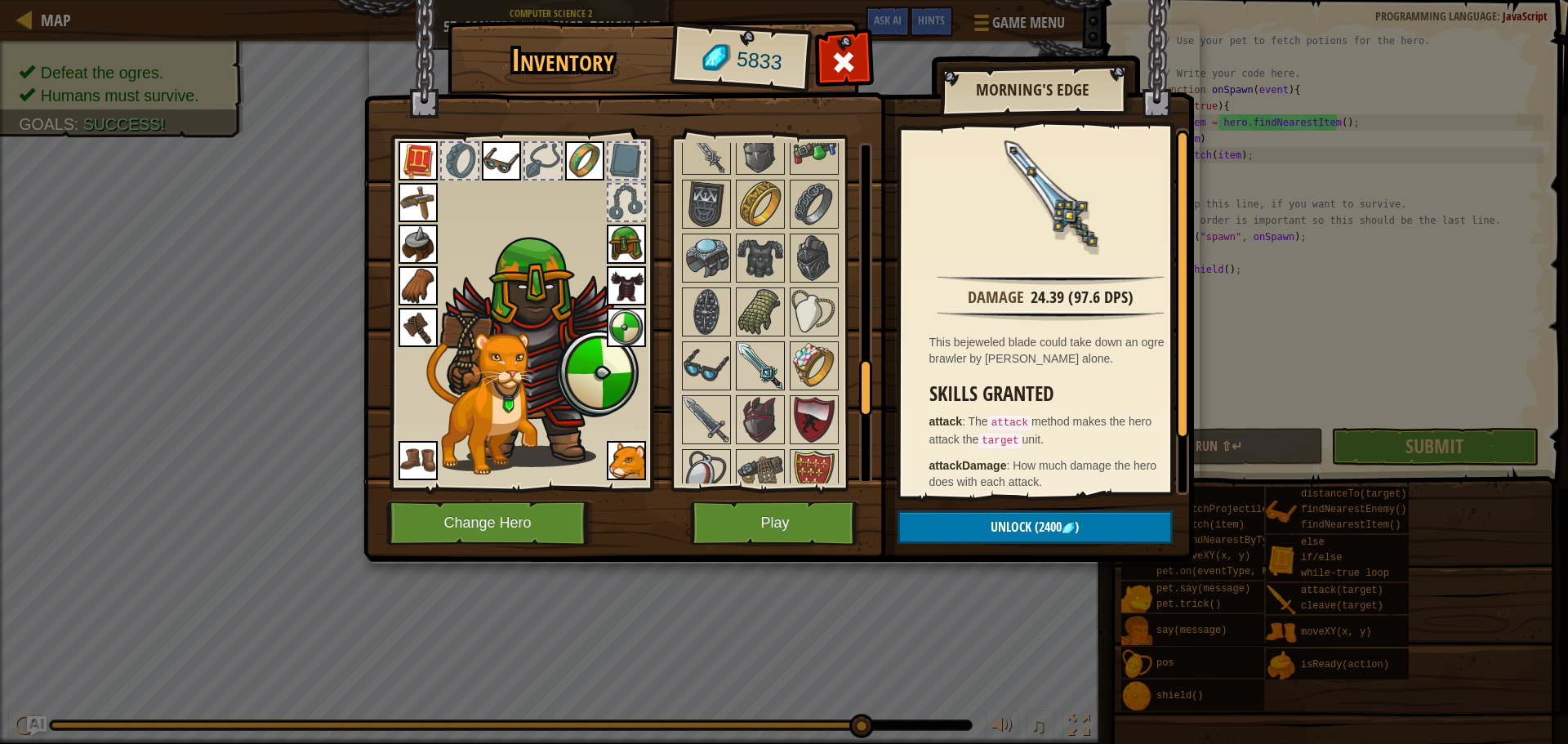
scroll to position [1451, 0]
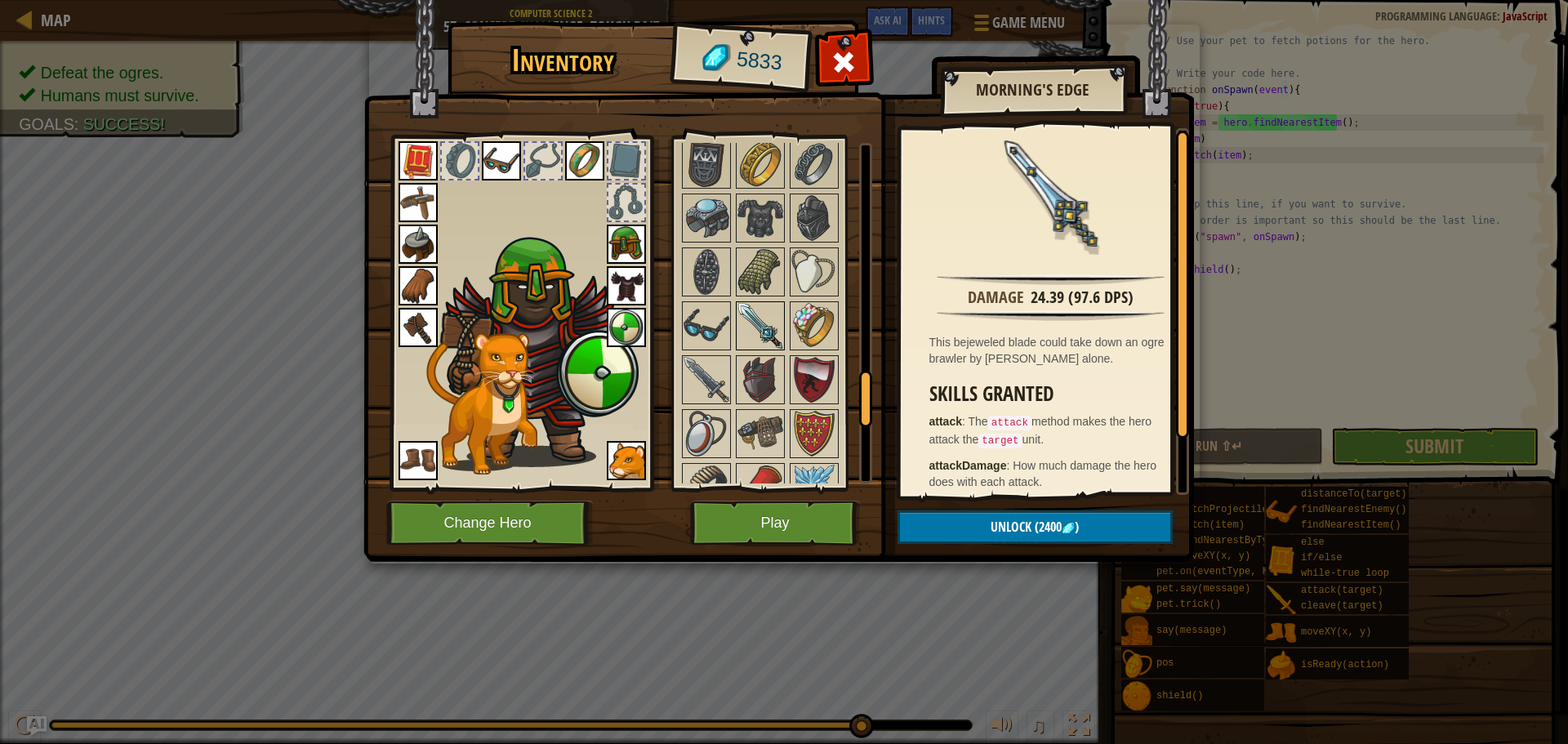
click at [767, 316] on img at bounding box center [760, 326] width 46 height 46
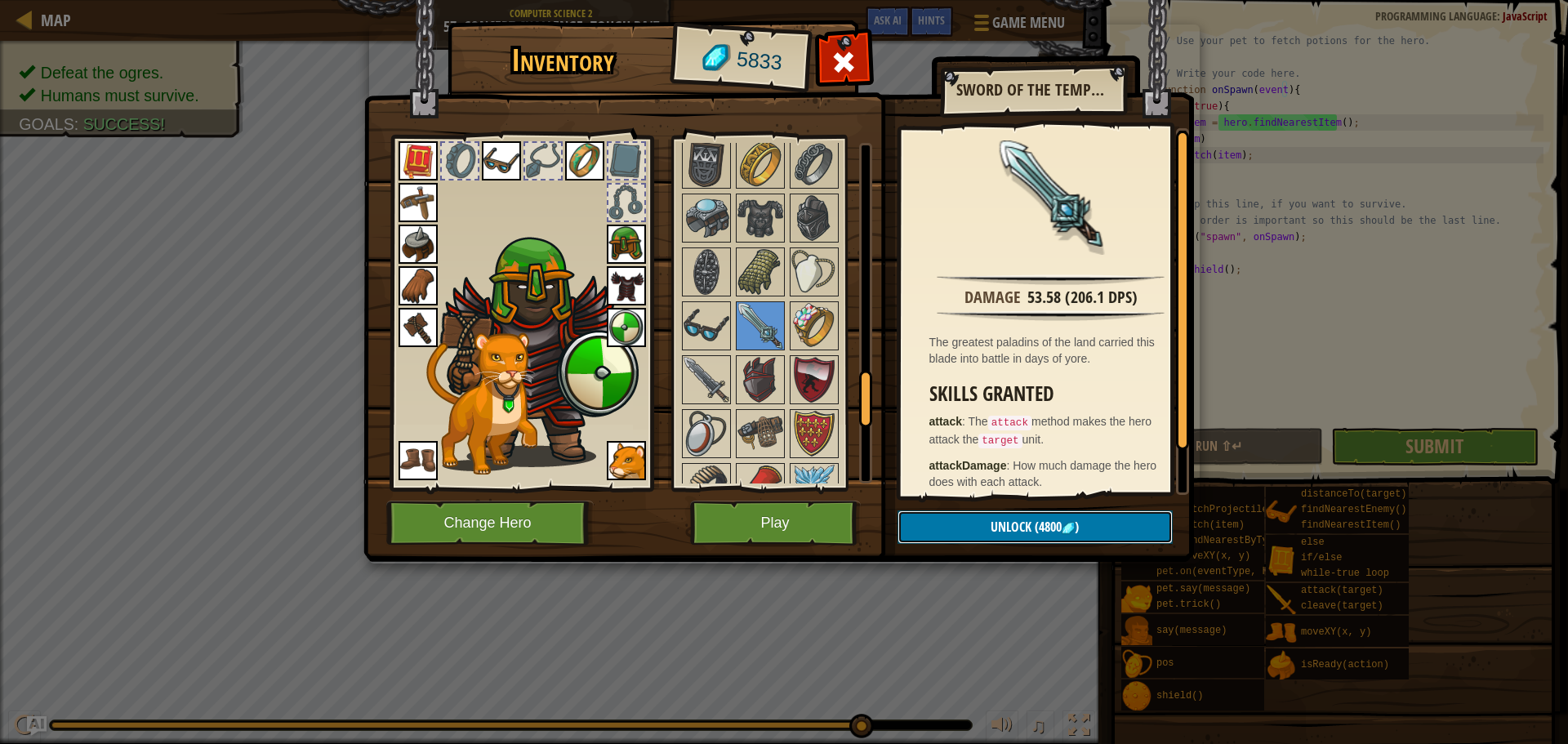
click at [1011, 534] on span "Unlock" at bounding box center [1011, 527] width 41 height 18
click at [1002, 534] on button "Confirm" at bounding box center [1035, 527] width 276 height 34
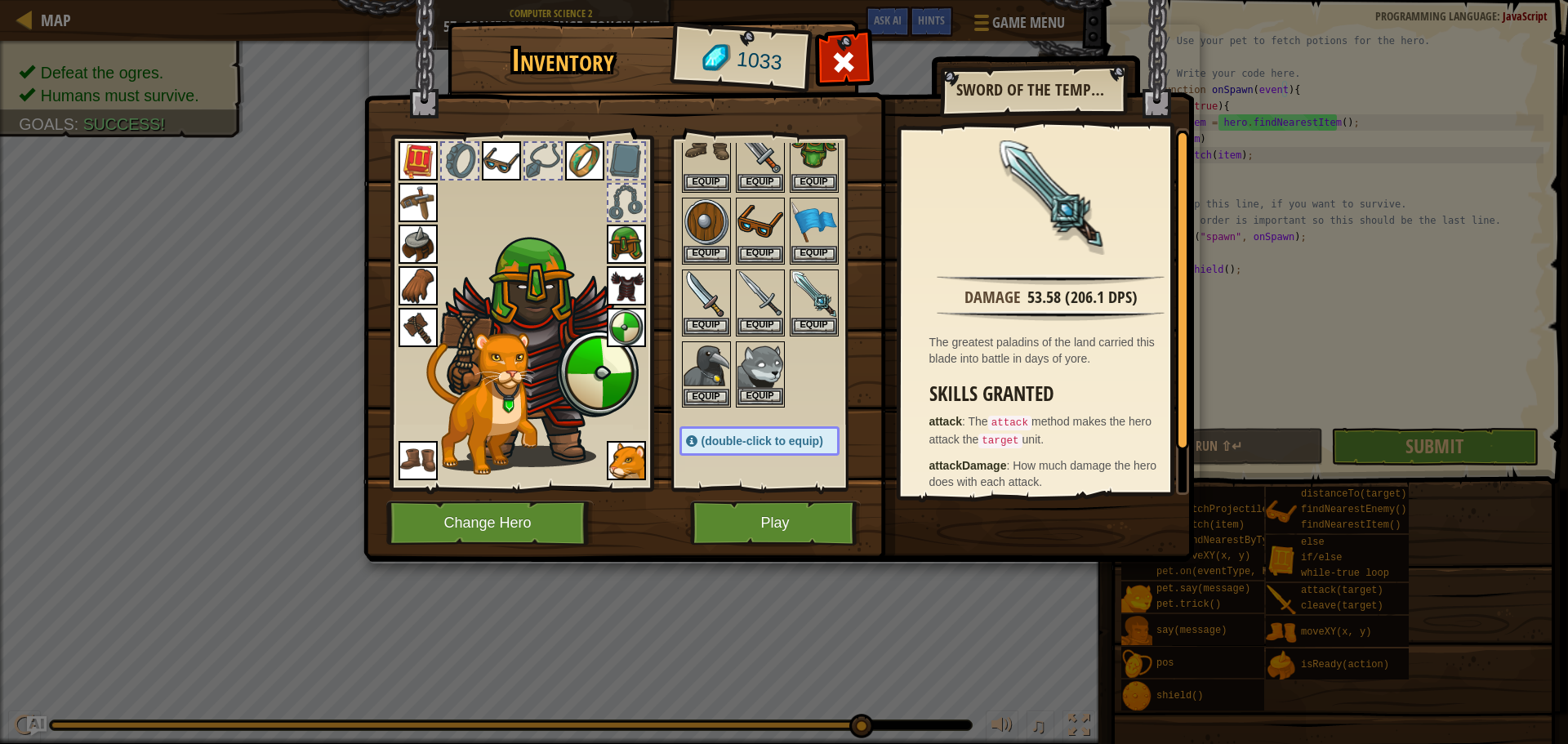
scroll to position [163, 0]
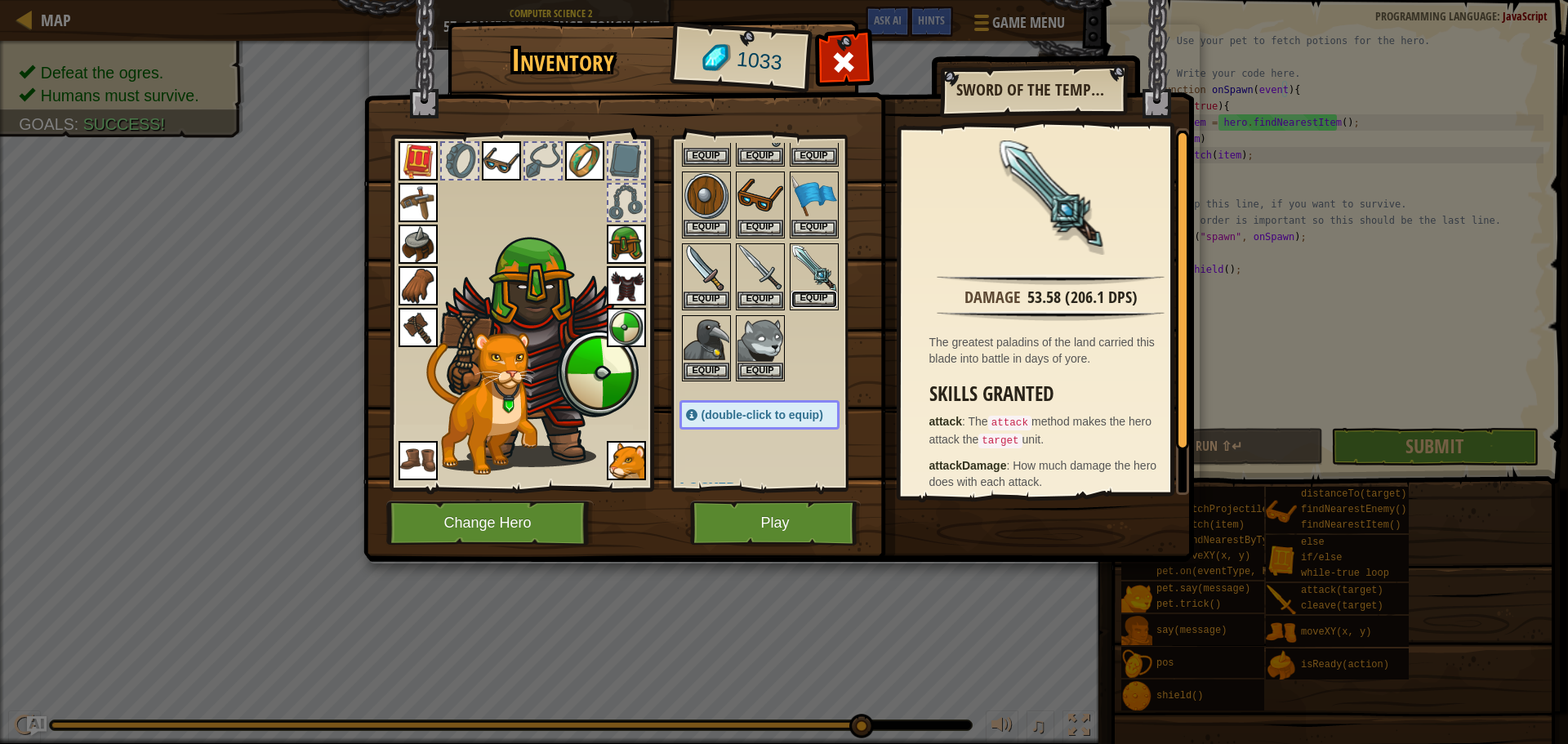
click at [811, 301] on button "Equip" at bounding box center [814, 299] width 46 height 17
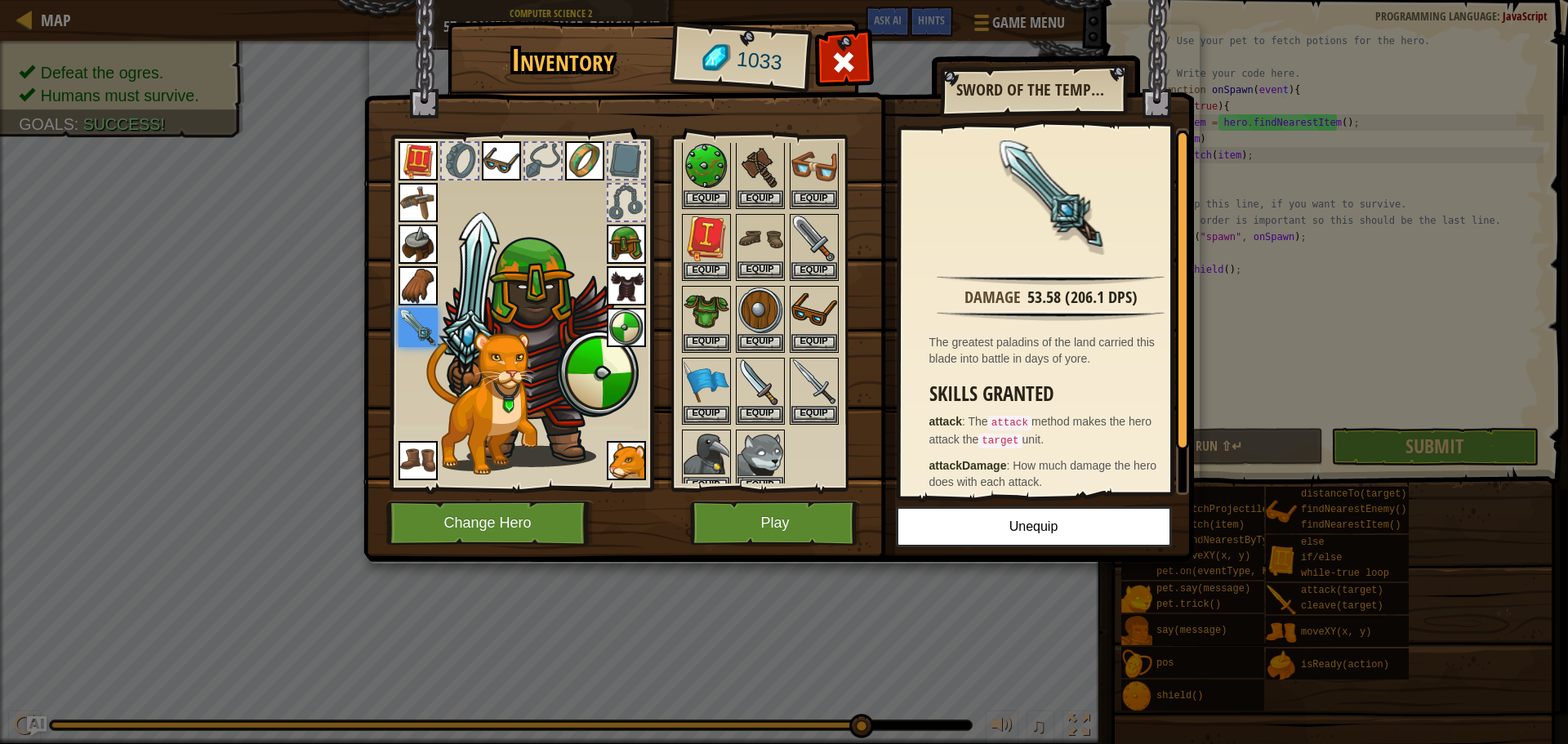
scroll to position [0, 0]
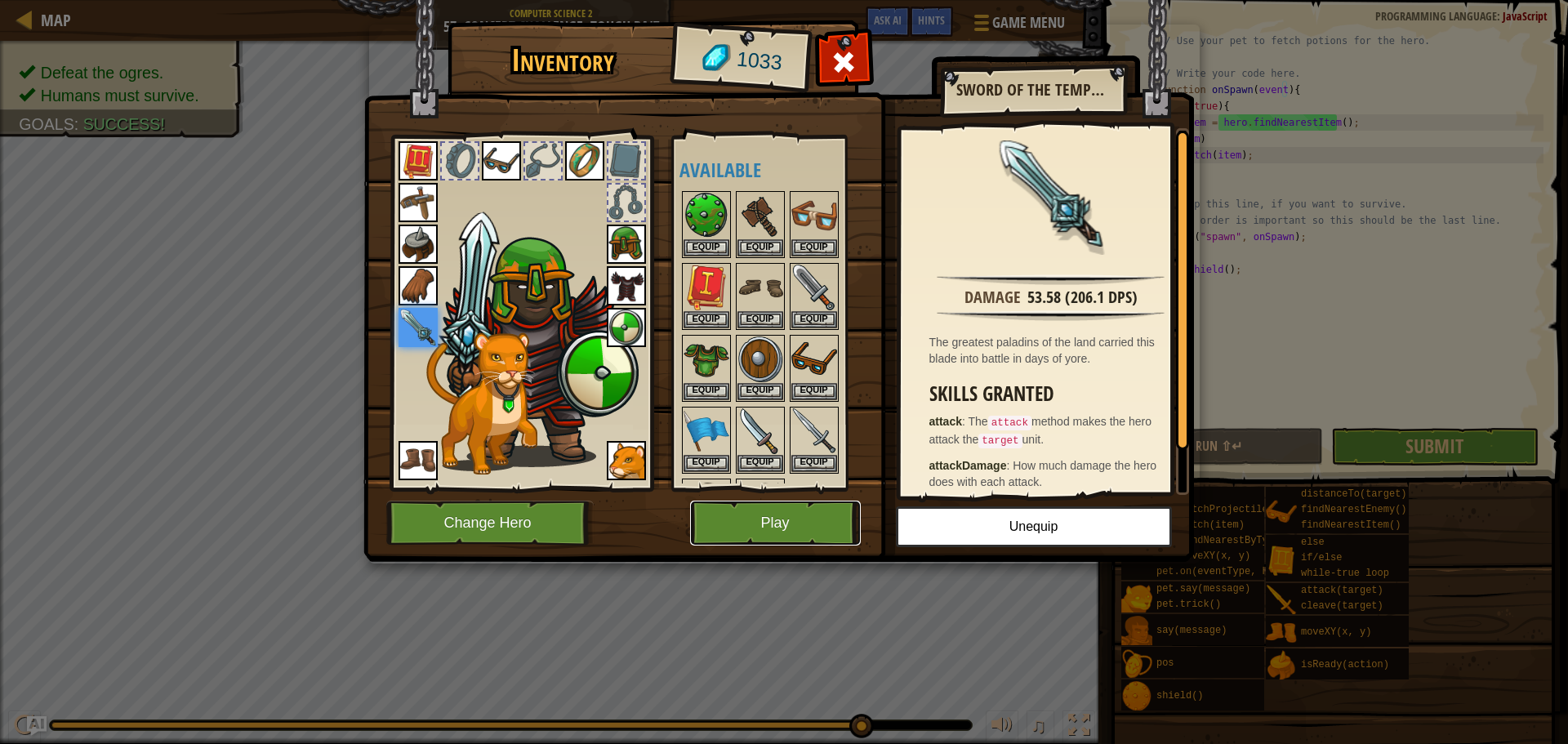
click at [781, 535] on button "Play" at bounding box center [775, 523] width 170 height 45
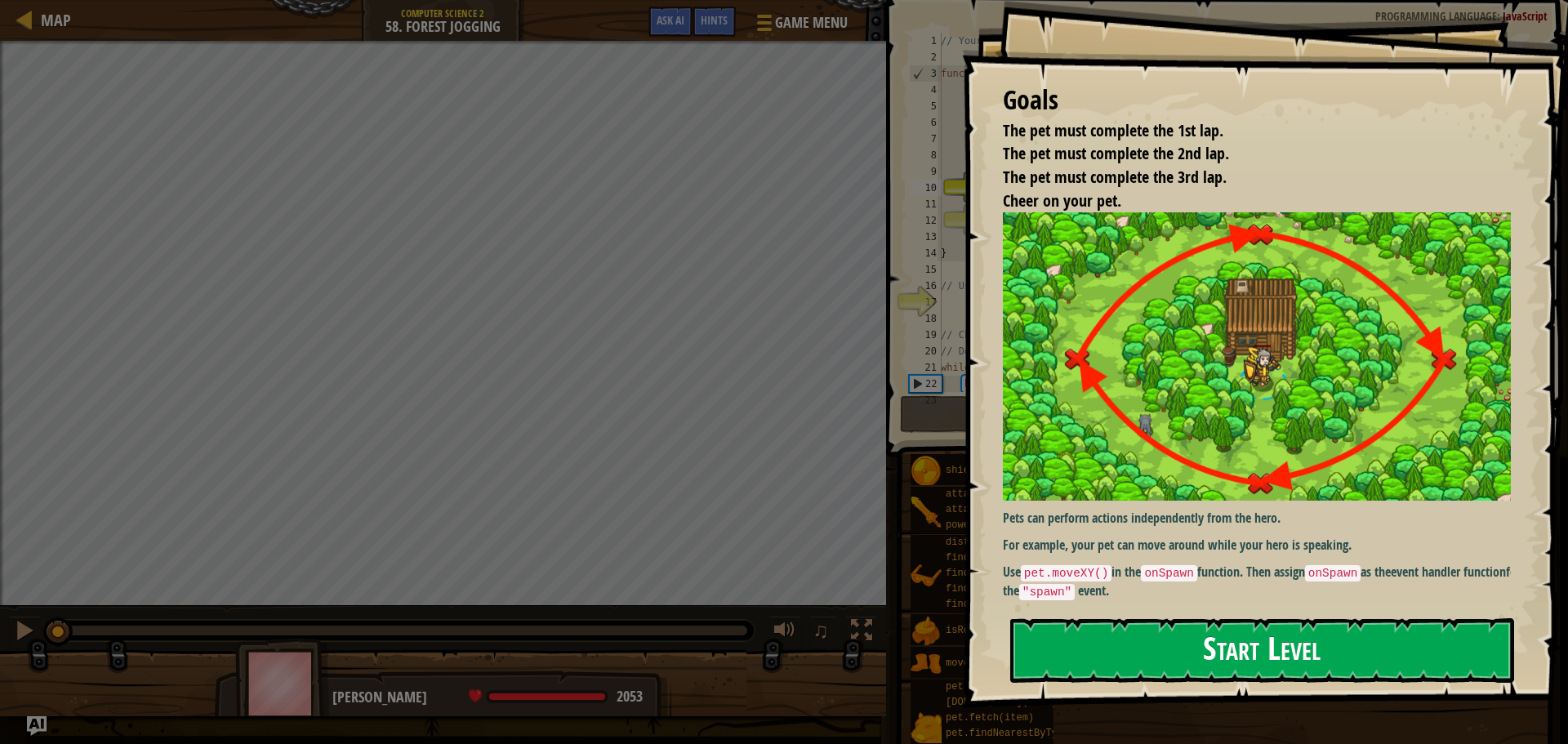
click at [1192, 646] on button "Start Level" at bounding box center [1262, 650] width 504 height 64
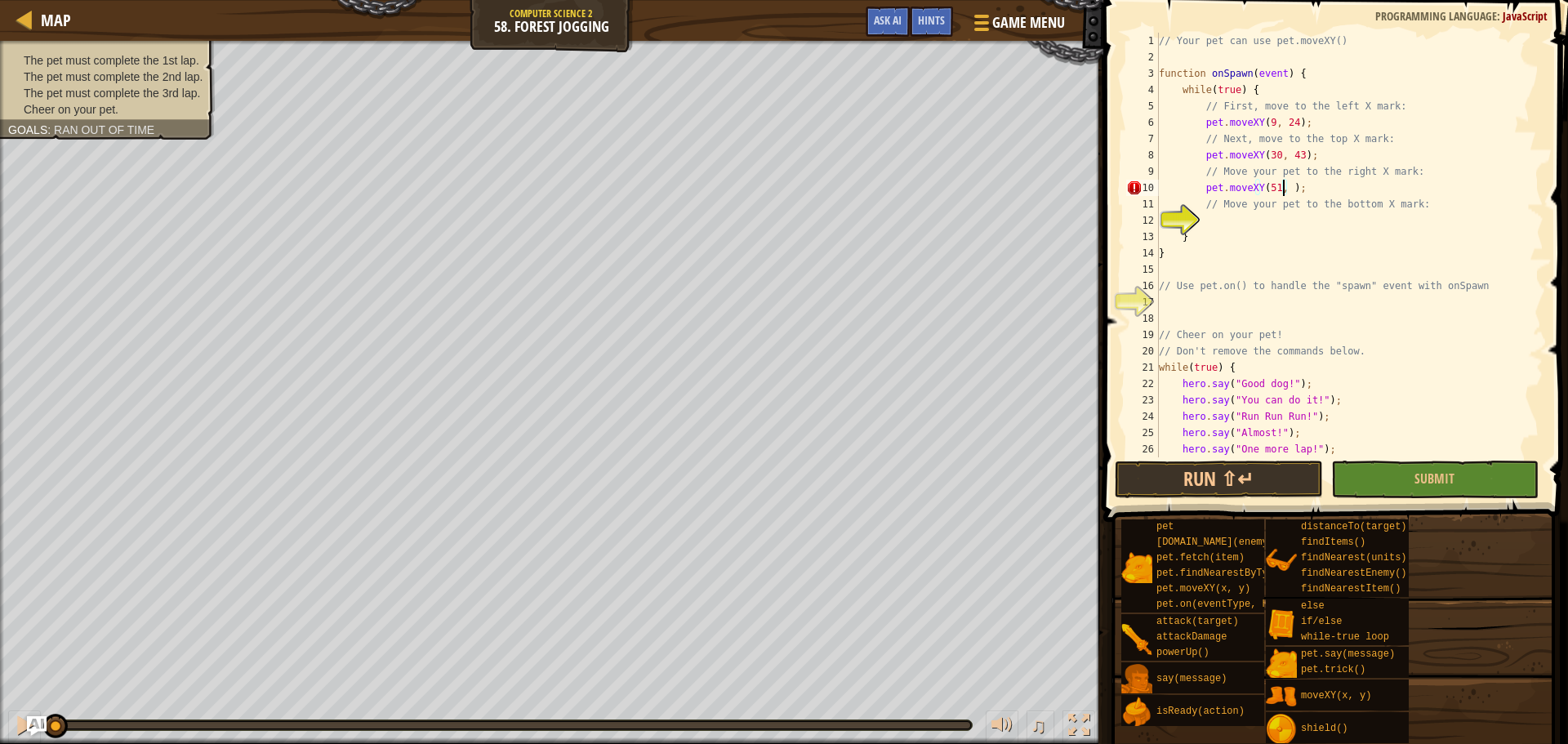
scroll to position [7, 10]
click at [1421, 206] on div "// Your pet can use pet.moveXY() function onSpawn ( event ) { while ( true ) { …" at bounding box center [1343, 262] width 375 height 457
type textarea "// Move your pet to the bottom X mark:"
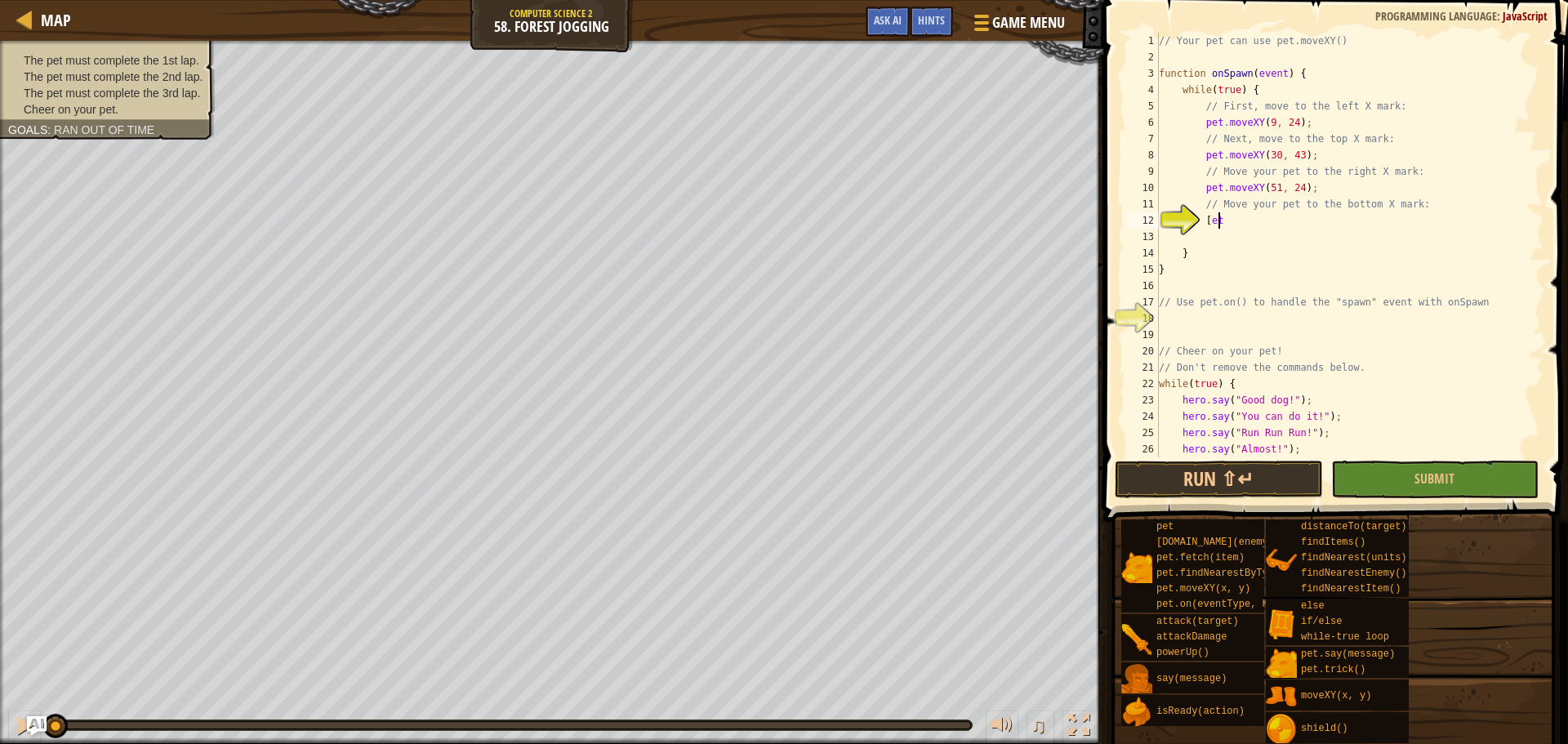
scroll to position [7, 4]
type textarea "["
click at [1426, 475] on span "Submit" at bounding box center [1434, 478] width 40 height 18
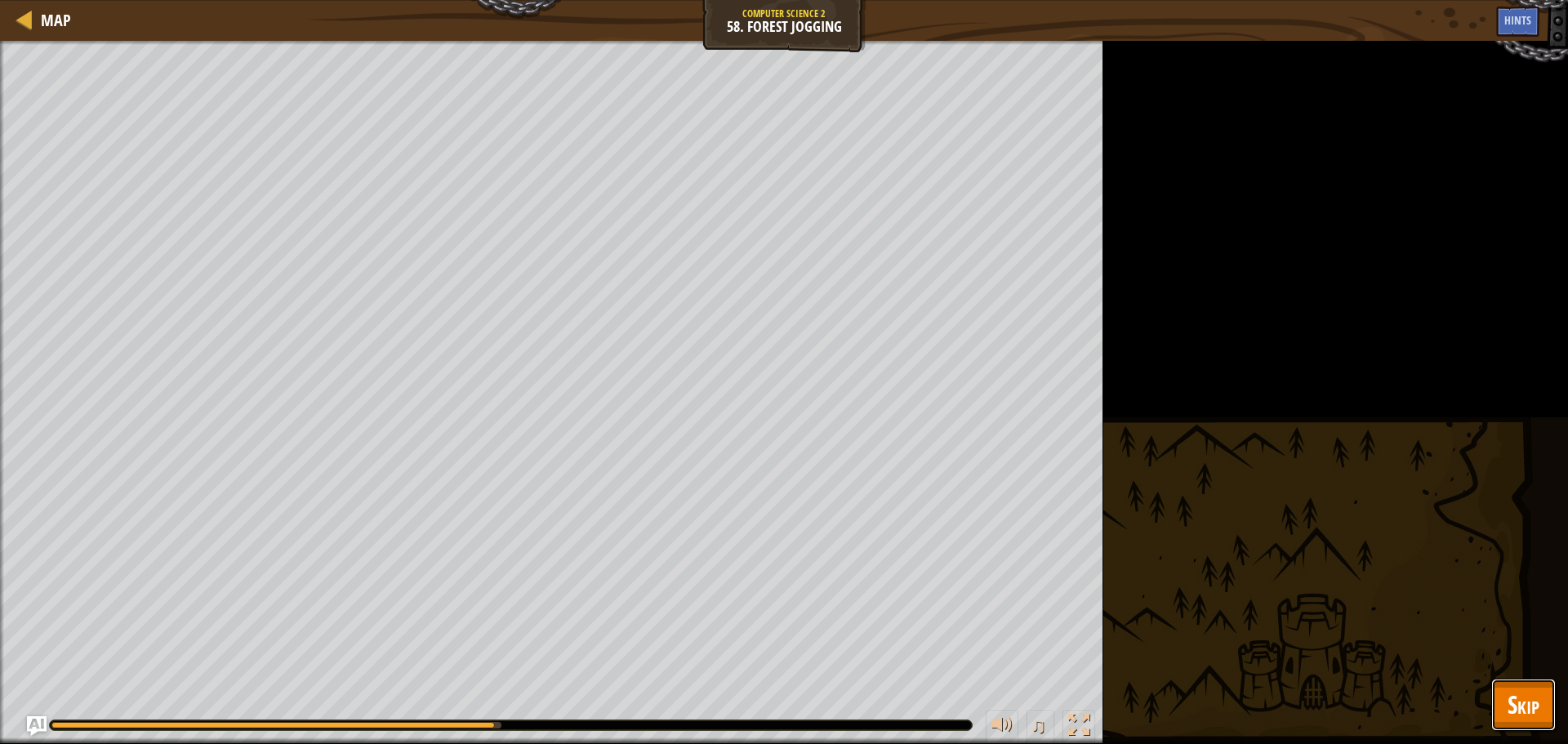
click at [1511, 696] on span "Skip" at bounding box center [1523, 704] width 32 height 34
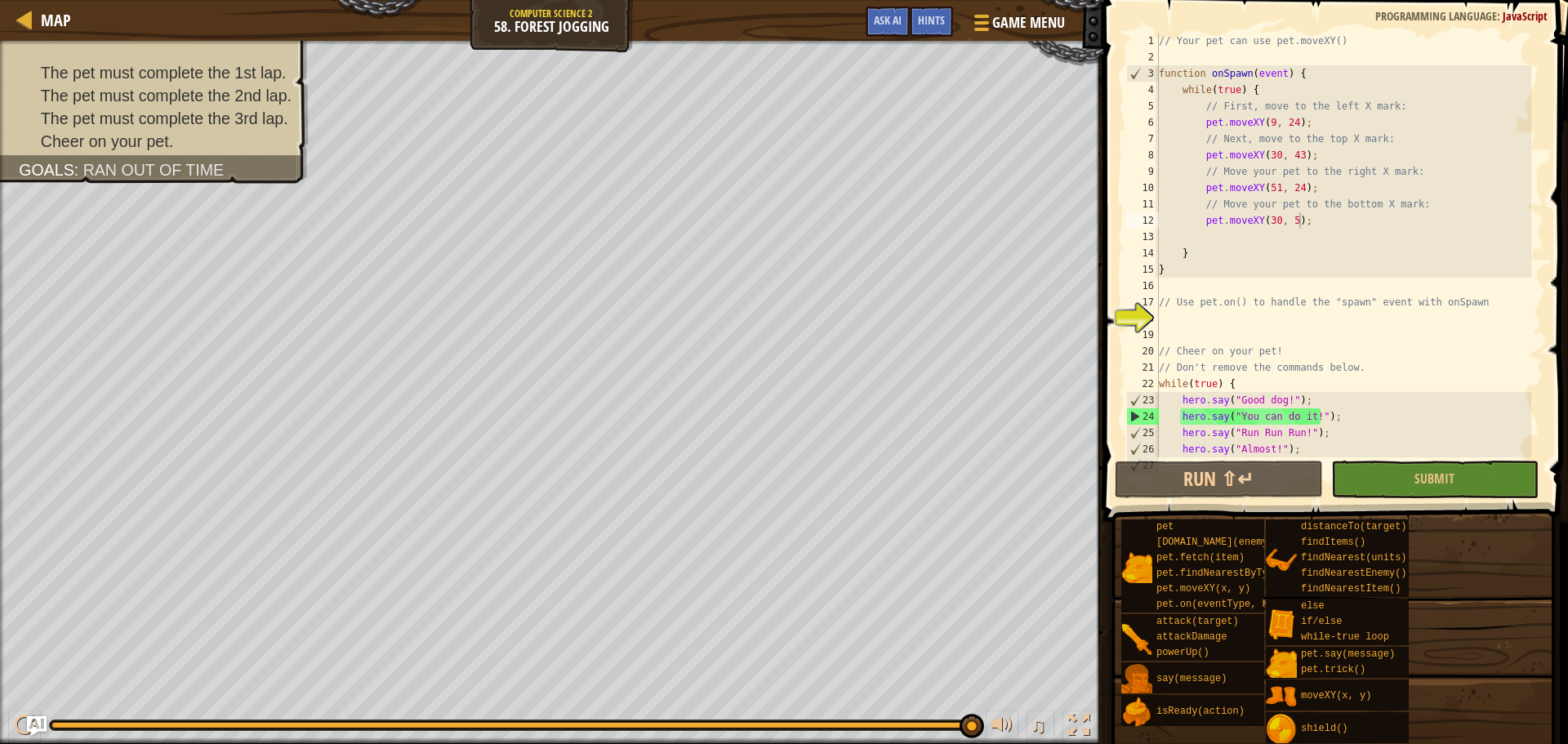
click at [1328, 111] on div "// Your pet can use pet.moveXY() function onSpawn ( event ) { while ( true ) { …" at bounding box center [1343, 262] width 375 height 457
click at [1175, 481] on button "Run ⇧↵" at bounding box center [1218, 479] width 208 height 37
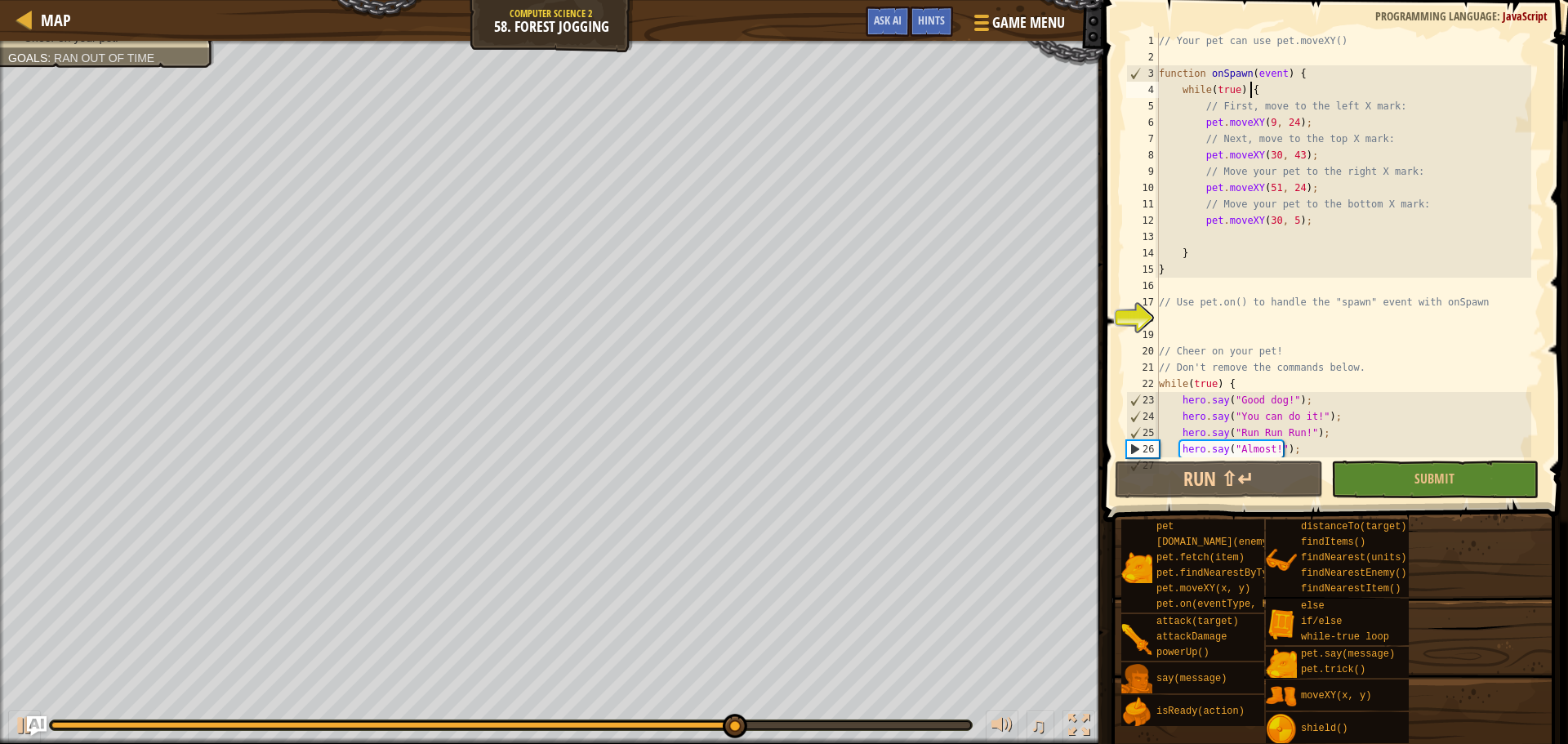
click at [1456, 98] on div "// Your pet can use pet.moveXY() function onSpawn ( event ) { while ( true ) { …" at bounding box center [1343, 262] width 375 height 457
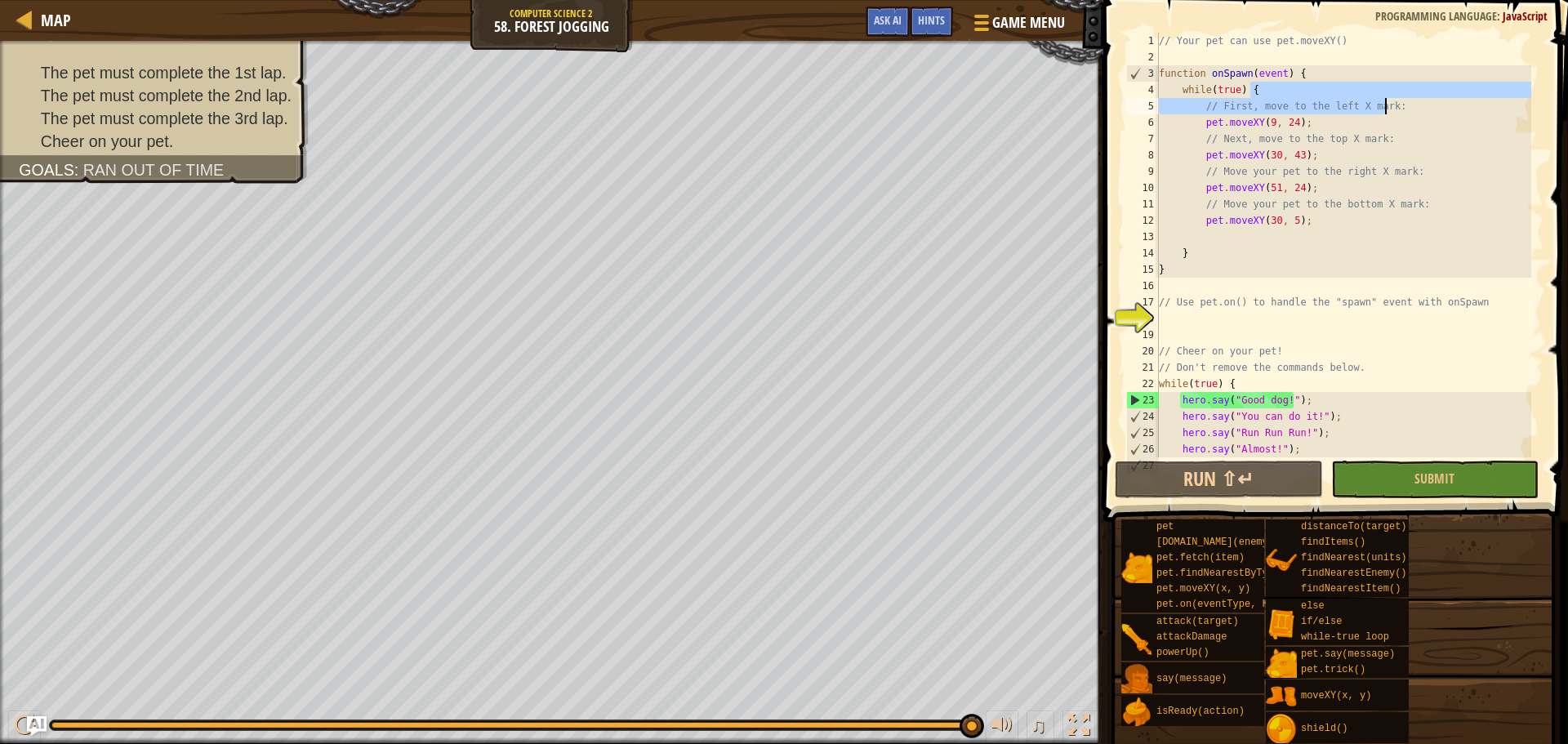
click at [1450, 113] on div "// Your pet can use pet.moveXY() function onSpawn ( event ) { while ( true ) { …" at bounding box center [1343, 245] width 375 height 425
type textarea "// First, move to the left X mark:"
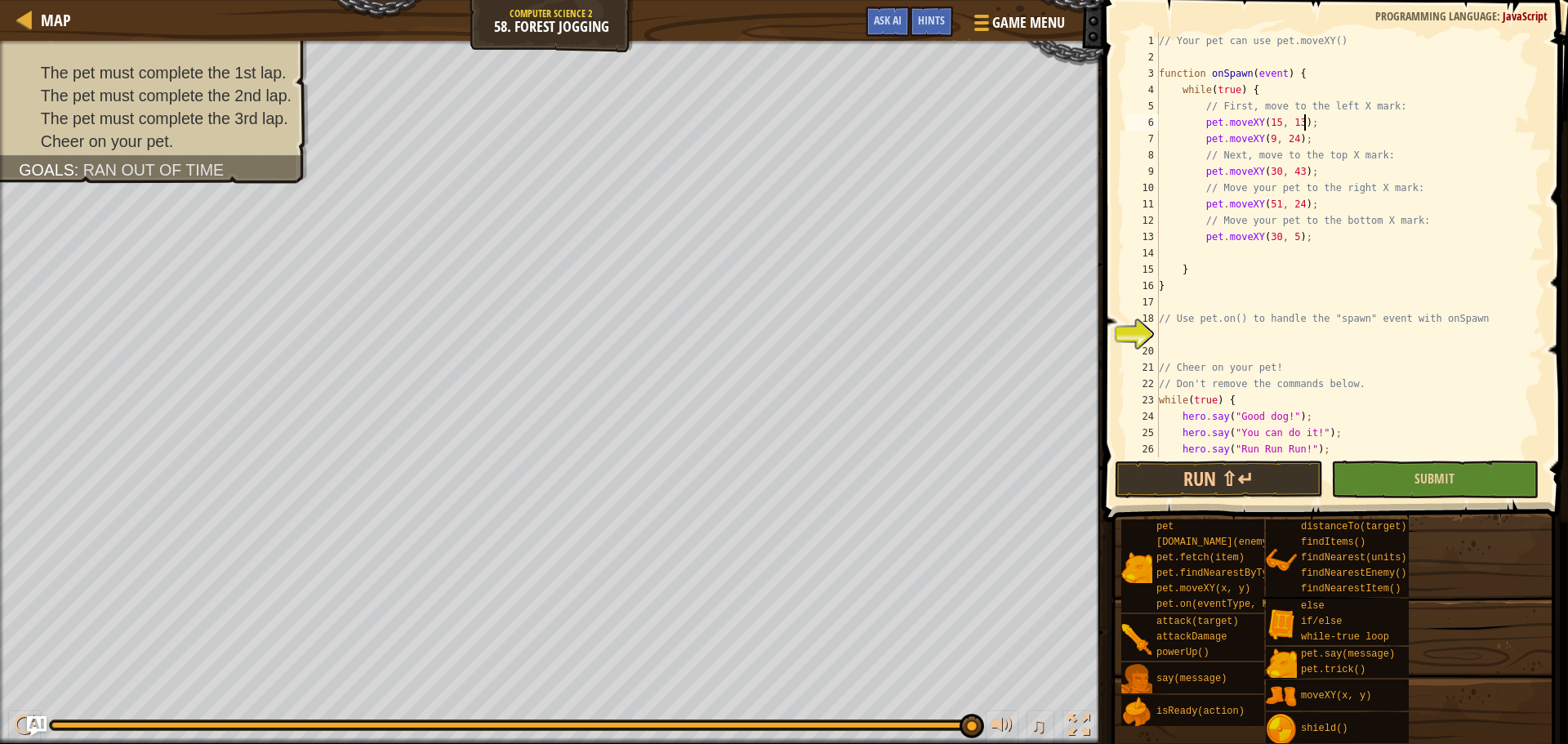
type textarea "pet.moveXY(15, 13);"
click at [1371, 483] on button "Submit" at bounding box center [1434, 479] width 208 height 37
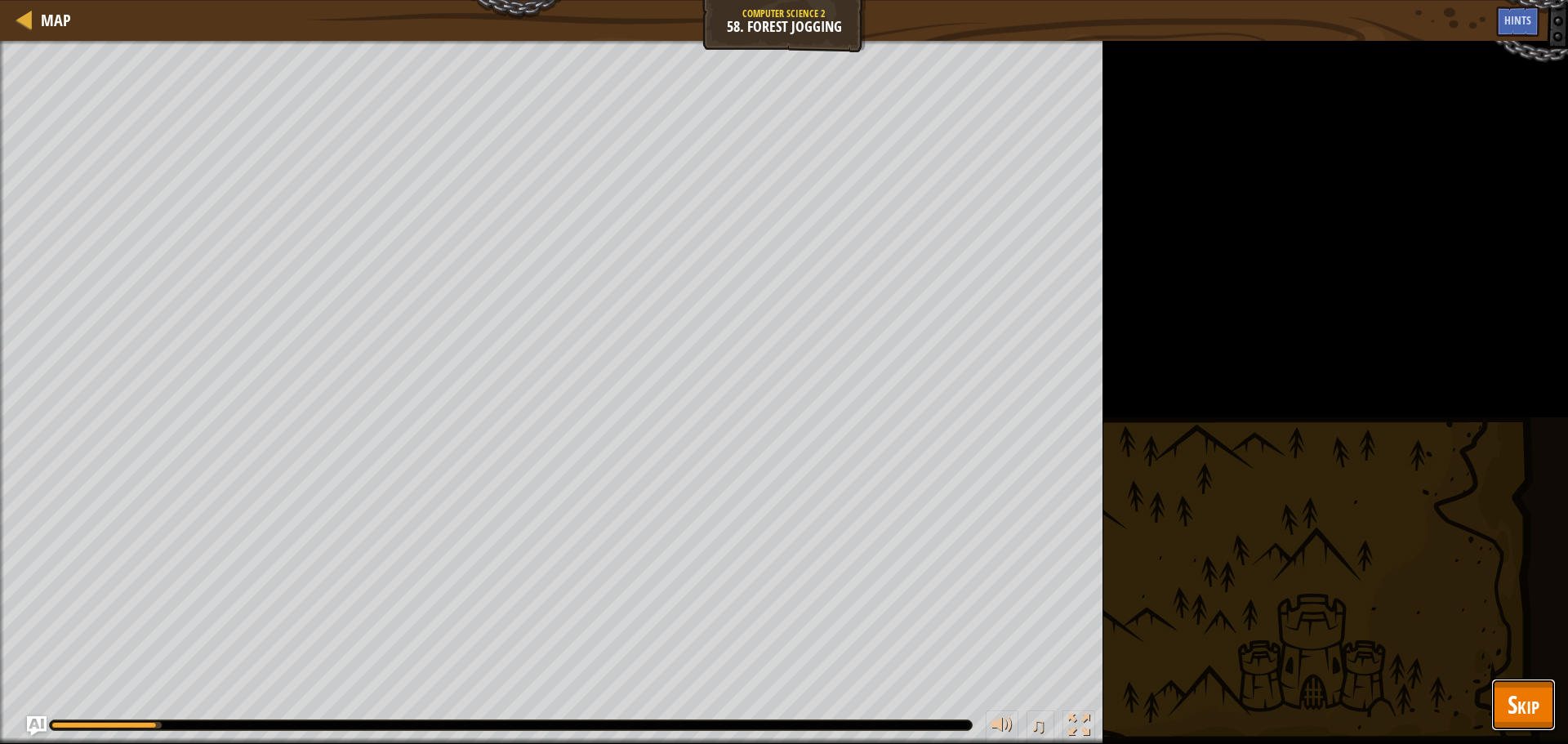
click at [1510, 687] on button "Skip" at bounding box center [1524, 705] width 64 height 52
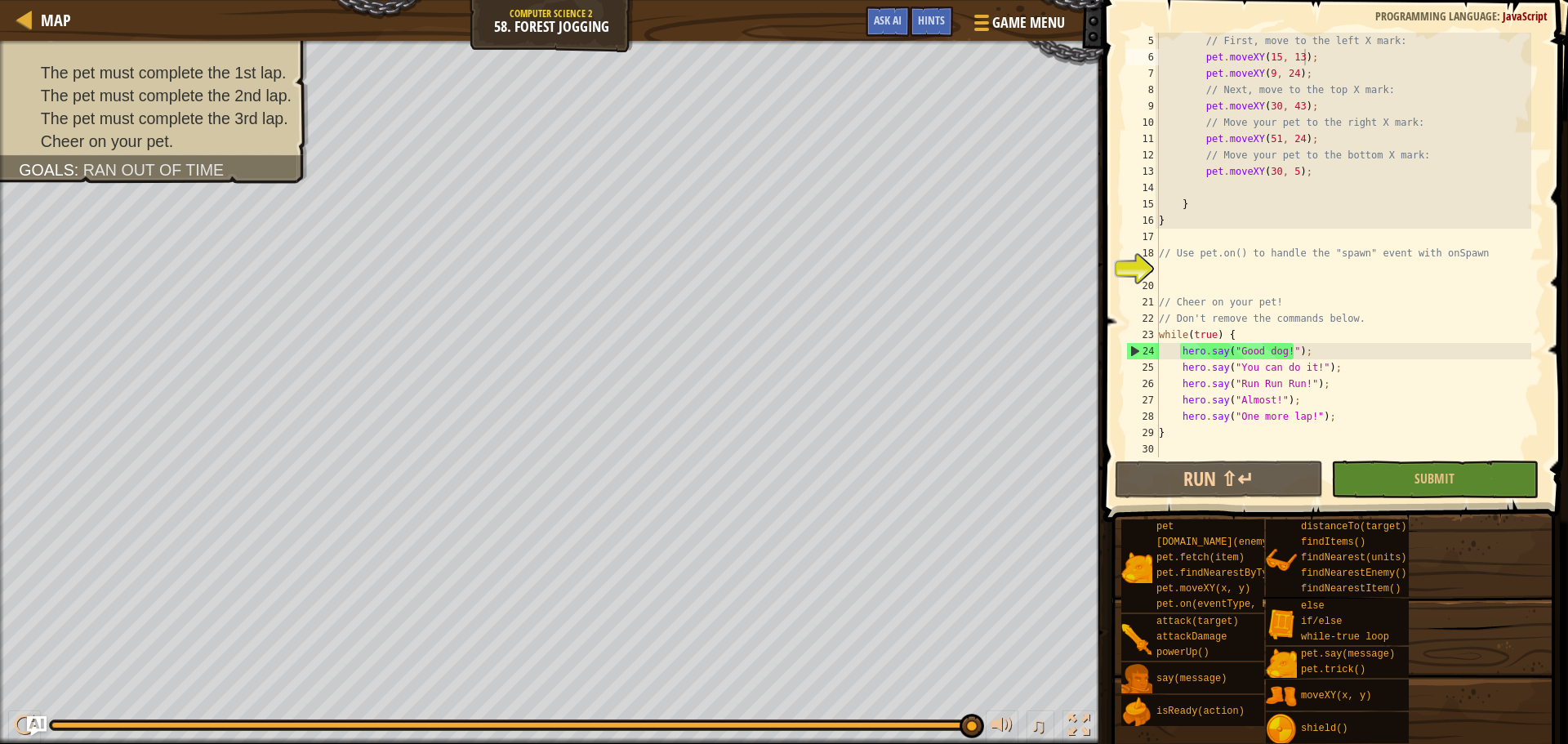
scroll to position [65, 0]
click at [1249, 475] on button "Run ⇧↵" at bounding box center [1218, 479] width 208 height 37
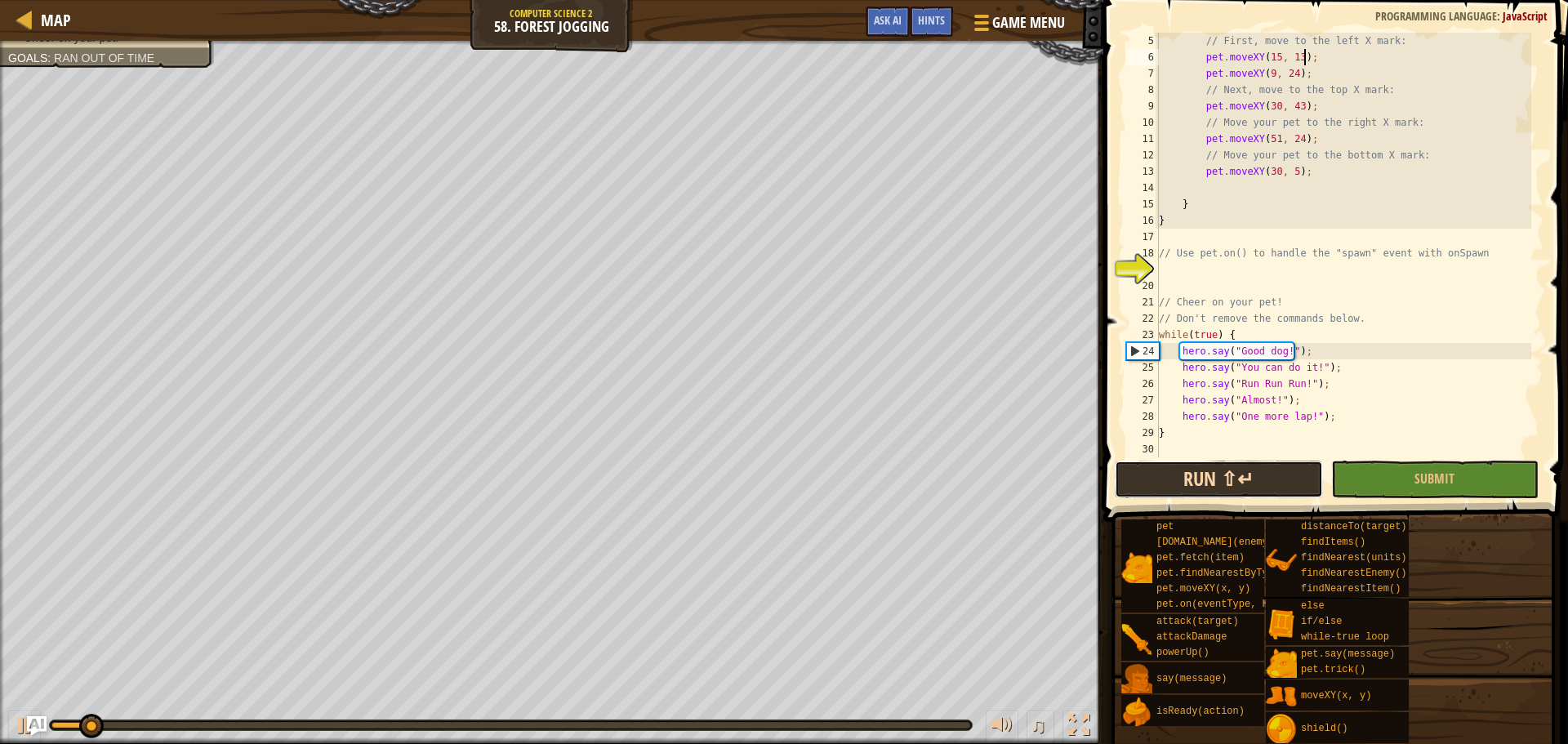
click at [1249, 475] on button "Run ⇧↵" at bounding box center [1218, 479] width 208 height 37
click at [1249, 475] on button "Running" at bounding box center [1218, 479] width 208 height 37
click at [1249, 475] on button "Run ⇧↵" at bounding box center [1218, 479] width 208 height 37
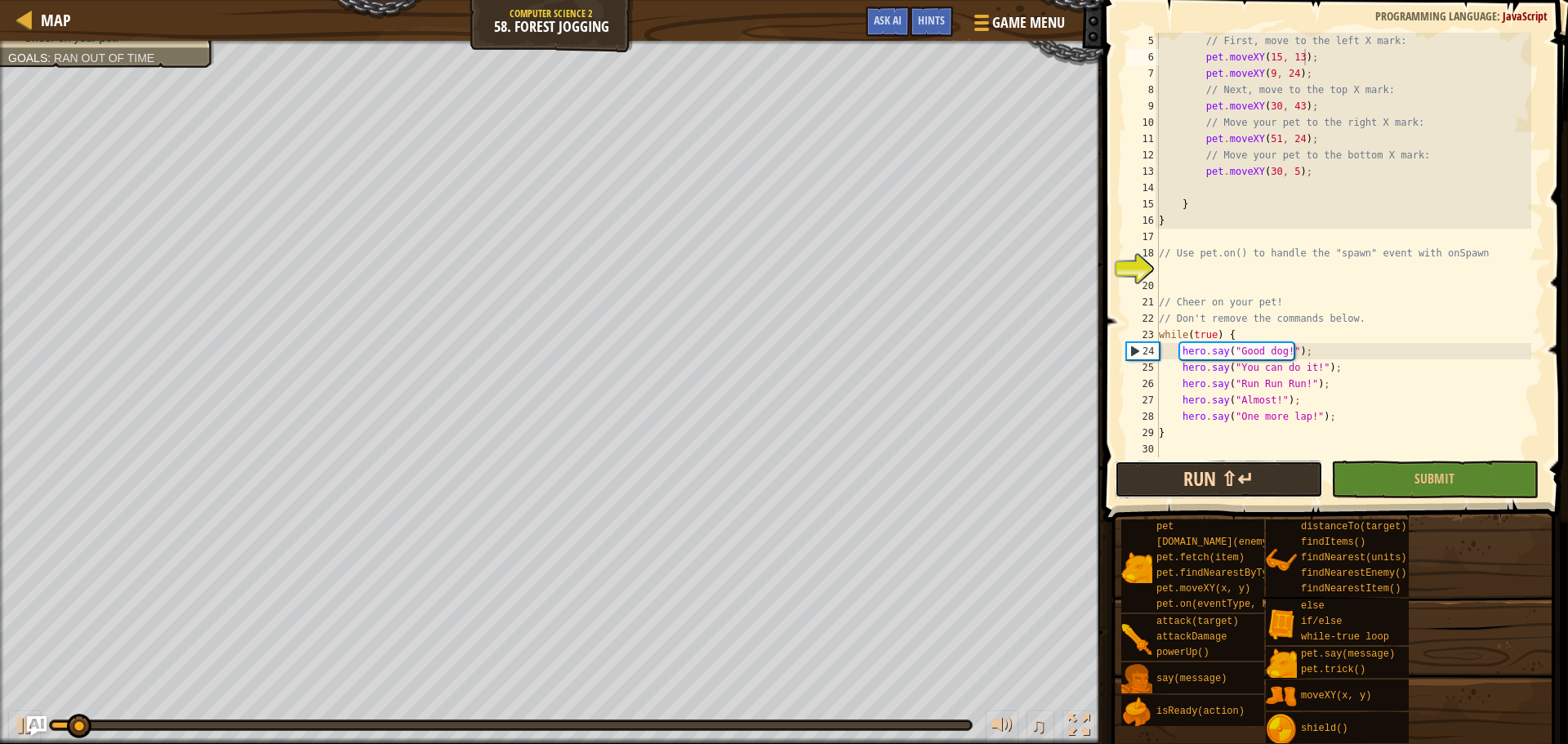
click at [1249, 475] on button "Run ⇧↵" at bounding box center [1218, 479] width 208 height 37
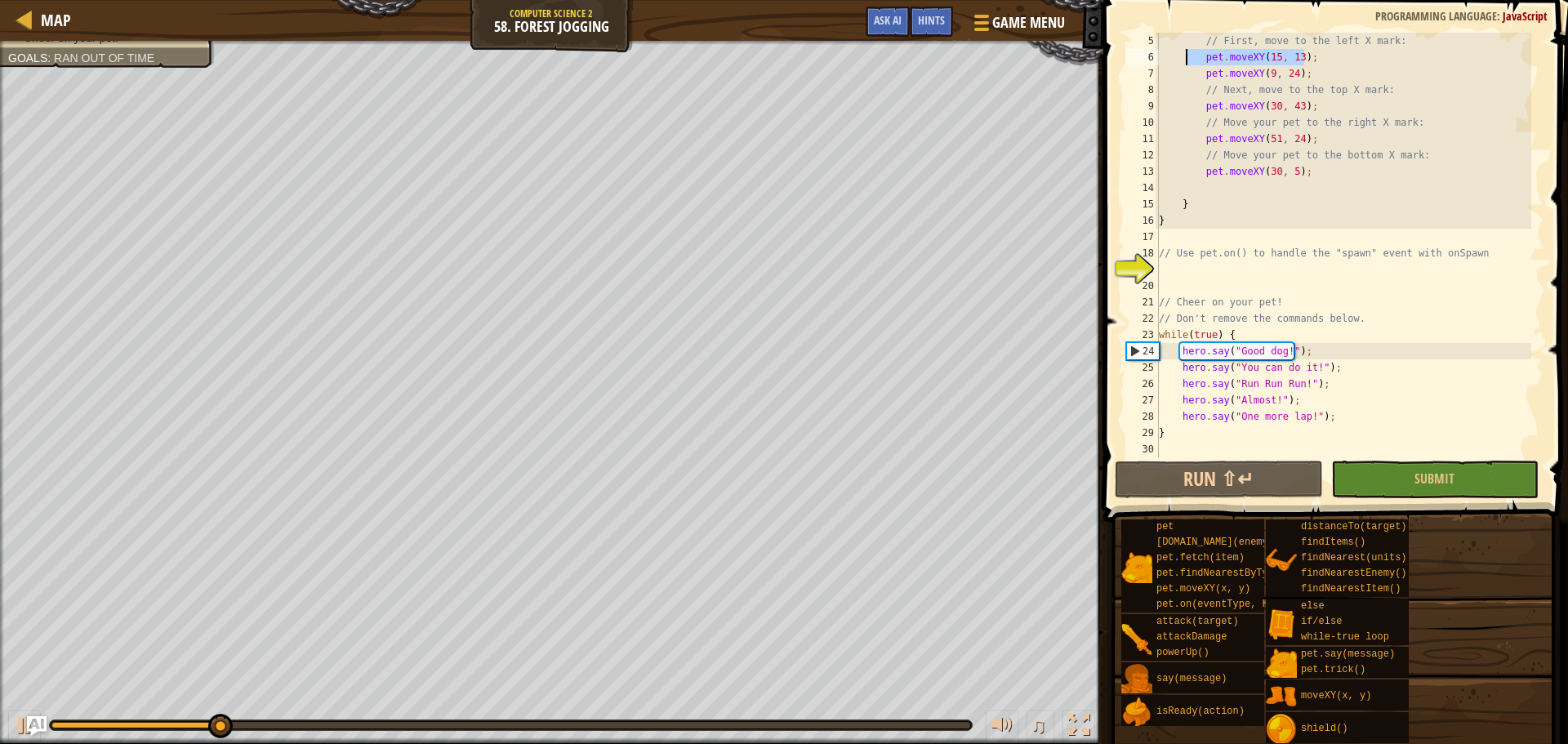
drag, startPoint x: 1324, startPoint y: 50, endPoint x: 1185, endPoint y: 58, distance: 139.2
click at [1185, 58] on div "// First, move to the left X mark: pet . moveXY ( 15 , 13 ) ; pet . moveXY ( 9 …" at bounding box center [1343, 262] width 375 height 457
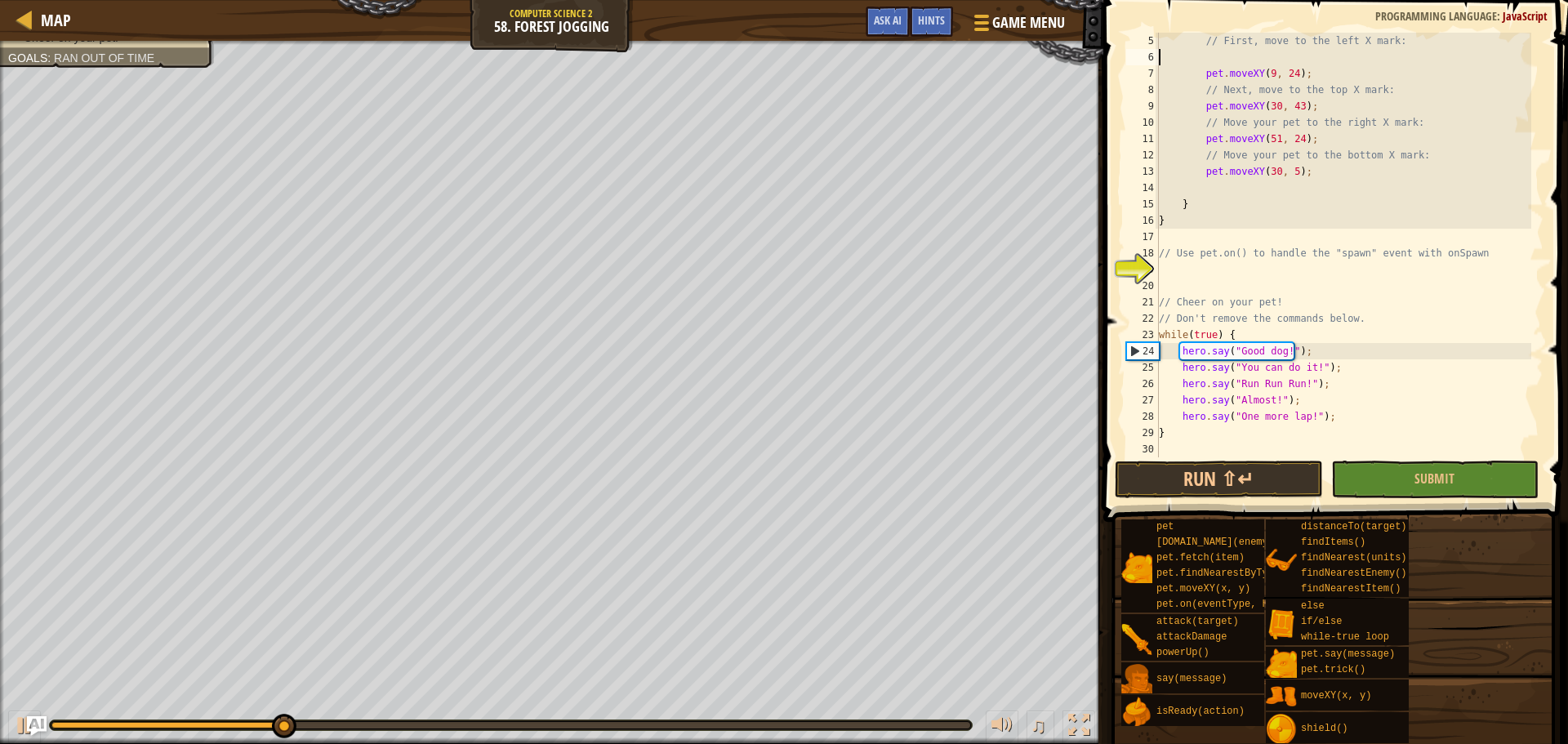
scroll to position [7, 0]
type textarea "// First, move to the left X mark:"
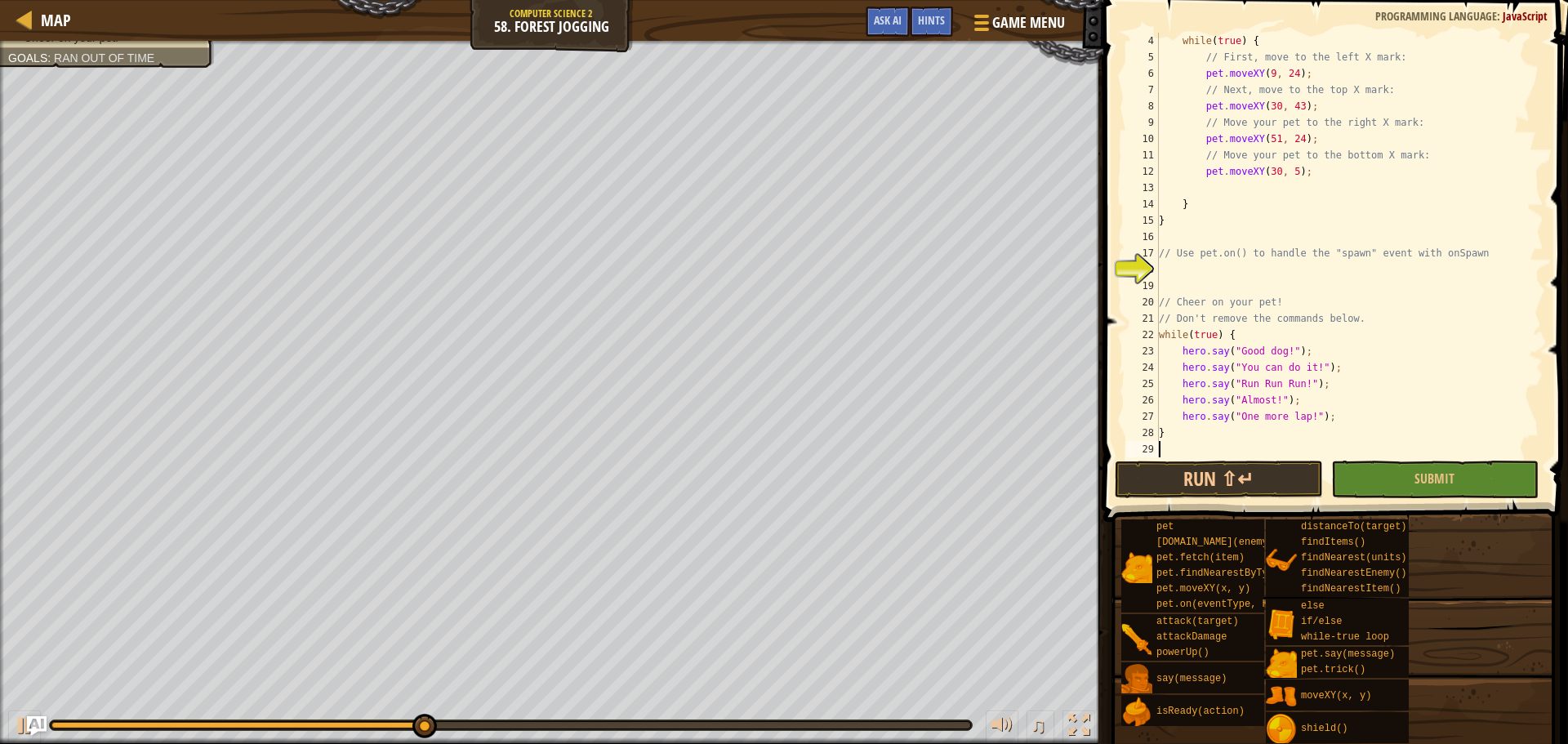
click at [1217, 454] on div "while ( true ) { // First, move to the left X mark: pet . moveXY ( 9 , 24 ) ; /…" at bounding box center [1343, 262] width 375 height 457
click at [1452, 480] on span "Submit" at bounding box center [1434, 478] width 40 height 18
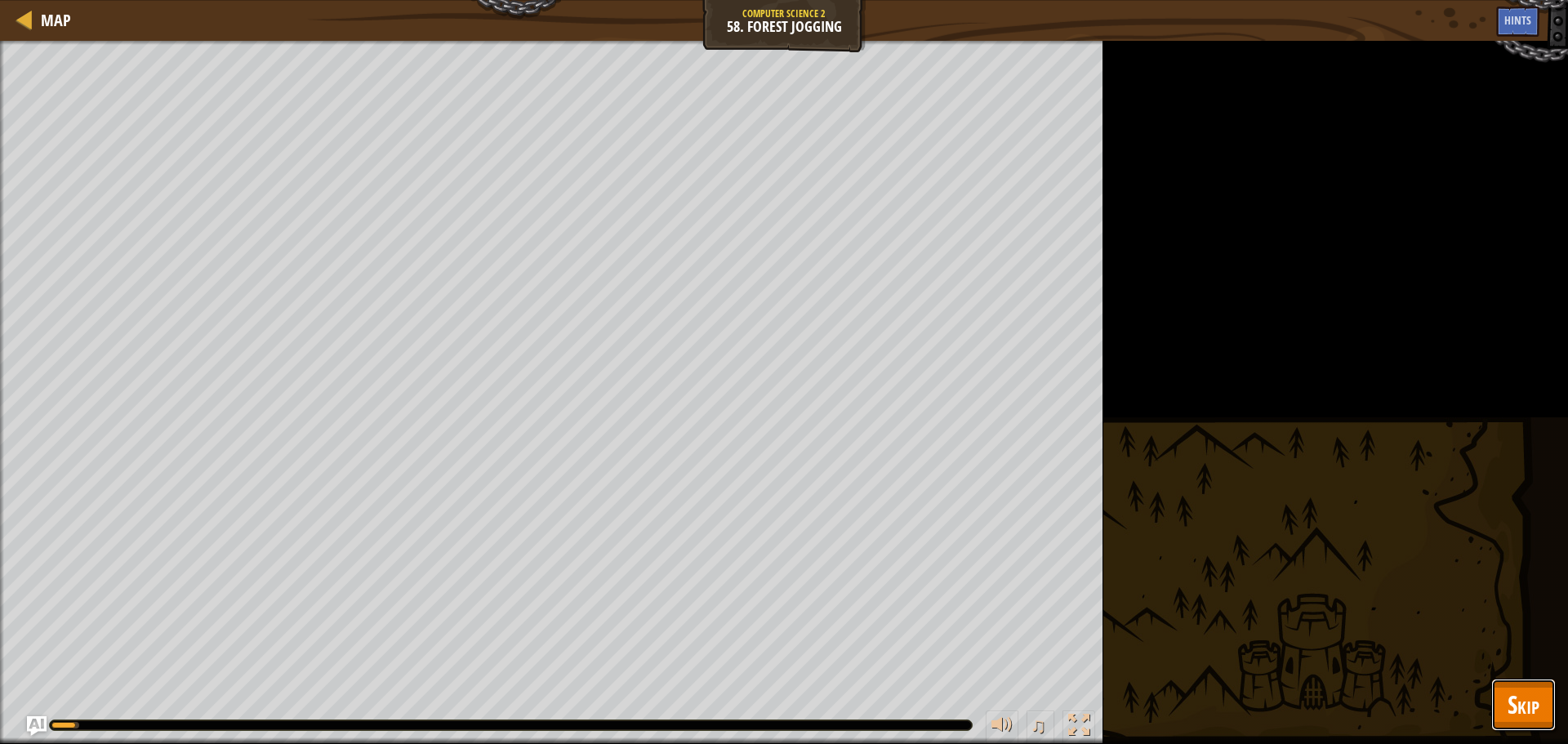
click at [1533, 699] on span "Skip" at bounding box center [1523, 704] width 32 height 34
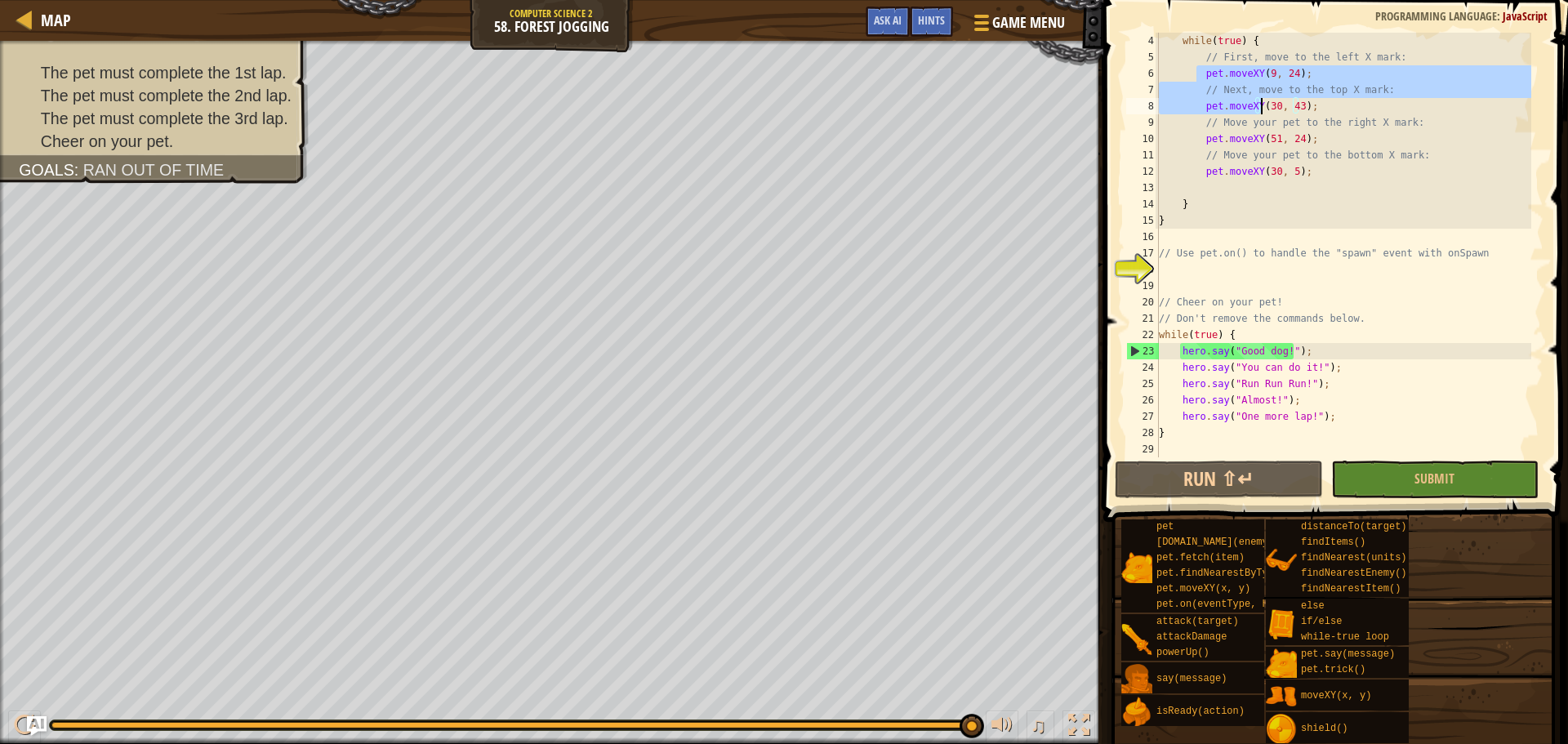
drag, startPoint x: 1194, startPoint y: 75, endPoint x: 1259, endPoint y: 100, distance: 69.6
click at [1259, 100] on div "while ( true ) { // First, move to the left X mark: pet . moveXY ( 9 , 24 ) ; /…" at bounding box center [1343, 262] width 375 height 457
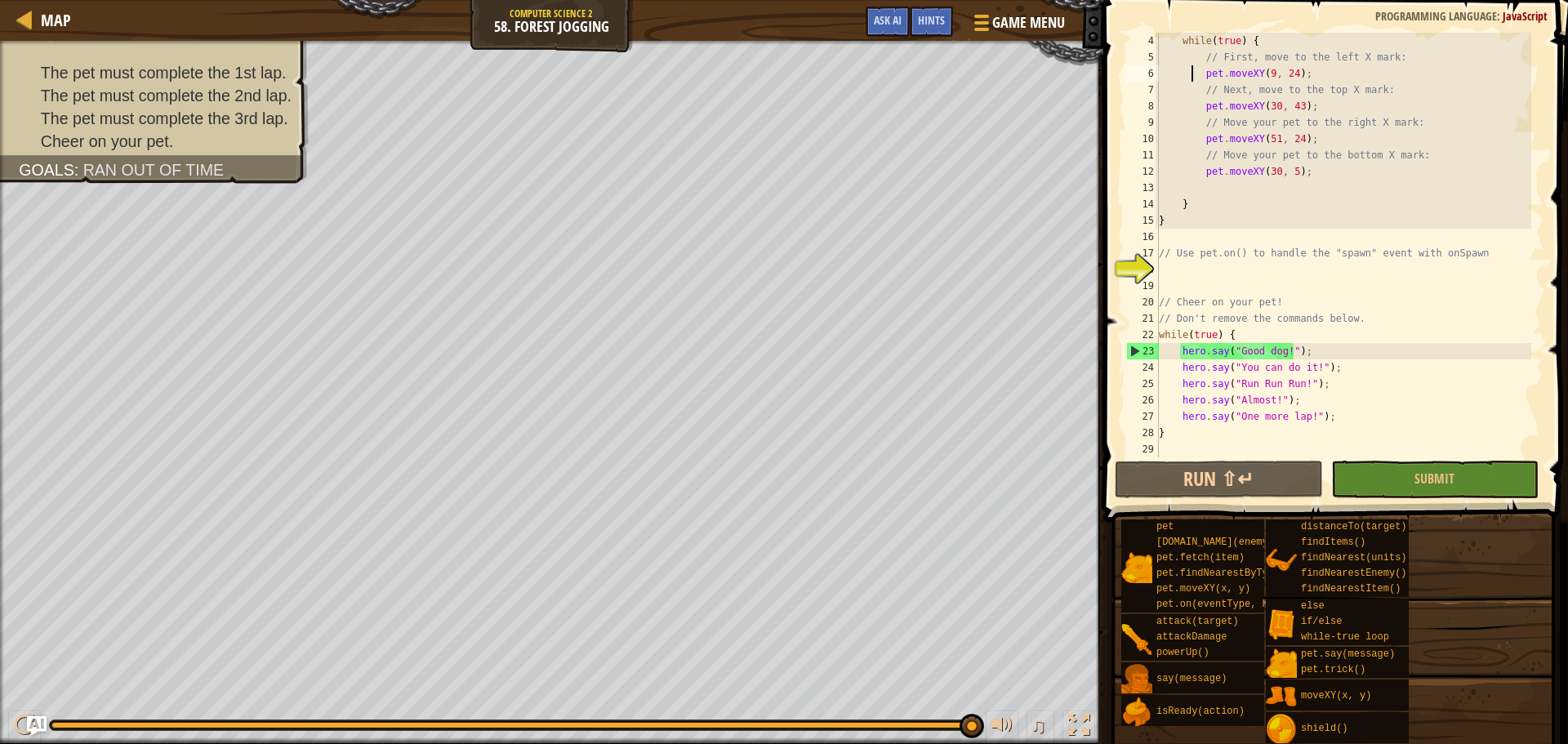
click at [1191, 69] on div "while ( true ) { // First, move to the left X mark: pet . moveXY ( 9 , 24 ) ; /…" at bounding box center [1343, 262] width 375 height 457
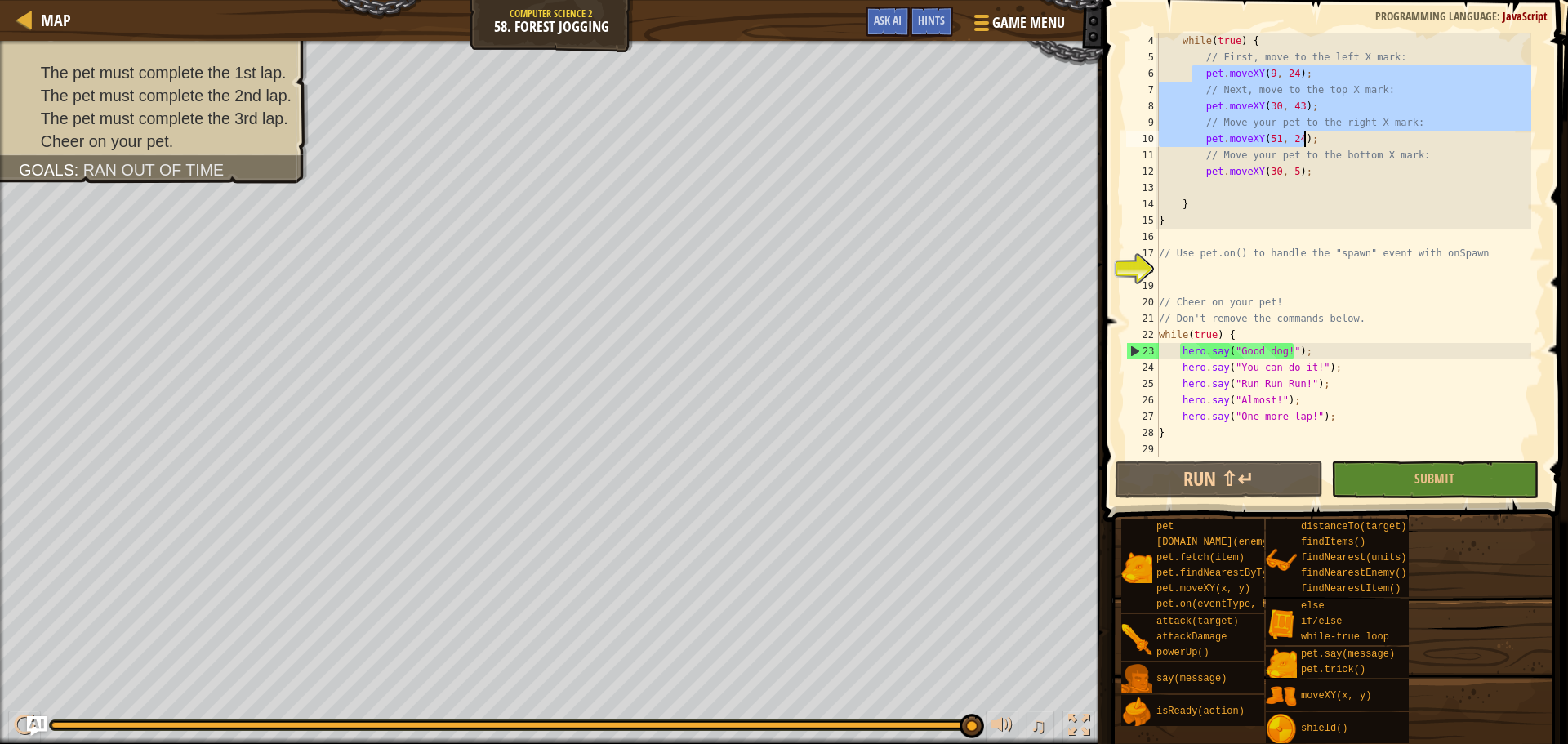
drag, startPoint x: 1191, startPoint y: 69, endPoint x: 1309, endPoint y: 137, distance: 136.2
click at [1309, 137] on div "while ( true ) { // First, move to the left X mark: pet . moveXY ( 9 , 24 ) ; /…" at bounding box center [1343, 262] width 375 height 457
type textarea "// Move your pet to the right X mark: pet.moveXY(51, 24);"
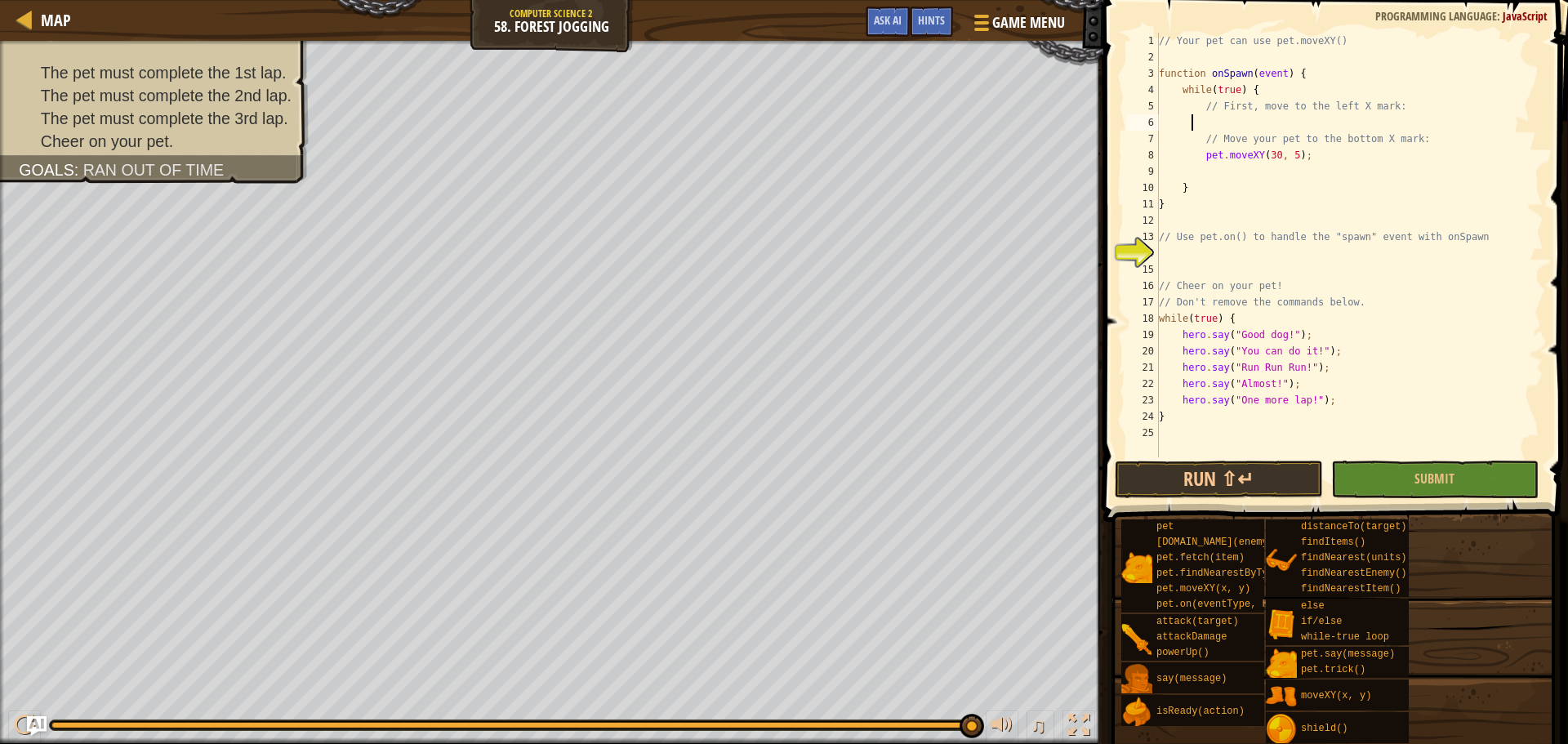
click at [1299, 188] on div "// Your pet can use pet.moveXY() function onSpawn ( event ) { while ( true ) { …" at bounding box center [1349, 262] width 388 height 457
type textarea "}"
click at [1294, 175] on div "// Your pet can use pet.moveXY() function onSpawn ( event ) { while ( true ) { …" at bounding box center [1349, 262] width 388 height 457
paste textarea "pet.moveXY(51, 24);"
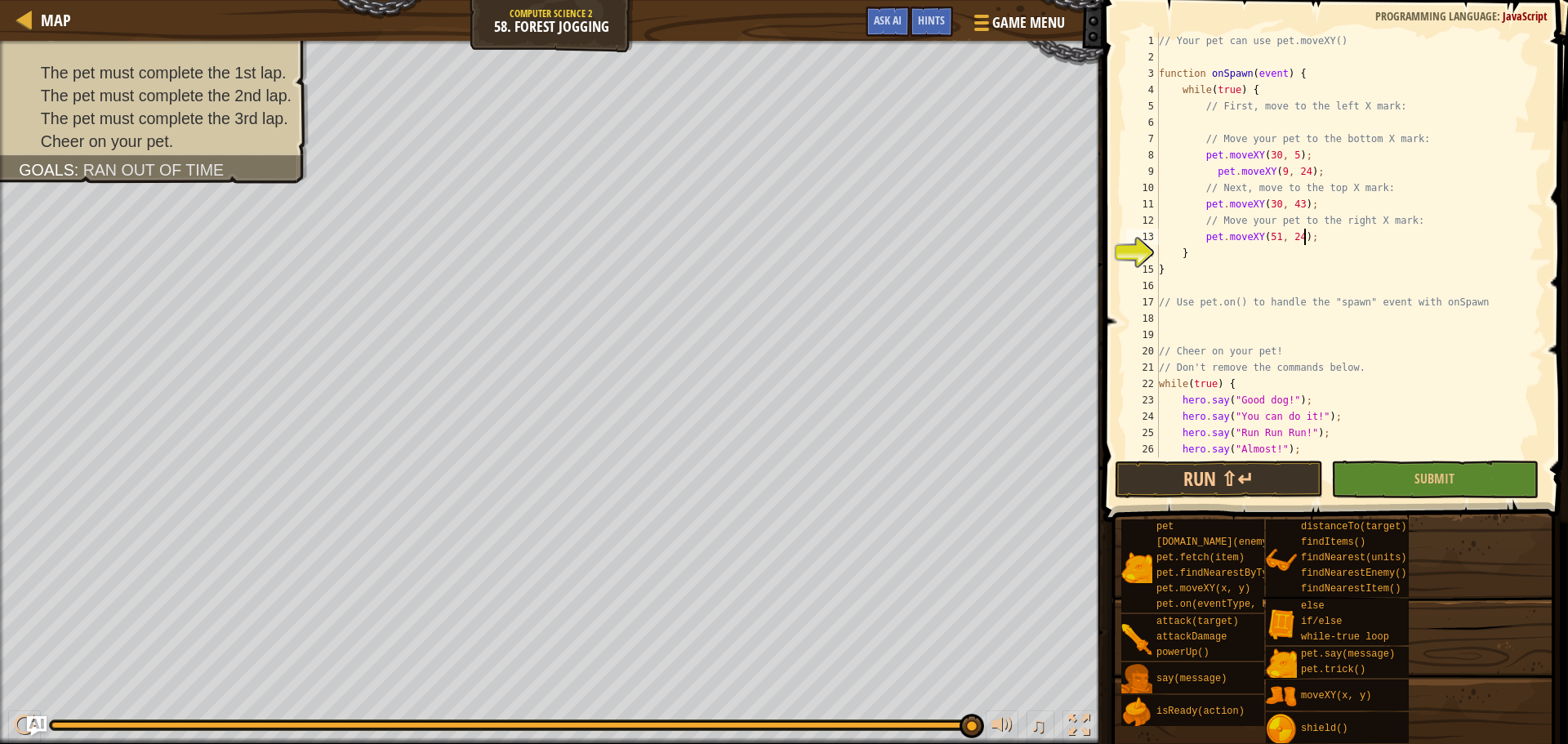
scroll to position [0, 0]
click at [1469, 471] on button "Submit" at bounding box center [1434, 479] width 208 height 37
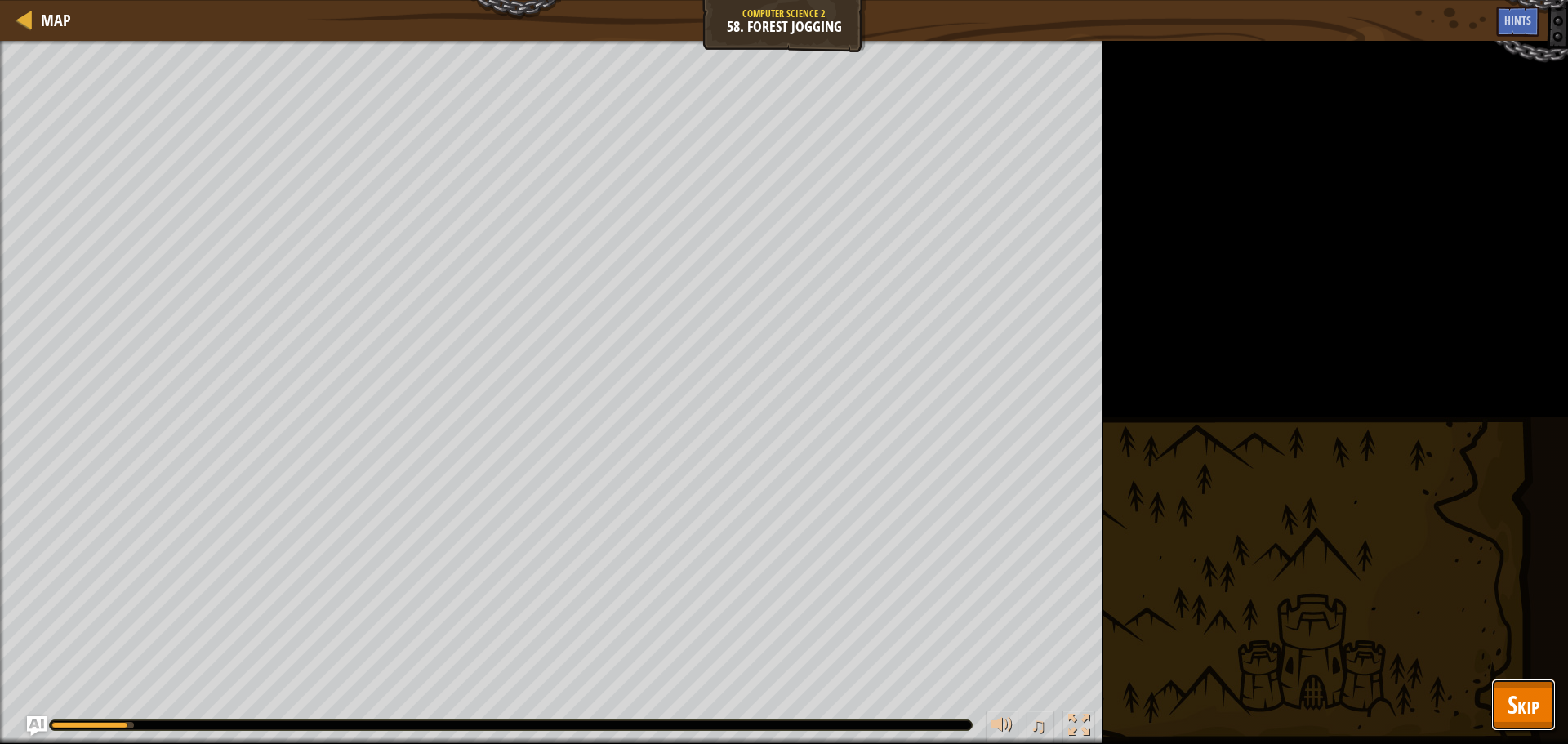
click at [1523, 710] on span "Skip" at bounding box center [1523, 704] width 32 height 34
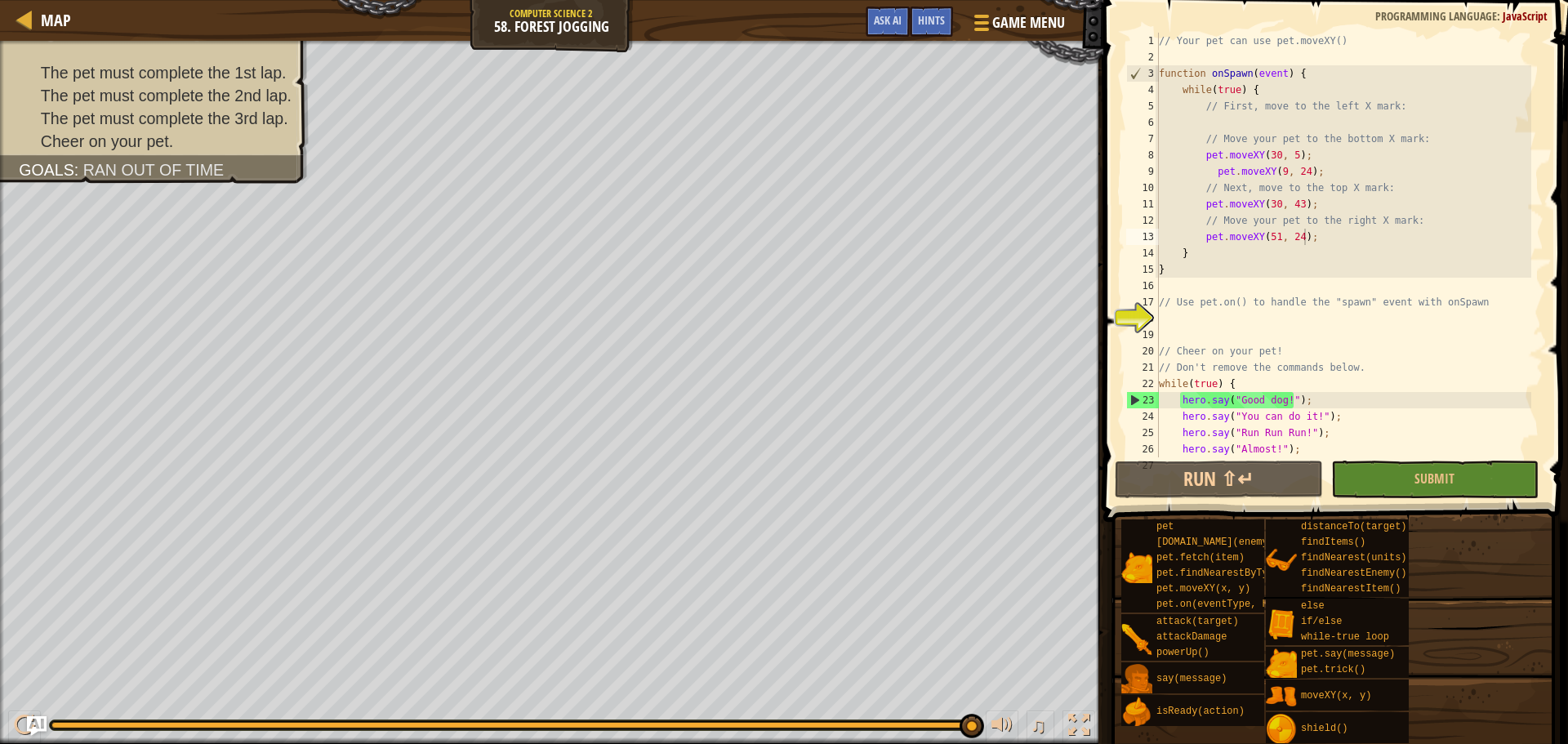
type textarea "// Next, move to the top X mark:"
drag, startPoint x: 1165, startPoint y: 189, endPoint x: 1405, endPoint y: 183, distance: 240.1
click at [1405, 183] on div "// Your pet can use pet.moveXY() function onSpawn ( event ) { while ( true ) { …" at bounding box center [1343, 262] width 375 height 457
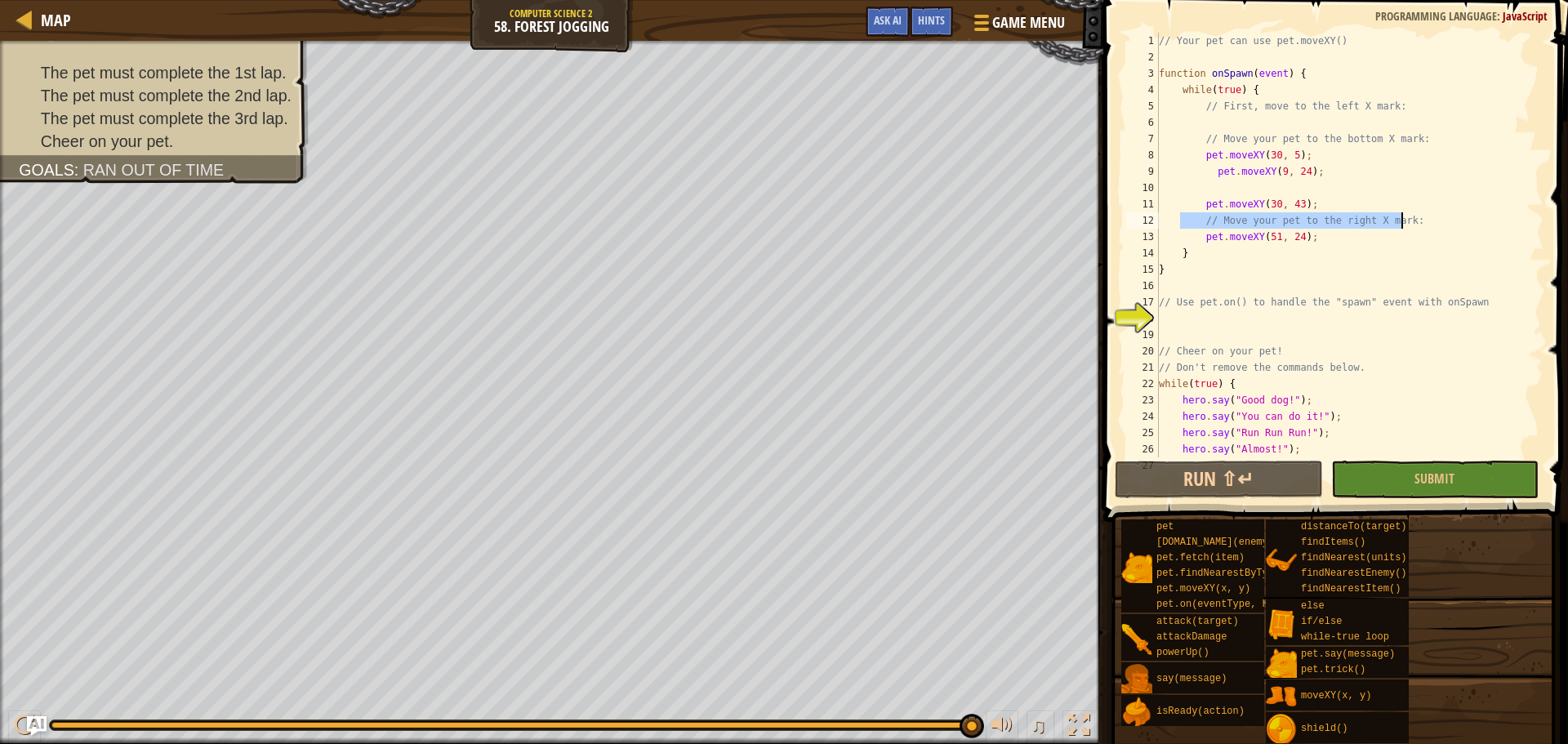
drag, startPoint x: 1178, startPoint y: 218, endPoint x: 1477, endPoint y: 221, distance: 299.0
click at [1477, 221] on div "// Your pet can use pet.moveXY() function onSpawn ( event ) { while ( true ) { …" at bounding box center [1343, 262] width 375 height 457
type textarea "// Move your pet to the right X mark:"
drag, startPoint x: 1163, startPoint y: 138, endPoint x: 1454, endPoint y: 143, distance: 291.0
click at [1454, 143] on div "// Your pet can use pet.moveXY() function onSpawn ( event ) { while ( true ) { …" at bounding box center [1343, 262] width 375 height 457
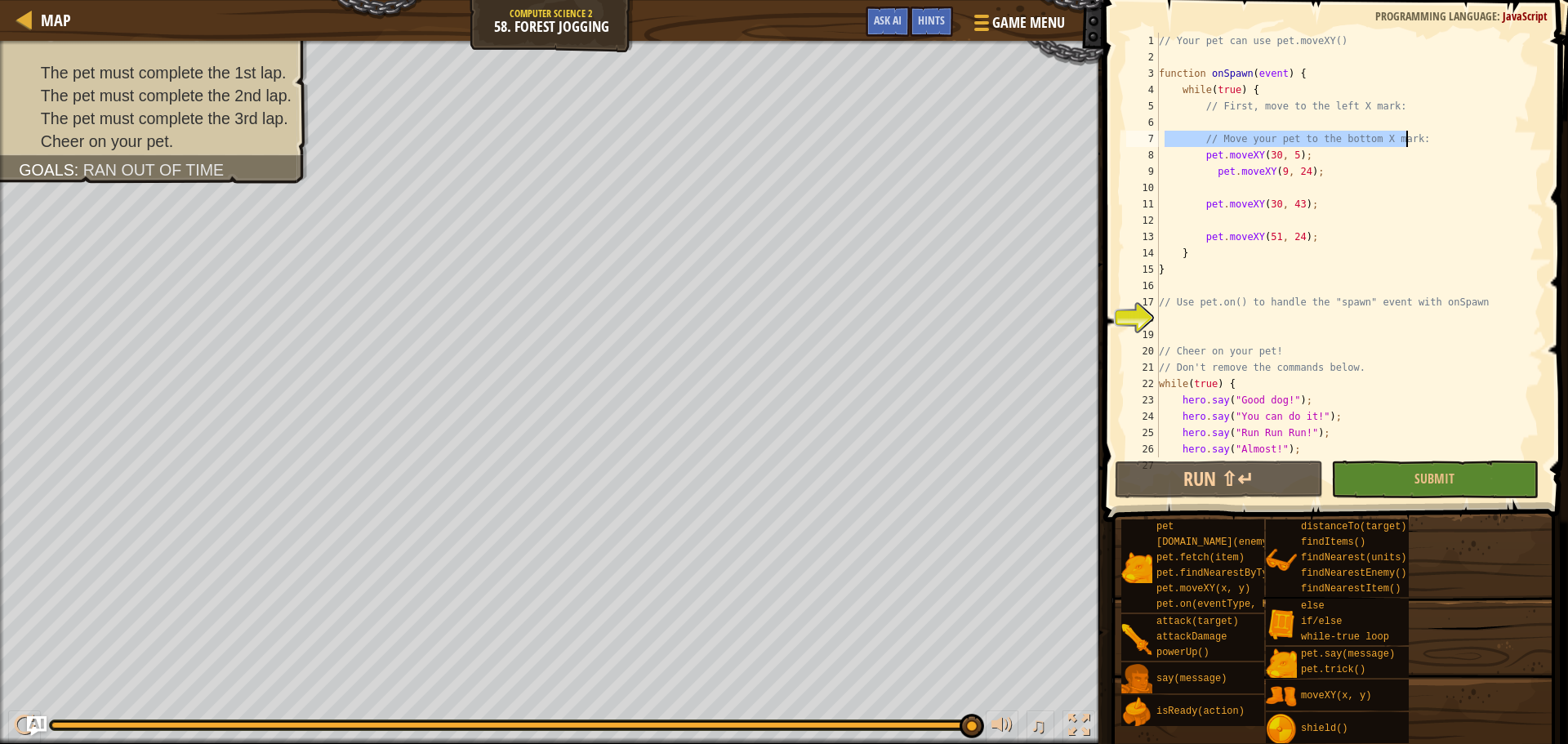
type textarea "// Move your pet to the bottom X mark:"
drag, startPoint x: 1168, startPoint y: 104, endPoint x: 1400, endPoint y: 117, distance: 232.4
click at [1400, 117] on div "// Your pet can use pet.moveXY() function onSpawn ( event ) { while ( true ) { …" at bounding box center [1343, 262] width 375 height 457
type textarea "// First, move to the left X mark:"
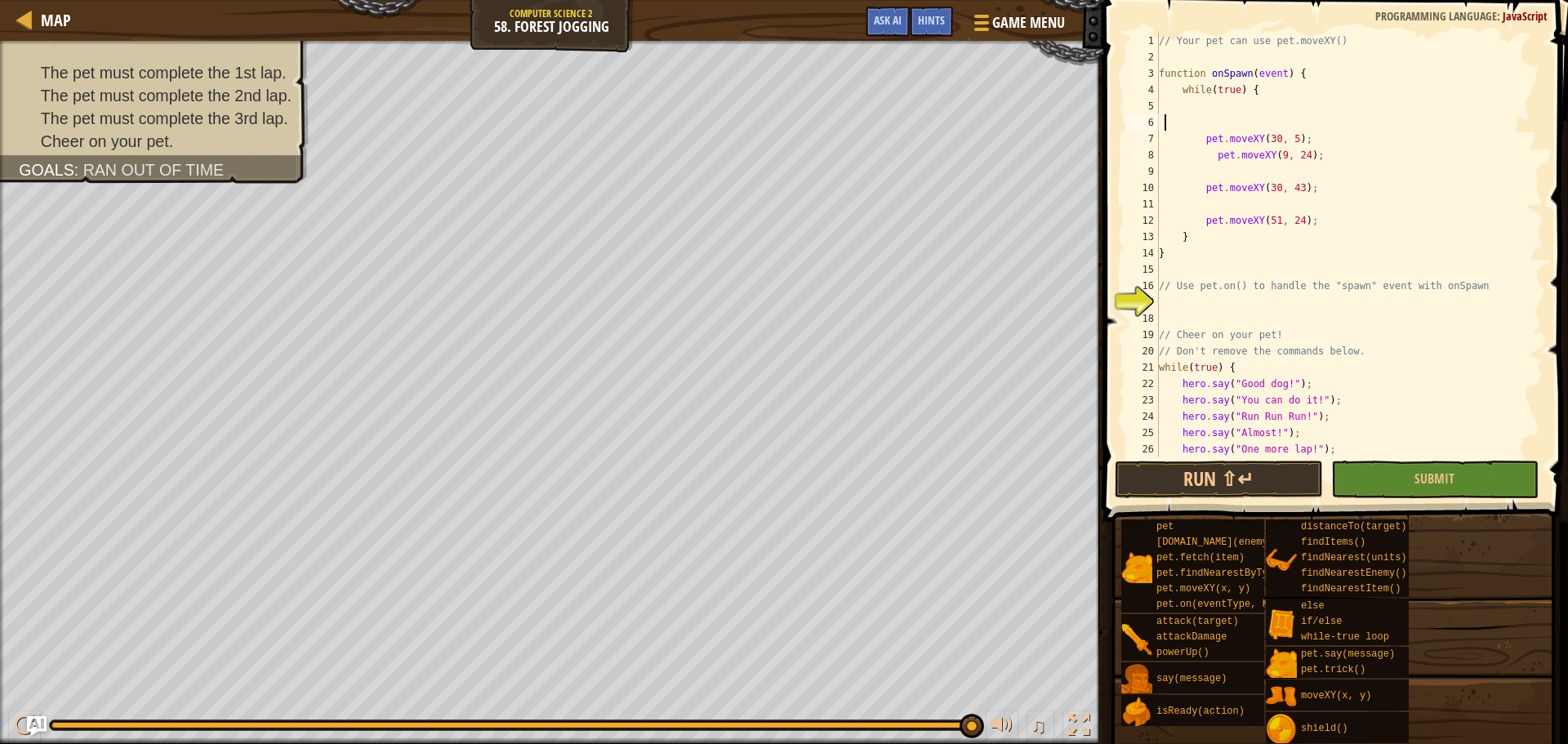
click at [1181, 129] on div "// Your pet can use pet.moveXY() function onSpawn ( event ) { while ( true ) { …" at bounding box center [1343, 262] width 375 height 457
click at [1183, 145] on div "// Your pet can use pet.moveXY() function onSpawn ( event ) { while ( true ) { …" at bounding box center [1343, 262] width 375 height 457
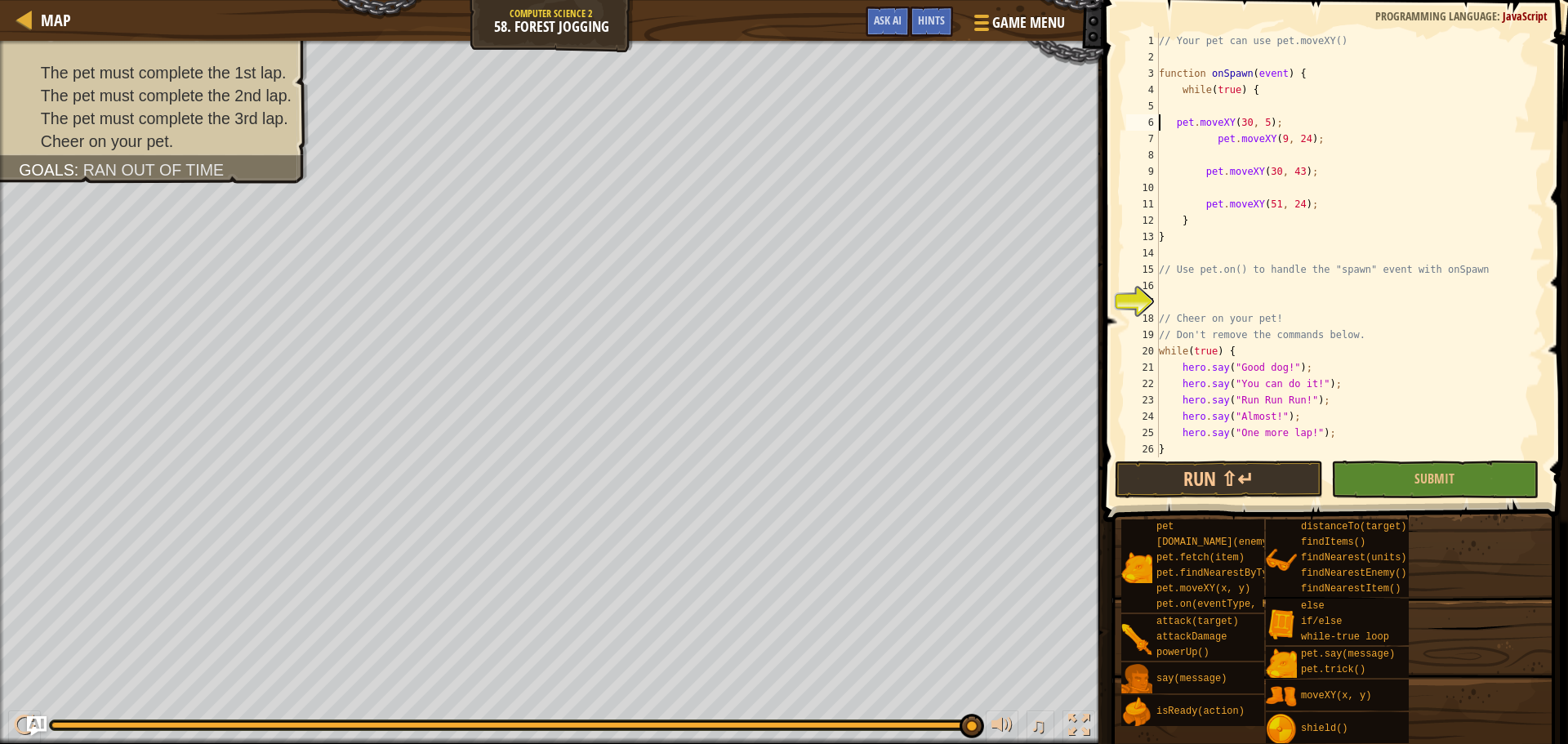
type textarea "pet.moveXY(30, 5);"
click at [1306, 122] on div "// Your pet can use pet.moveXY() function onSpawn ( event ) { while ( true ) { …" at bounding box center [1343, 262] width 375 height 457
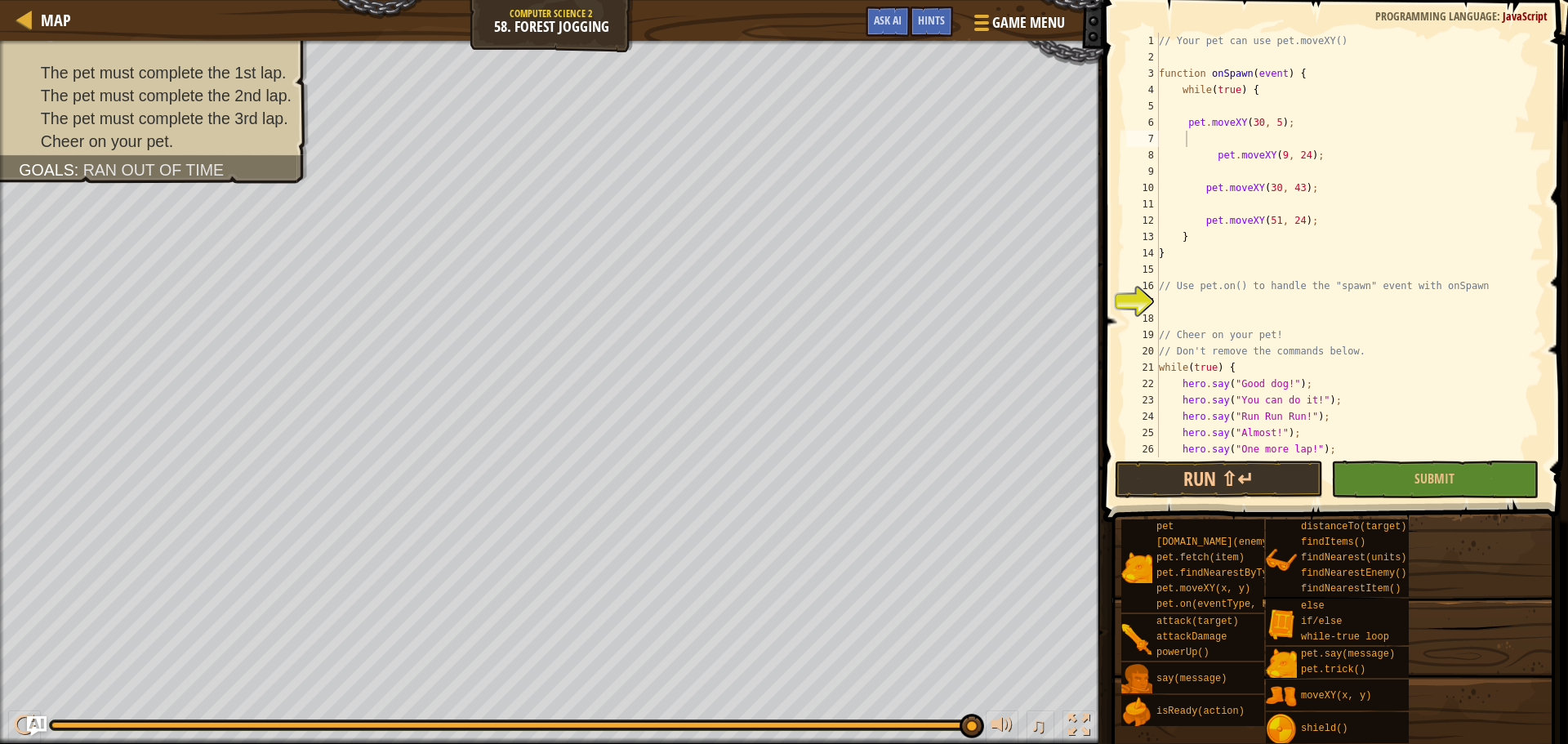
scroll to position [33, 0]
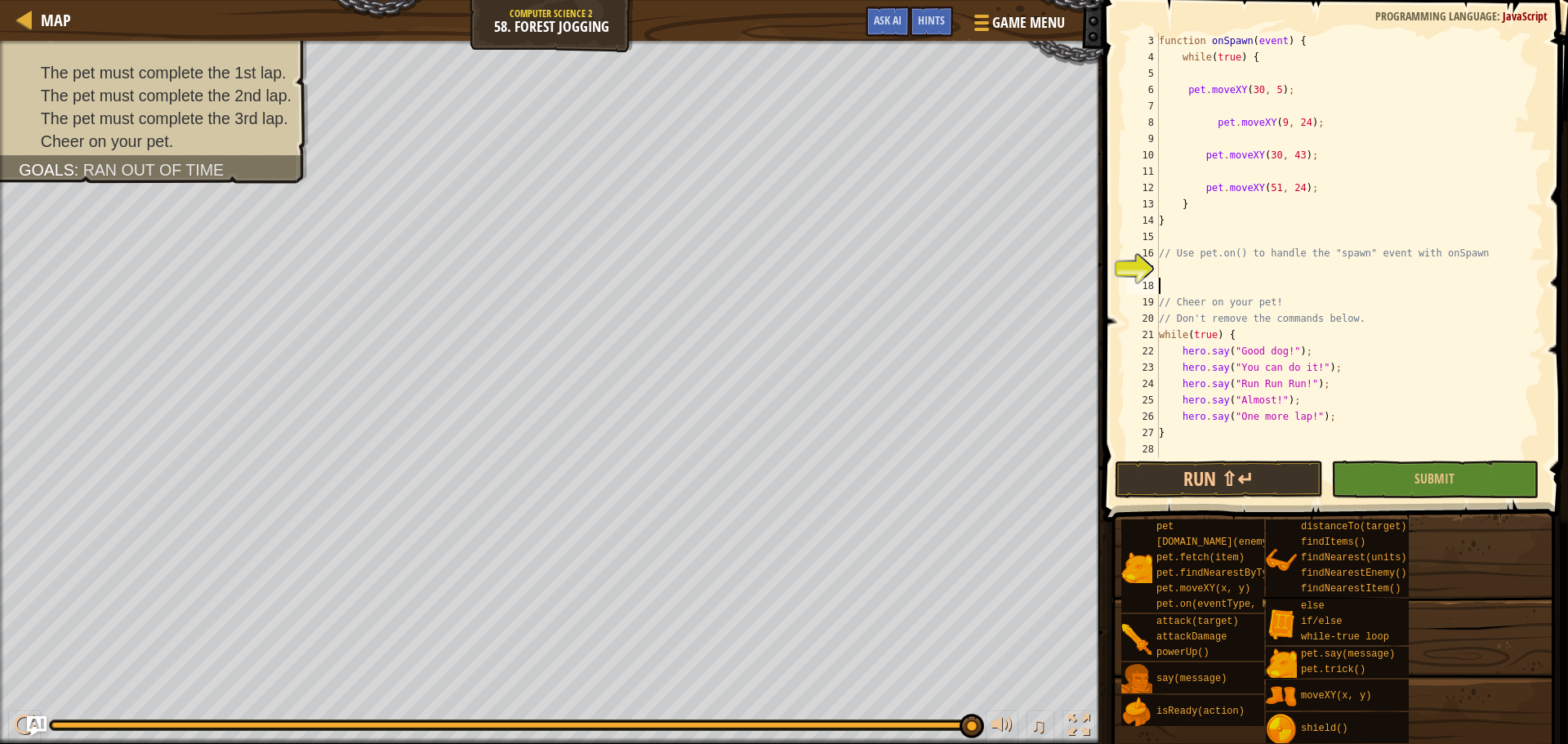
click at [1345, 277] on div "function onSpawn ( event ) { while ( true ) { pet . moveXY ( 30 , 5 ) ; pet . m…" at bounding box center [1343, 262] width 375 height 457
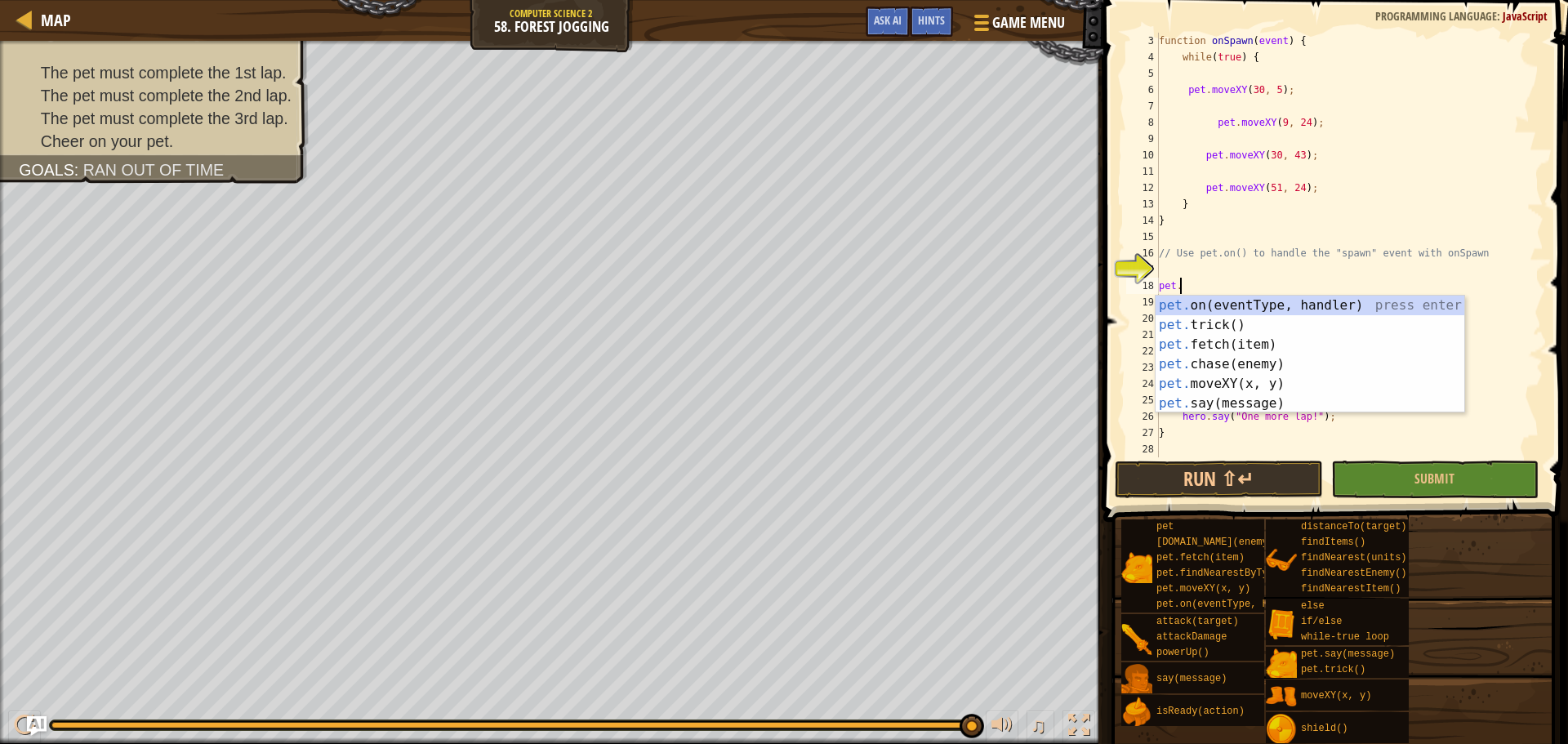
scroll to position [7, 1]
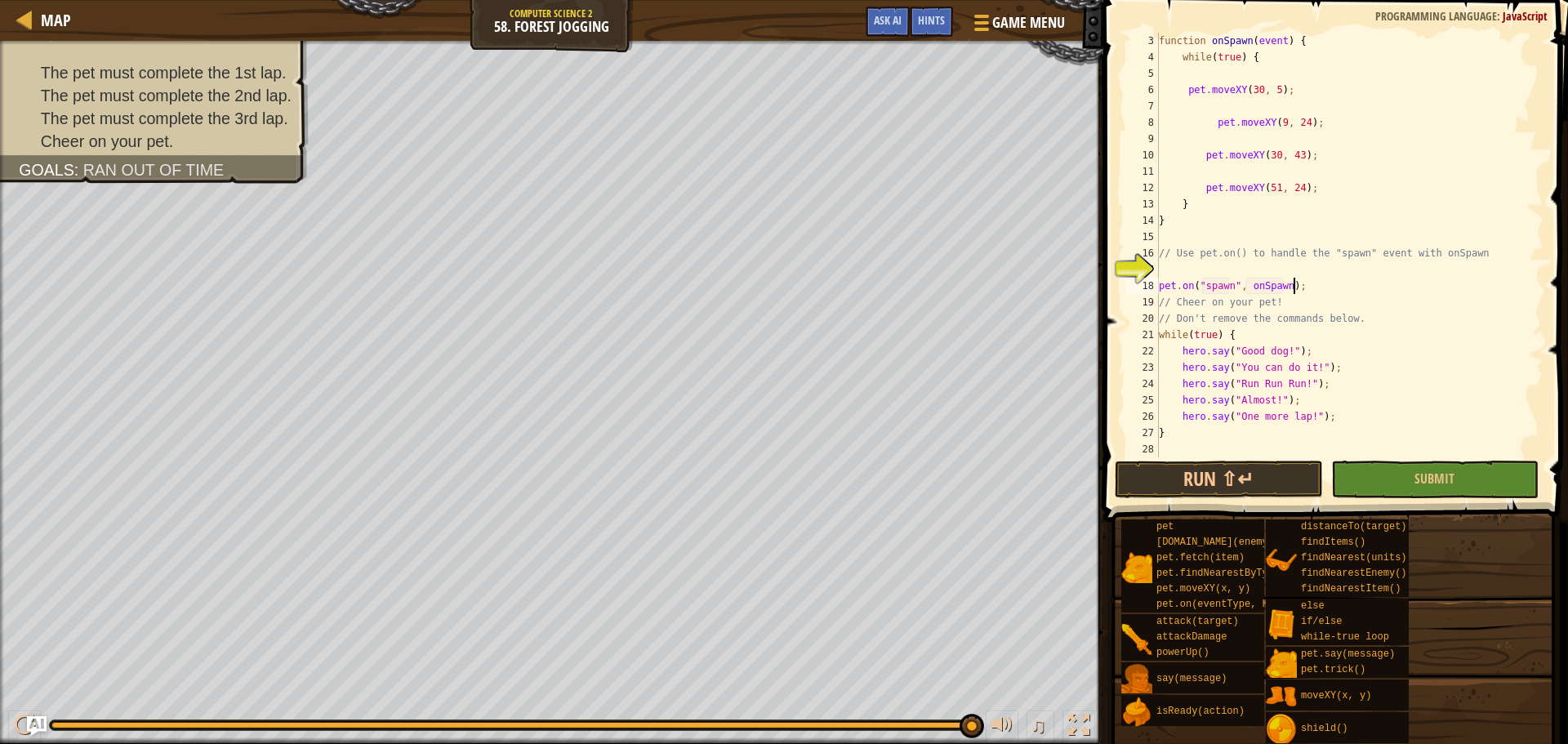
click at [1351, 277] on div "function onSpawn ( event ) { while ( true ) { pet . moveXY ( 30 , 5 ) ; pet . m…" at bounding box center [1343, 262] width 375 height 457
type textarea "pet.on("spawn", onSpawn);"
click at [1476, 478] on button "Submit" at bounding box center [1434, 479] width 208 height 37
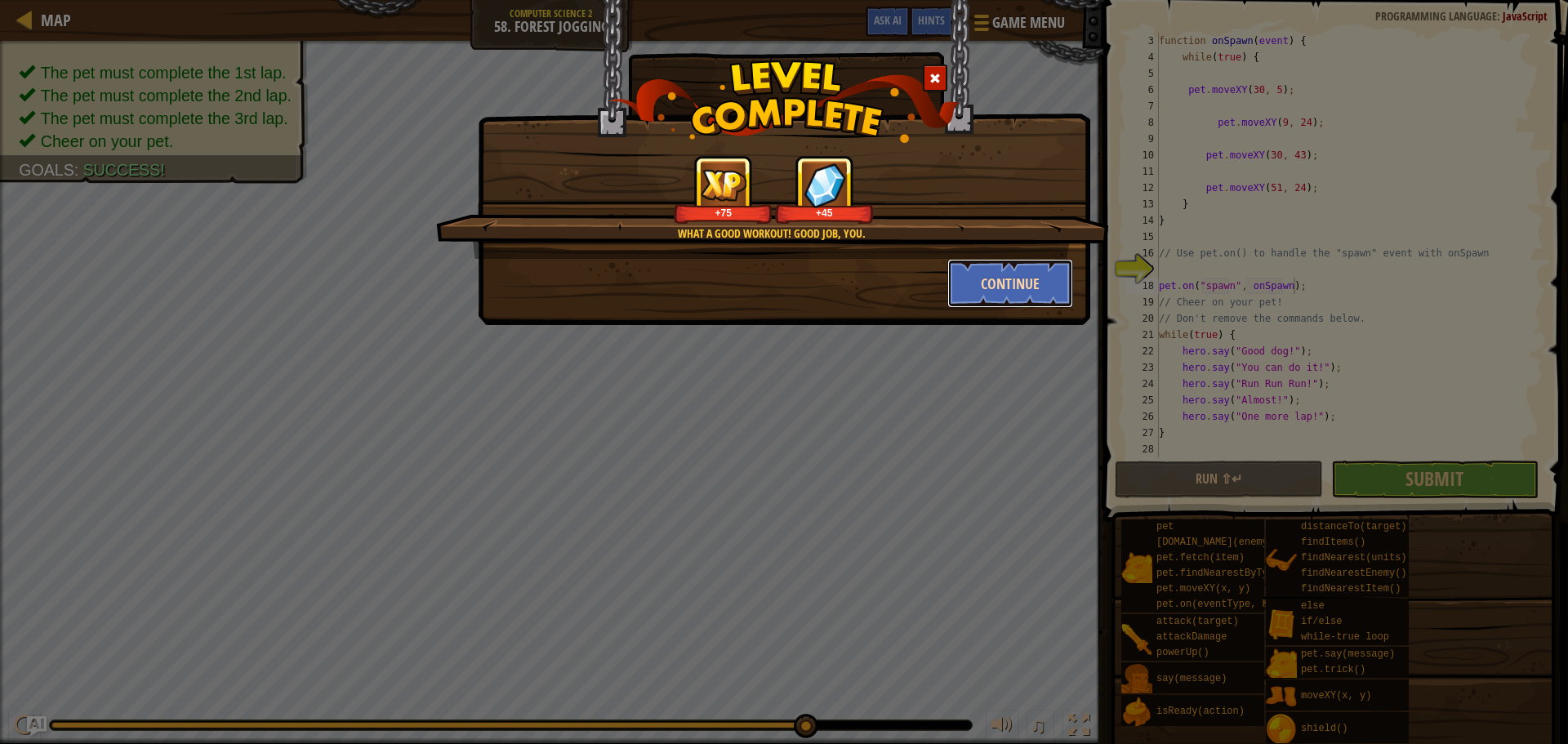
click at [995, 286] on button "Continue" at bounding box center [1011, 283] width 127 height 49
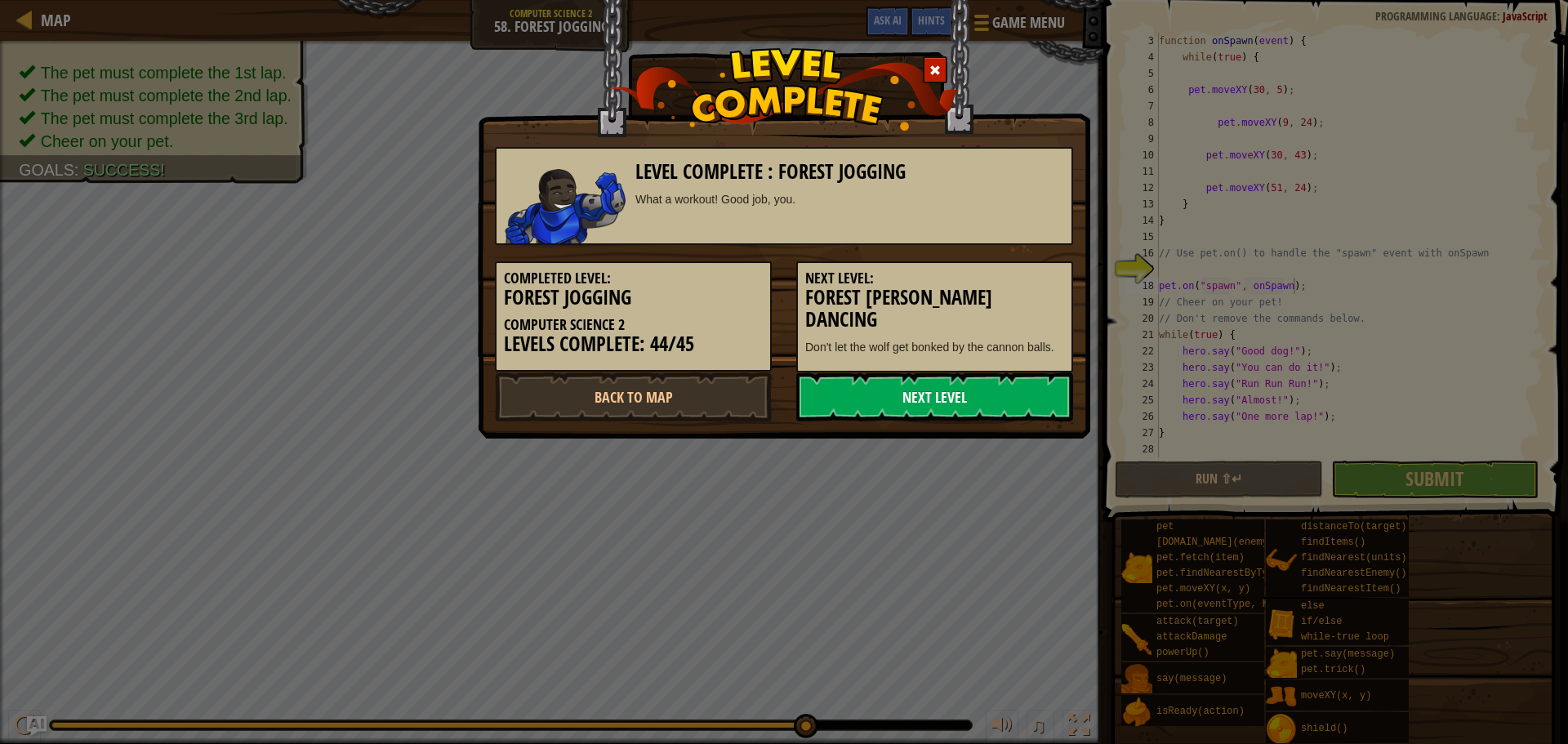
click at [980, 401] on link "Next Level" at bounding box center [934, 396] width 277 height 49
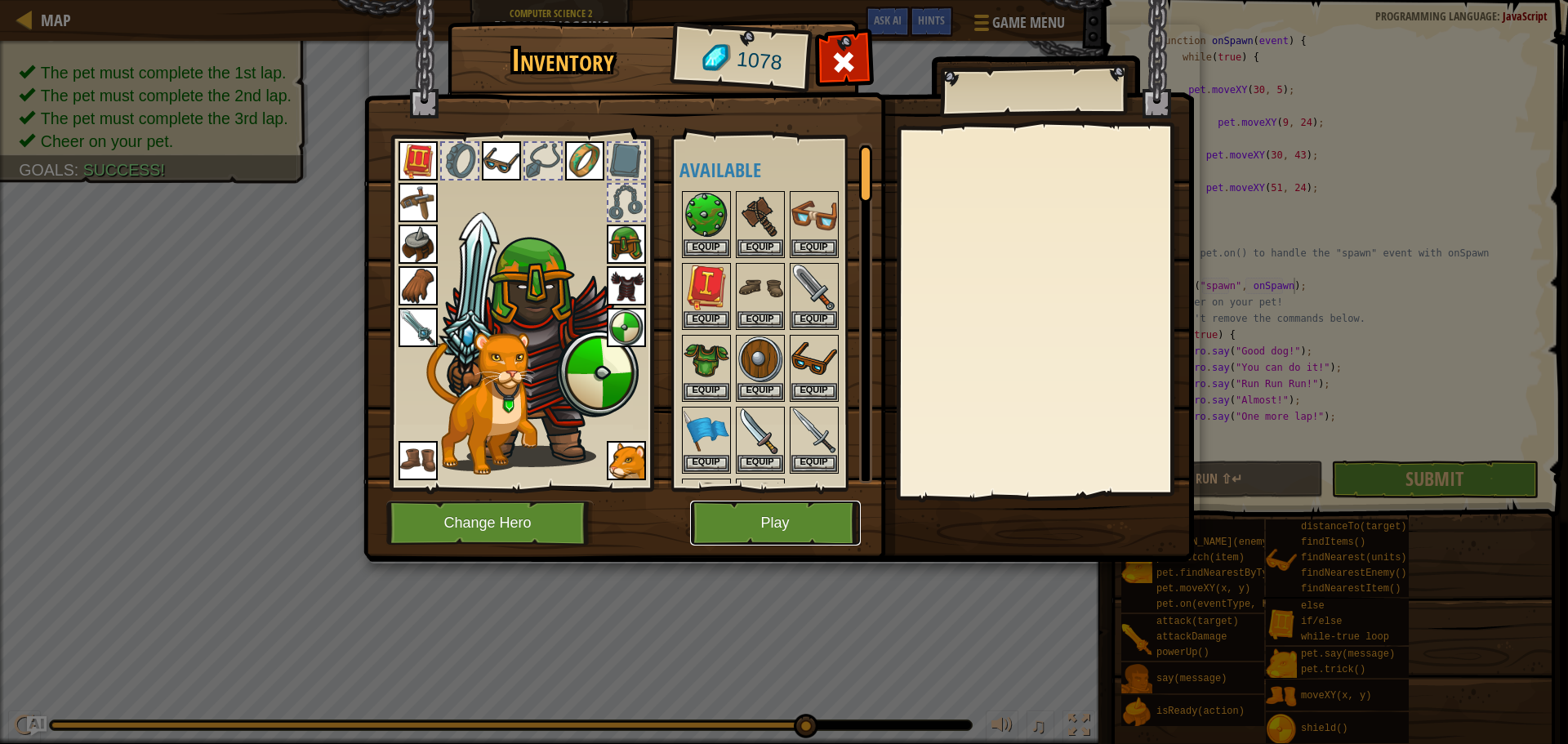
click at [801, 527] on button "Play" at bounding box center [775, 523] width 170 height 45
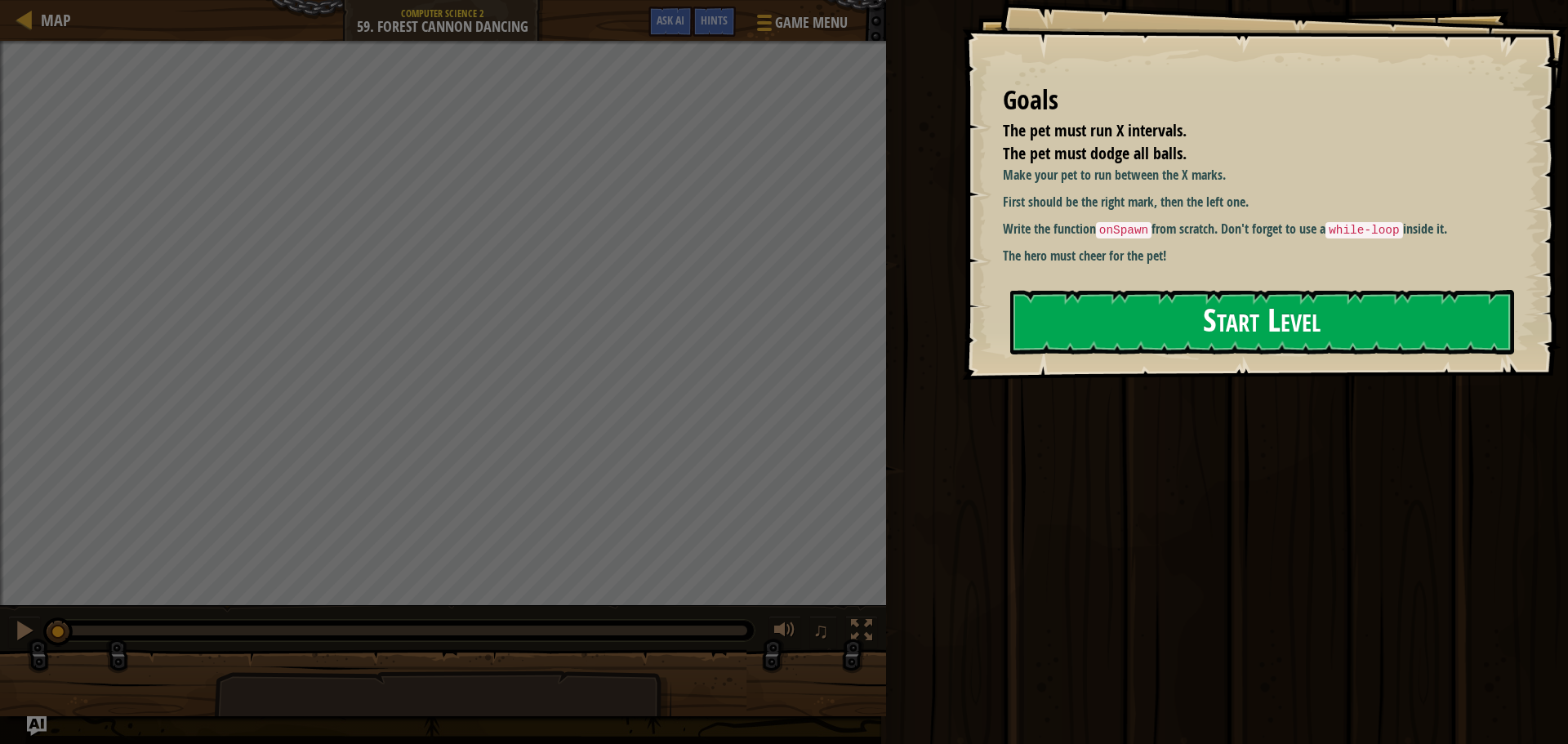
click at [1114, 331] on button "Start Level" at bounding box center [1262, 322] width 504 height 64
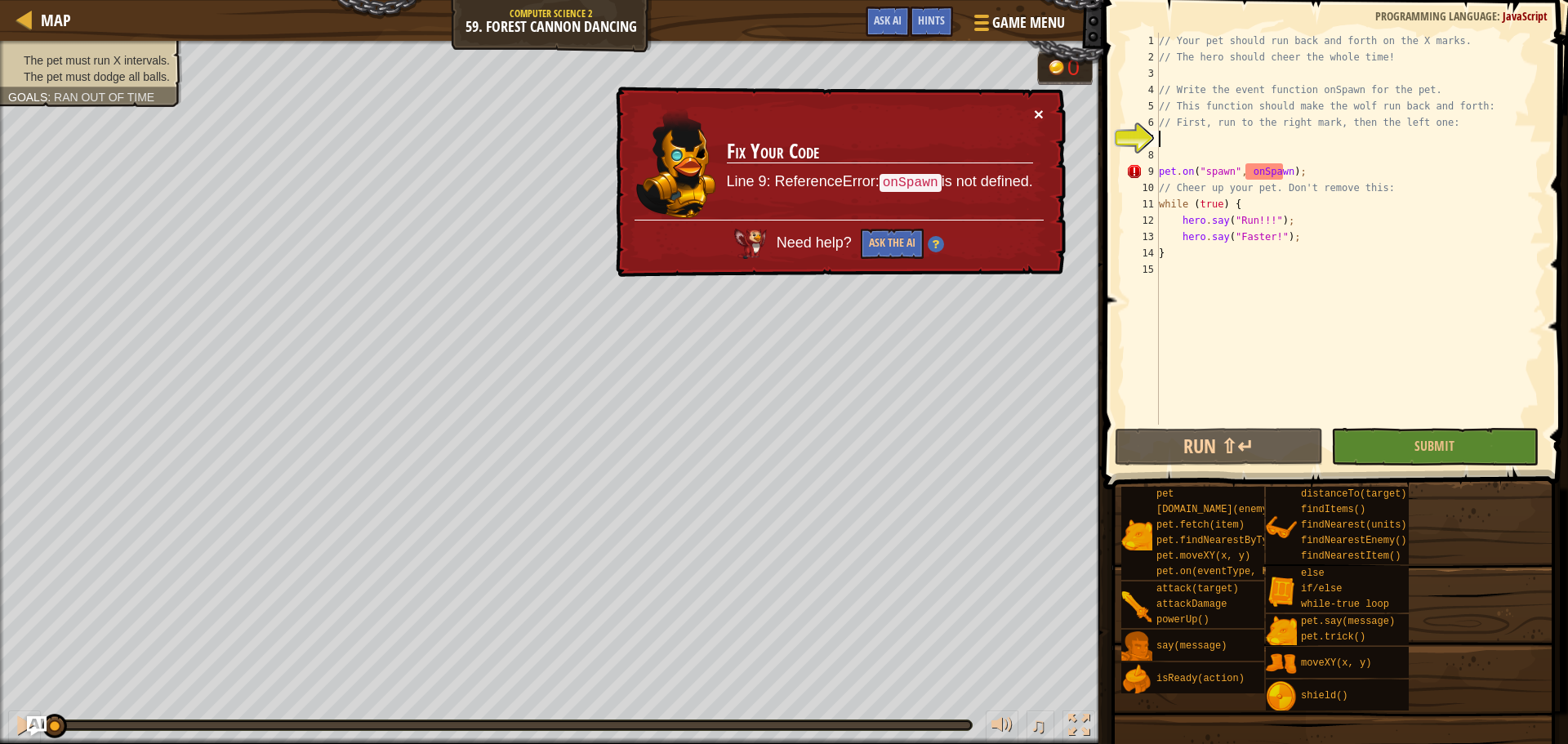
click at [1033, 111] on button "×" at bounding box center [1038, 114] width 10 height 17
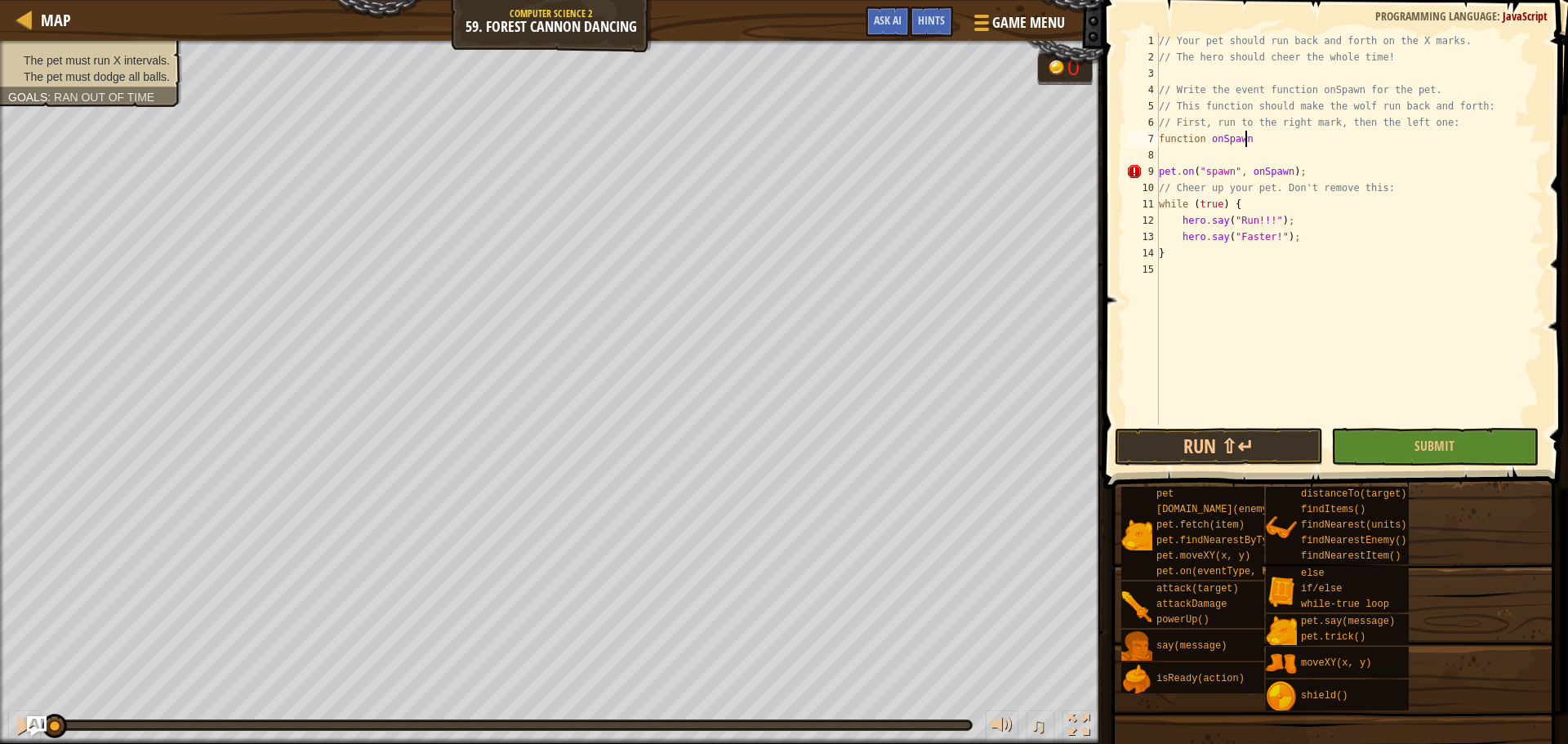
scroll to position [7, 7]
type textarea "function onSpawn() {"
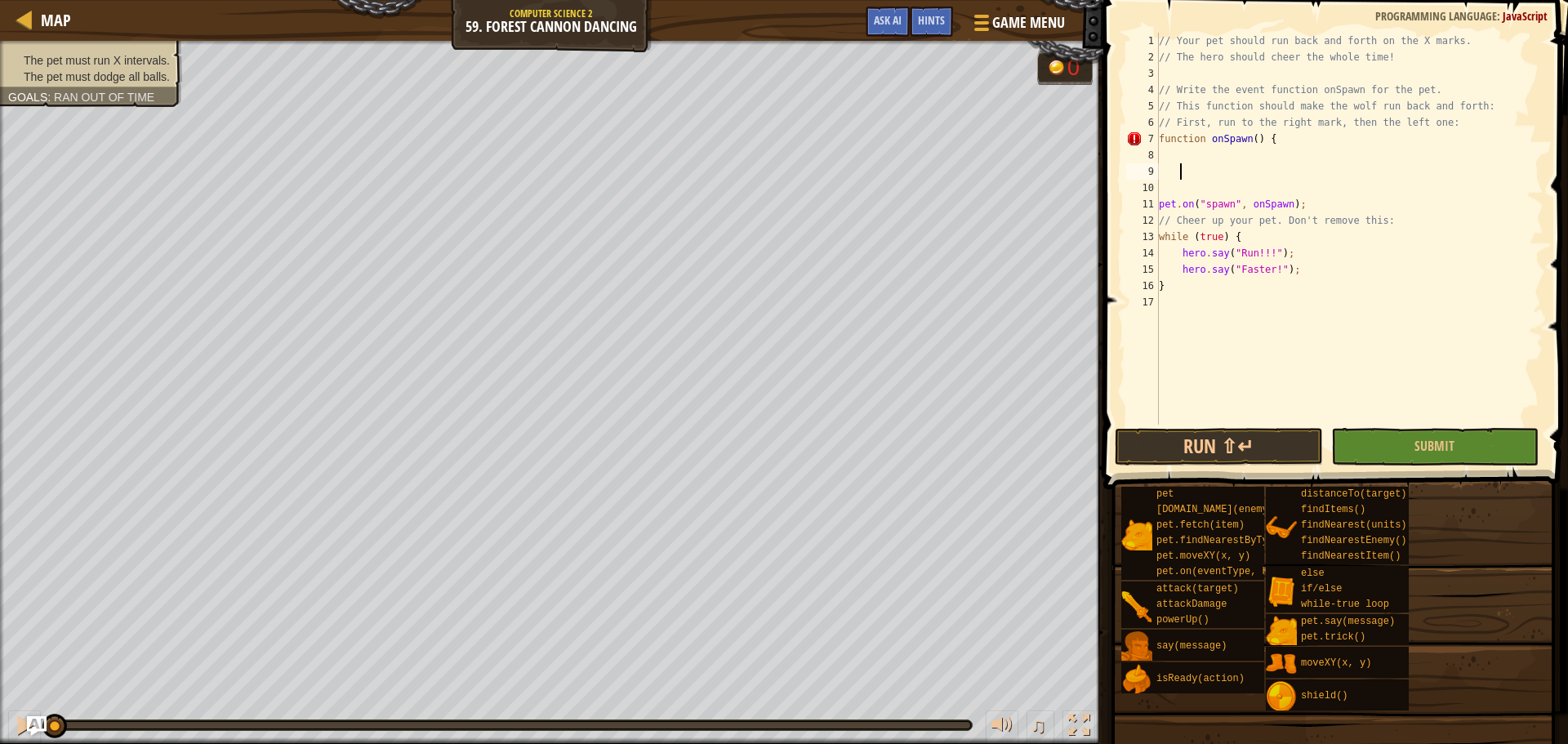
type textarea "}"
type textarea "p"
type textarea "whil"
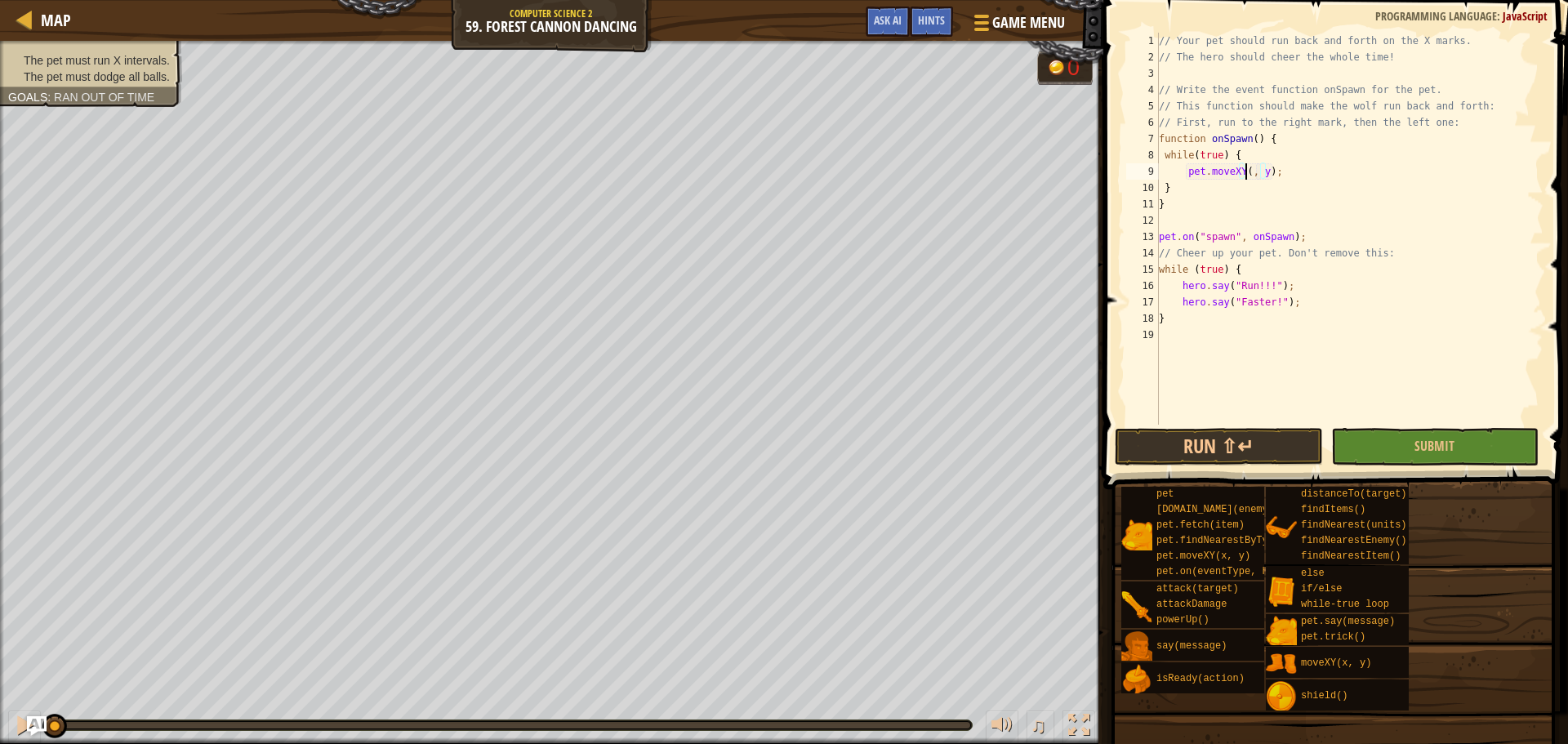
scroll to position [7, 7]
type textarea "pet.moveXY(12, 8);"
type textarea "pet.moveXY(48, 8);"
click at [1446, 435] on button "Submit" at bounding box center [1434, 446] width 208 height 37
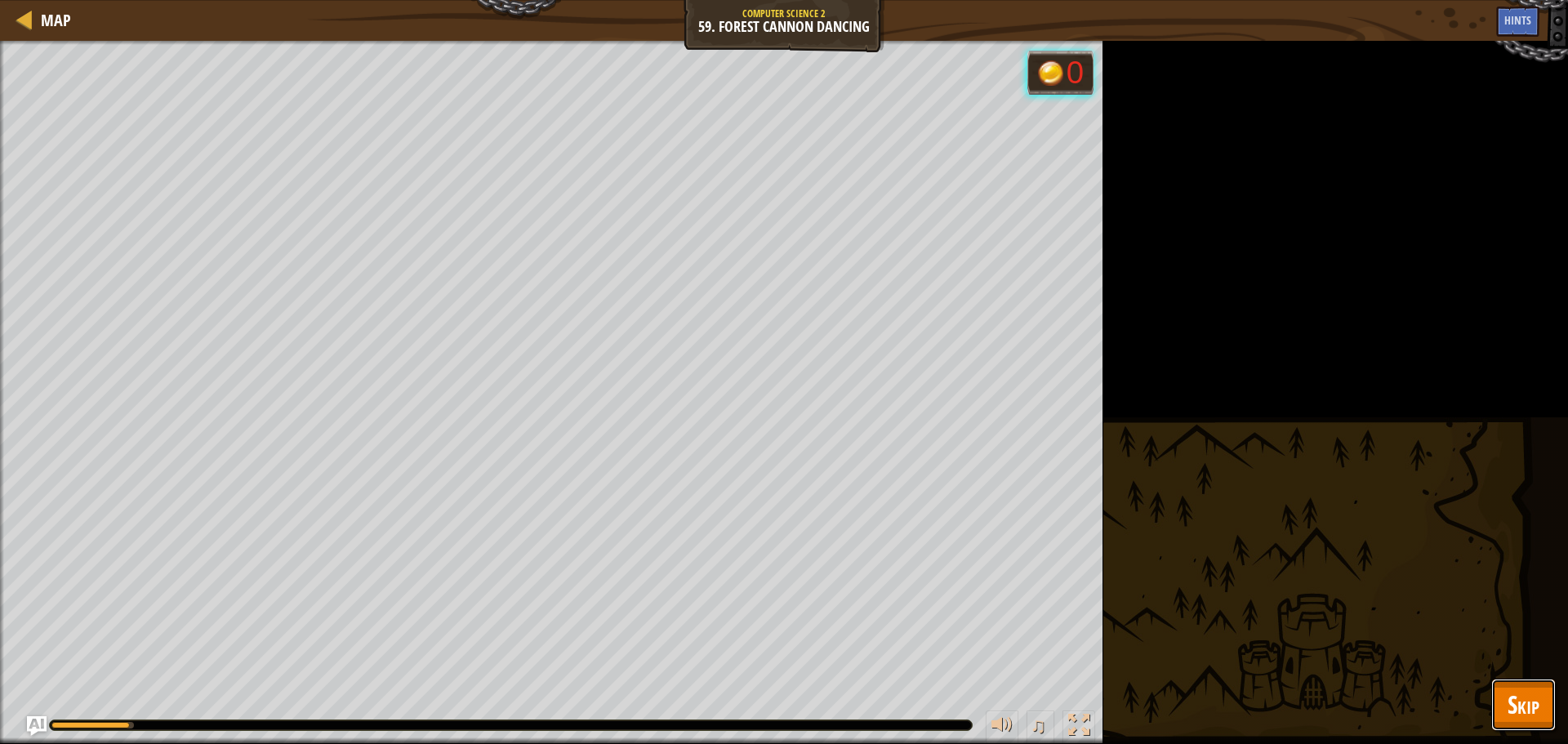
click at [1531, 697] on span "Skip" at bounding box center [1523, 704] width 32 height 34
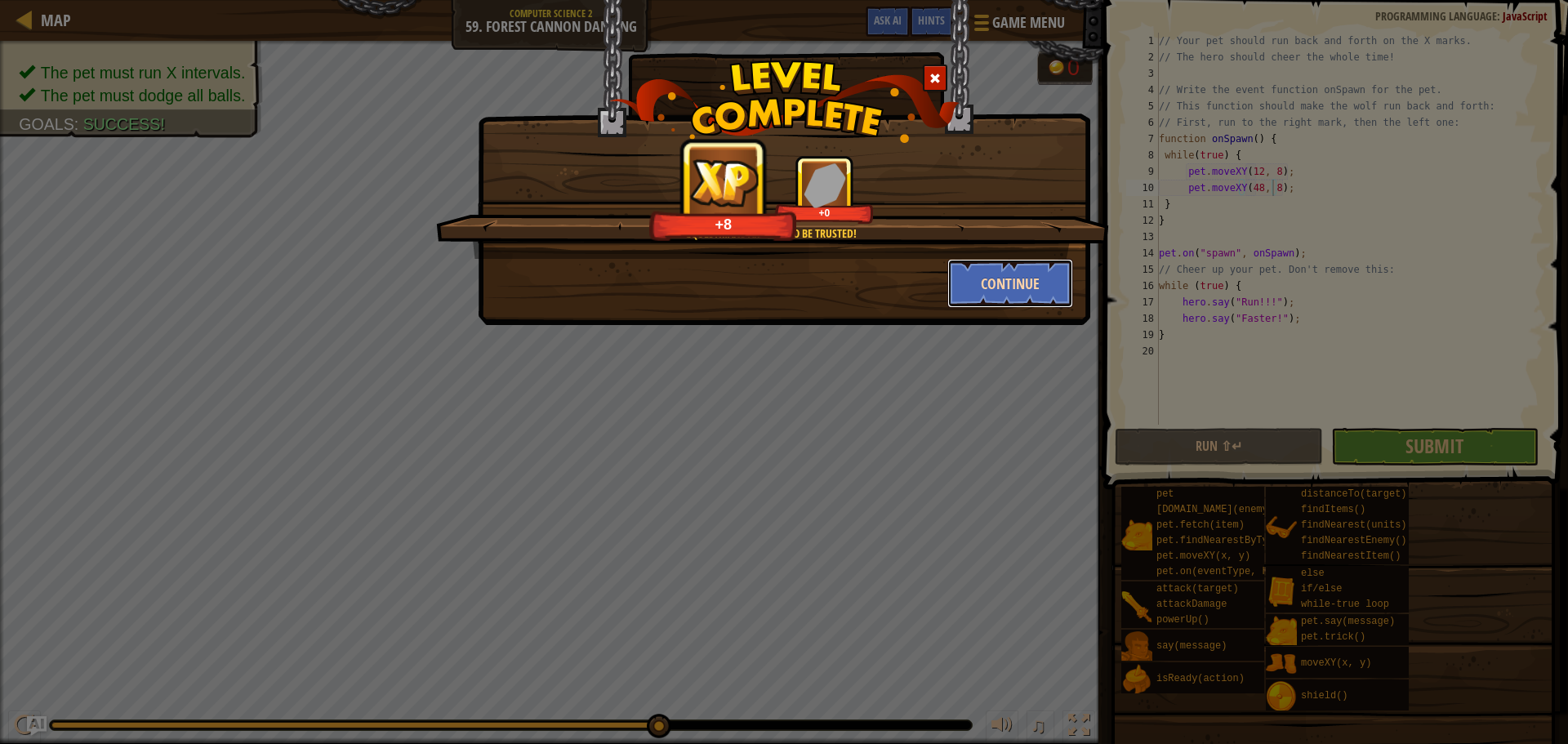
click at [1028, 290] on button "Continue" at bounding box center [1011, 283] width 127 height 49
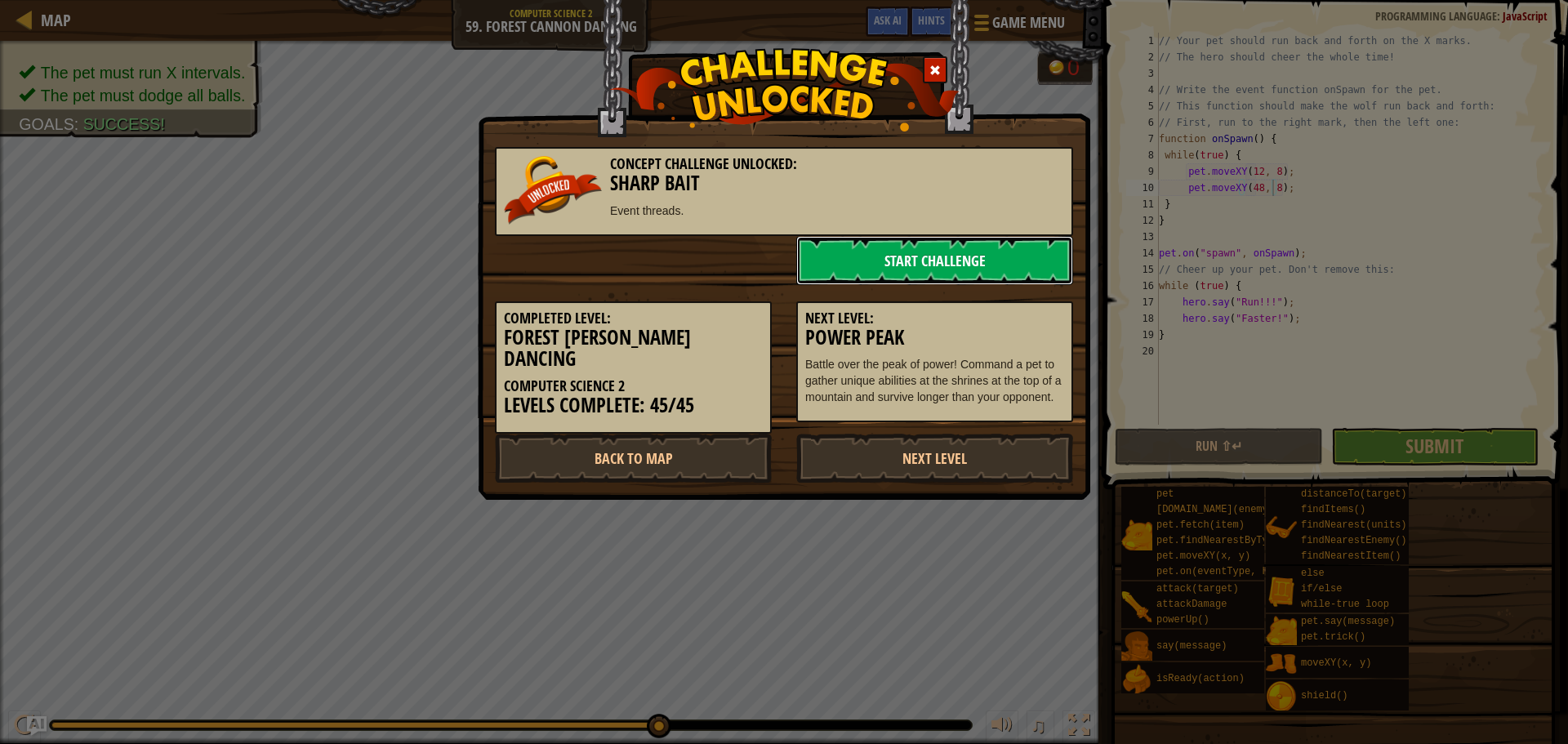
click at [880, 278] on link "Start Challenge" at bounding box center [934, 261] width 277 height 49
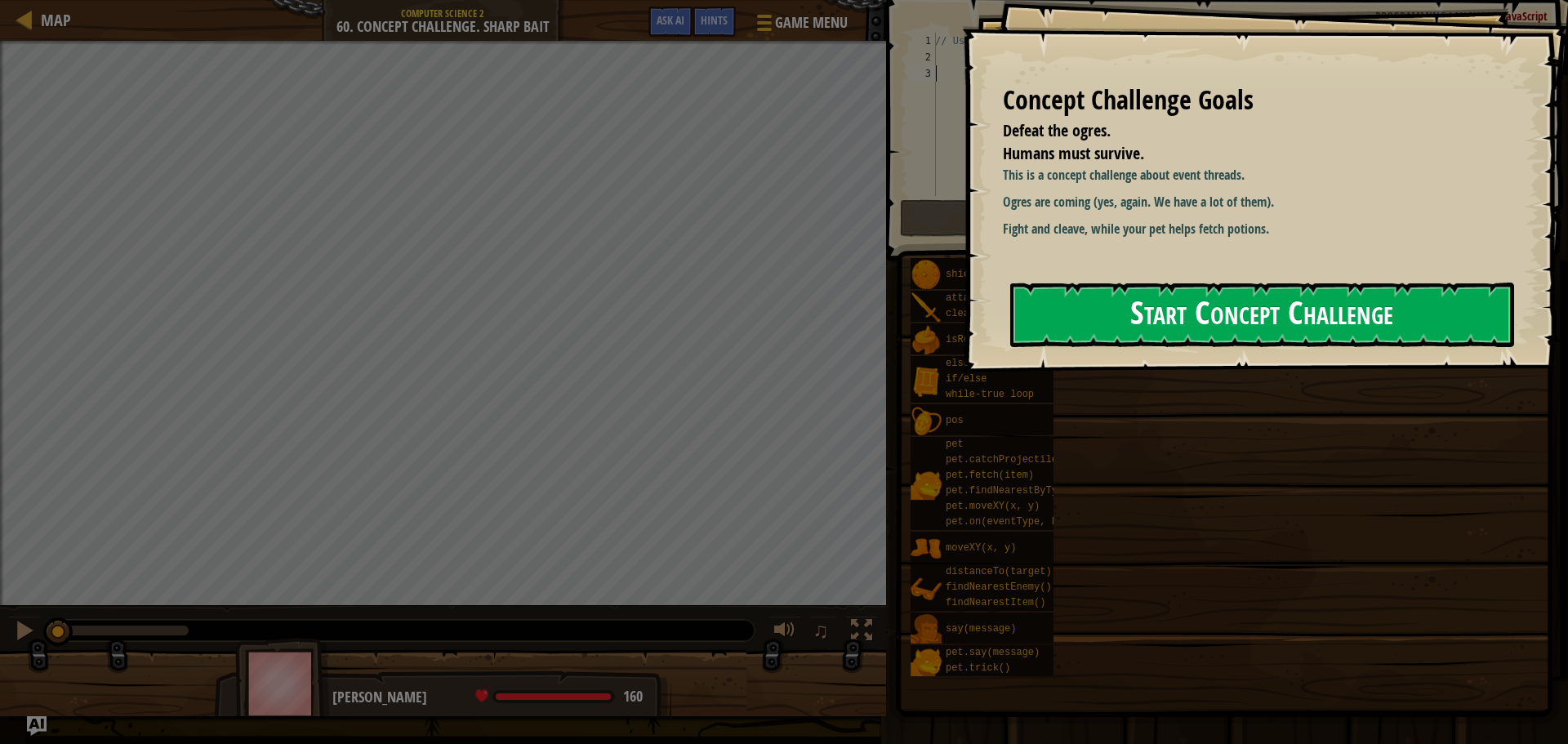
click at [1326, 322] on button "Start Concept Challenge" at bounding box center [1262, 315] width 504 height 64
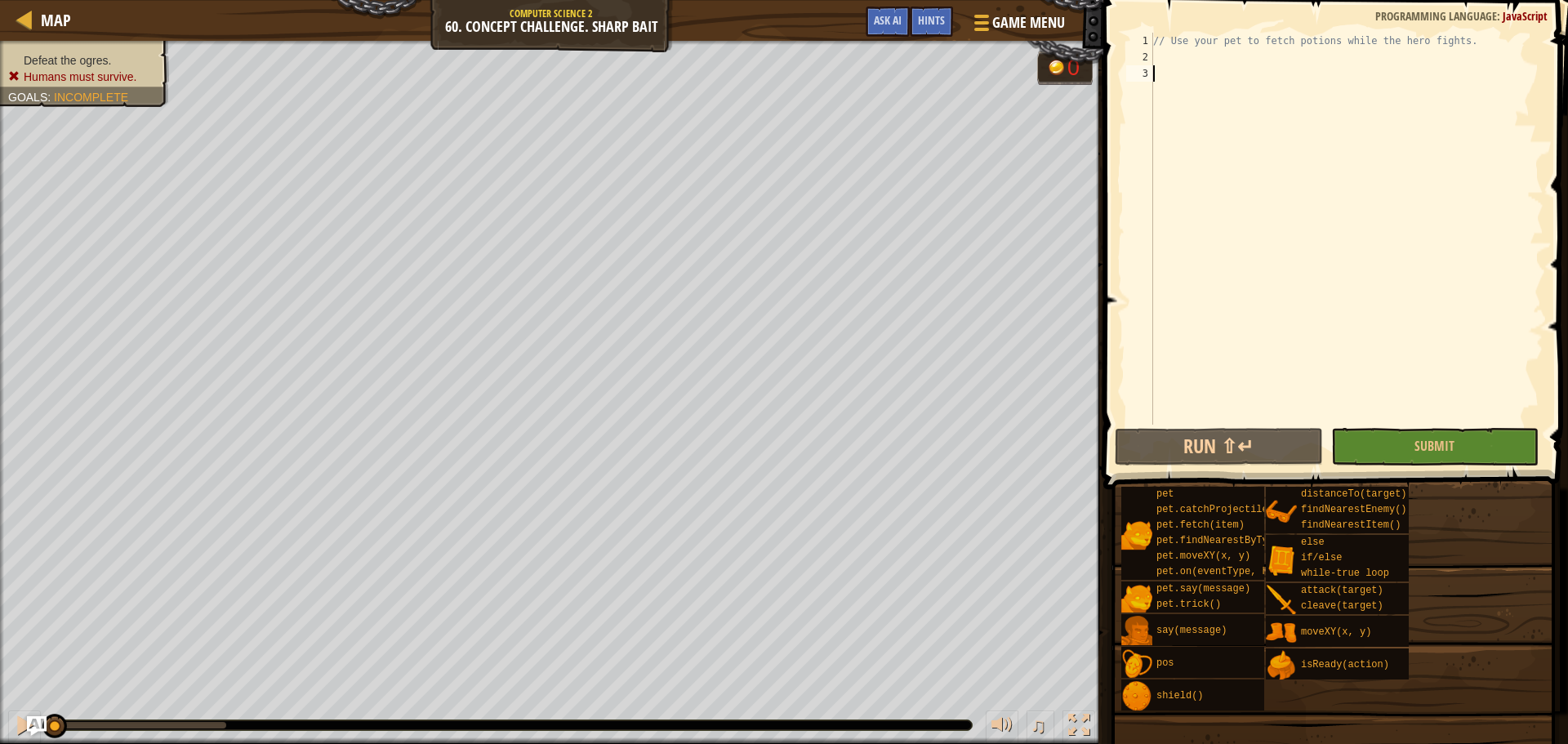
click at [1249, 65] on div "// Use your pet to fetch potions while the hero fights." at bounding box center [1346, 245] width 394 height 425
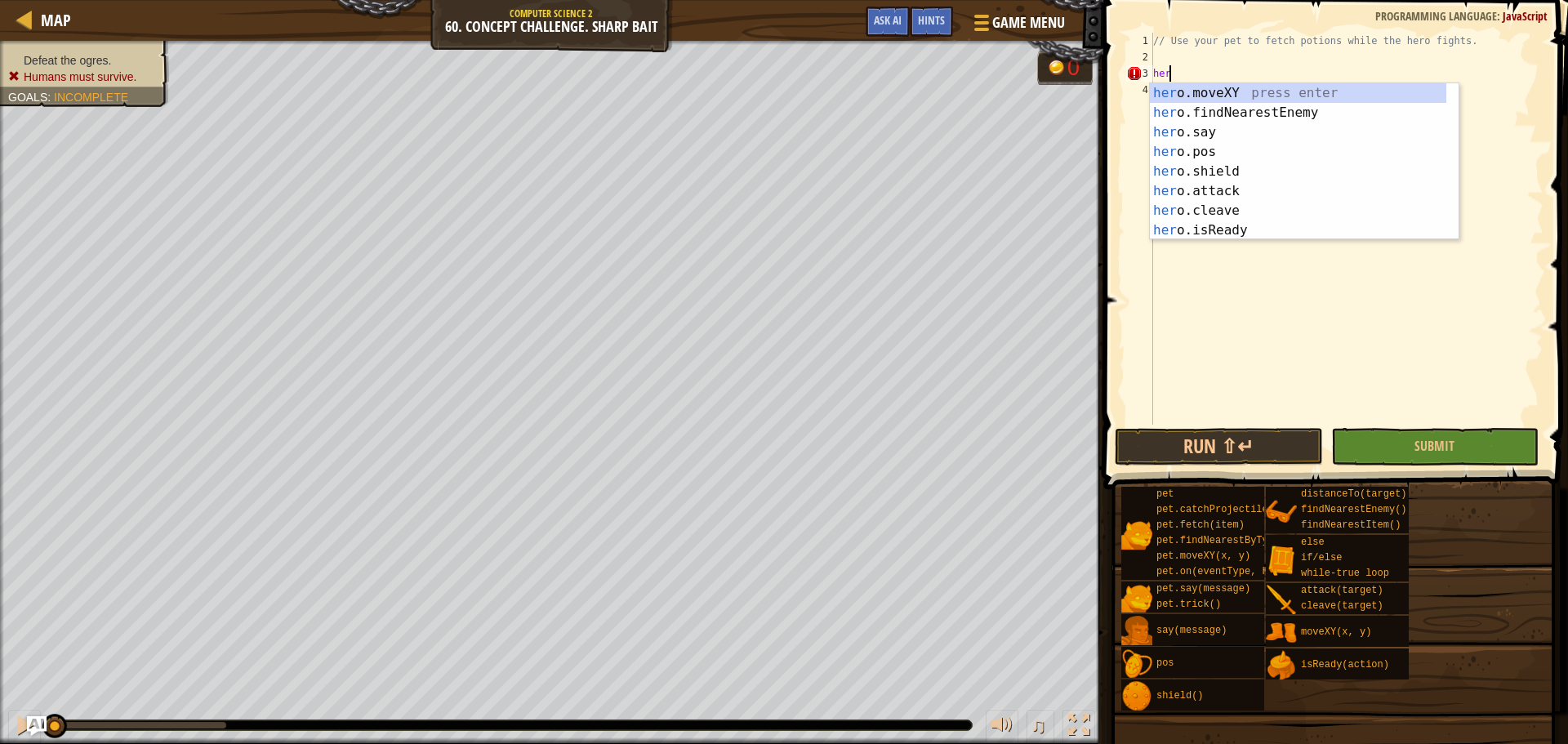
scroll to position [7, 0]
type textarea "h"
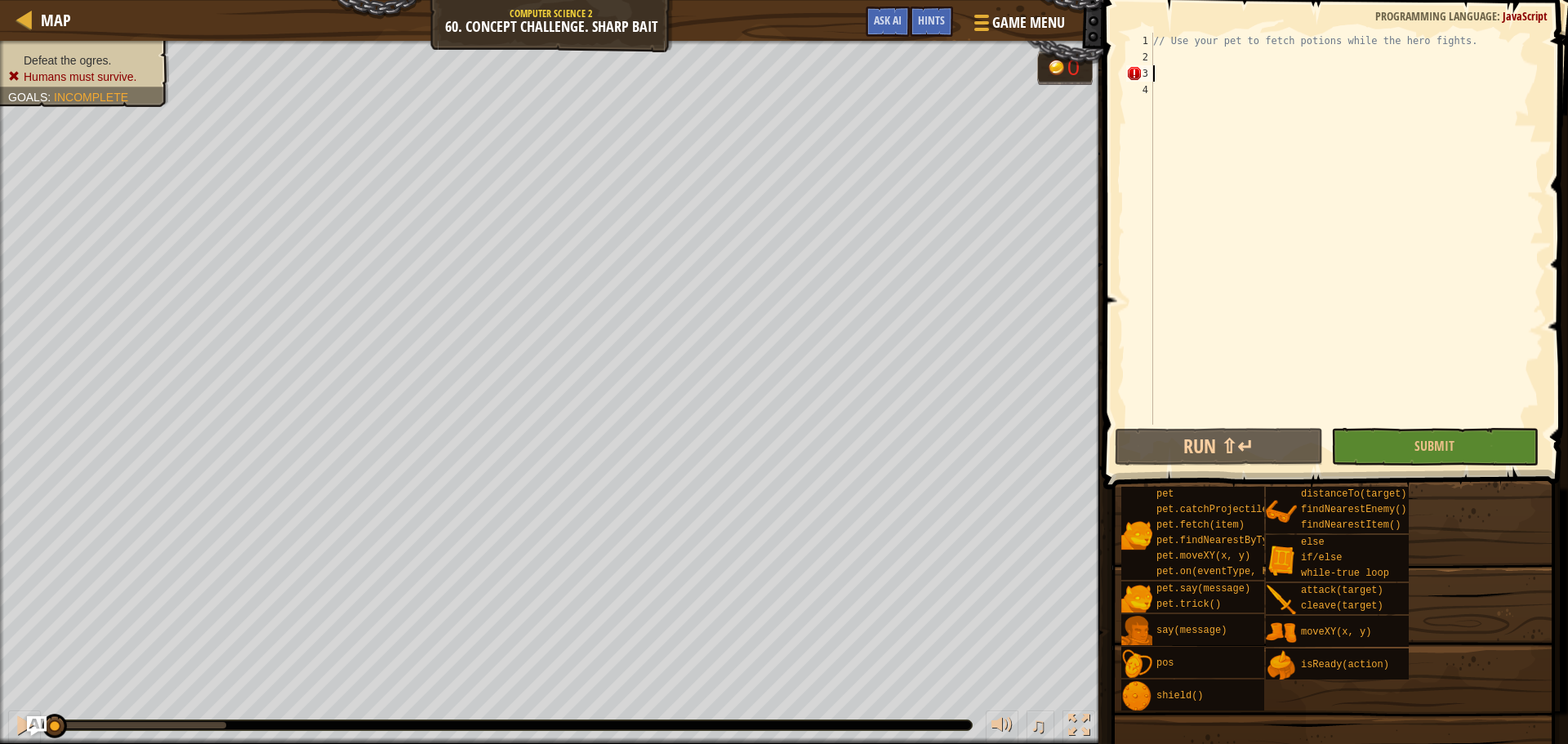
type textarea "wh"
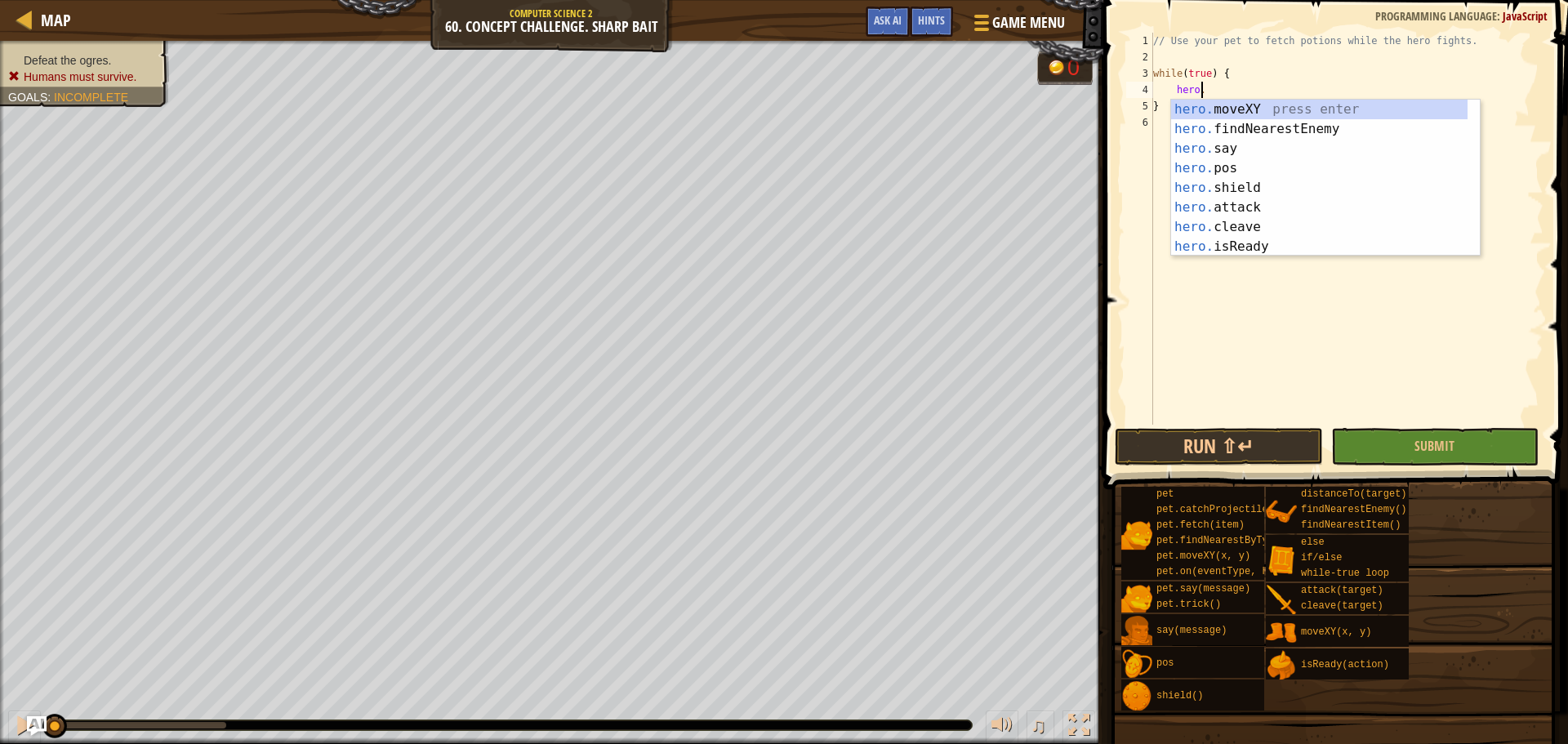
scroll to position [7, 4]
type textarea "h"
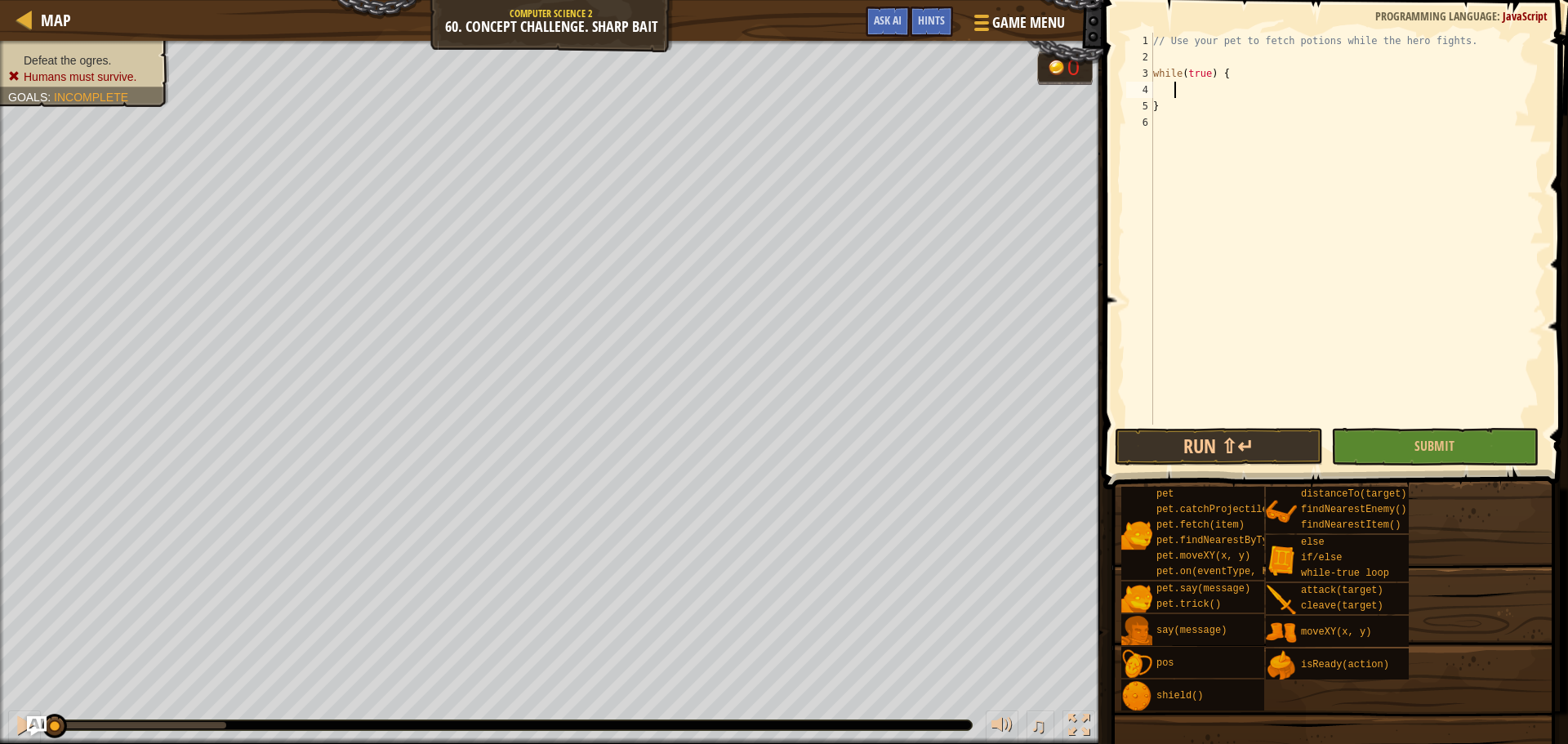
scroll to position [7, 1]
type textarea "I"
click at [1343, 110] on div "[DOMAIN_NAME] Ready press enter" at bounding box center [1341, 130] width 309 height 59
click at [1335, 92] on div "// Use your pet to fetch potions while the hero fights. while ( true ) { if ( h…" at bounding box center [1346, 245] width 394 height 425
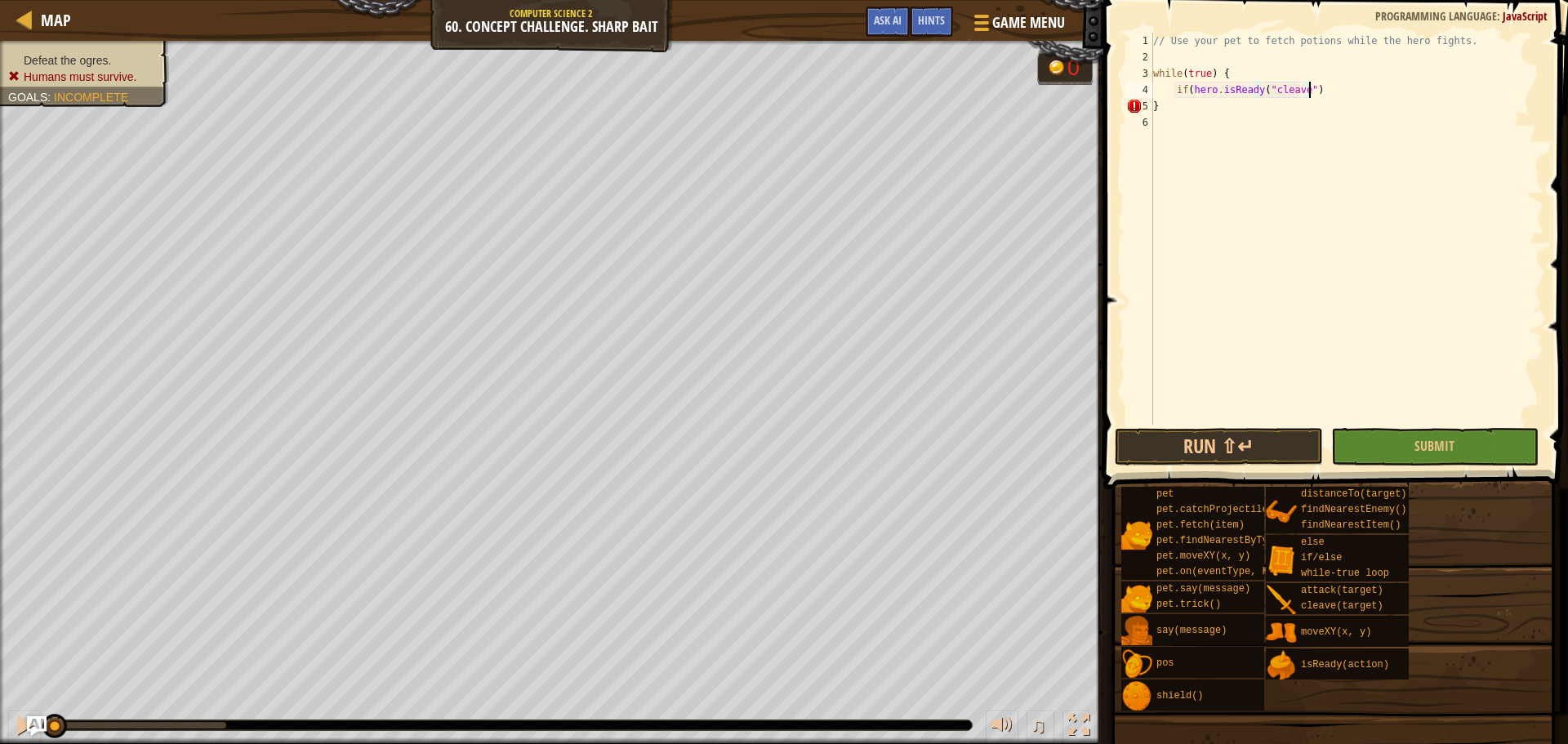
type textarea "if(hero.isReady("cleave"))"
click at [1333, 64] on div "// Use your pet to fetch potions while the hero fights. while ( true ) { if ( h…" at bounding box center [1346, 245] width 394 height 425
click at [1329, 83] on div "// Use your pet to fetch potions while the hero fights. while ( true ) { if ( h…" at bounding box center [1346, 245] width 394 height 425
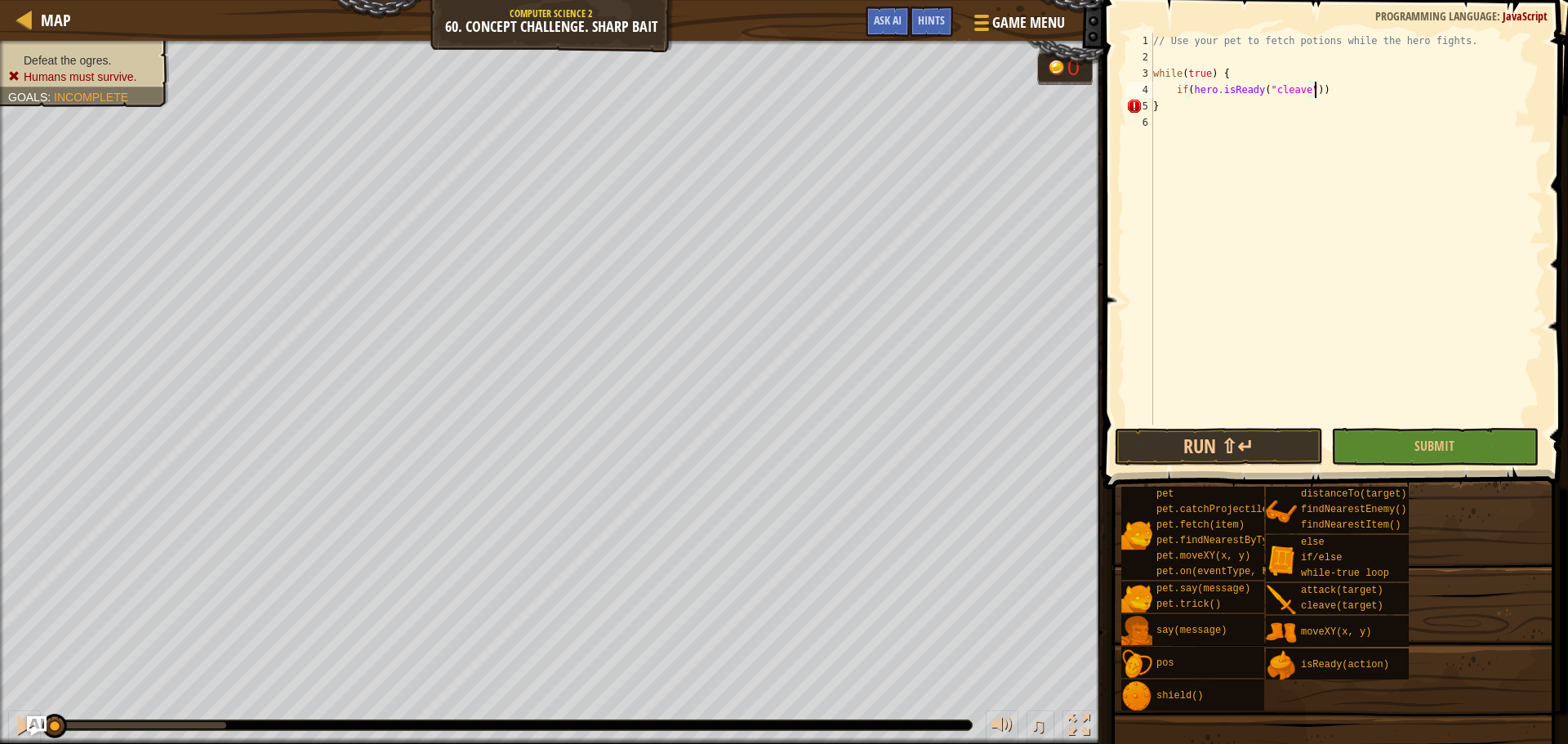
click at [1325, 71] on div "// Use your pet to fetch potions while the hero fights. while ( true ) { if ( h…" at bounding box center [1346, 245] width 394 height 425
type textarea "while(true) {"
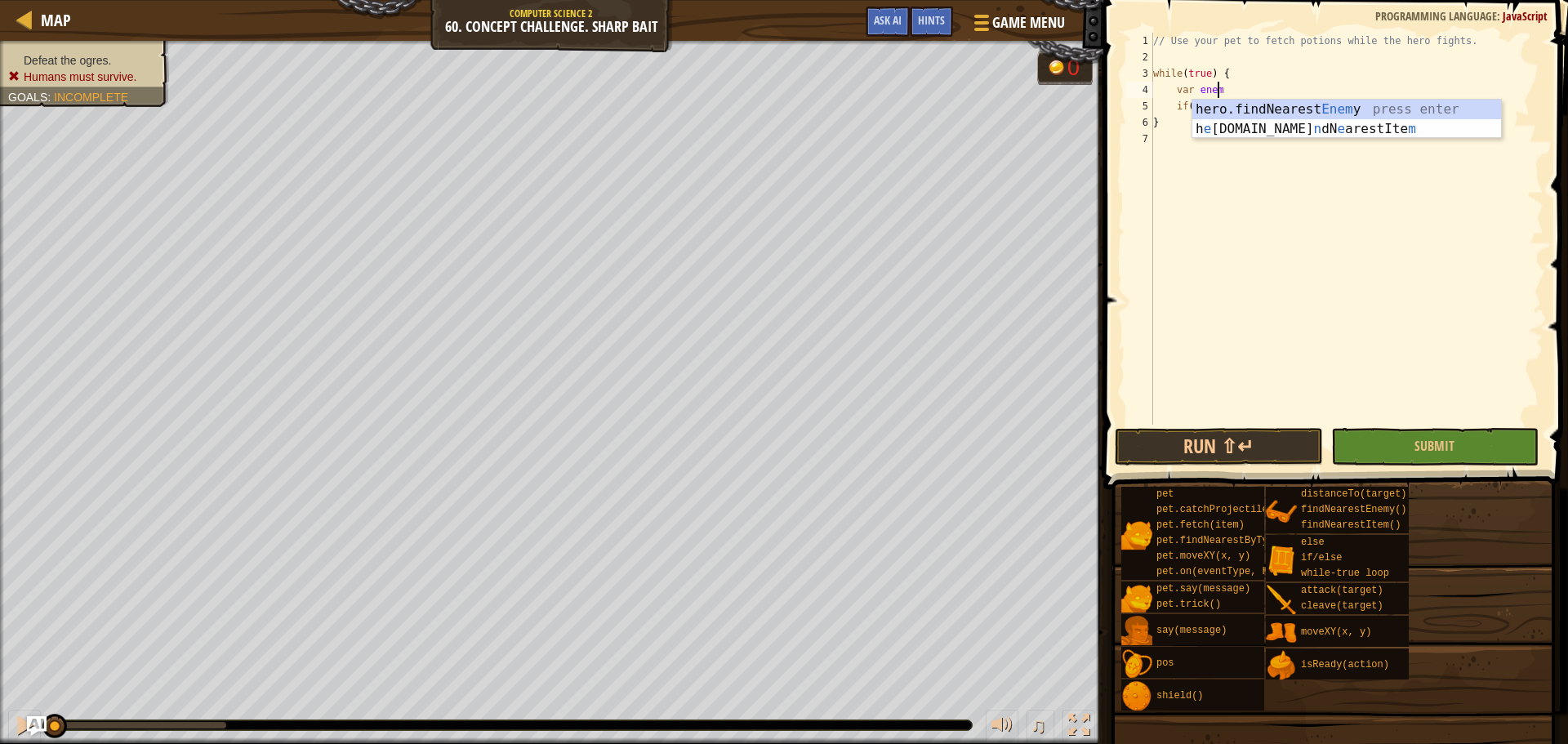
scroll to position [7, 5]
type textarea "var enemy = hero.find"
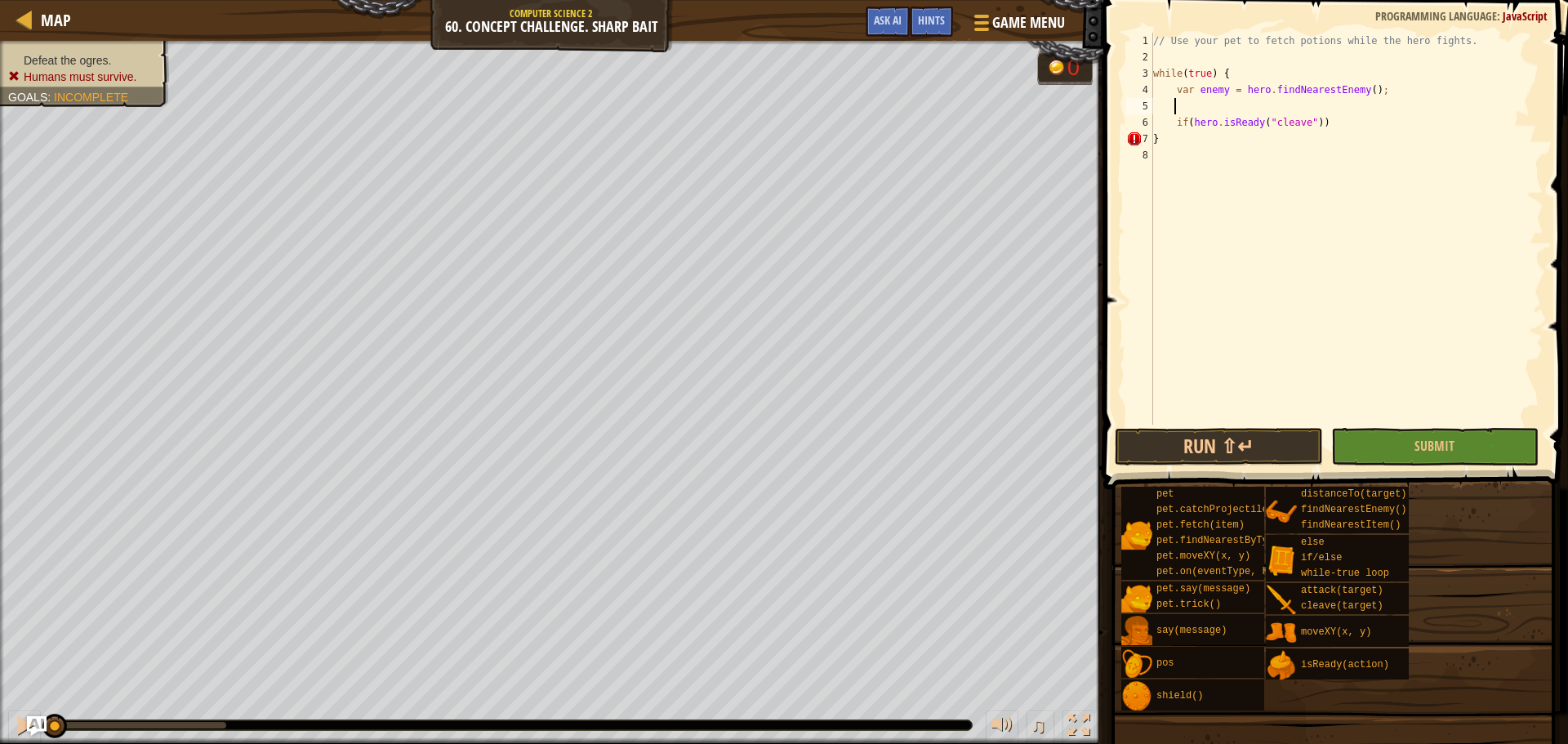
scroll to position [7, 1]
click at [1348, 128] on div "// Use your pet to fetch potions while the hero fights. while ( true ) { var en…" at bounding box center [1346, 245] width 394 height 425
type textarea "if(hero.isReady("cleave"))"
type textarea "hero.cleave(enemy);"
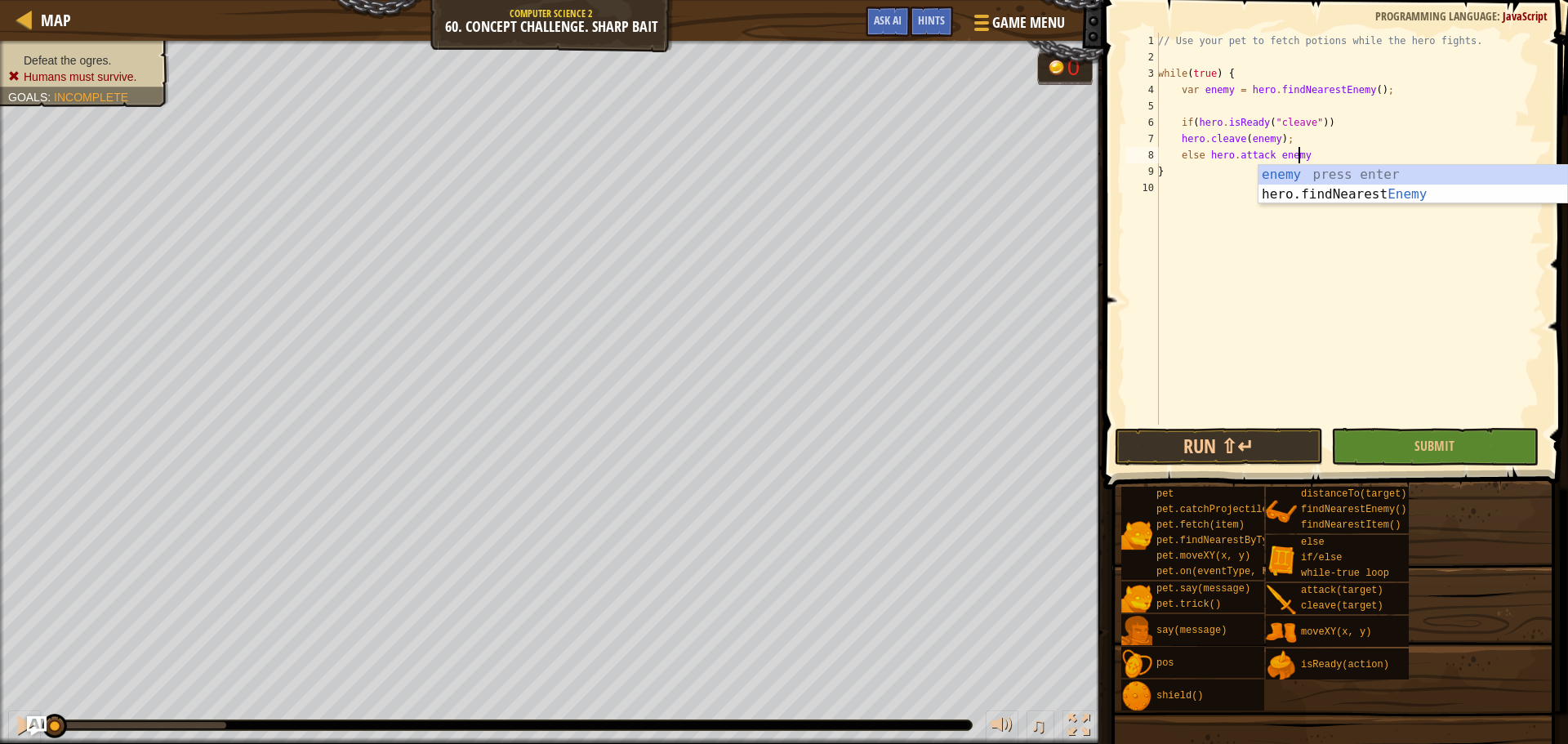
scroll to position [7, 10]
click at [1344, 168] on div "enemy press enter hero.findNearest Enemy press enter" at bounding box center [1412, 204] width 309 height 78
click at [1270, 156] on div "// Use your pet to fetch potions while the hero fights. while ( true ) { var en…" at bounding box center [1348, 245] width 389 height 425
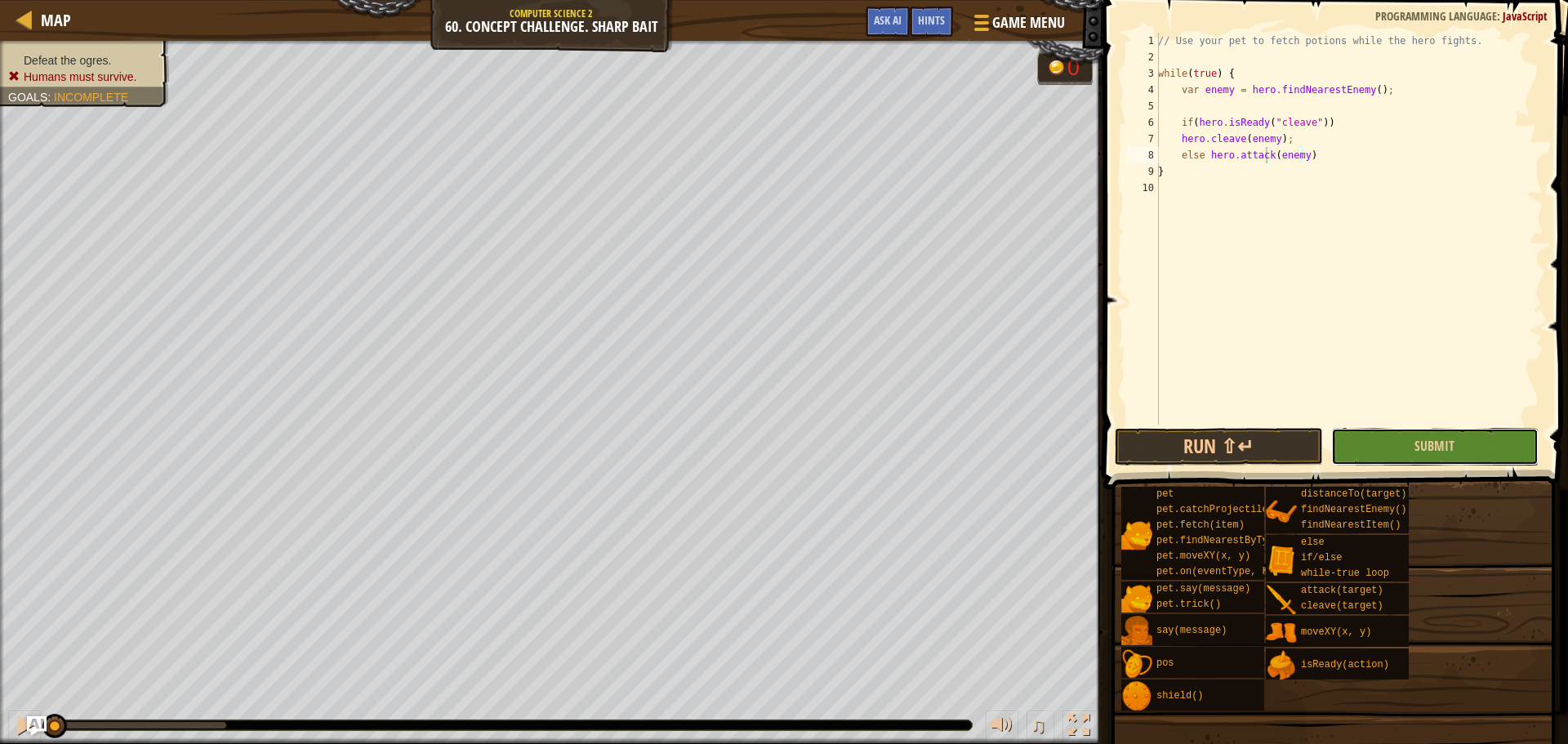
click at [1475, 428] on button "Submit" at bounding box center [1434, 446] width 208 height 37
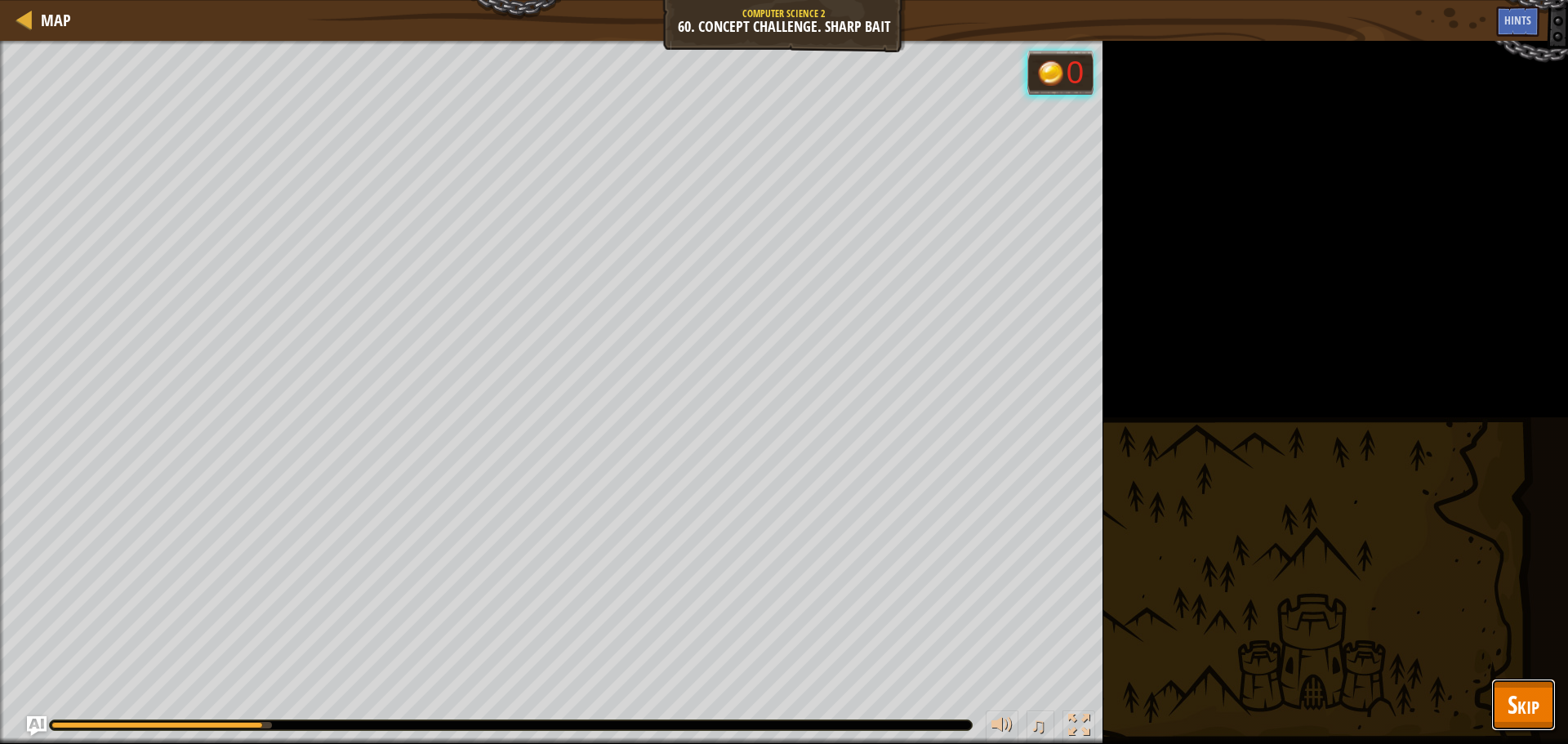
click at [1533, 697] on span "Skip" at bounding box center [1523, 704] width 32 height 34
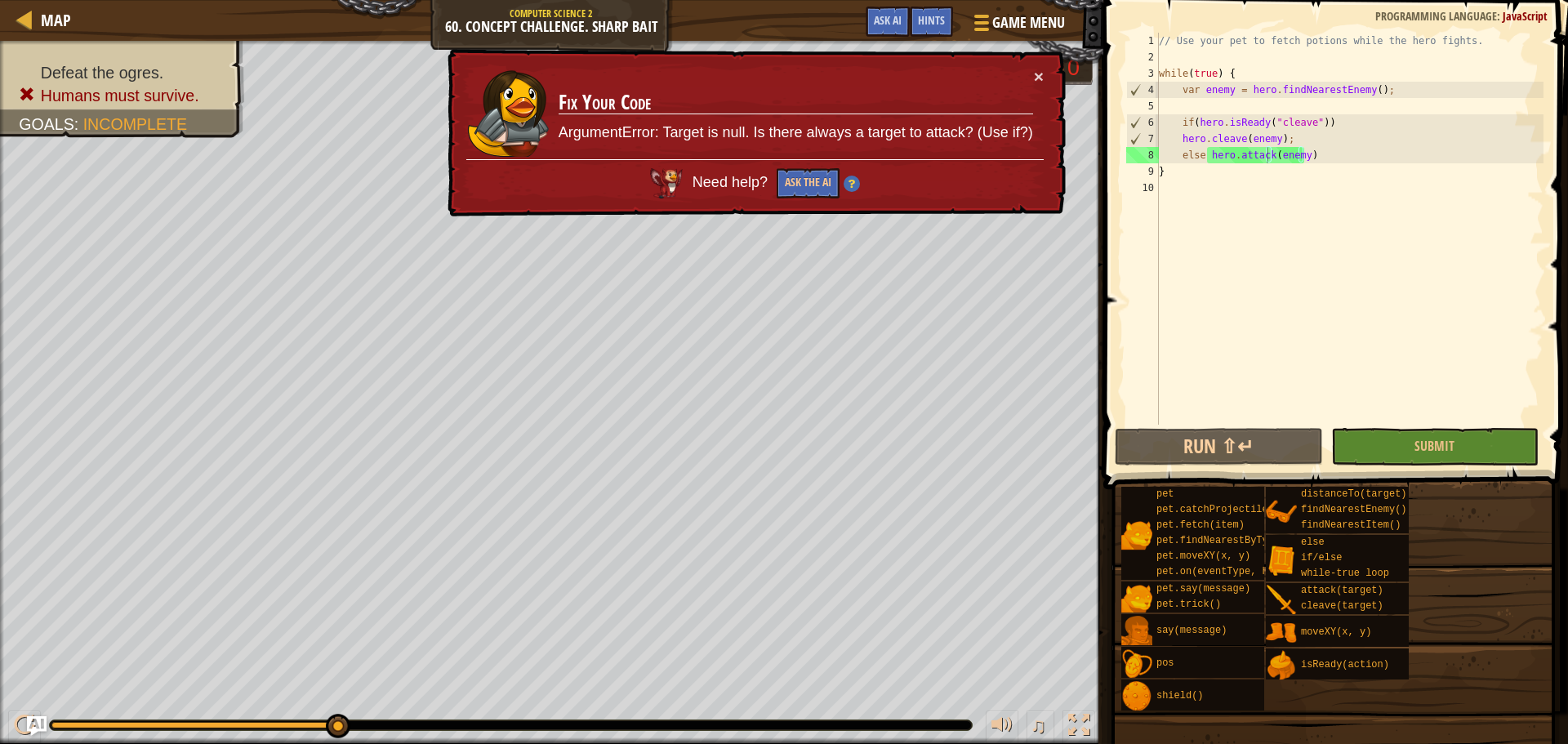
click at [1179, 150] on div "// Use your pet to fetch potions while the hero fights. while ( true ) { var en…" at bounding box center [1349, 245] width 388 height 425
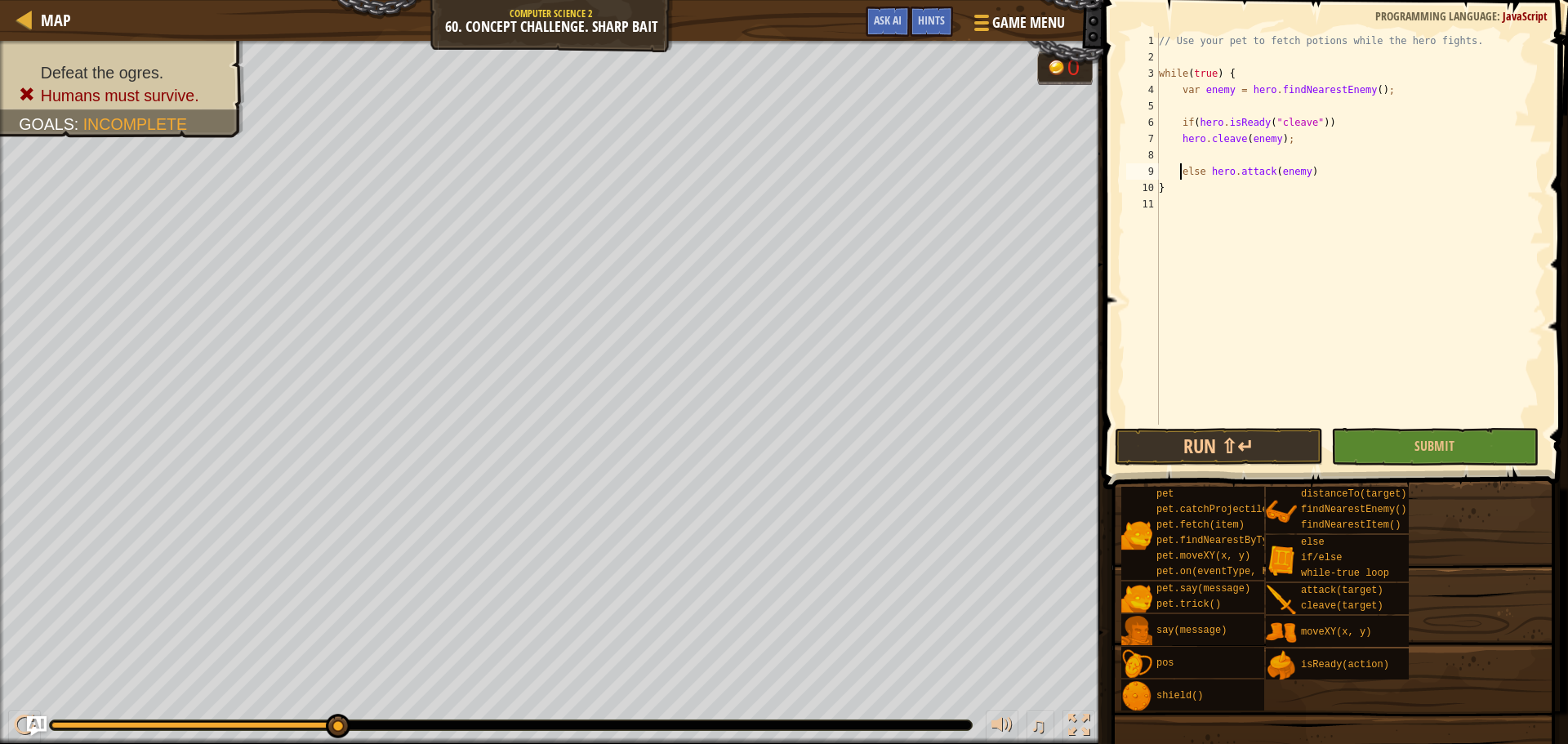
click at [1314, 168] on div "// Use your pet to fetch potions while the hero fights. while ( true ) { var en…" at bounding box center [1349, 245] width 388 height 425
type textarea "else hero.attack(enemy);"
click at [1253, 440] on button "Run ⇧↵" at bounding box center [1218, 446] width 208 height 37
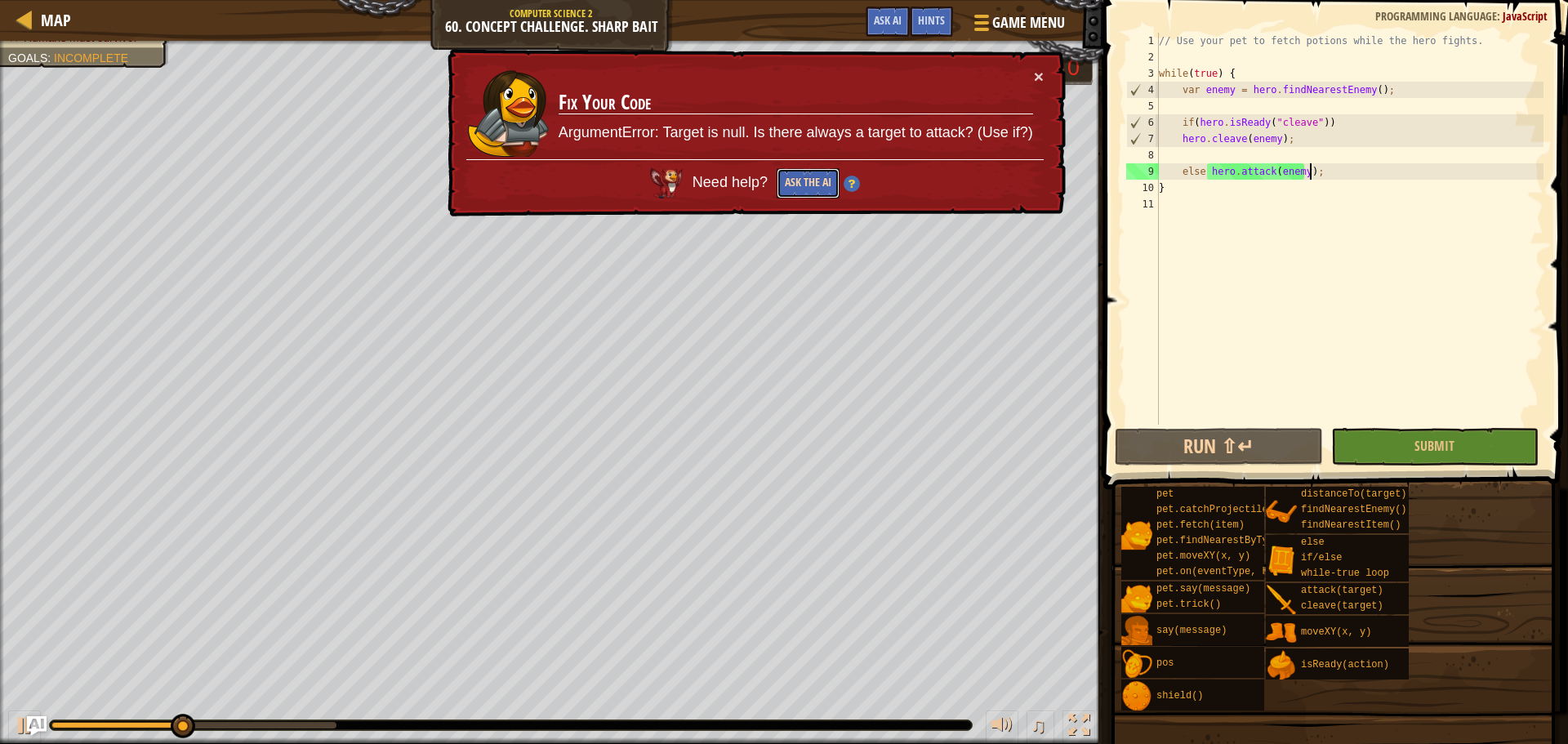
click at [814, 176] on button "Ask the AI" at bounding box center [807, 183] width 63 height 30
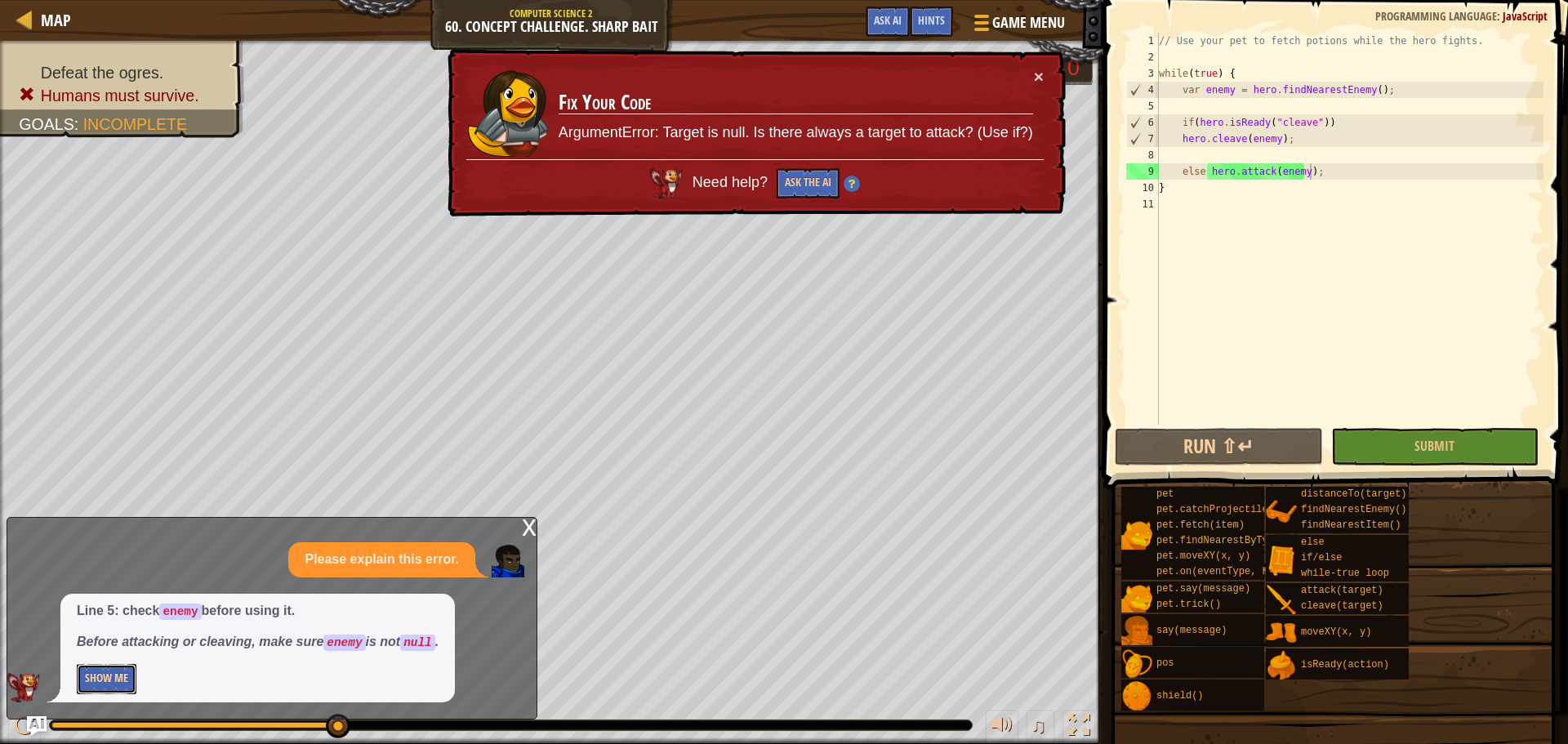
click at [104, 668] on button "Show Me" at bounding box center [106, 679] width 60 height 30
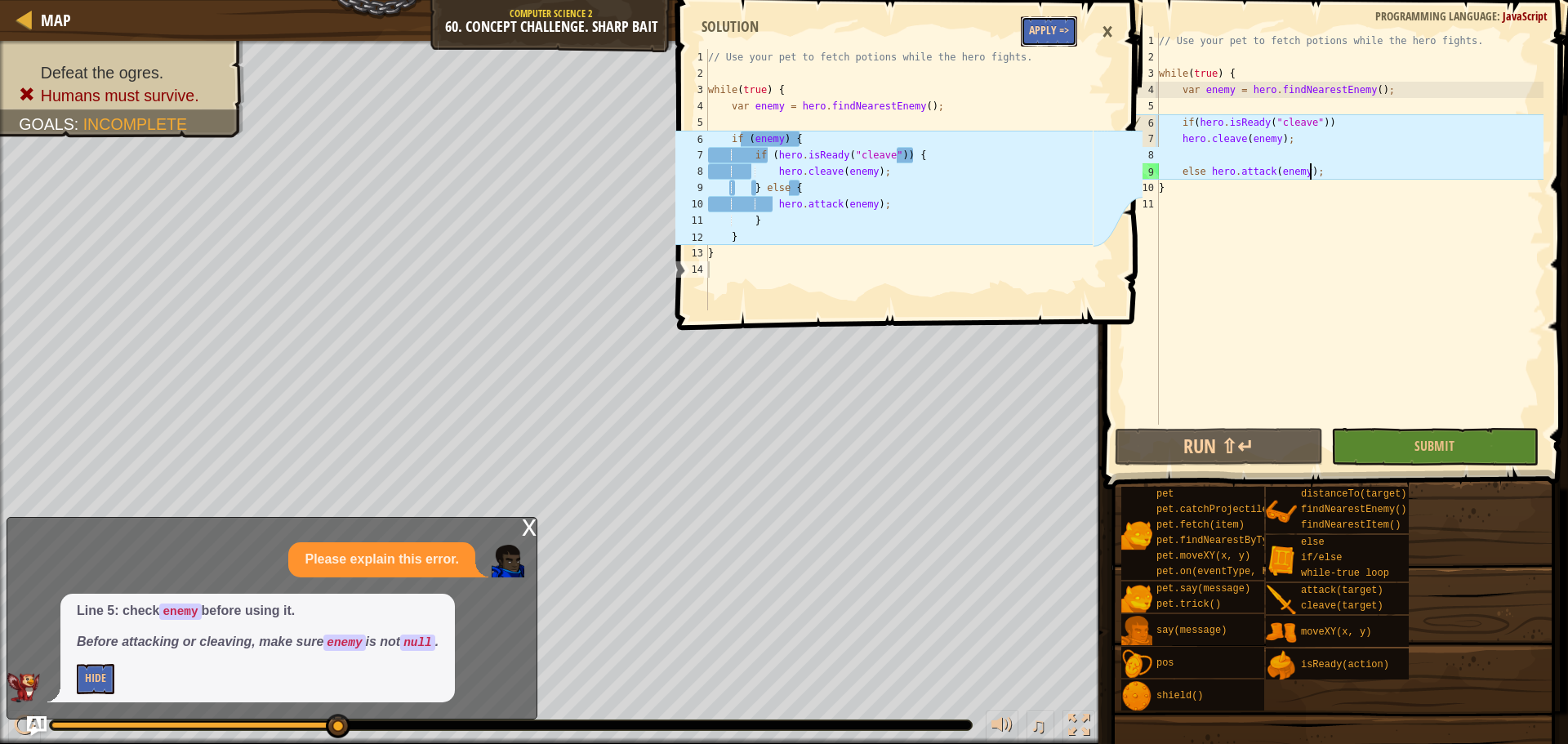
click at [1051, 34] on button "Apply =>" at bounding box center [1048, 31] width 56 height 30
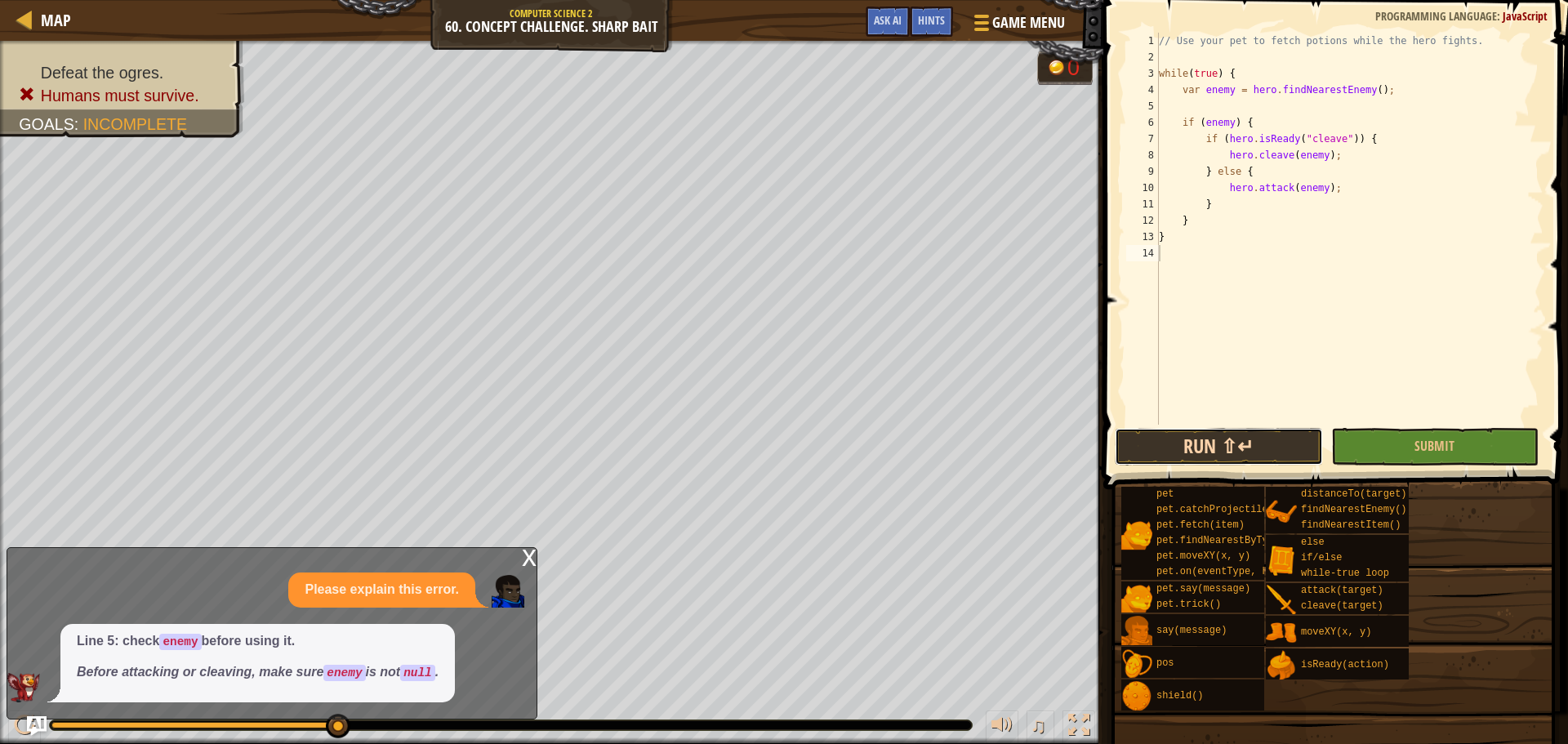
click at [1277, 442] on button "Run ⇧↵" at bounding box center [1218, 446] width 208 height 37
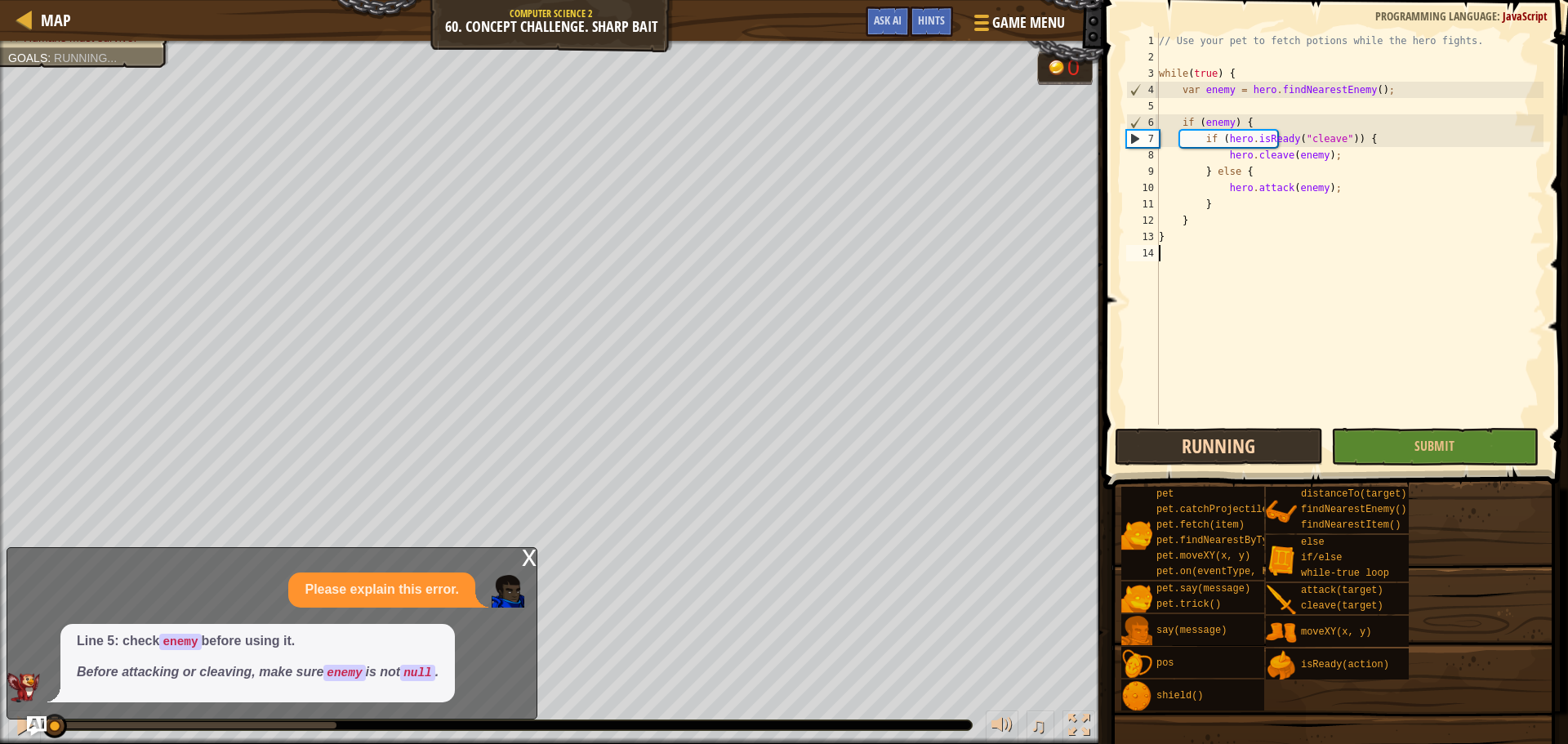
scroll to position [7, 0]
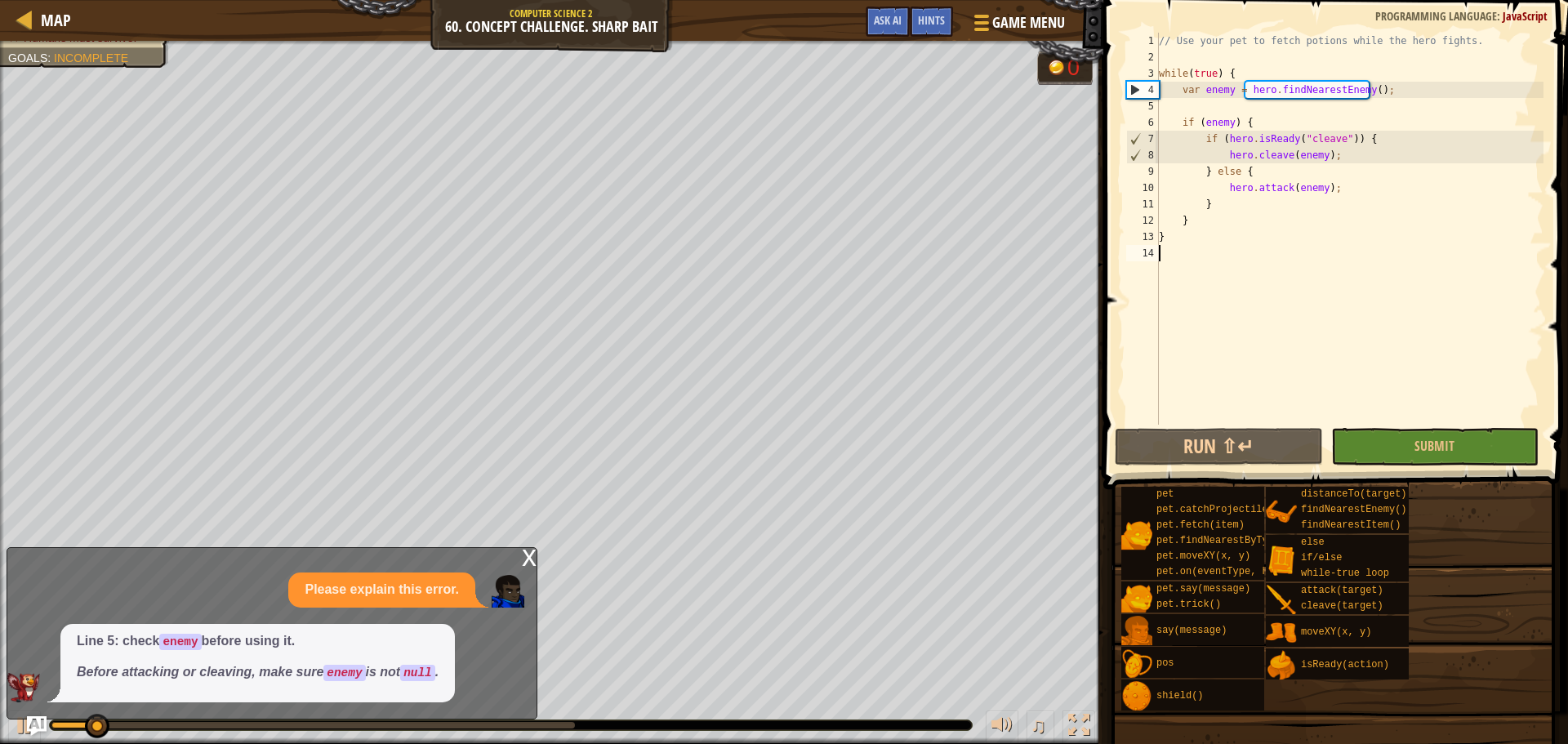
click at [522, 554] on div "x" at bounding box center [528, 555] width 15 height 17
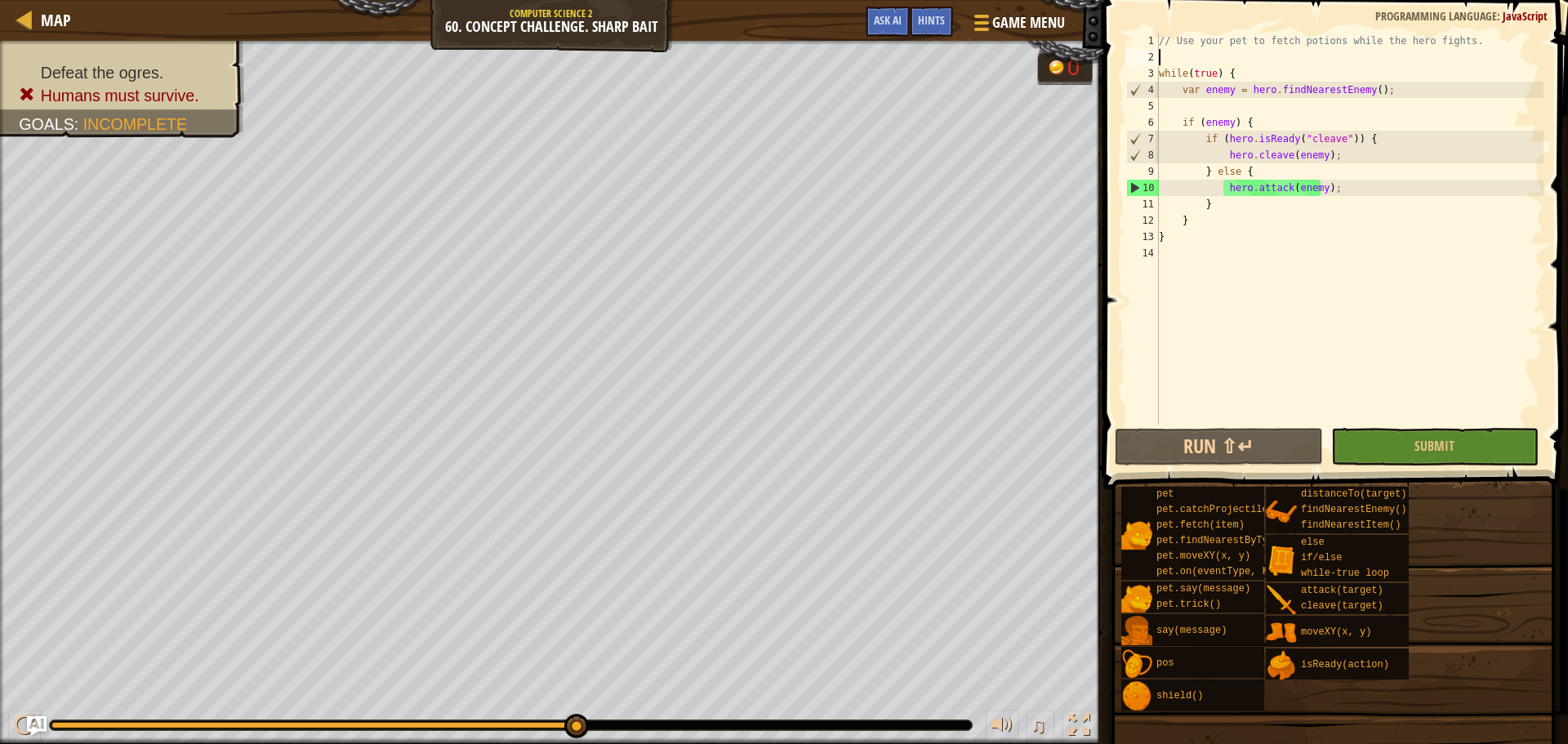
click at [1260, 54] on div "// Use your pet to fetch potions while the hero fights. while ( true ) { var en…" at bounding box center [1349, 245] width 388 height 425
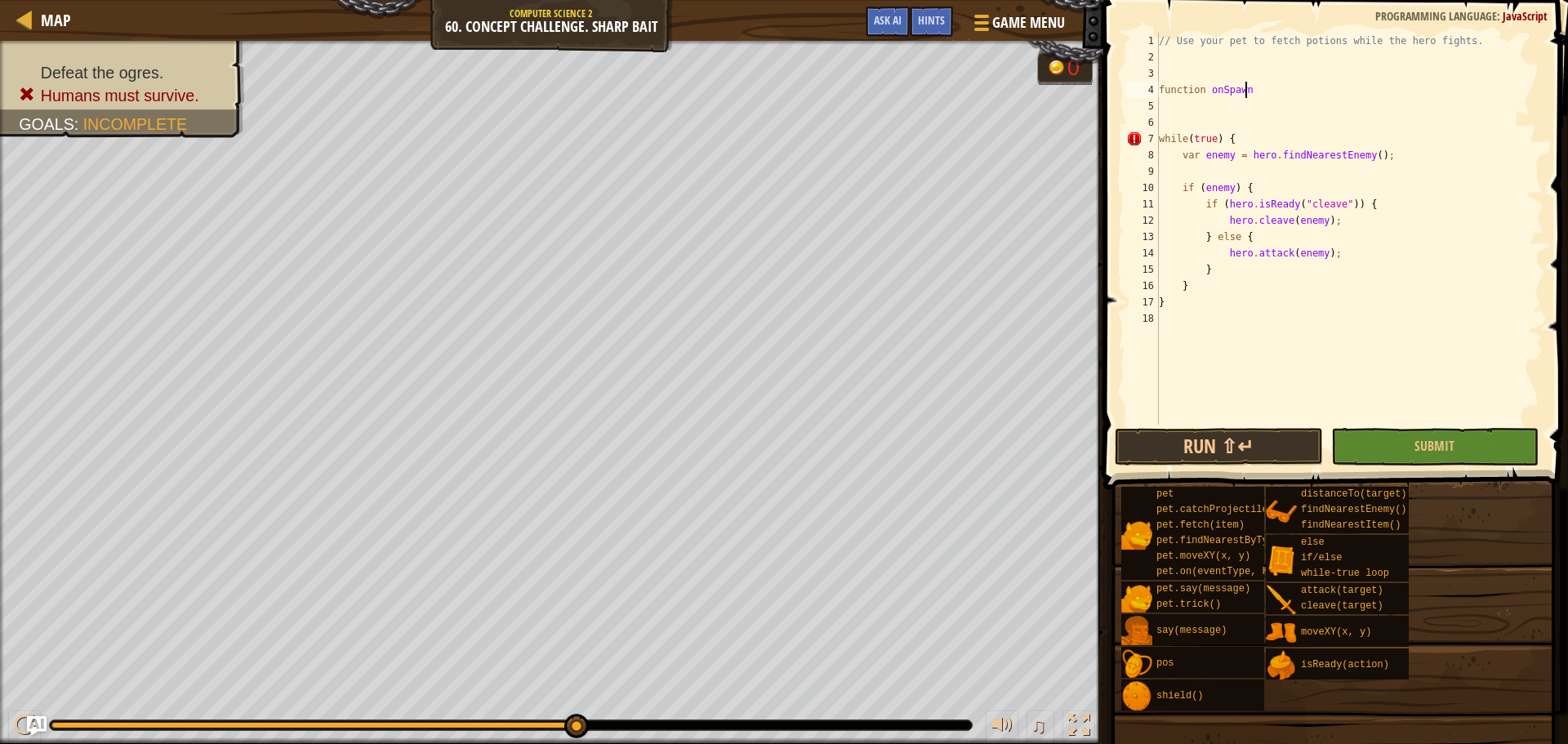
scroll to position [7, 7]
type textarea "function onSpawn(){"
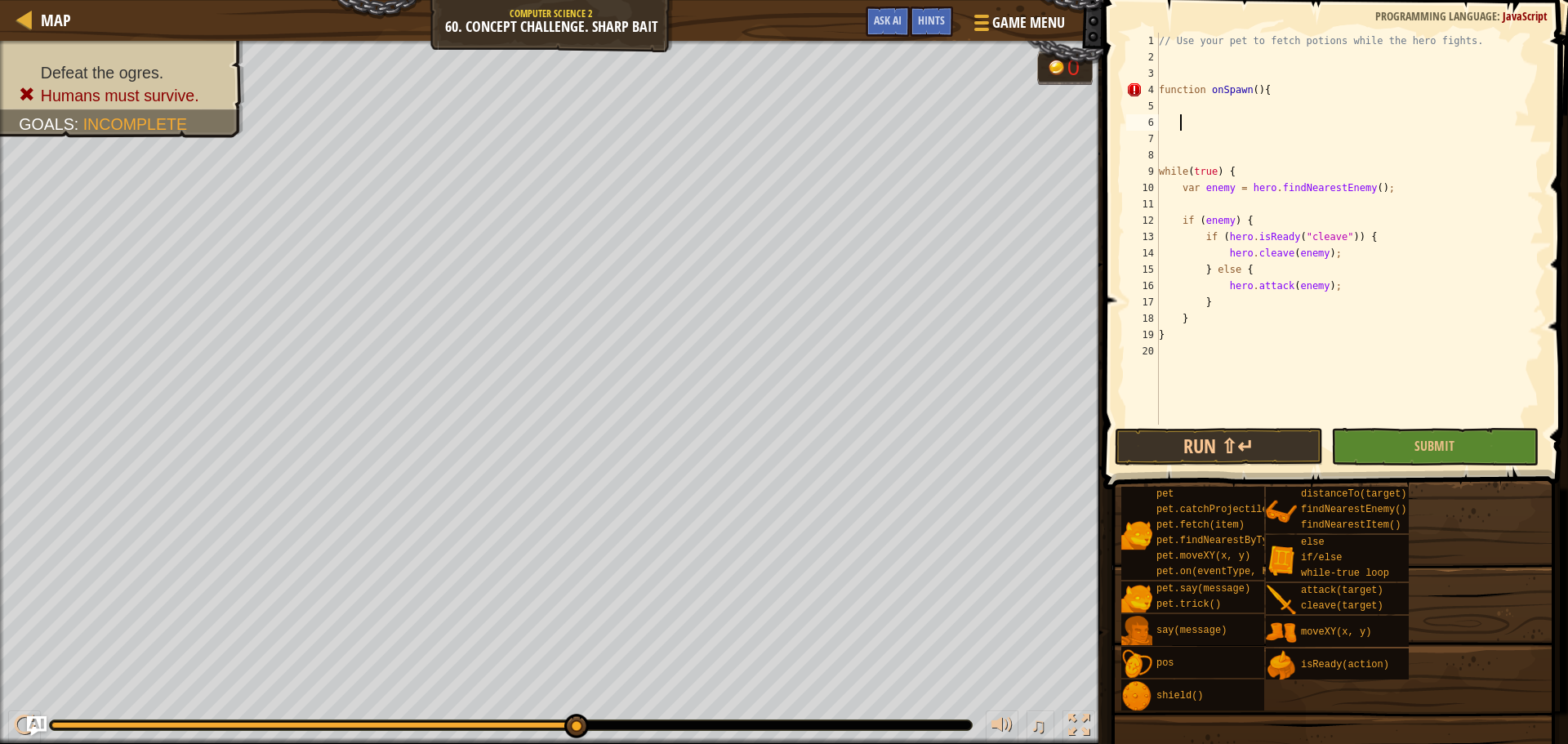
type textarea "}"
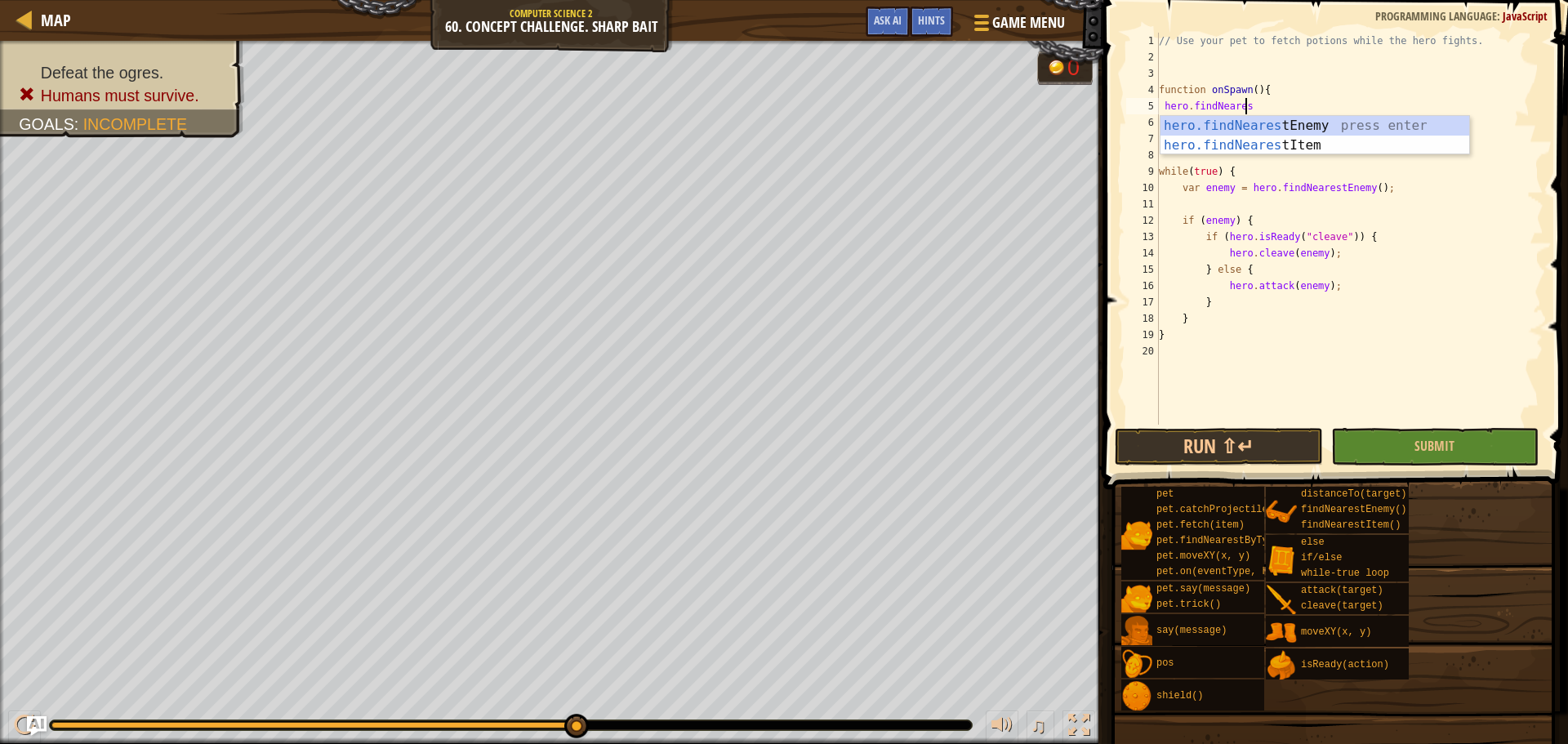
scroll to position [7, 7]
type textarea "hero.findNearestI"
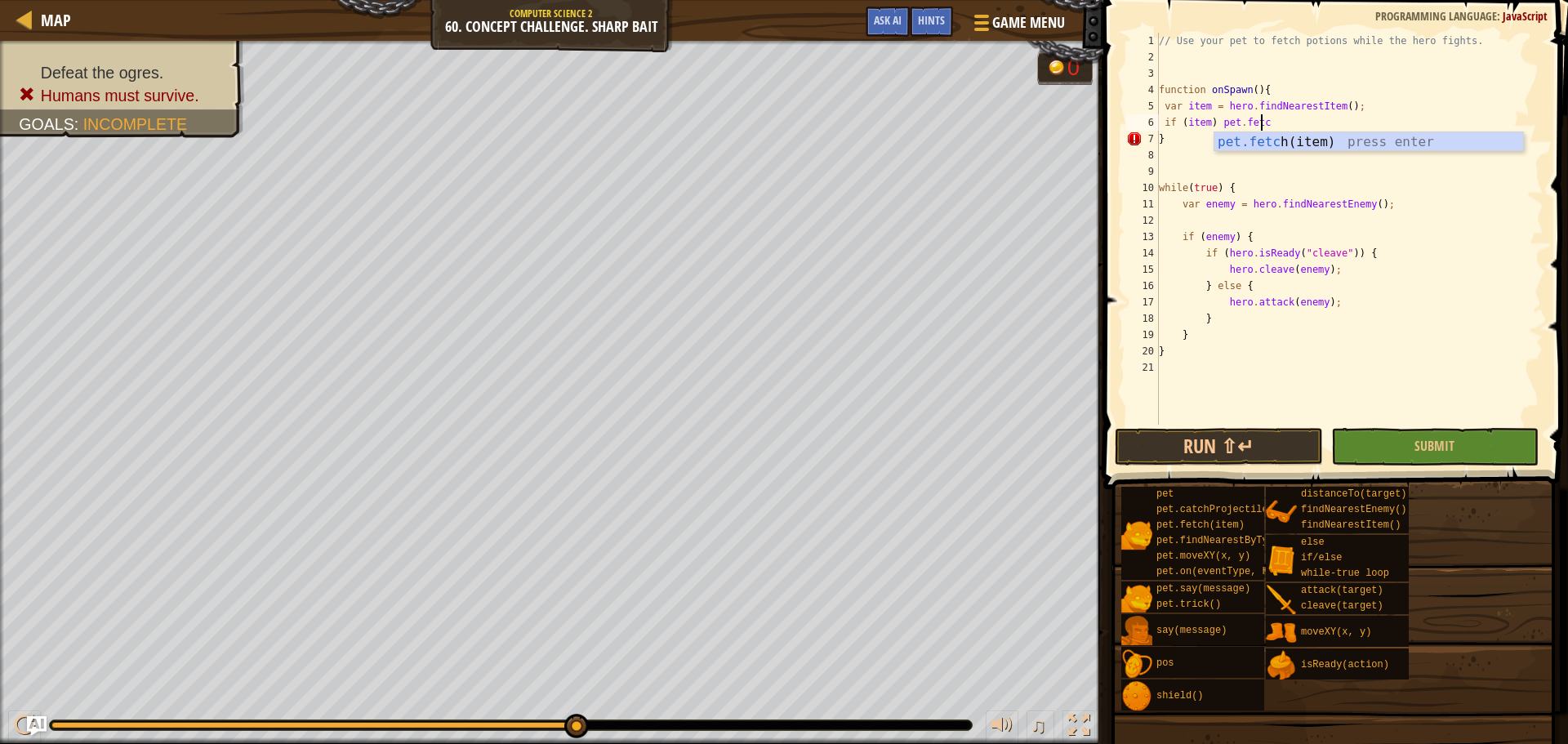
scroll to position [7, 9]
click at [1272, 84] on div "// Use your pet to fetch potions while the hero fights. function onSpawn ( ) { …" at bounding box center [1349, 245] width 388 height 425
type textarea "function onSpawn(){"
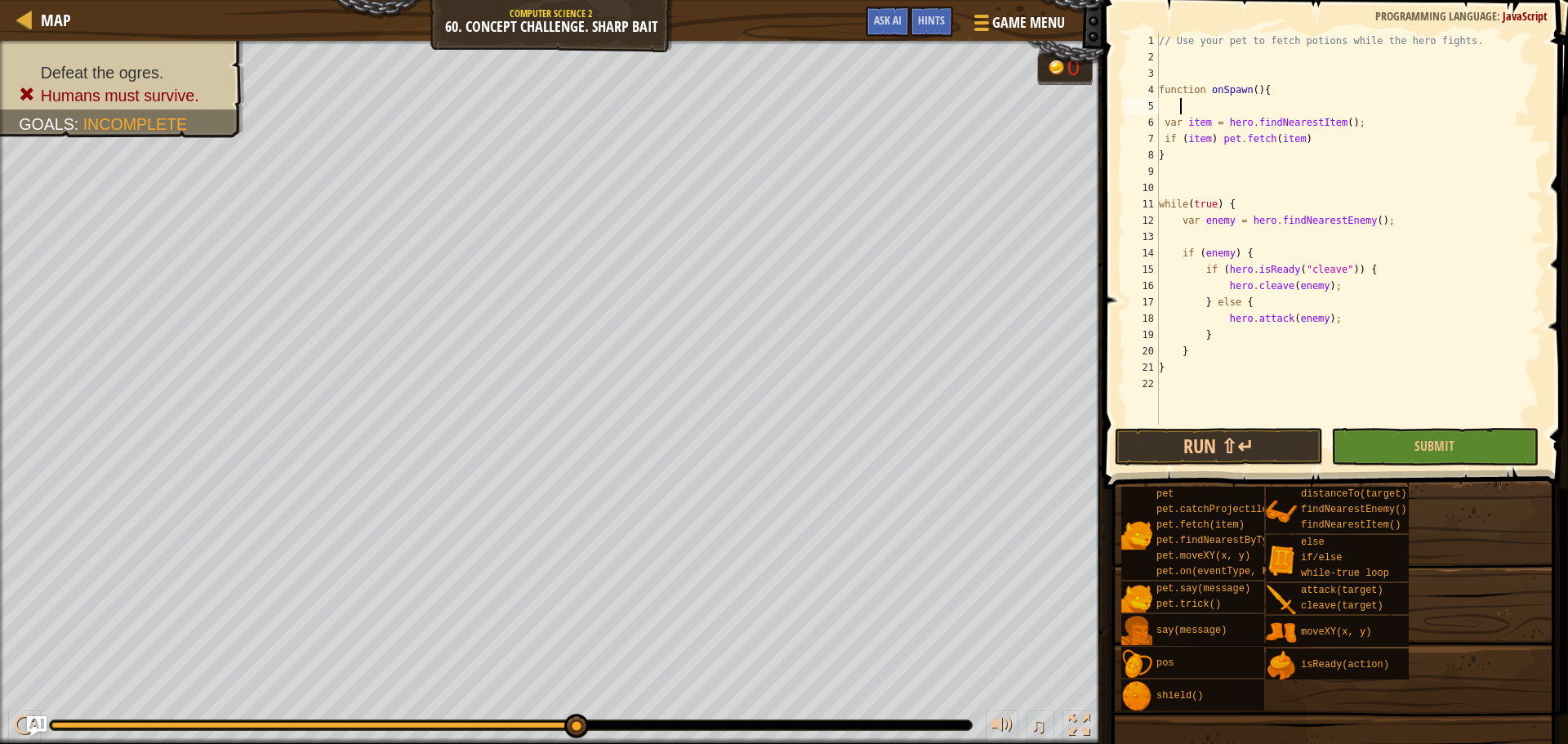
type textarea "w"
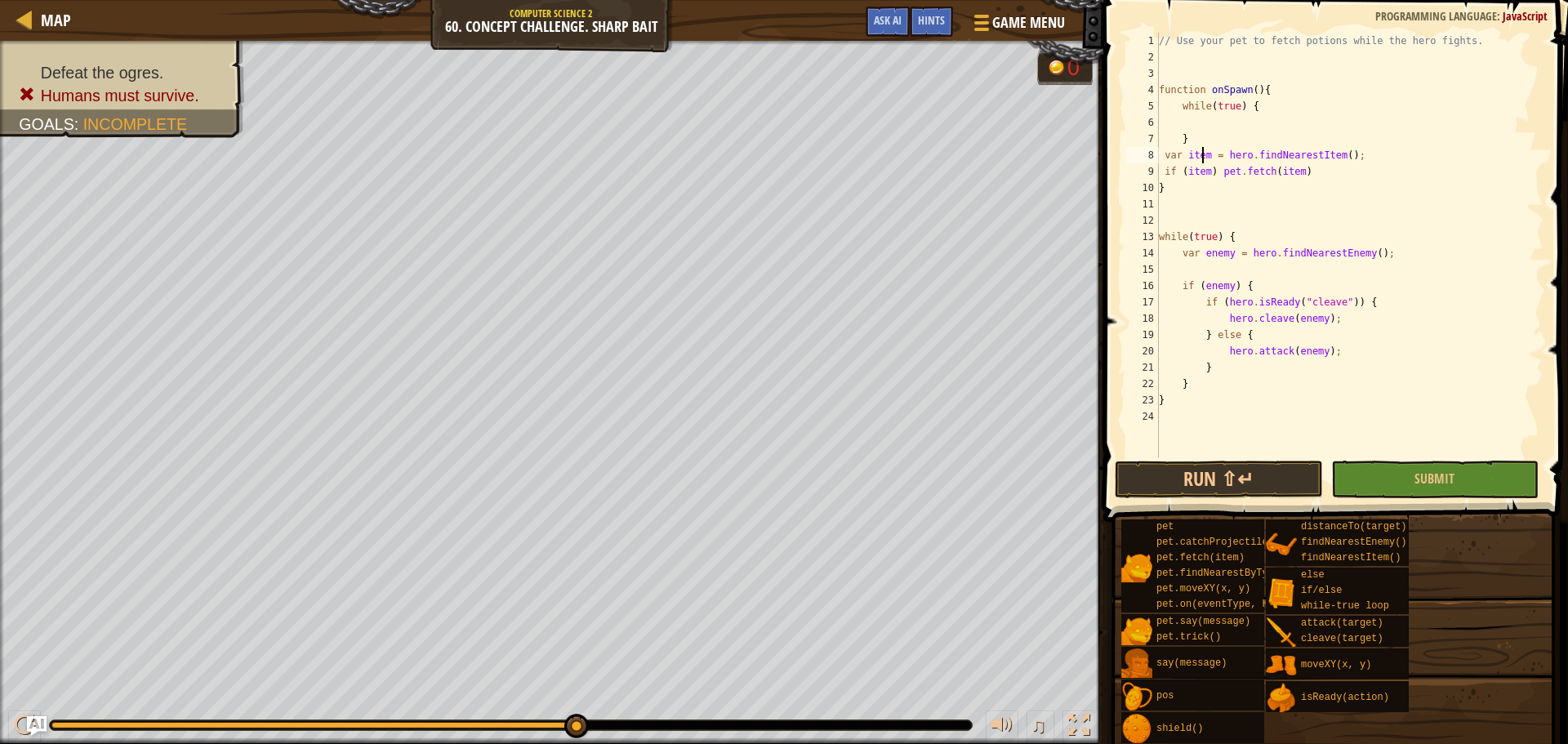
type textarea "}"
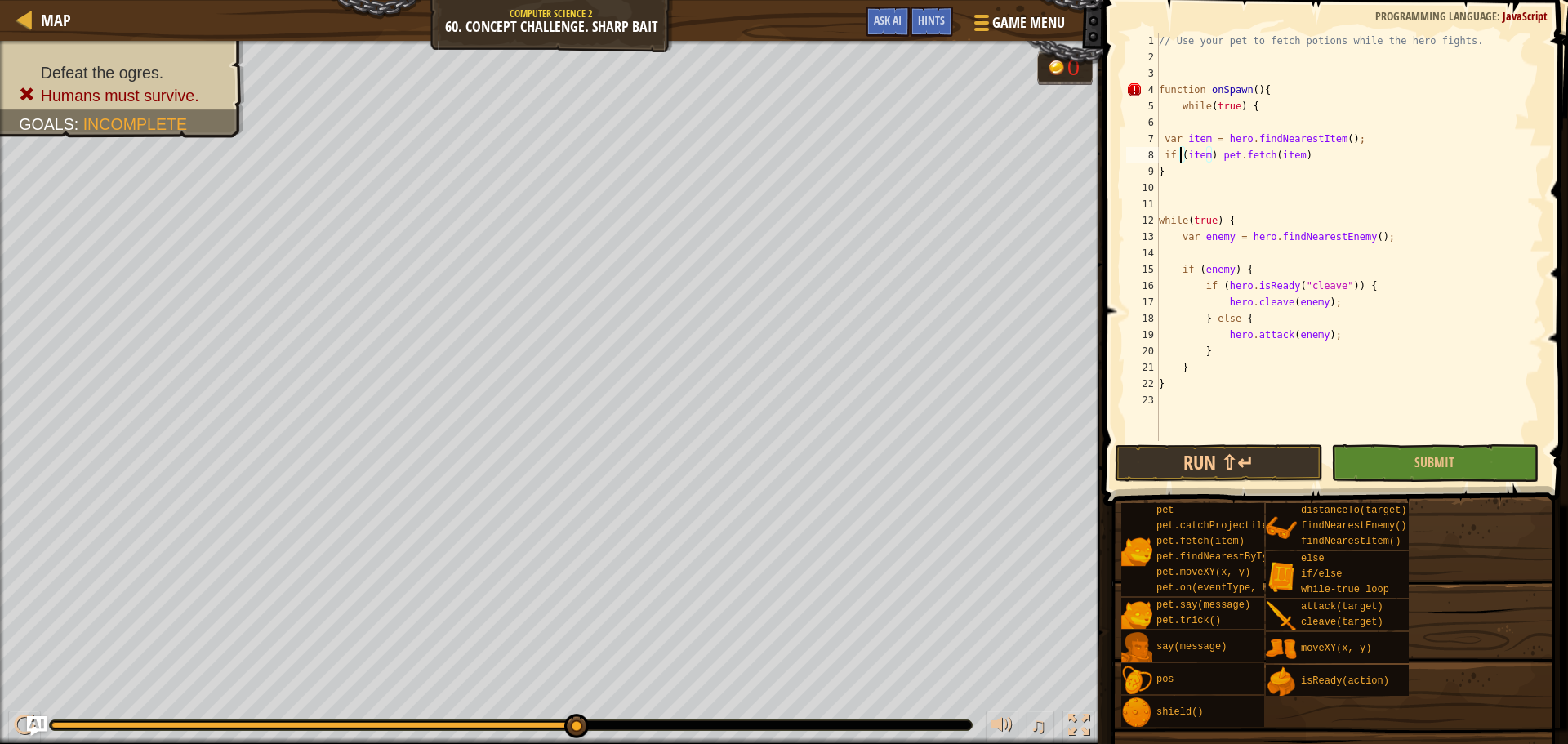
type textarea "}"
click at [1249, 245] on div "// Use your pet to fetch potions while the hero fights. function onSpawn ( ) { …" at bounding box center [1349, 253] width 388 height 441
type textarea "pet.on("spawn", onSpawn);"
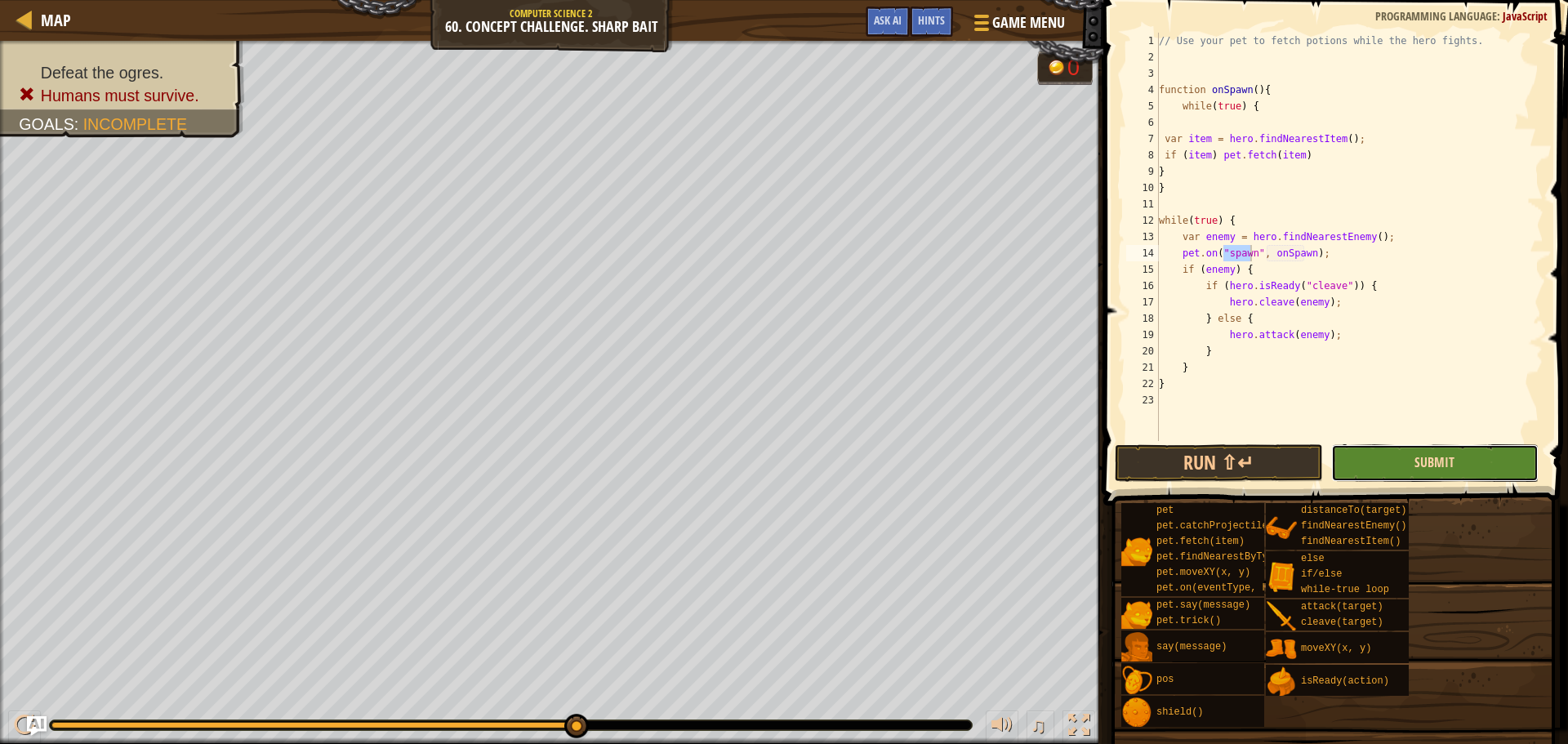
drag, startPoint x: 1415, startPoint y: 465, endPoint x: 1393, endPoint y: 462, distance: 22.2
click at [1414, 465] on button "Submit" at bounding box center [1434, 462] width 208 height 37
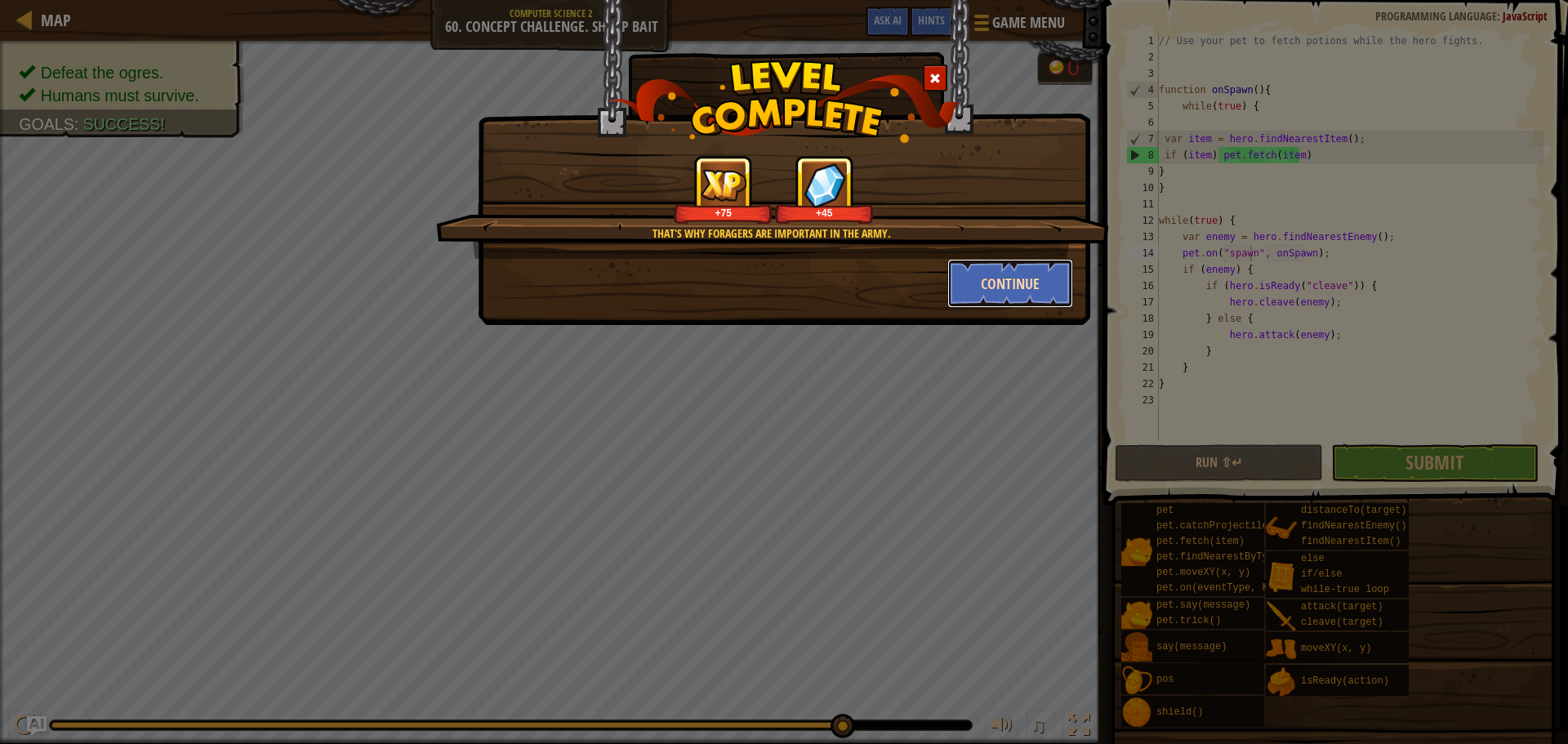
click at [1046, 286] on button "Continue" at bounding box center [1011, 283] width 127 height 49
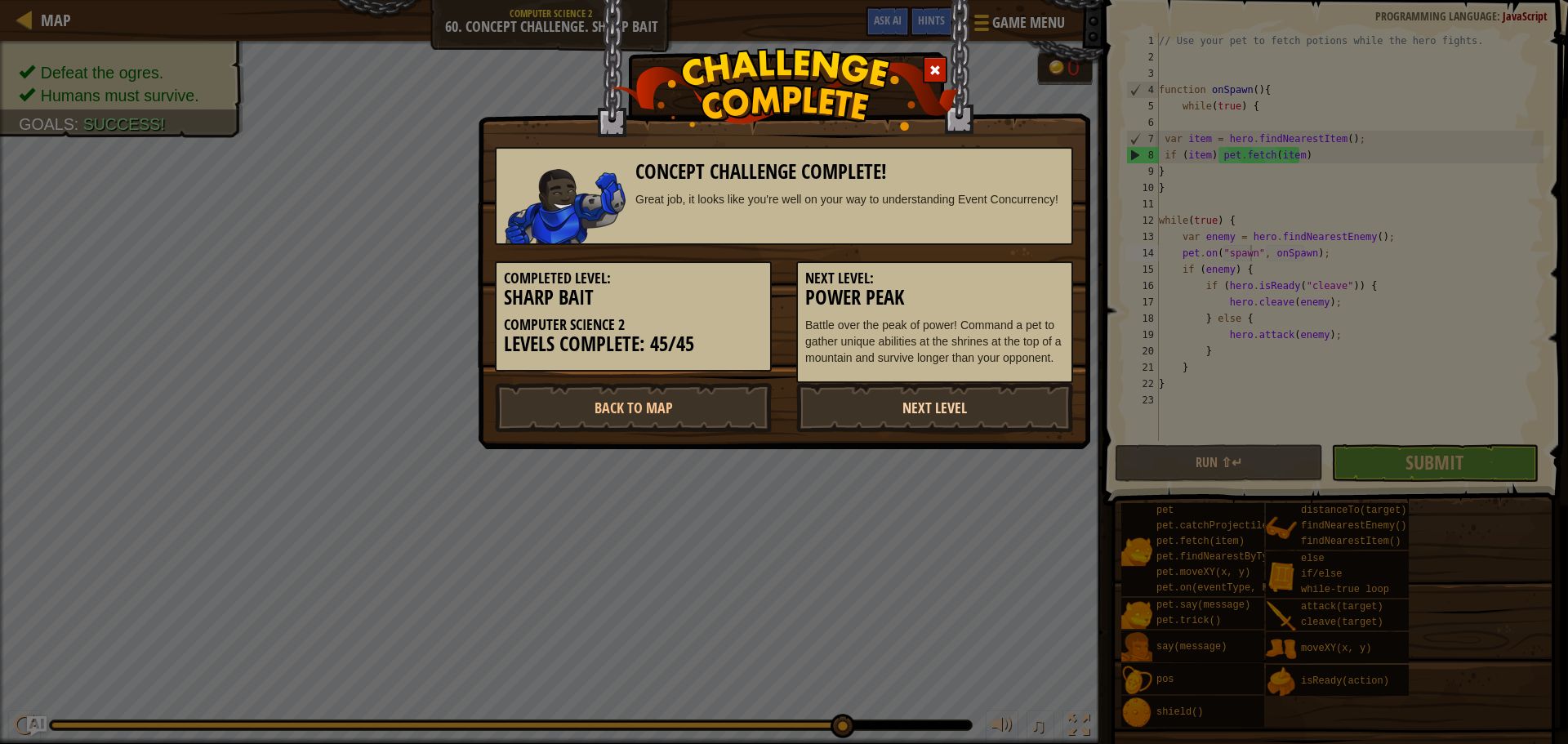
click at [976, 411] on link "Next Level" at bounding box center [934, 408] width 277 height 49
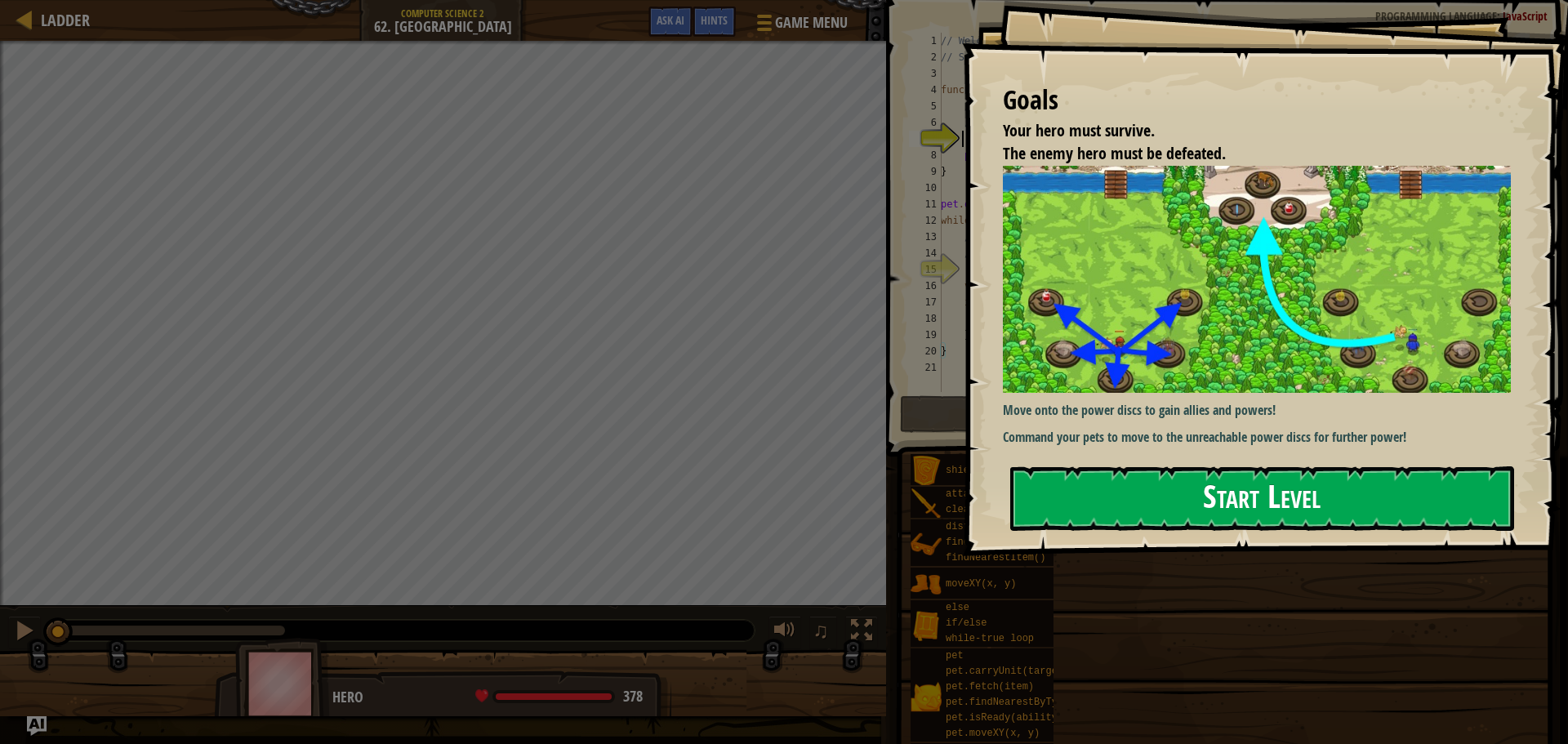
click at [1083, 488] on button "Start Level" at bounding box center [1262, 498] width 504 height 64
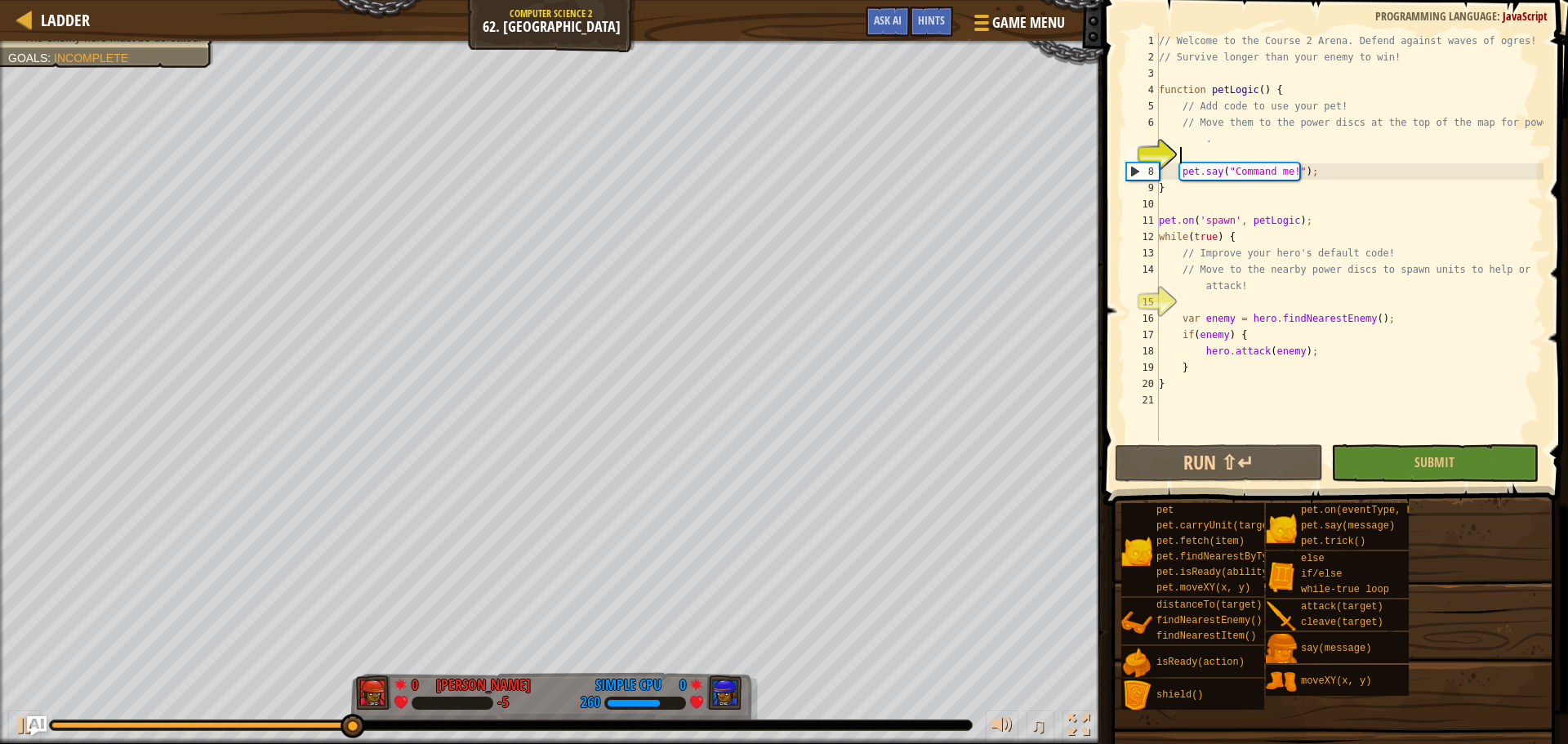
click at [1251, 339] on div "// Welcome to the Course 2 Arena. Defend against waves of ogres! // Survive lon…" at bounding box center [1349, 253] width 388 height 441
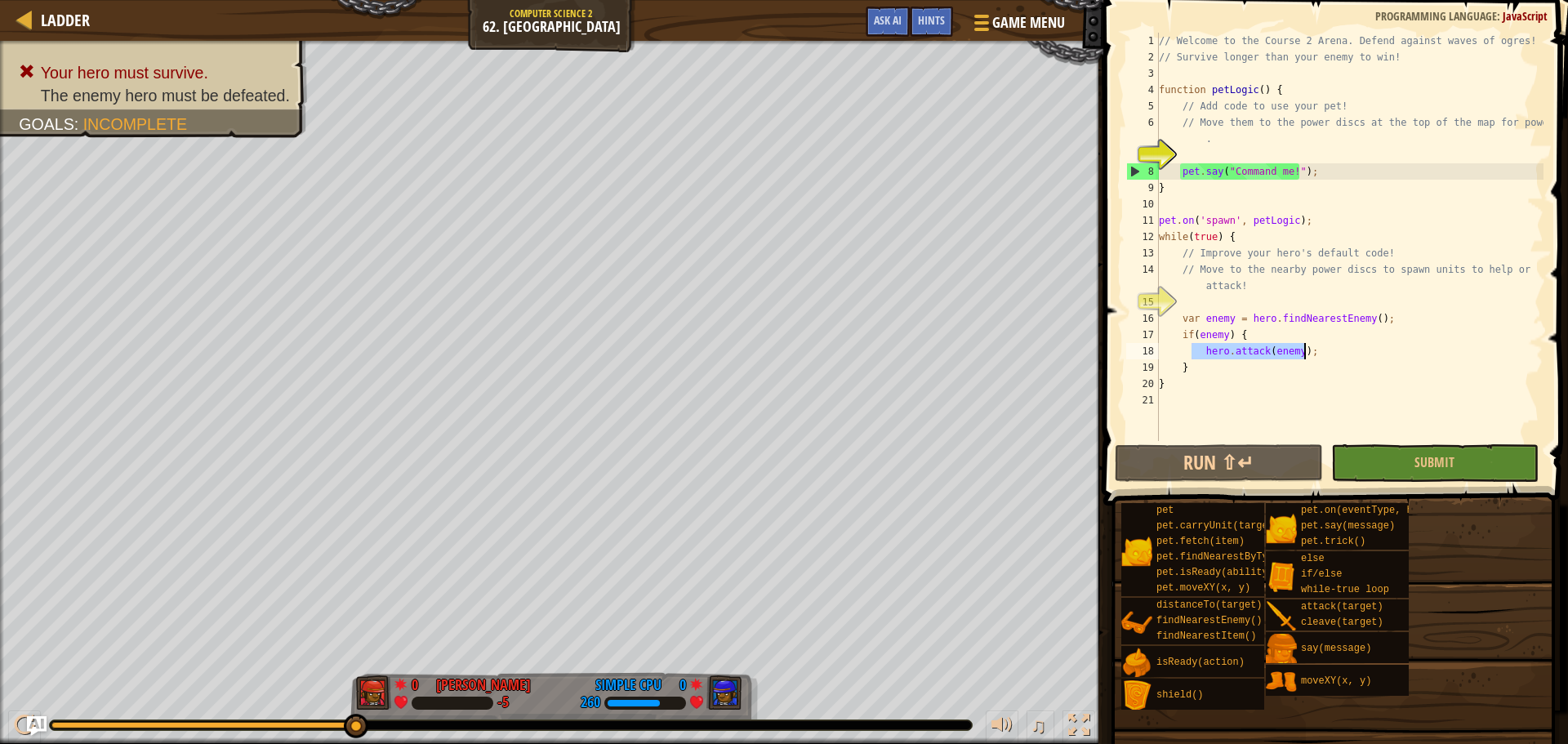
drag, startPoint x: 1193, startPoint y: 355, endPoint x: 1325, endPoint y: 348, distance: 132.2
click at [1323, 348] on div "// Welcome to the Course 2 Arena. Defend against waves of ogres! // Survive lon…" at bounding box center [1349, 253] width 388 height 441
type textarea "hero.attack(enemy);"
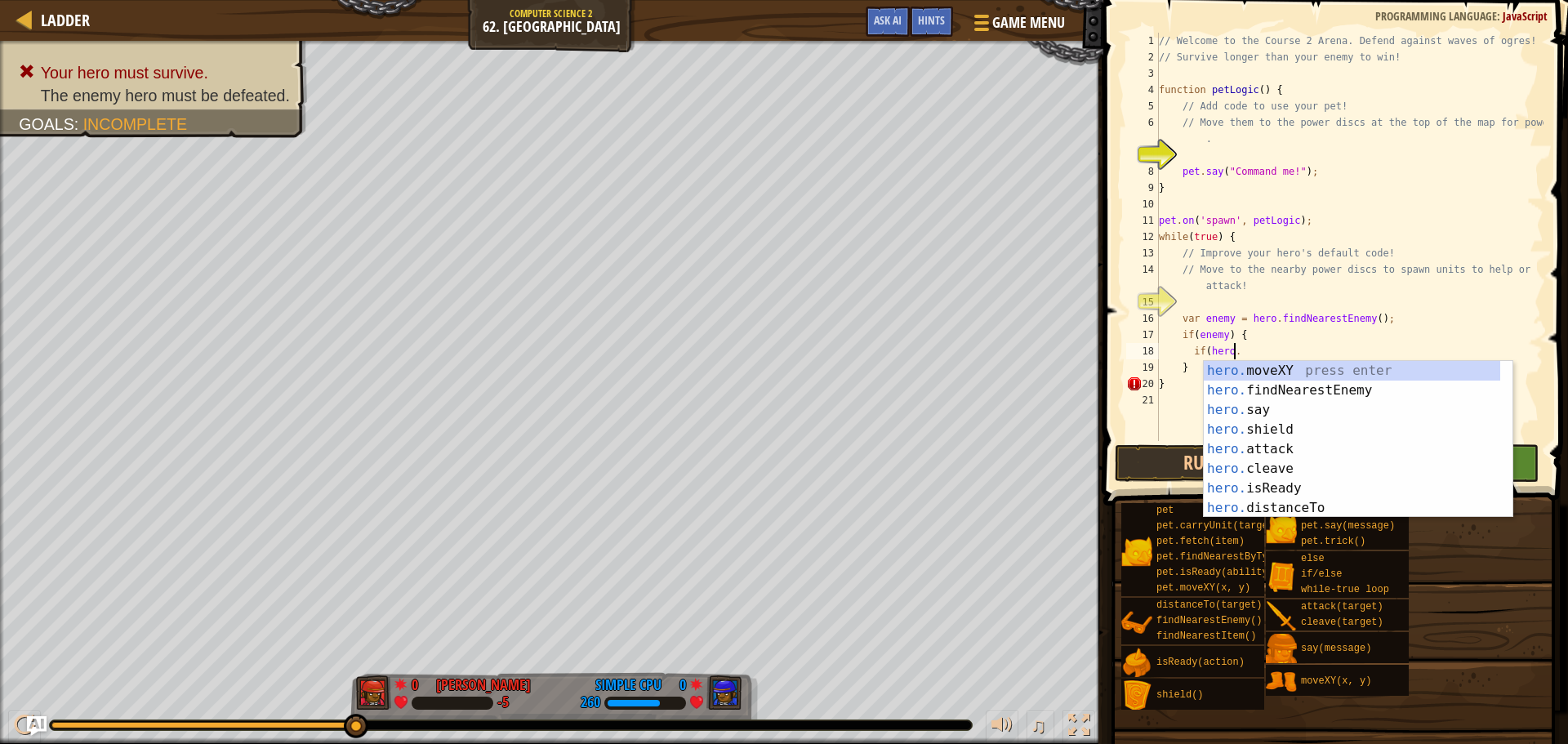
scroll to position [7, 6]
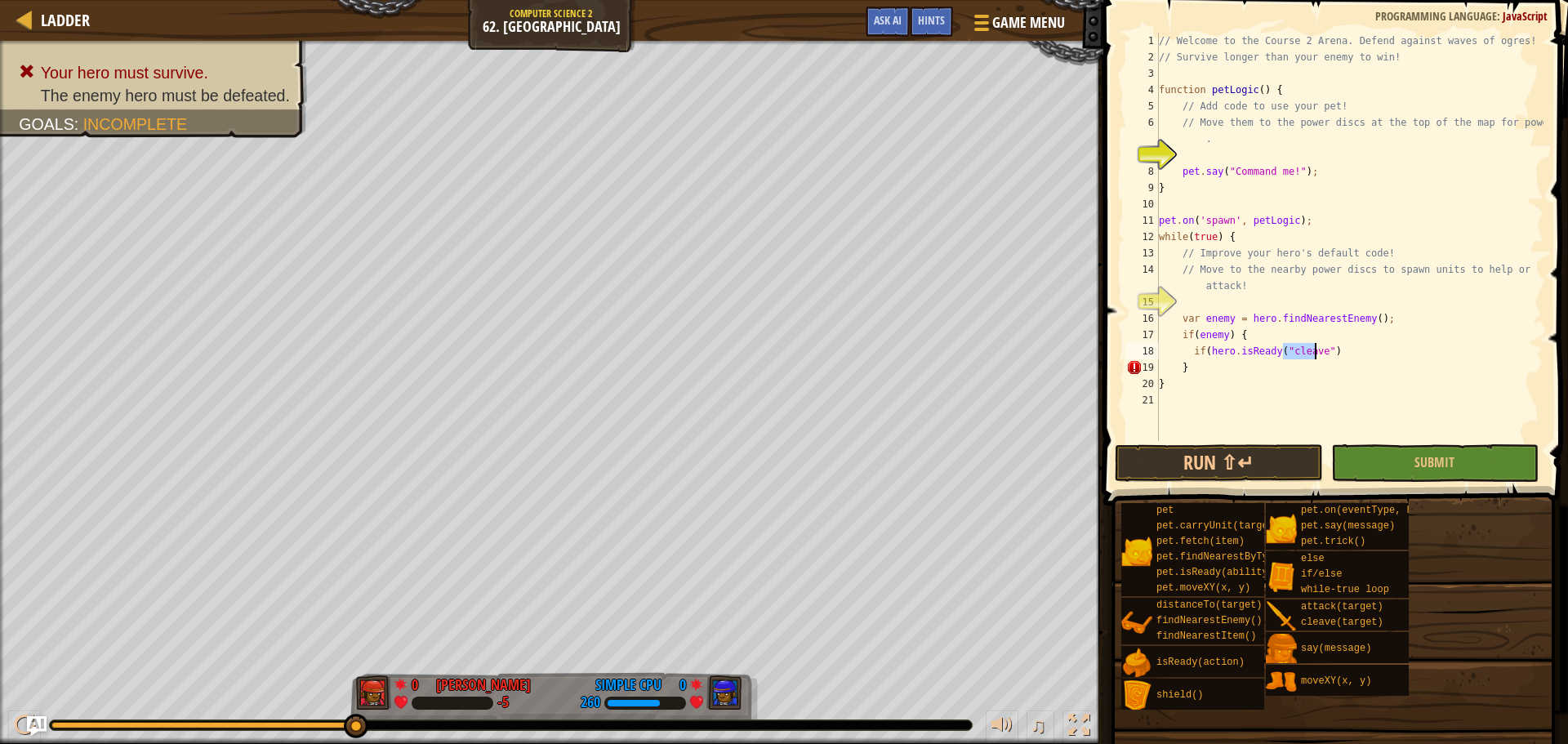
click at [1325, 348] on div "// Welcome to the Course 2 Arena. Defend against waves of ogres! // Survive lon…" at bounding box center [1349, 253] width 388 height 441
type textarea "if(hero.isReady("cleave"))"
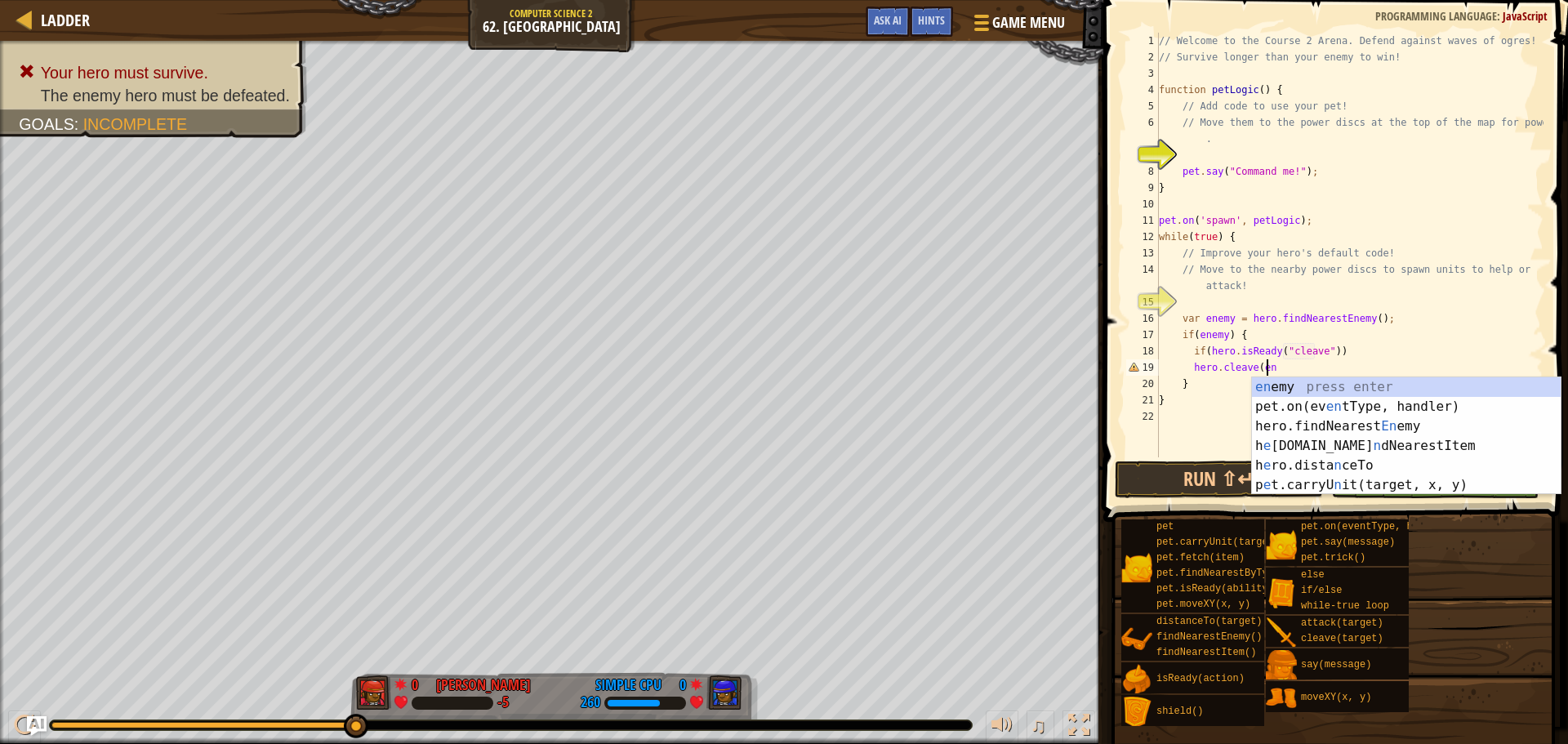
scroll to position [7, 9]
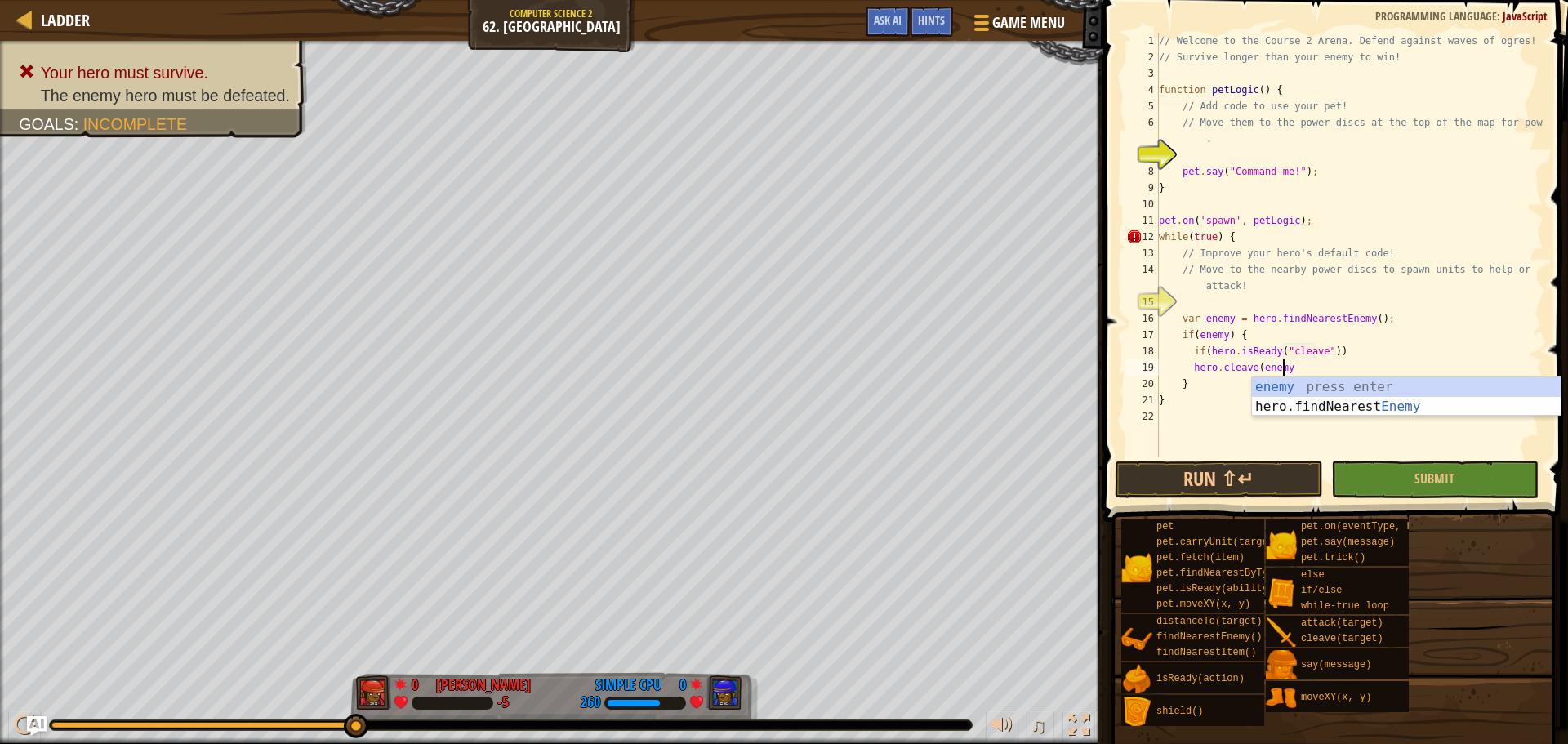
type textarea "hero.cleave(enemy)"
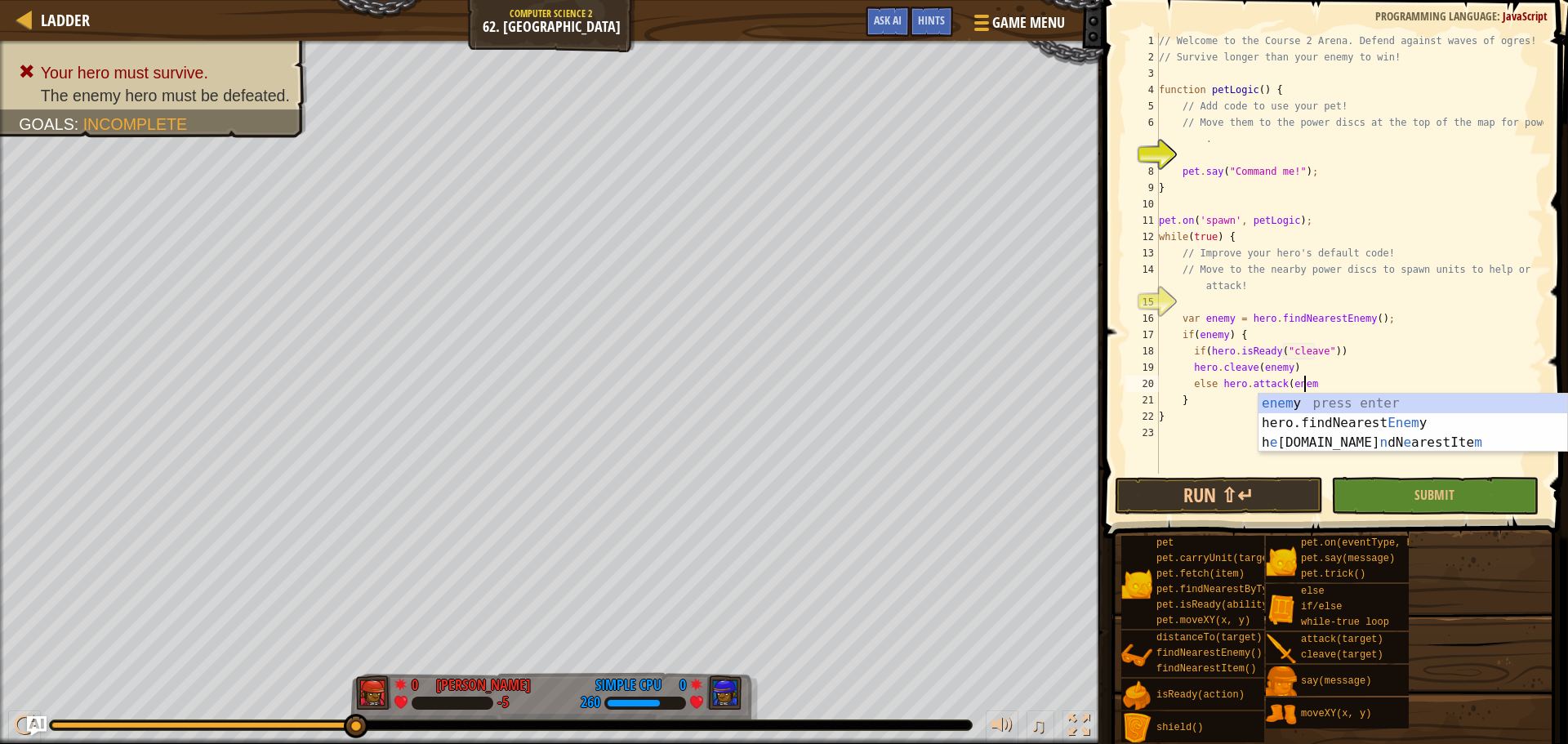
scroll to position [7, 11]
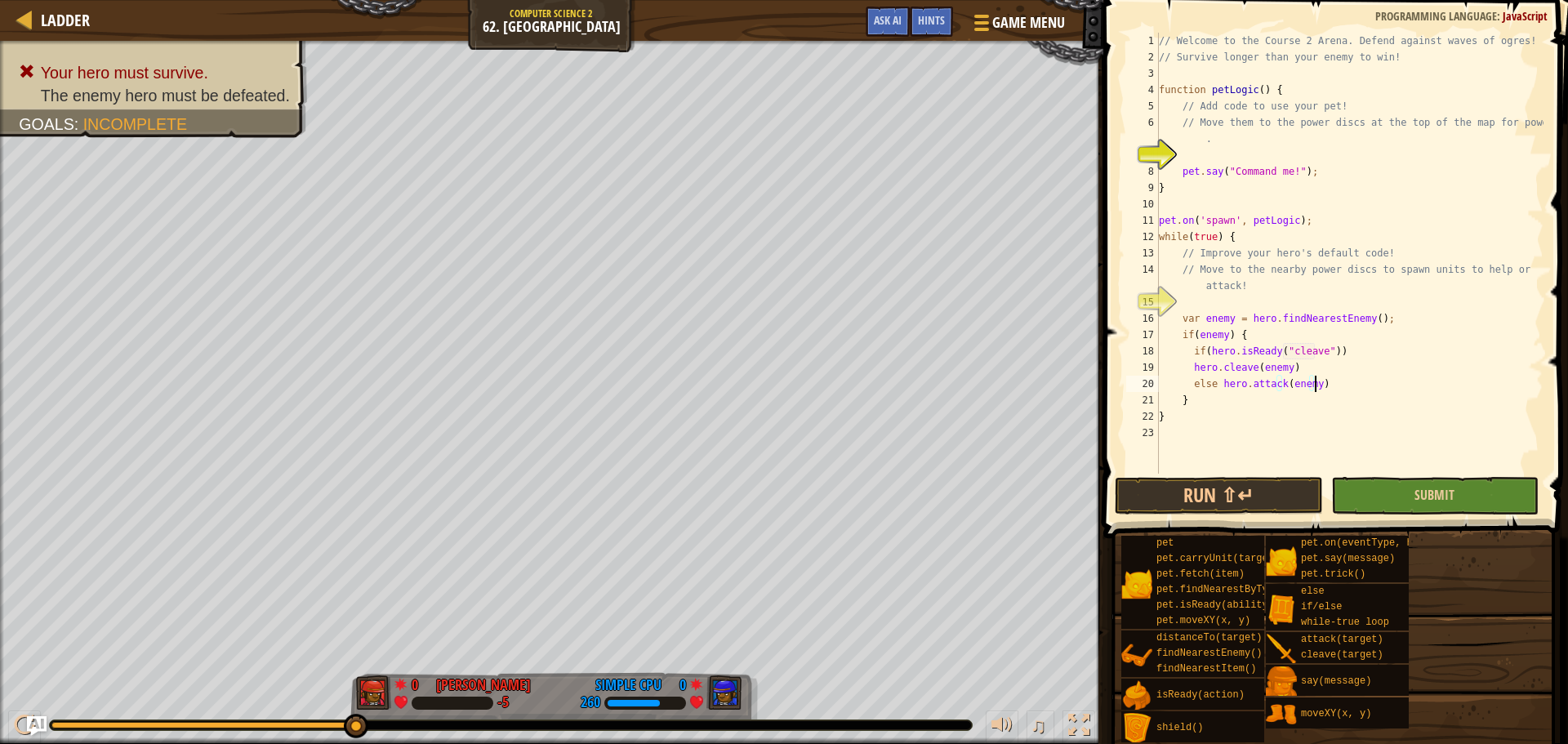
type textarea "else hero.attack(enemy)"
click at [1431, 506] on button "Submit" at bounding box center [1434, 495] width 208 height 37
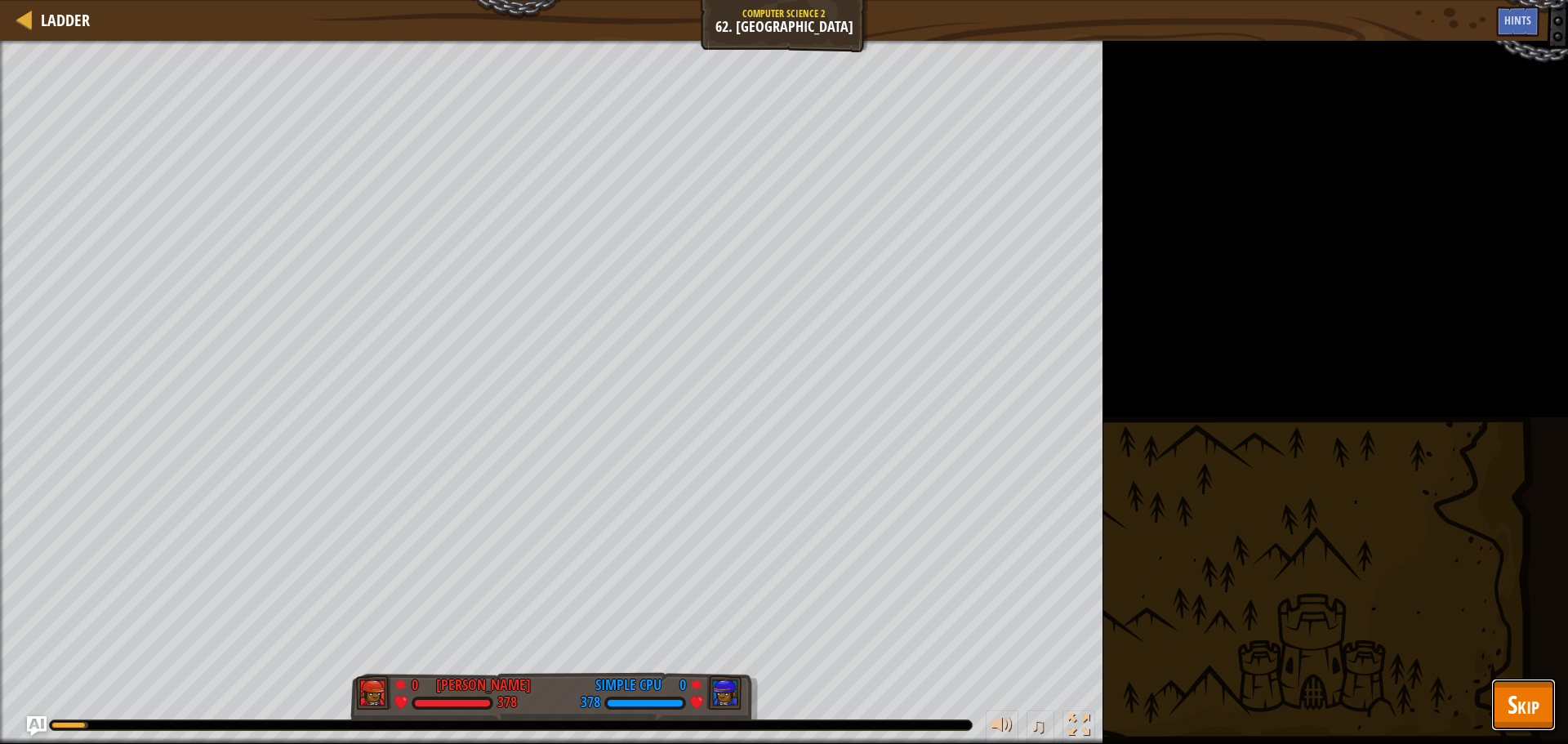
click at [1505, 707] on button "Skip" at bounding box center [1524, 705] width 64 height 52
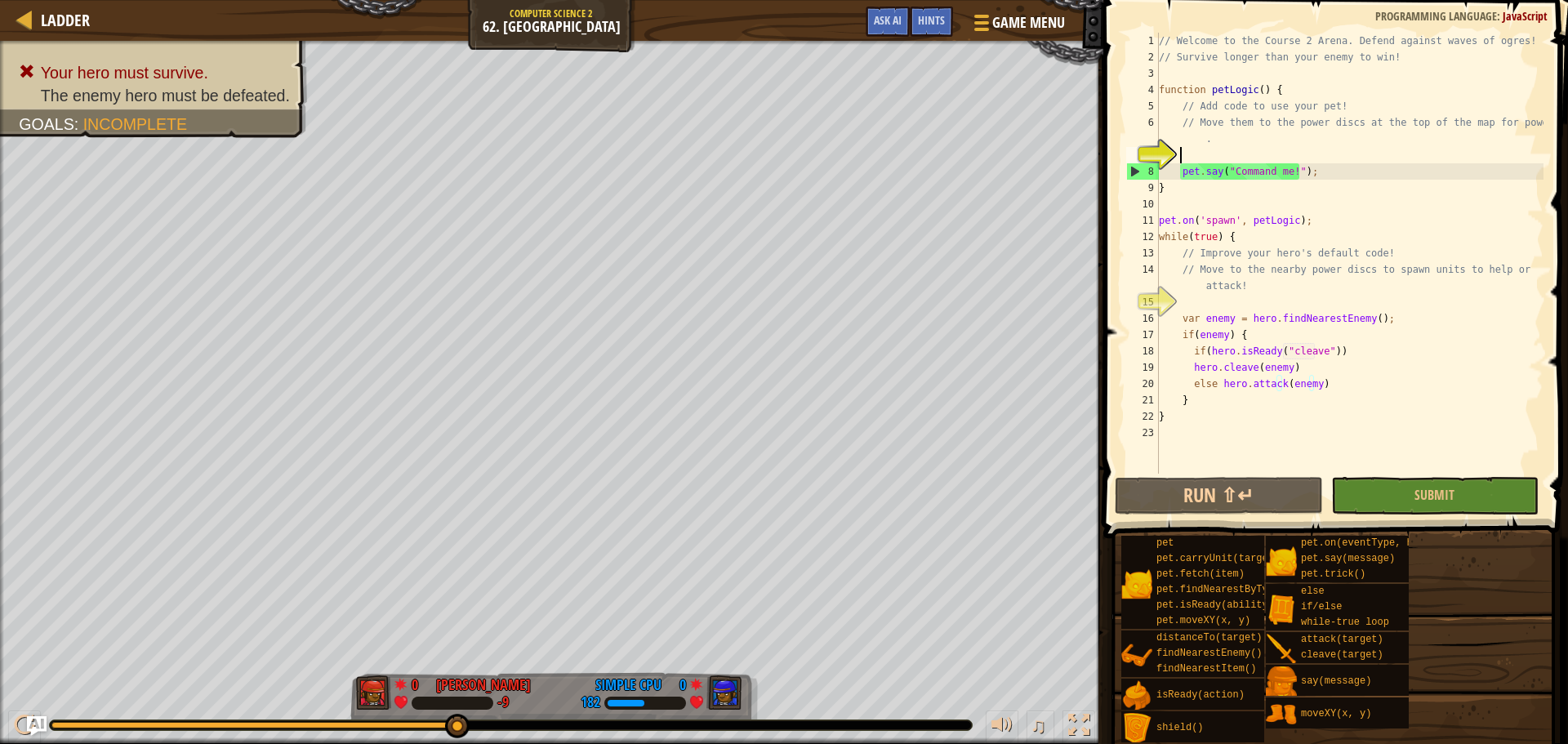
scroll to position [7, 1]
click at [1274, 149] on div "// Welcome to the Course 2 Arena. Defend against waves of ogres! // Survive lon…" at bounding box center [1349, 269] width 388 height 474
click at [1354, 172] on div "// Welcome to the Course 2 Arena. Defend against waves of ogres! // Survive lon…" at bounding box center [1349, 269] width 388 height 474
type textarea "pet.say("Command me!");"
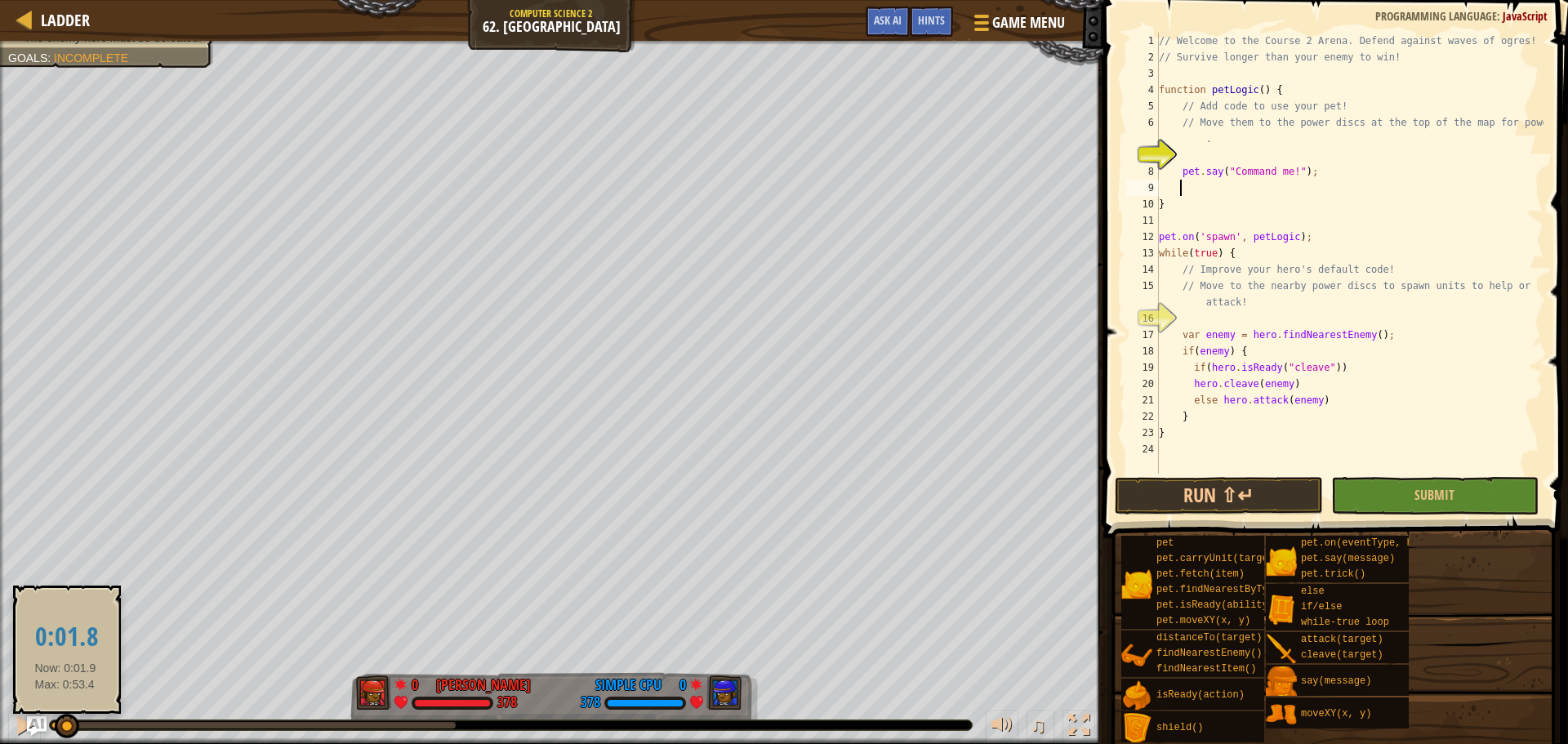
drag, startPoint x: 455, startPoint y: 731, endPoint x: 65, endPoint y: 728, distance: 390.0
click at [65, 728] on div at bounding box center [67, 726] width 24 height 24
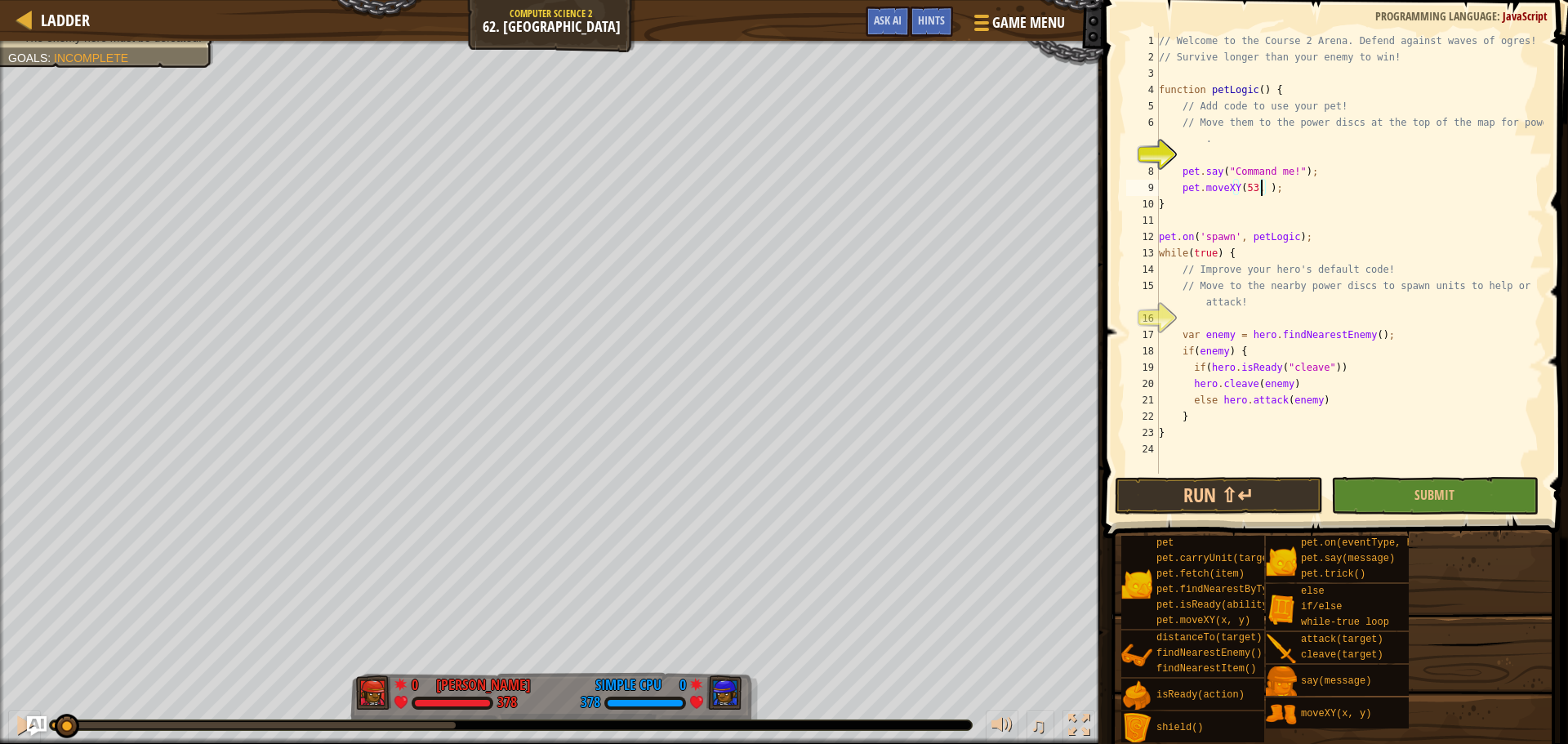
scroll to position [7, 9]
drag, startPoint x: 1177, startPoint y: 189, endPoint x: 1290, endPoint y: 185, distance: 113.1
click at [1290, 185] on div "// Welcome to the Course 2 Arena. Defend against waves of ogres! // Survive lon…" at bounding box center [1349, 269] width 388 height 474
type textarea "pet.moveXY(53, 75);"
click at [1306, 190] on div "// Welcome to the Course 2 Arena. Defend against waves of ogres! // Survive lon…" at bounding box center [1349, 253] width 388 height 441
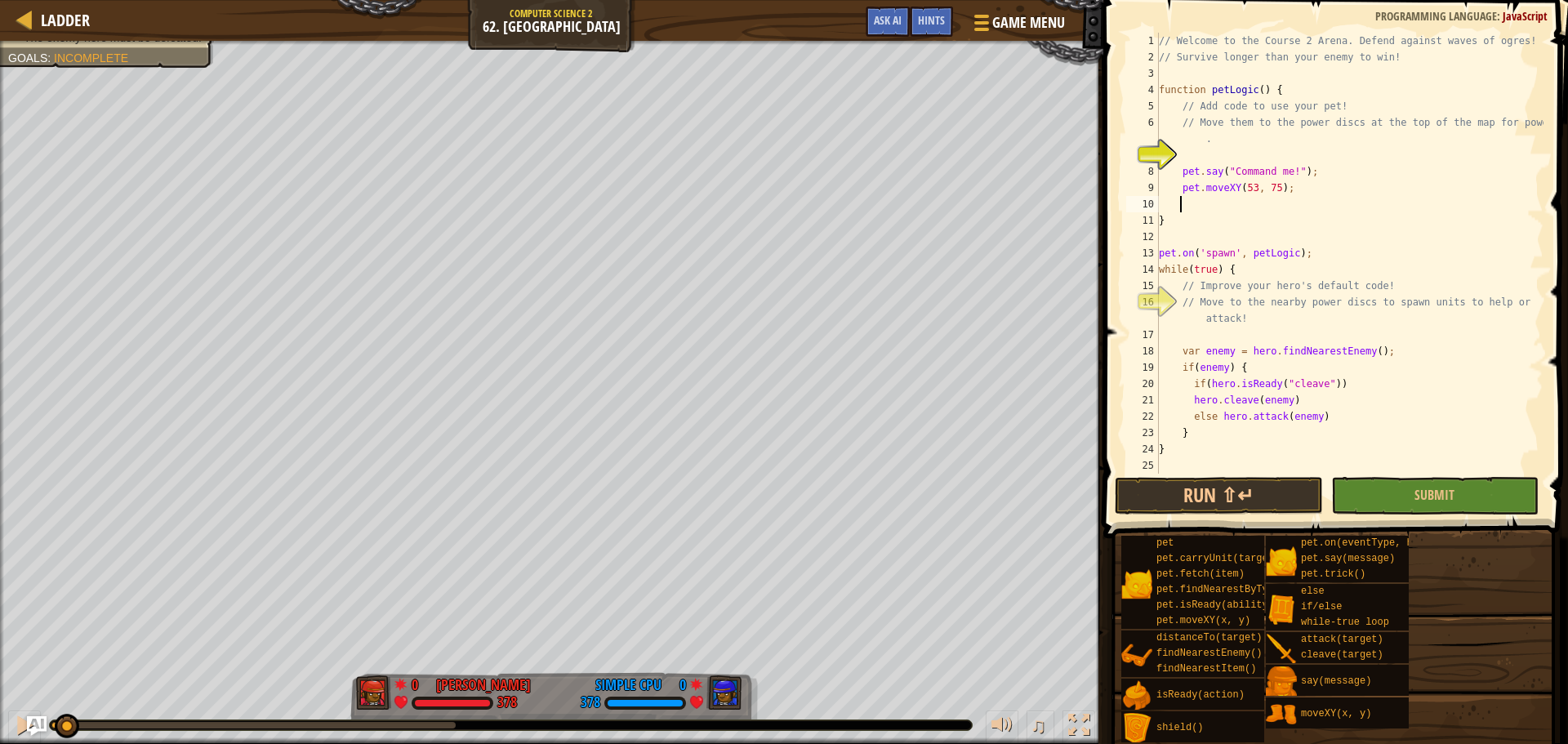
scroll to position [7, 1]
paste textarea "pet.moveXY(53, 75);"
type textarea "pet.moveXY(53, 75);"
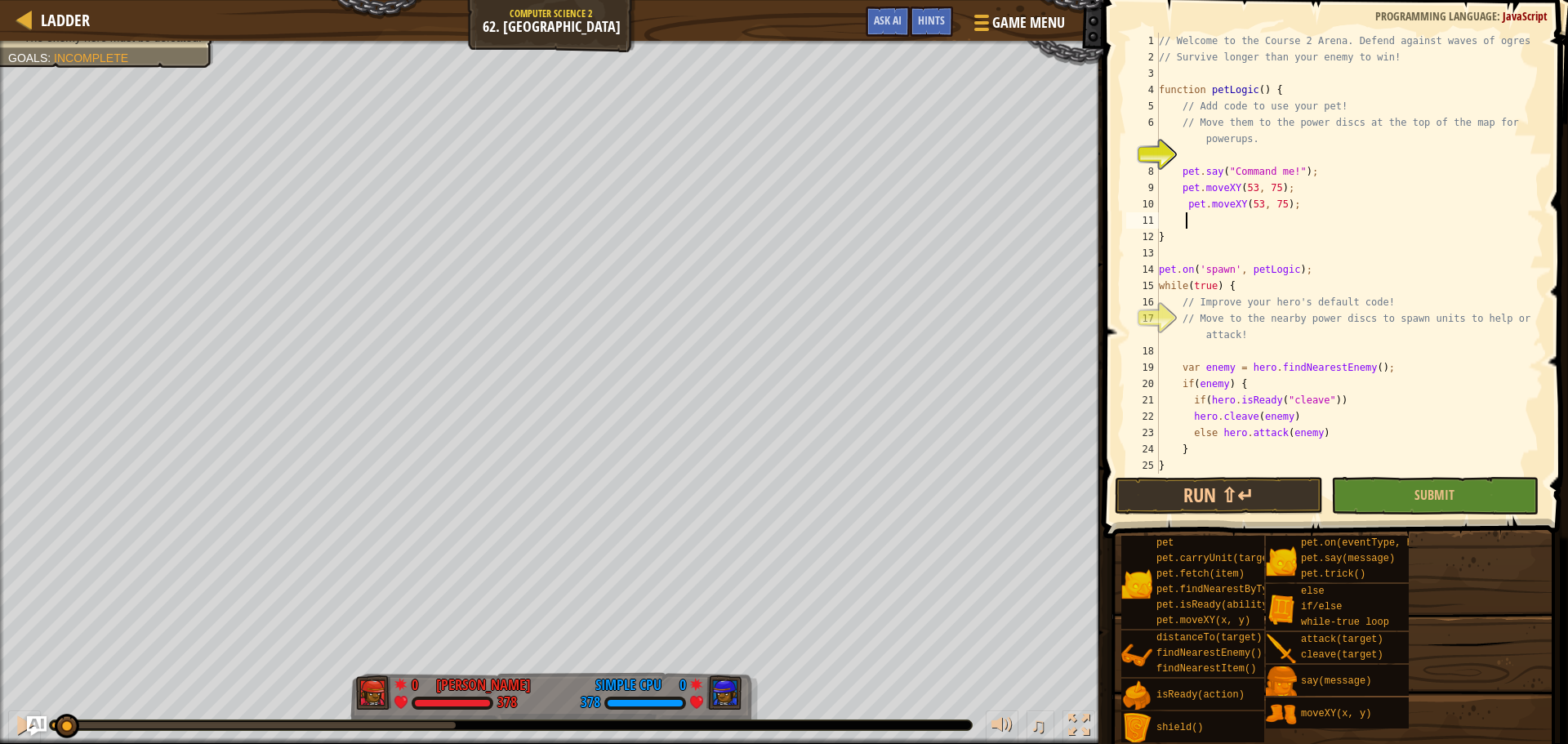
paste textarea "pet.moveXY(53, 75);"
click at [1250, 201] on div "// Welcome to the Course 2 Arena. Defend against waves of ogres! // Survive lon…" at bounding box center [1343, 269] width 375 height 474
click at [1271, 208] on div "// Welcome to the Course 2 Arena. Defend against waves of ogres! // Survive lon…" at bounding box center [1343, 269] width 375 height 474
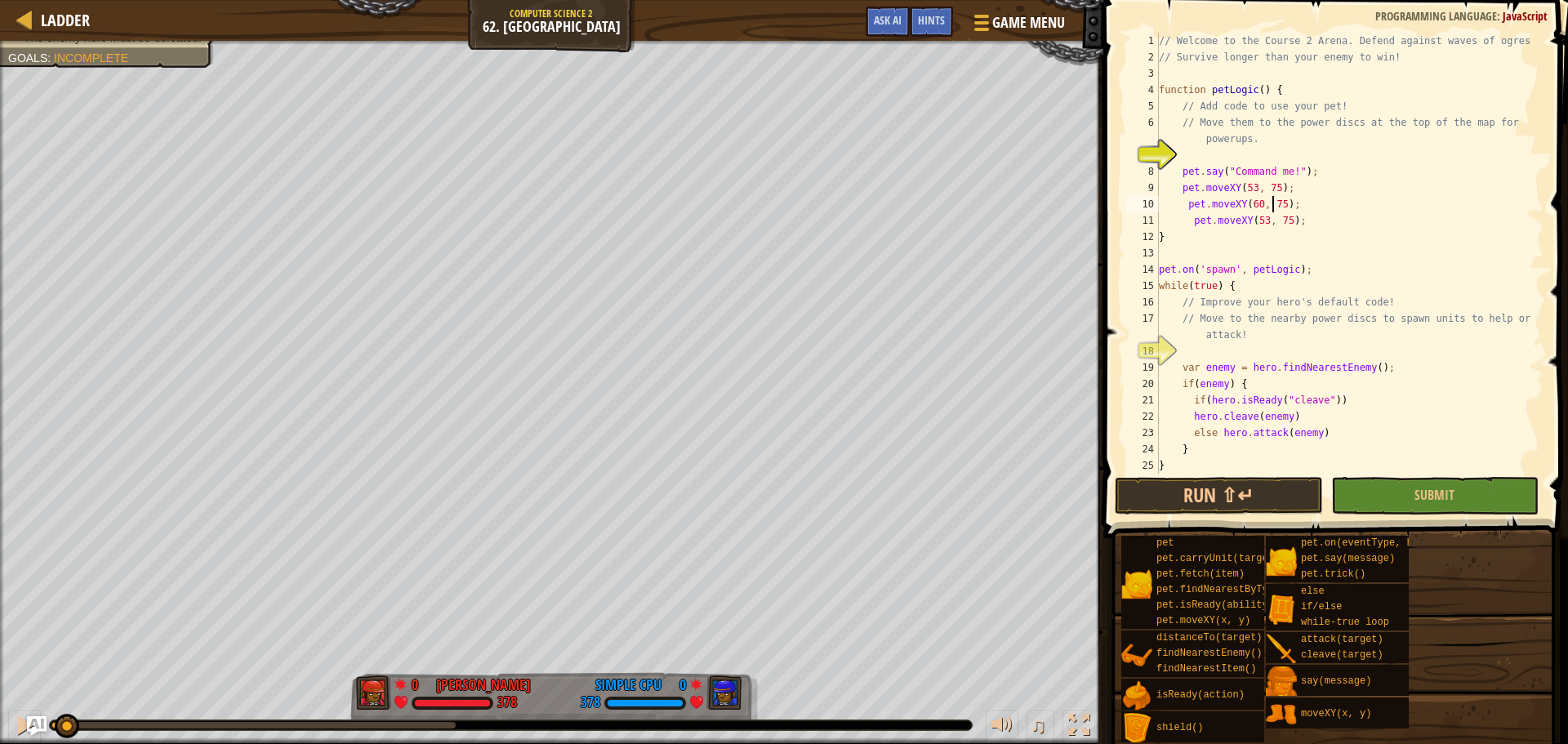
click at [1271, 208] on div "// Welcome to the Course 2 Arena. Defend against waves of ogres! // Survive lon…" at bounding box center [1343, 269] width 375 height 474
click at [1252, 223] on div "// Welcome to the Course 2 Arena. Defend against waves of ogres! // Survive lon…" at bounding box center [1343, 269] width 375 height 474
click at [1252, 223] on div "// Welcome to the Course 2 Arena. Defend against waves of ogres! // Survive lon…" at bounding box center [1343, 253] width 375 height 441
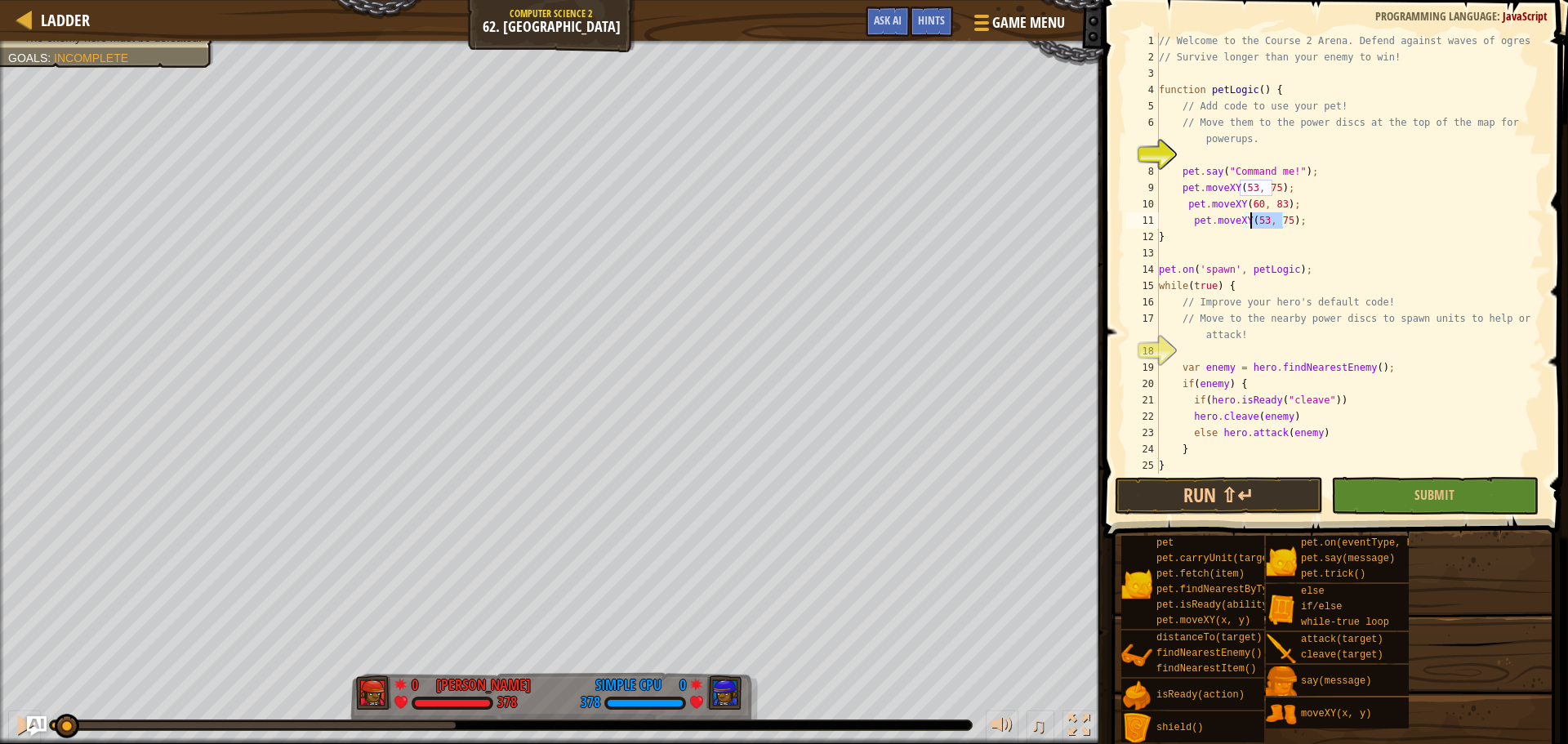
click at [1252, 223] on div "// Welcome to the Course 2 Arena. Defend against waves of ogres! // Survive lon…" at bounding box center [1343, 269] width 375 height 474
click at [1252, 223] on div "// Welcome to the Course 2 Arena. Defend against waves of ogres! // Survive lon…" at bounding box center [1343, 253] width 375 height 441
click at [1252, 223] on div "// Welcome to the Course 2 Arena. Defend against waves of ogres! // Survive lon…" at bounding box center [1343, 269] width 375 height 474
click at [1259, 220] on div "// Welcome to the Course 2 Arena. Defend against waves of ogres! // Survive lon…" at bounding box center [1343, 253] width 375 height 441
click at [1259, 220] on div "// Welcome to the Course 2 Arena. Defend against waves of ogres! // Survive lon…" at bounding box center [1343, 269] width 375 height 474
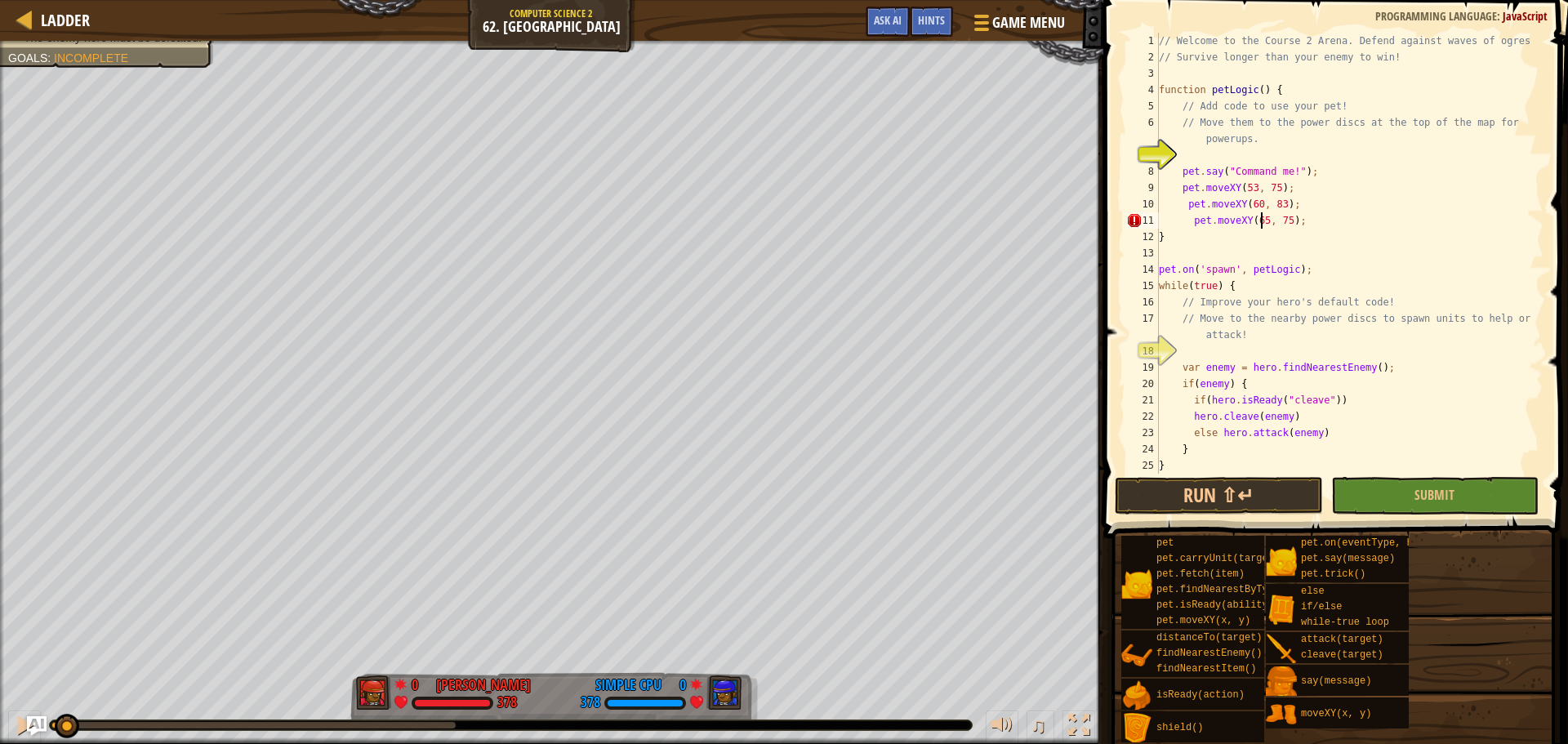
scroll to position [7, 8]
click at [1404, 489] on button "Submit" at bounding box center [1434, 495] width 208 height 37
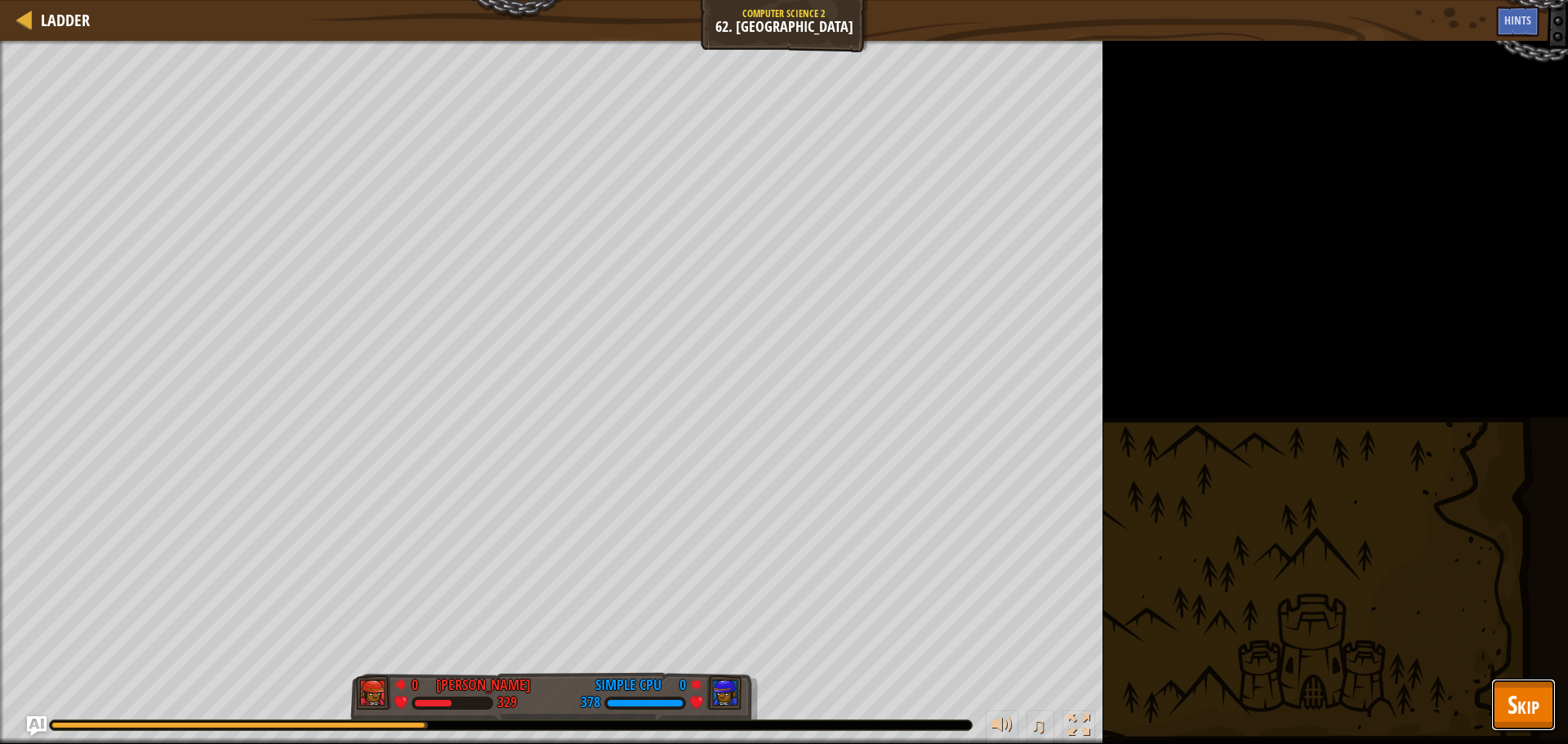
click at [1524, 715] on span "Skip" at bounding box center [1523, 704] width 32 height 34
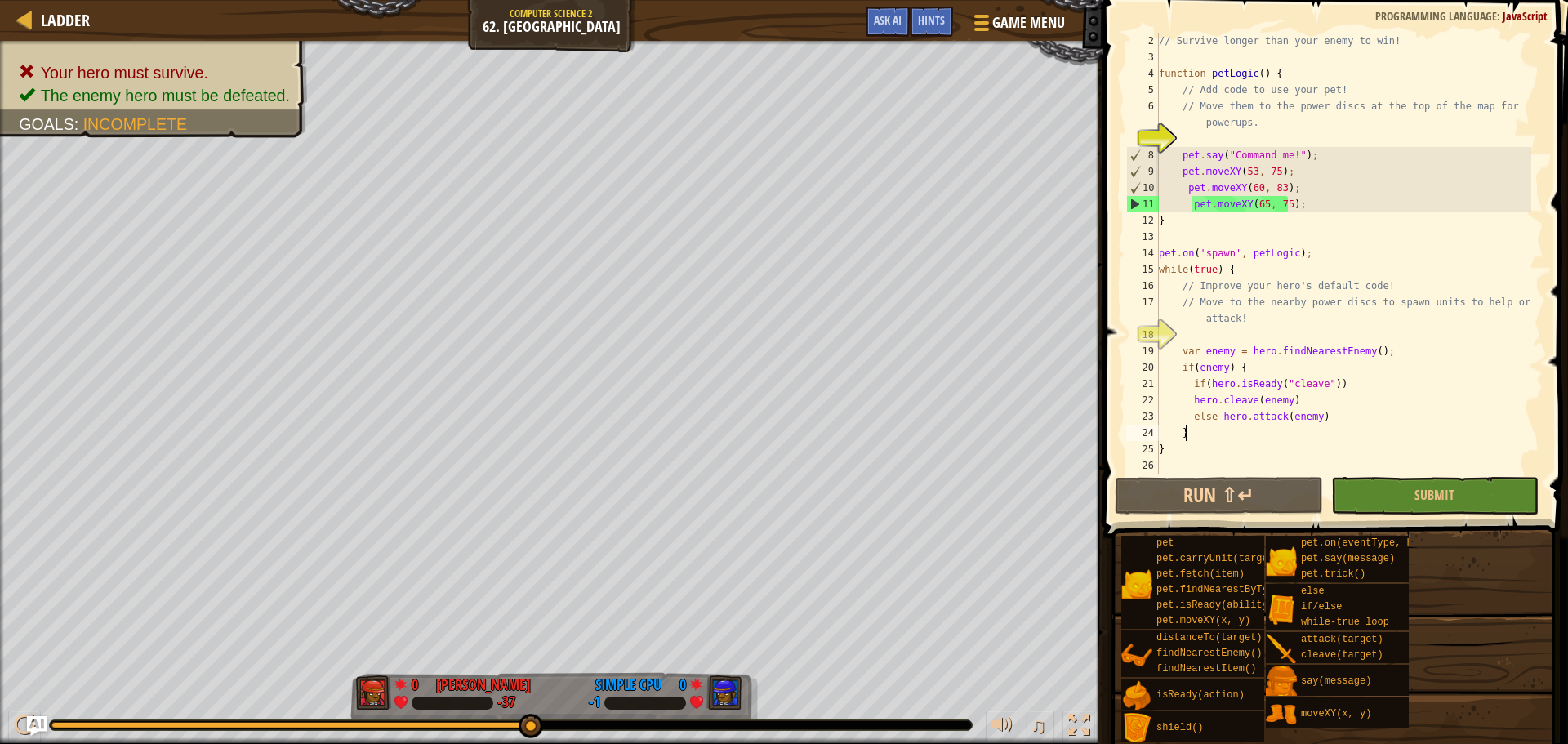
scroll to position [7, 2]
click at [1367, 429] on div "// Survive longer than your enemy to win! function petLogic ( ) { // Add code t…" at bounding box center [1343, 269] width 375 height 474
click at [1365, 413] on div "// Survive longer than your enemy to win! function petLogic ( ) { // Add code t…" at bounding box center [1343, 269] width 375 height 474
type textarea "}"
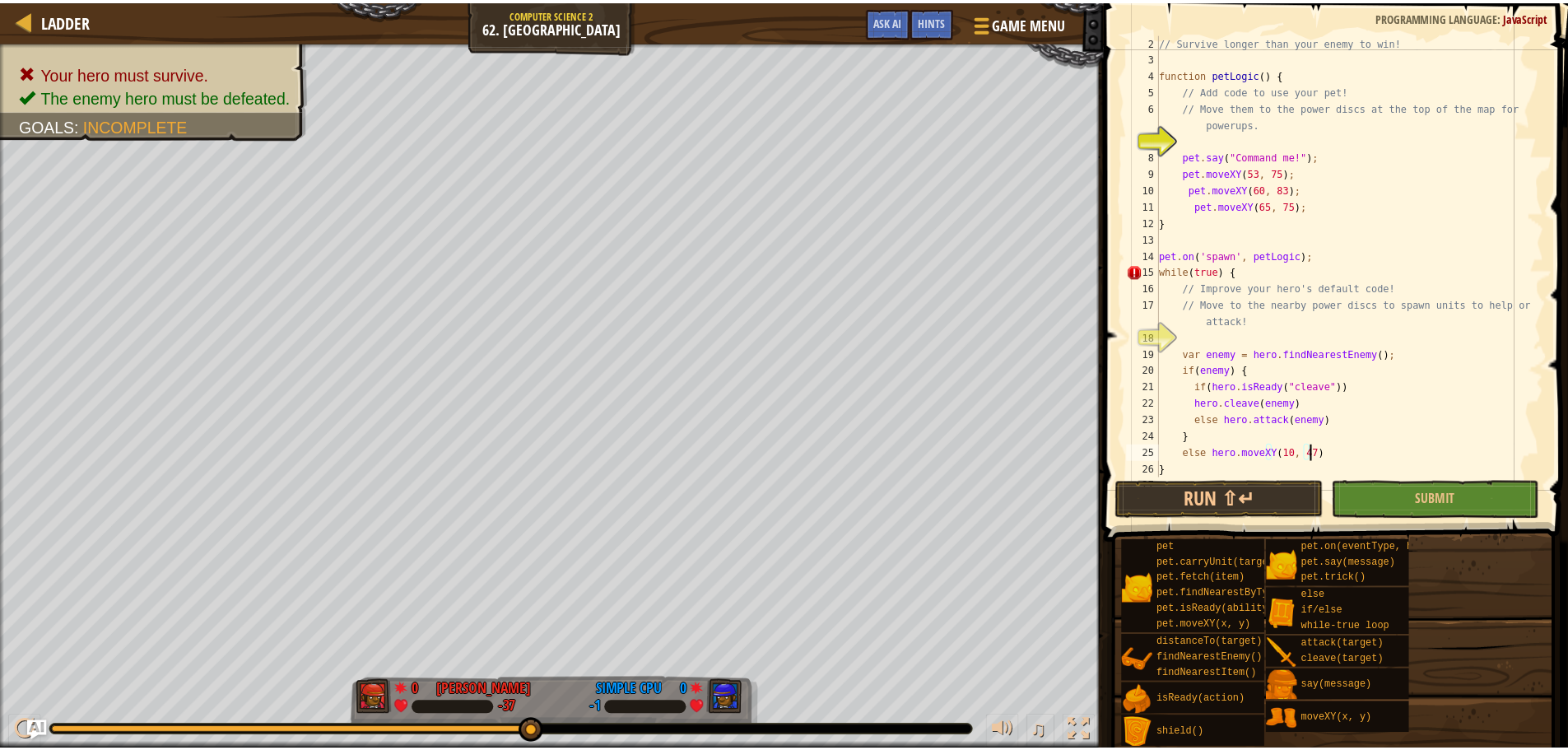
scroll to position [7, 11]
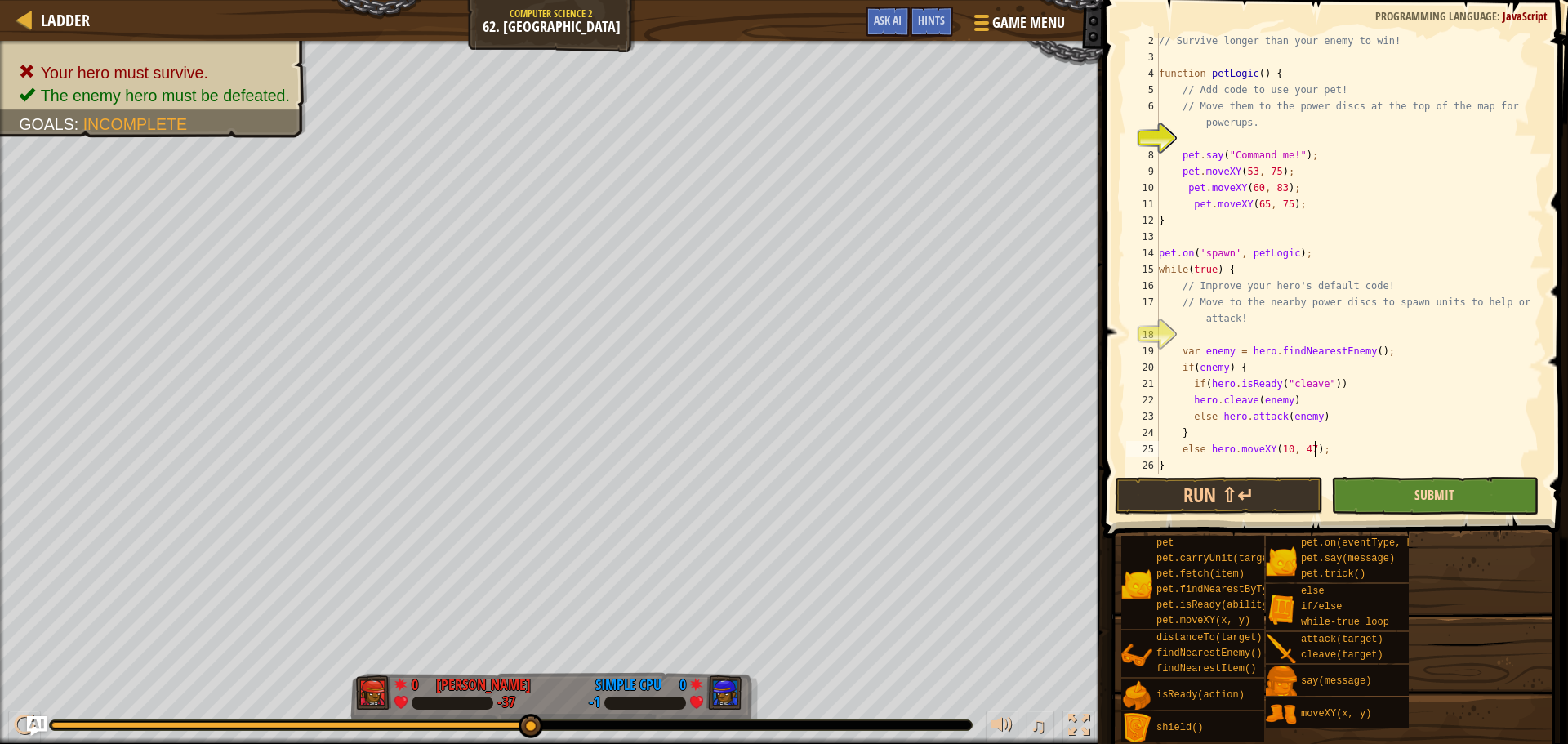
type textarea "else hero.moveXY(10, 47);"
click at [1432, 498] on span "Submit" at bounding box center [1434, 495] width 40 height 18
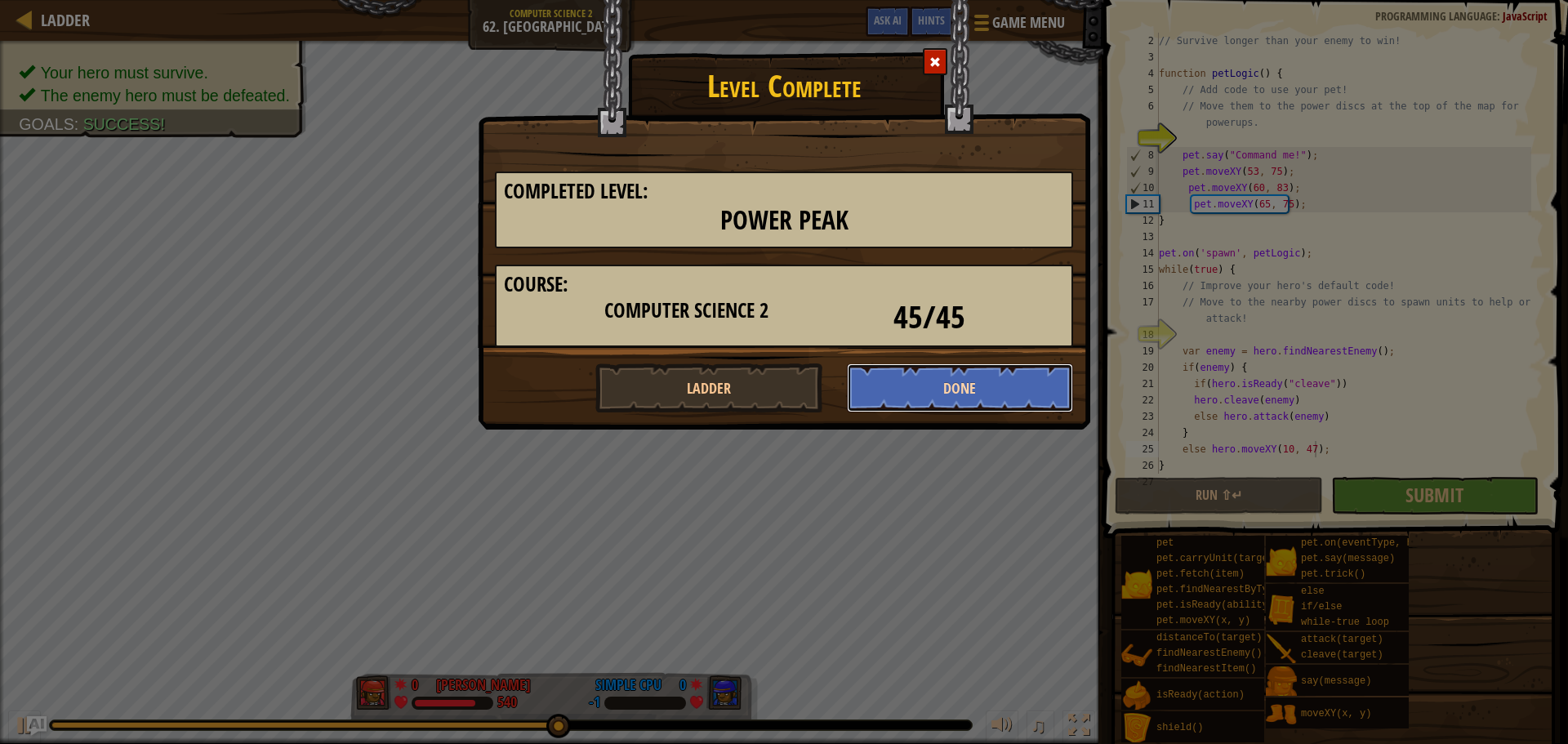
click at [936, 395] on button "Done" at bounding box center [960, 388] width 227 height 49
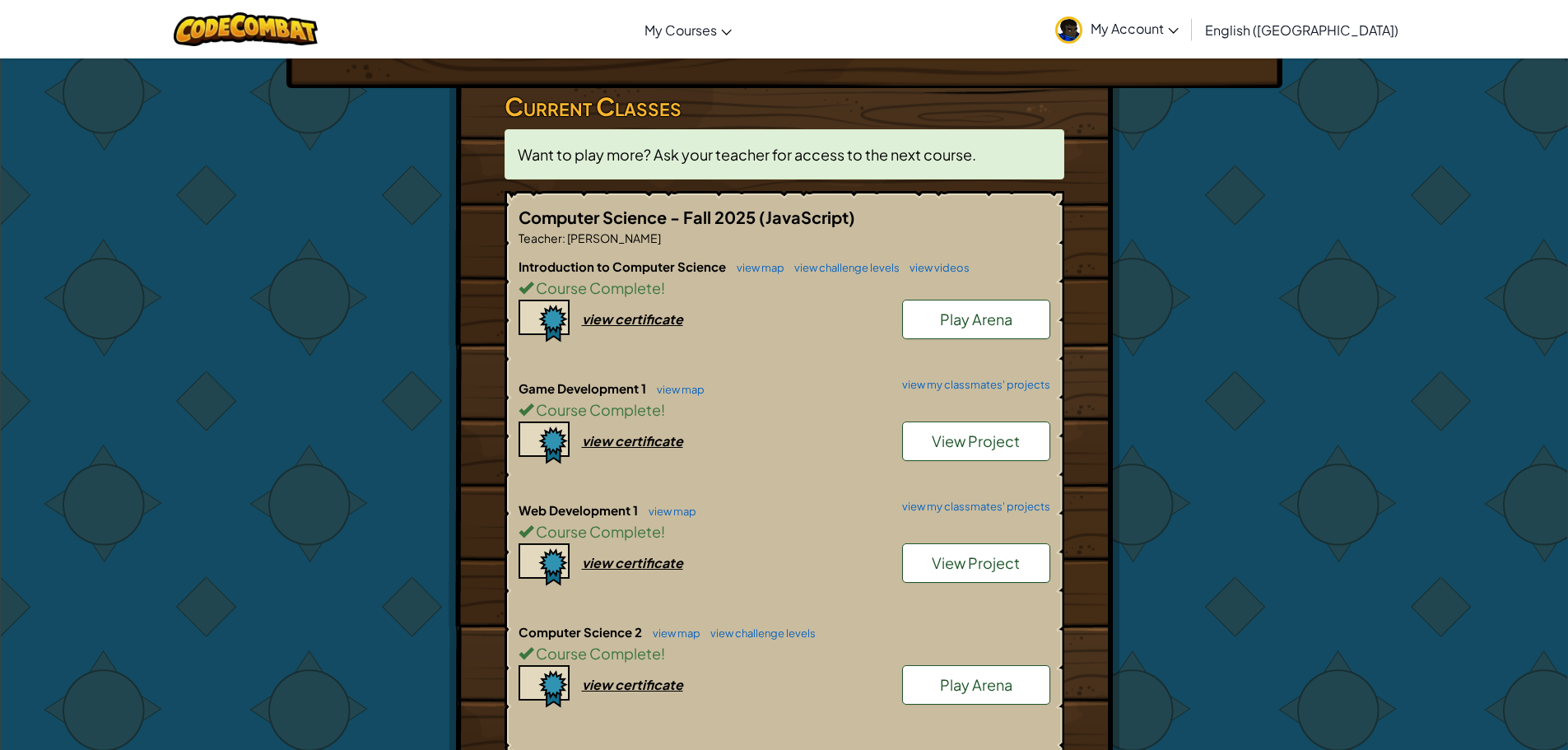
scroll to position [247, 0]
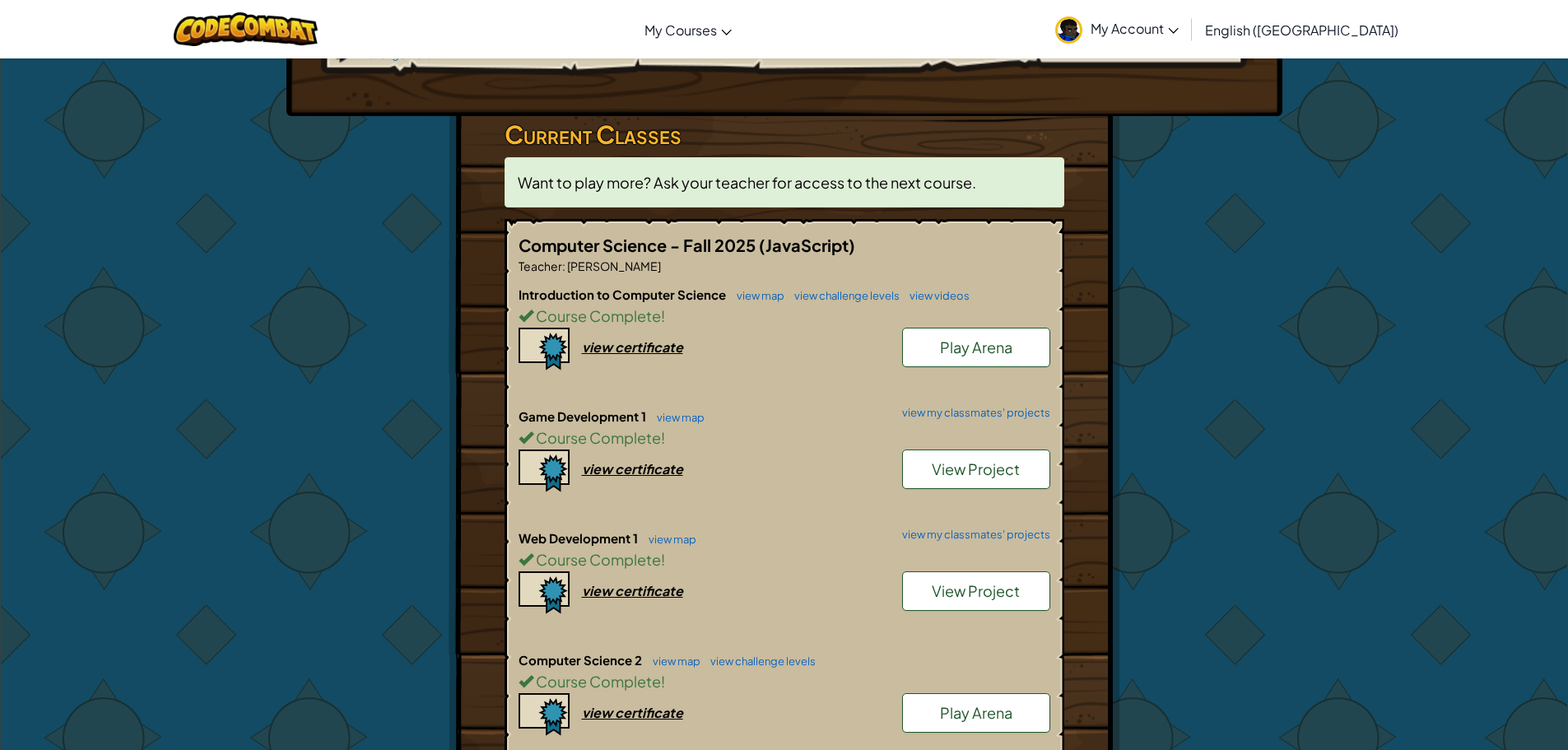
click at [986, 703] on span "Play Arena" at bounding box center [976, 712] width 73 height 19
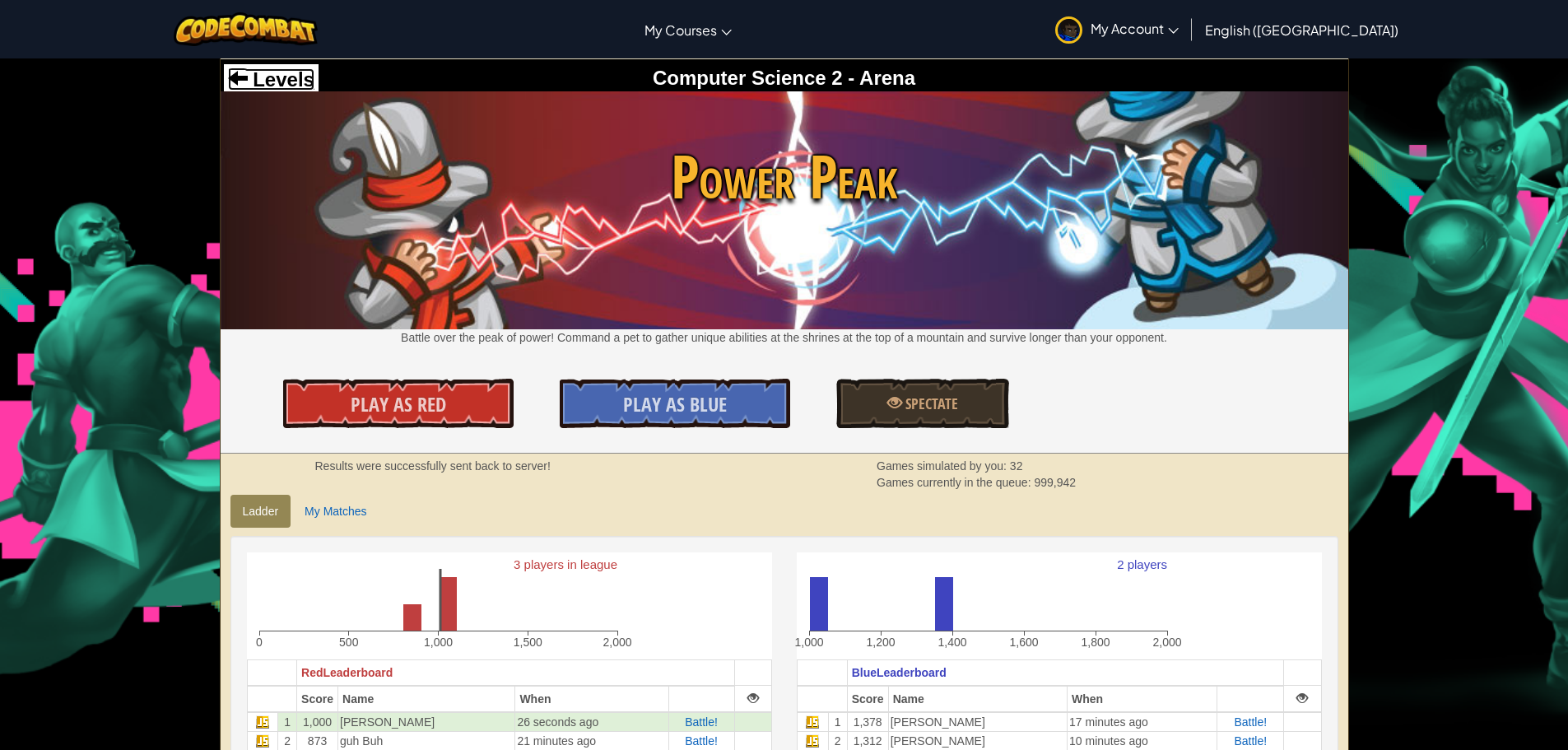
click at [292, 74] on span "Levels" at bounding box center [281, 79] width 67 height 22
